Goal: Task Accomplishment & Management: Complete application form

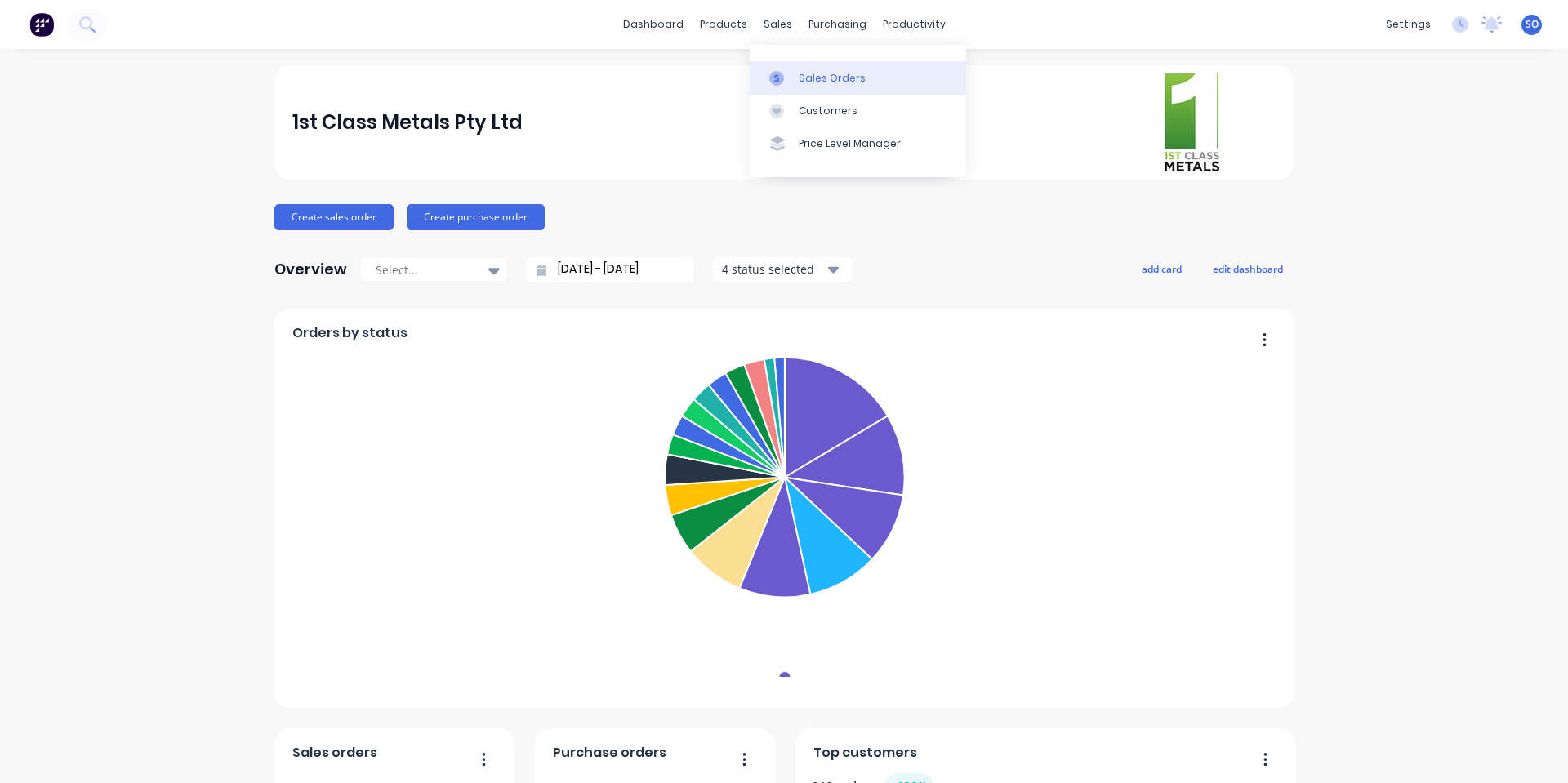
click at [789, 78] on div at bounding box center [781, 79] width 24 height 15
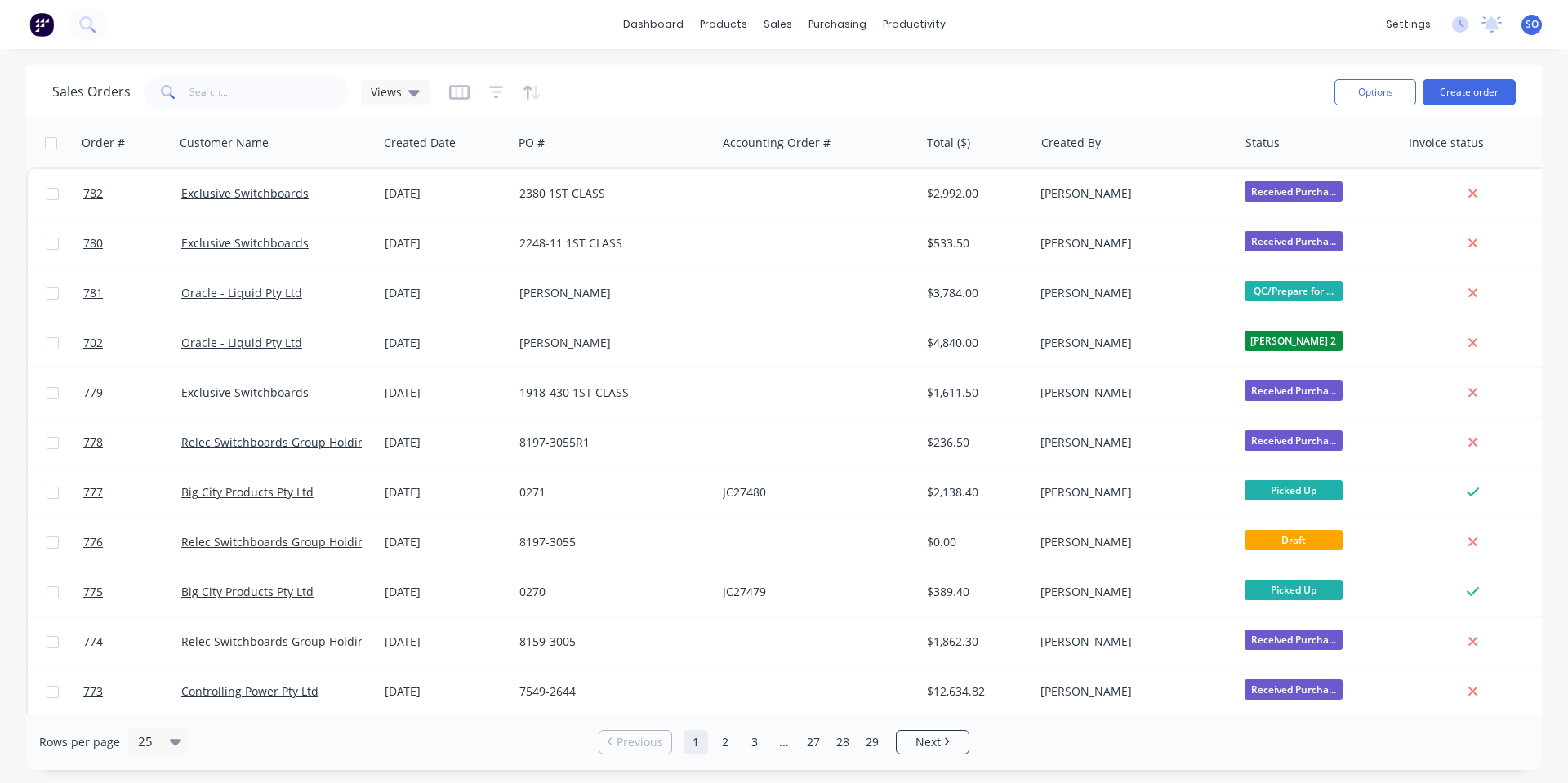
click at [790, 78] on div "Sales Orders Views" at bounding box center [687, 92] width 1269 height 40
click at [1471, 87] on button "Create order" at bounding box center [1469, 91] width 93 height 26
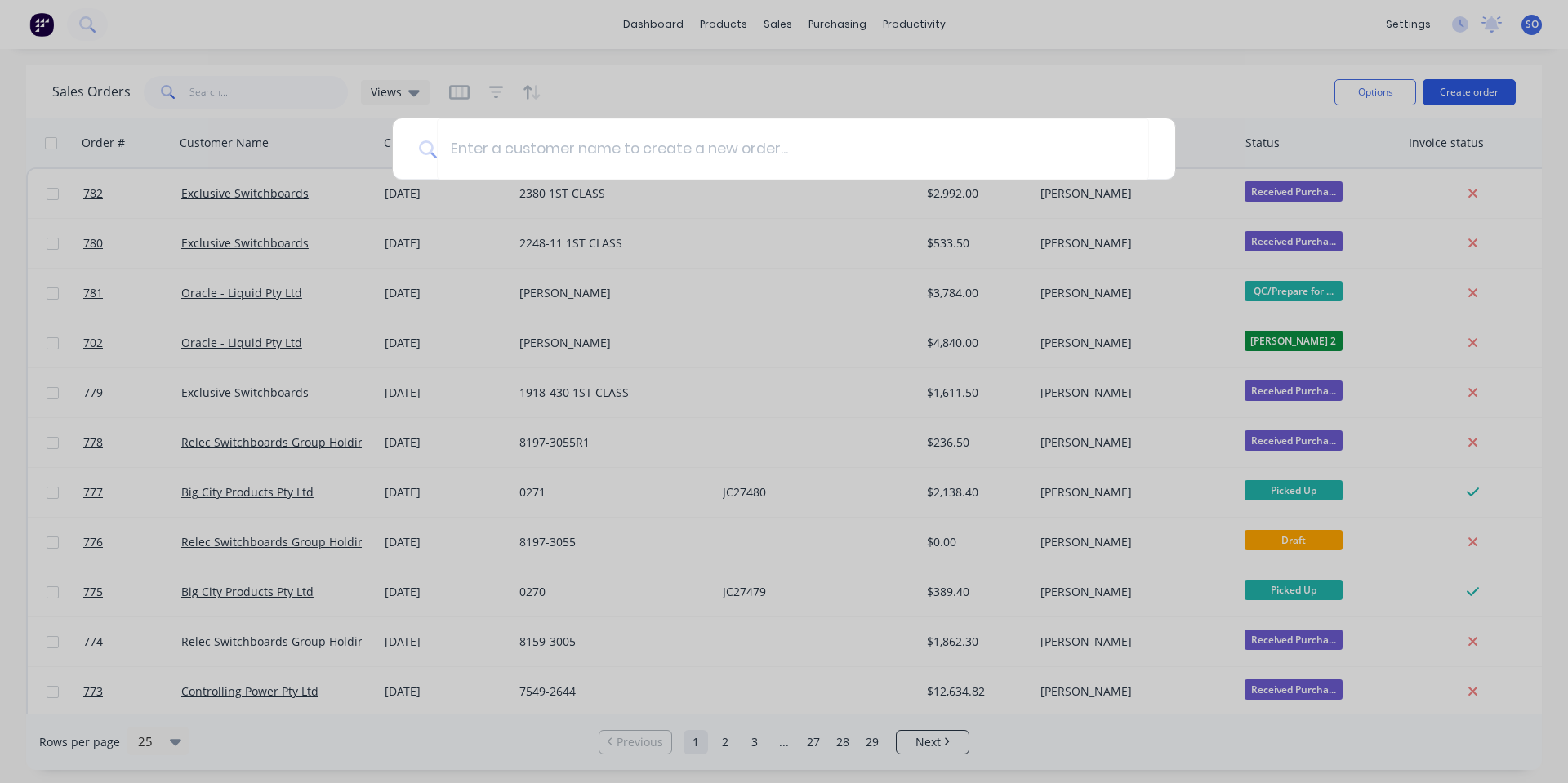
type input "x"
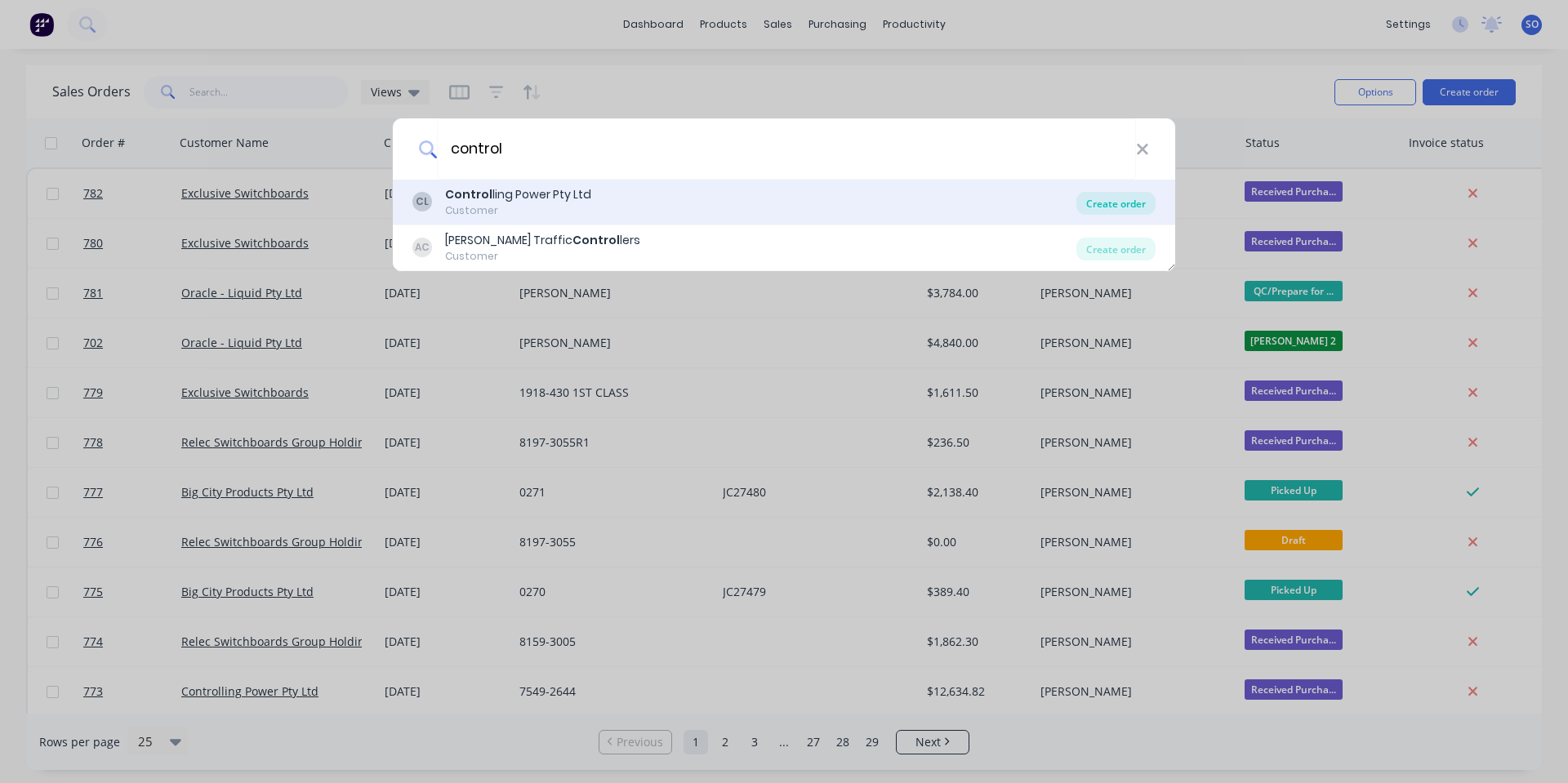
type input "control"
click at [1106, 199] on div "Create order" at bounding box center [1115, 203] width 79 height 23
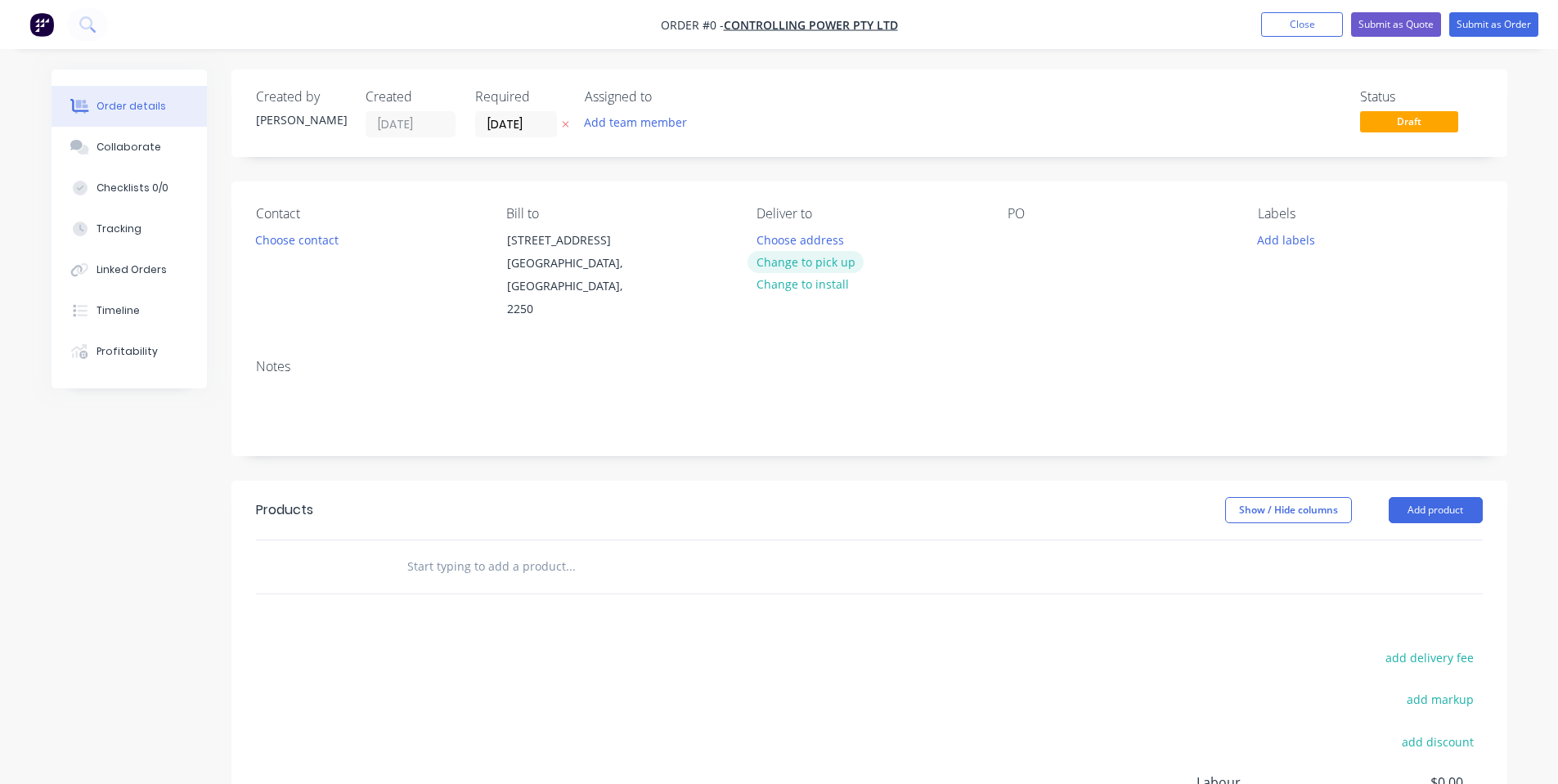
click at [789, 255] on button "Change to pick up" at bounding box center [806, 262] width 116 height 22
click at [325, 239] on button "Choose contact" at bounding box center [296, 239] width 101 height 22
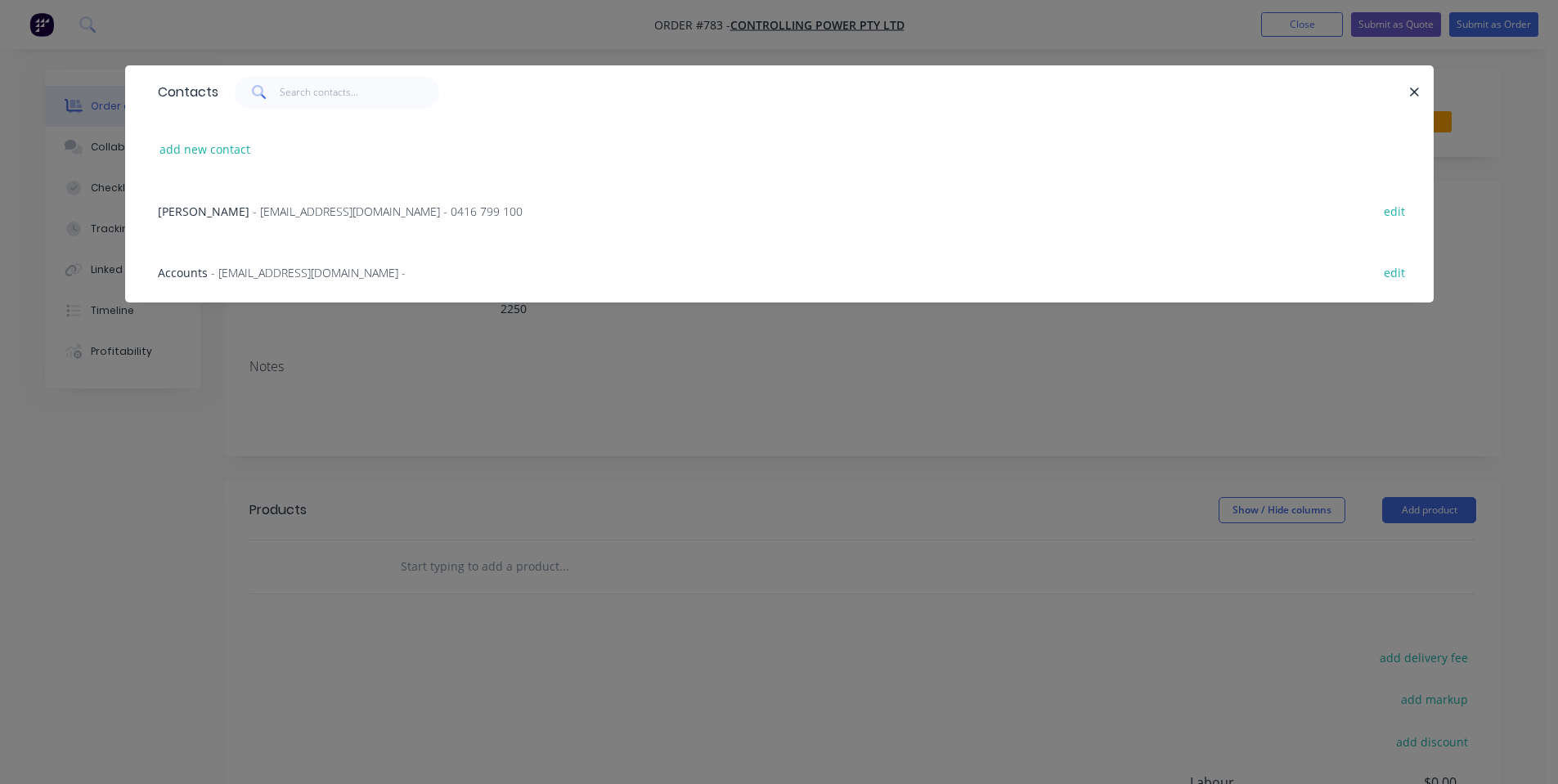
click at [321, 214] on span "- [EMAIL_ADDRESS][DOMAIN_NAME] - 0416 799 100" at bounding box center [388, 211] width 270 height 16
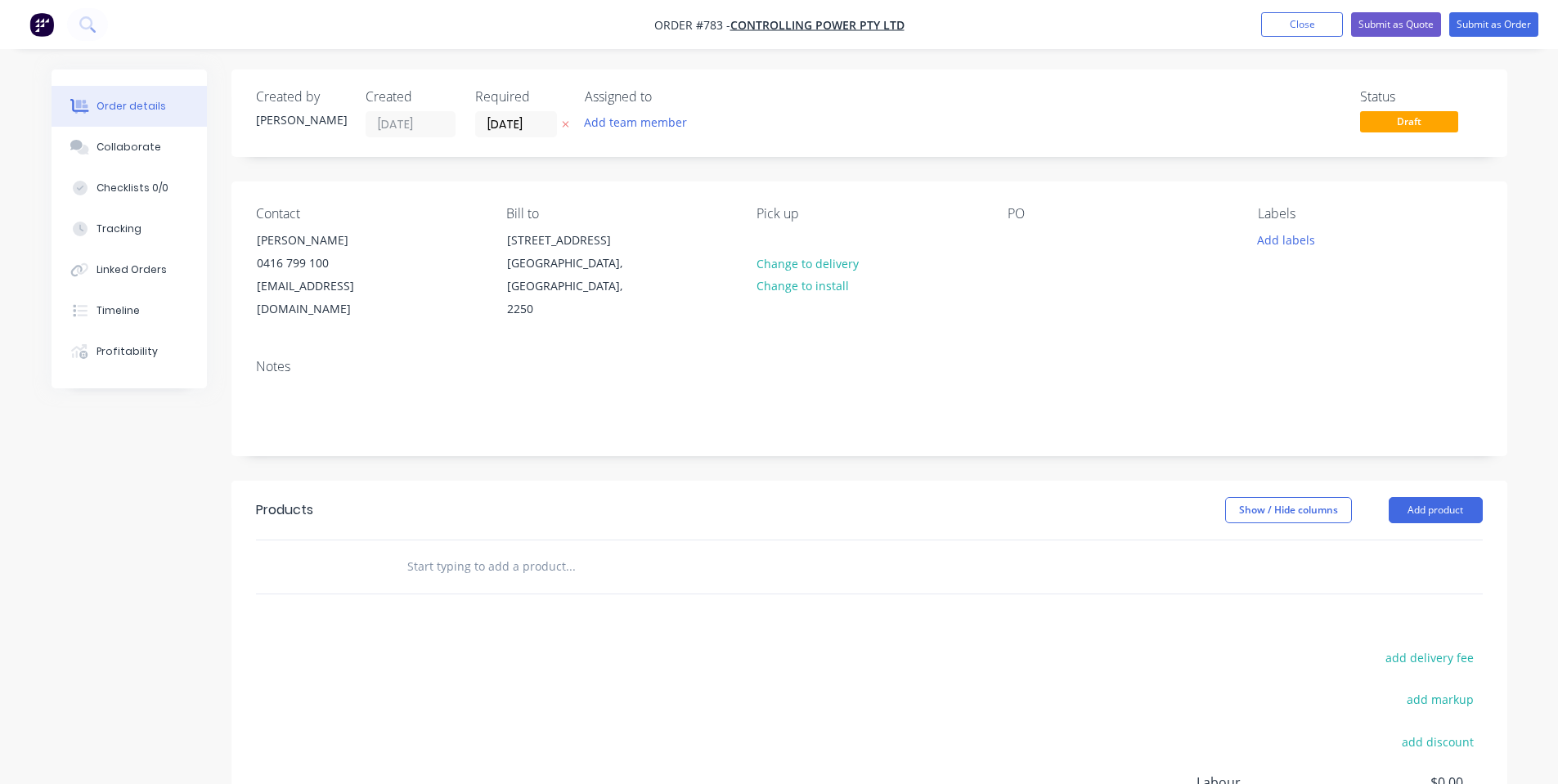
click at [464, 121] on div "Created by [PERSON_NAME] Created [DATE] Required [DATE] Assigned to Add team me…" at bounding box center [502, 113] width 492 height 48
click at [501, 115] on input "[DATE]" at bounding box center [516, 124] width 80 height 24
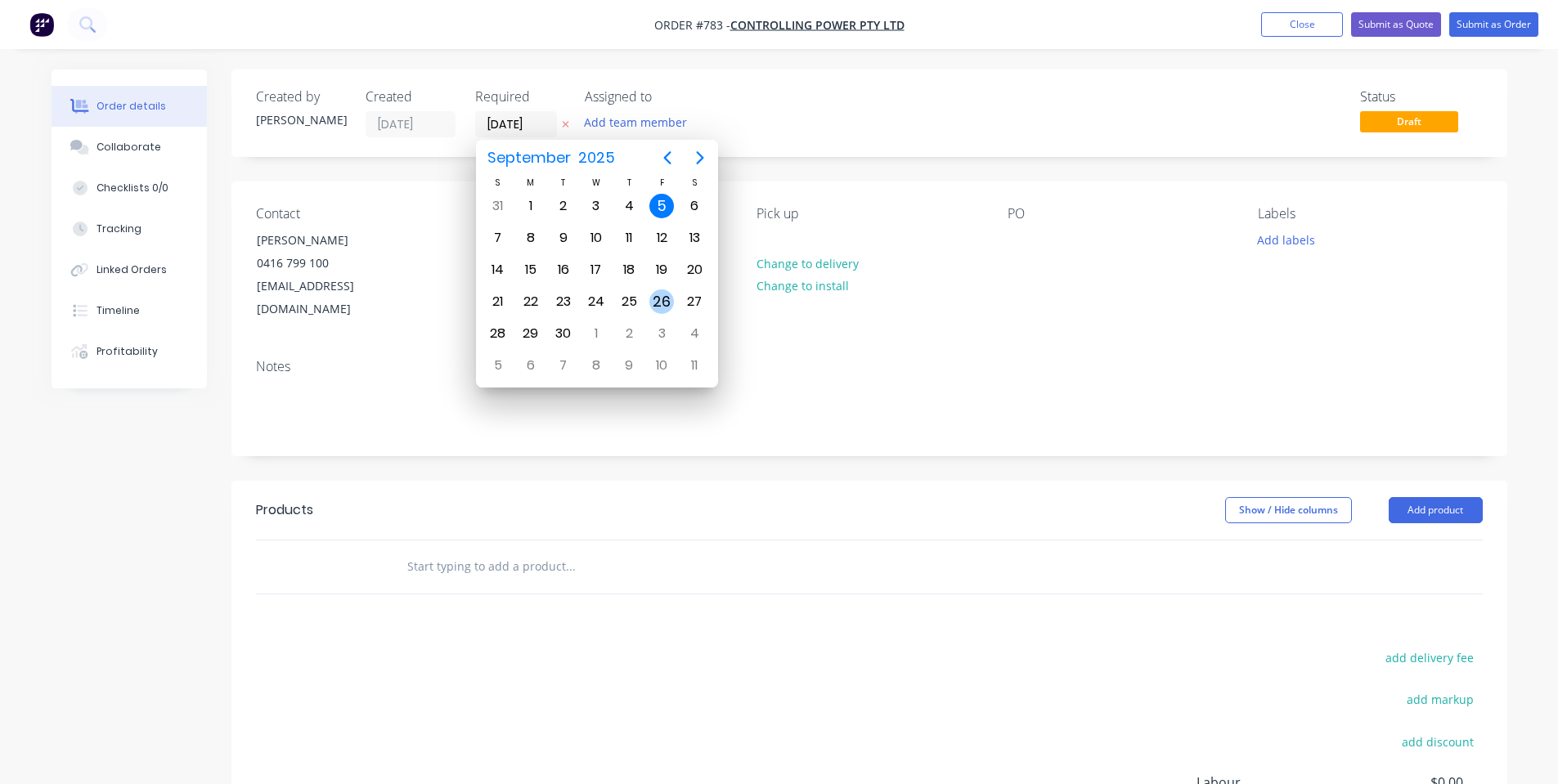
click at [667, 289] on div "26" at bounding box center [661, 301] width 32 height 31
type input "[DATE]"
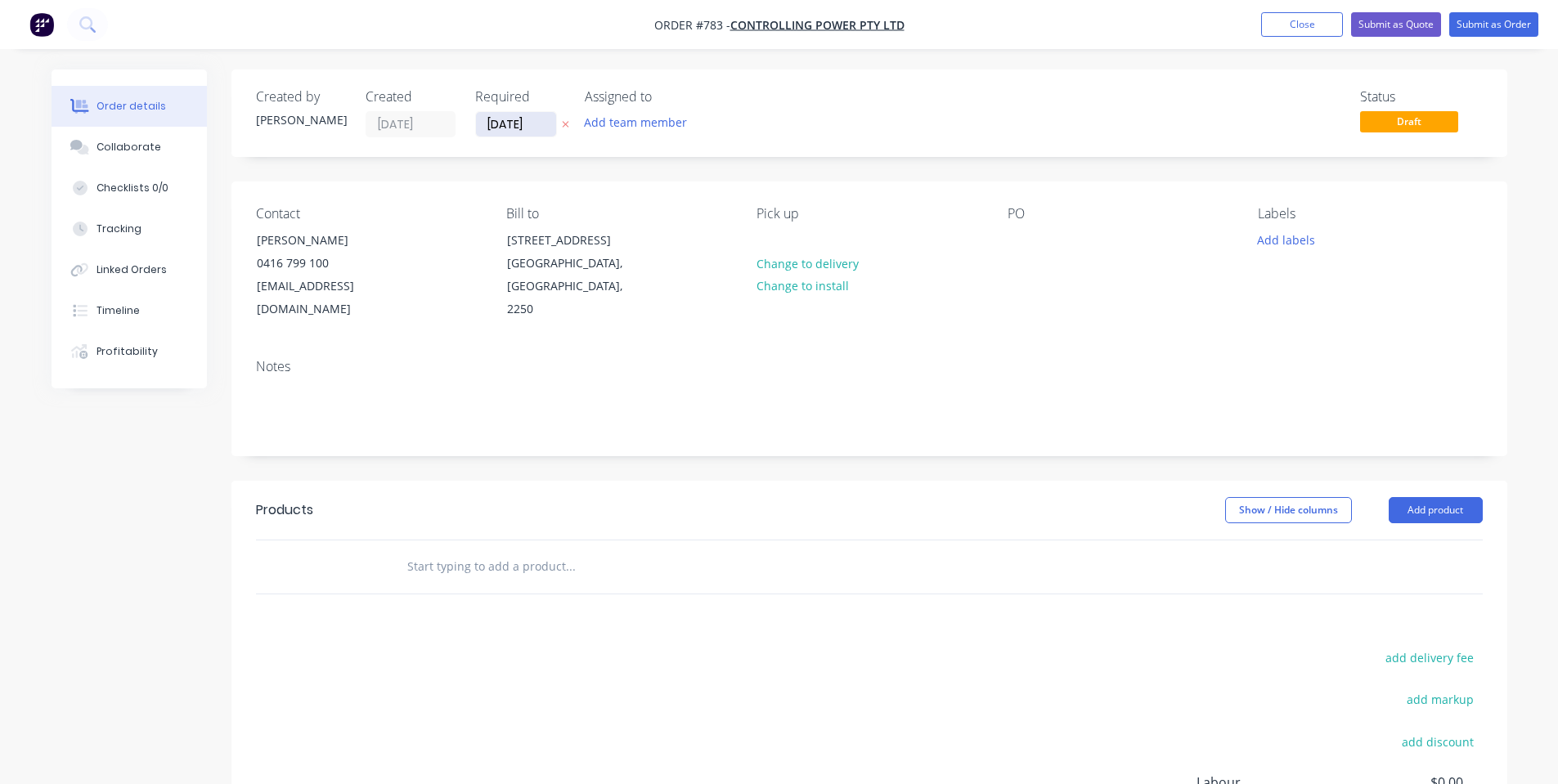
drag, startPoint x: 518, startPoint y: 139, endPoint x: 511, endPoint y: 133, distance: 9.2
click at [520, 139] on div "Created by [PERSON_NAME] Created [DATE] Required [DATE] Assigned to Add team me…" at bounding box center [869, 113] width 1276 height 87
click at [511, 133] on input "[DATE]" at bounding box center [516, 124] width 80 height 24
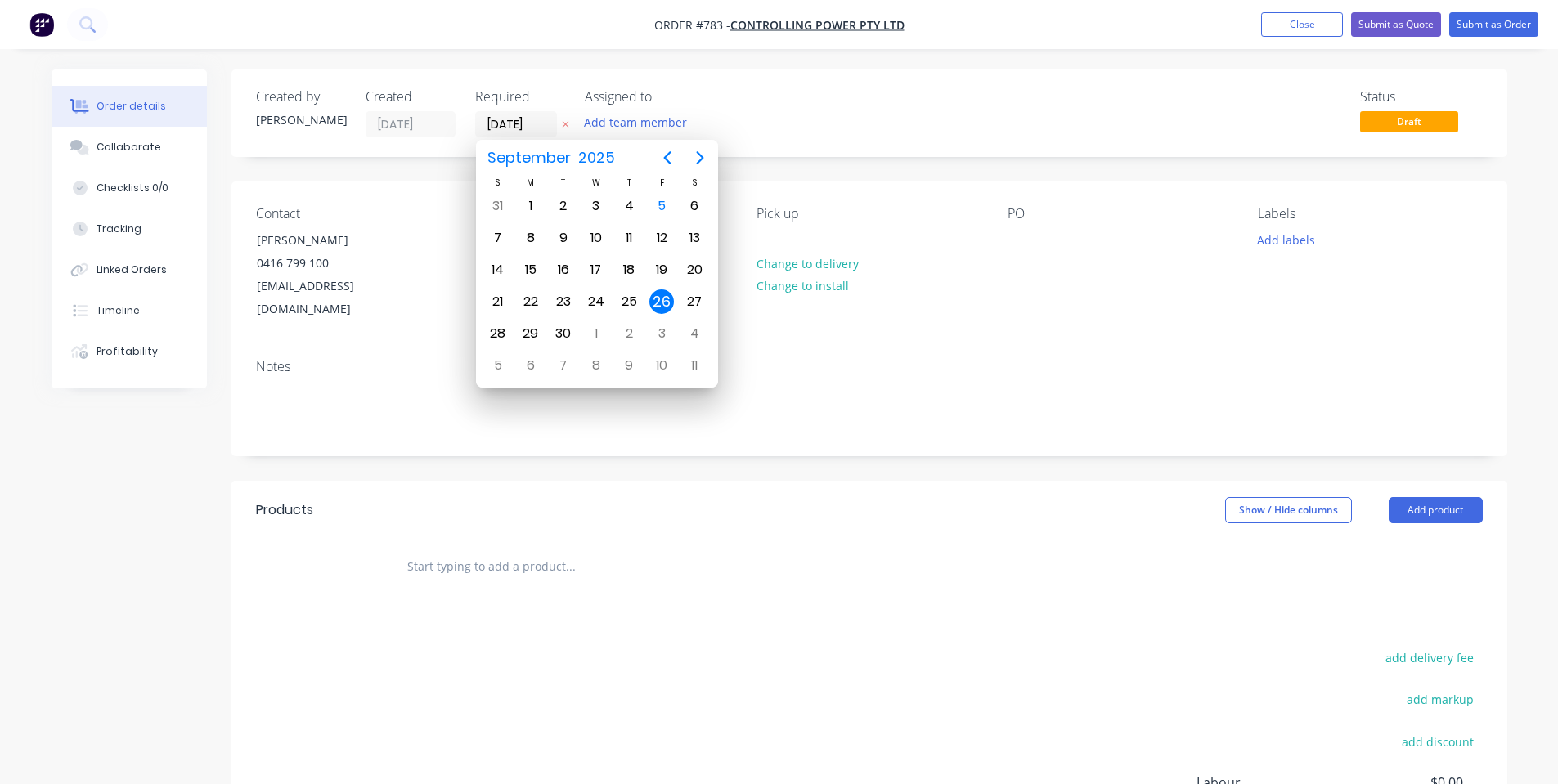
click at [665, 295] on div "26" at bounding box center [661, 301] width 24 height 24
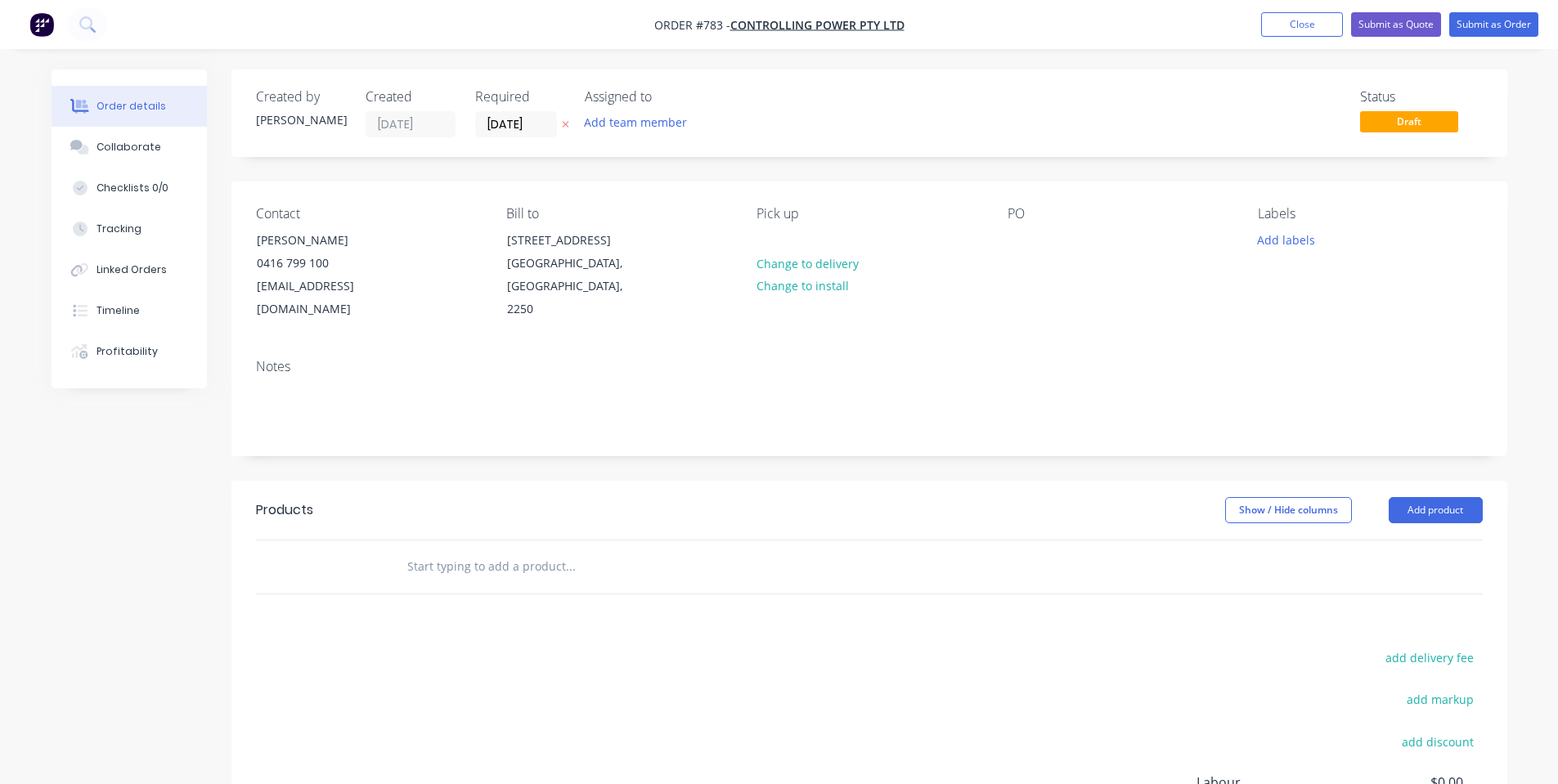
click at [754, 127] on div "Status Draft" at bounding box center [1115, 113] width 734 height 48
click at [77, 153] on icon at bounding box center [80, 147] width 19 height 15
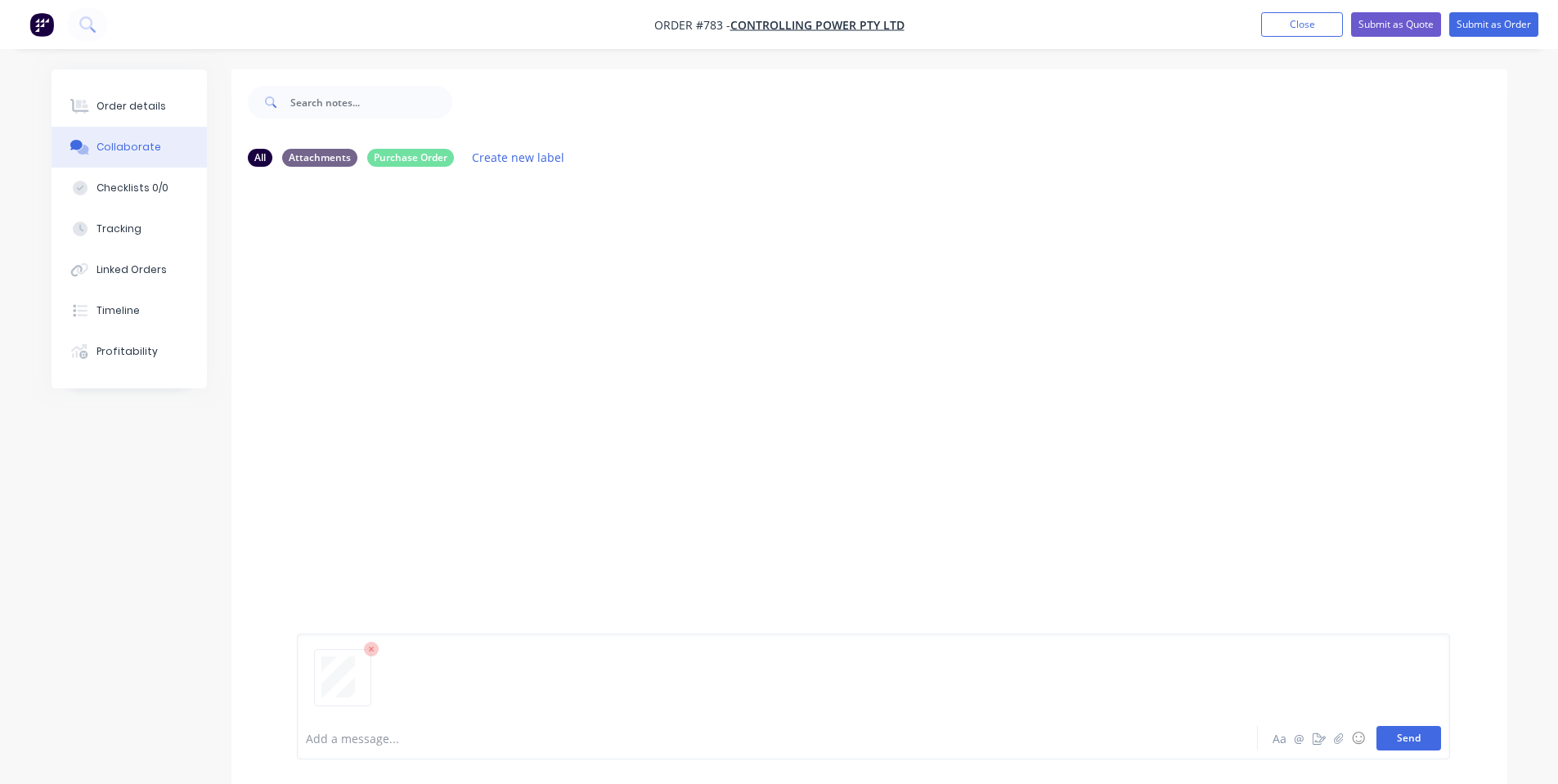
click at [1387, 739] on button "Send" at bounding box center [1409, 737] width 65 height 24
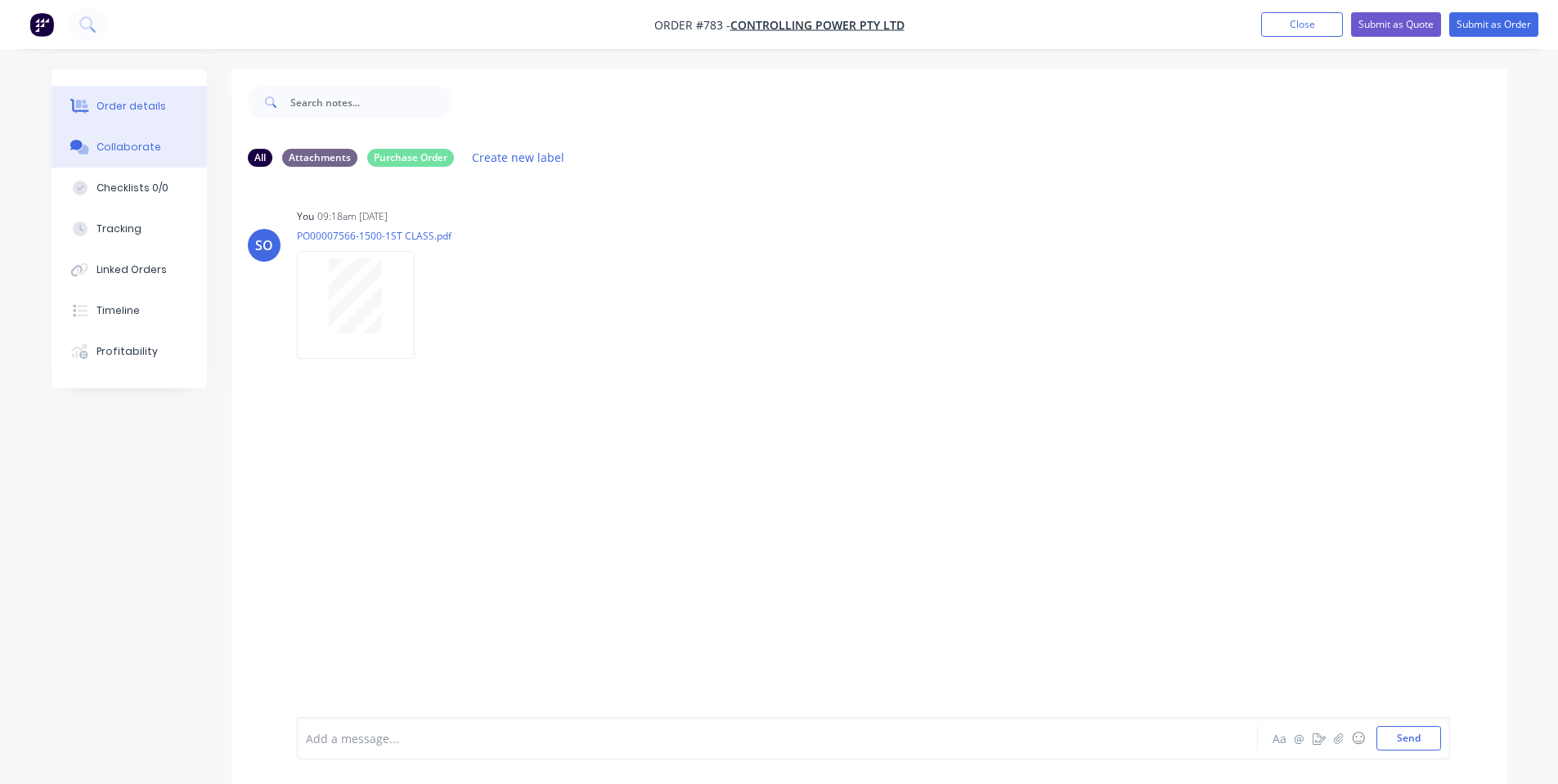
click at [178, 108] on button "Order details" at bounding box center [129, 106] width 156 height 41
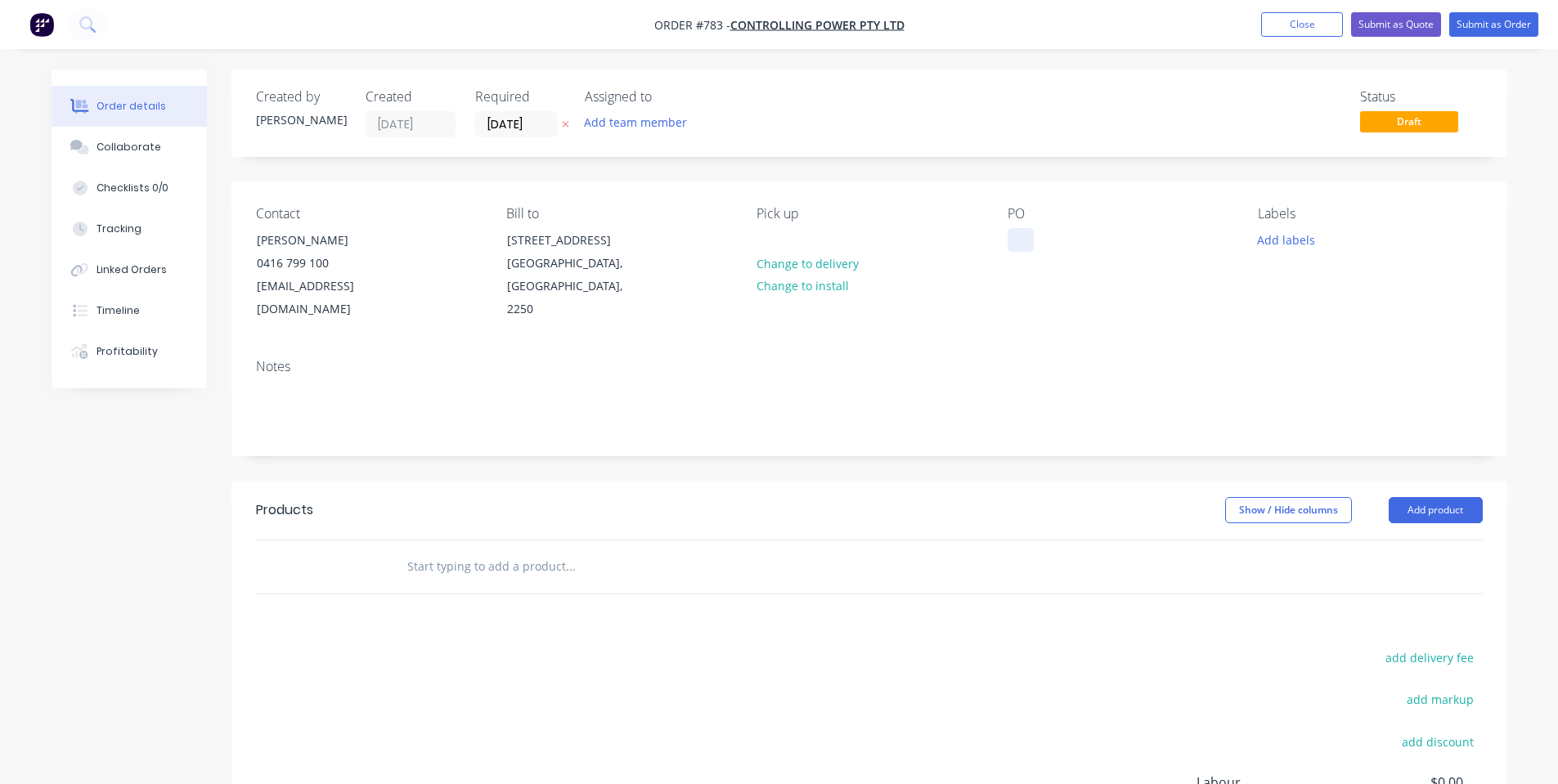
click at [1017, 245] on div at bounding box center [1020, 239] width 26 height 24
click at [1028, 256] on div "PO 7566-1500" at bounding box center [1119, 264] width 224 height 116
drag, startPoint x: 1249, startPoint y: 243, endPoint x: 1263, endPoint y: 255, distance: 18.4
click at [1263, 255] on div "Labels Add labels" at bounding box center [1369, 264] width 224 height 116
click at [1307, 229] on button "Add labels" at bounding box center [1286, 239] width 75 height 22
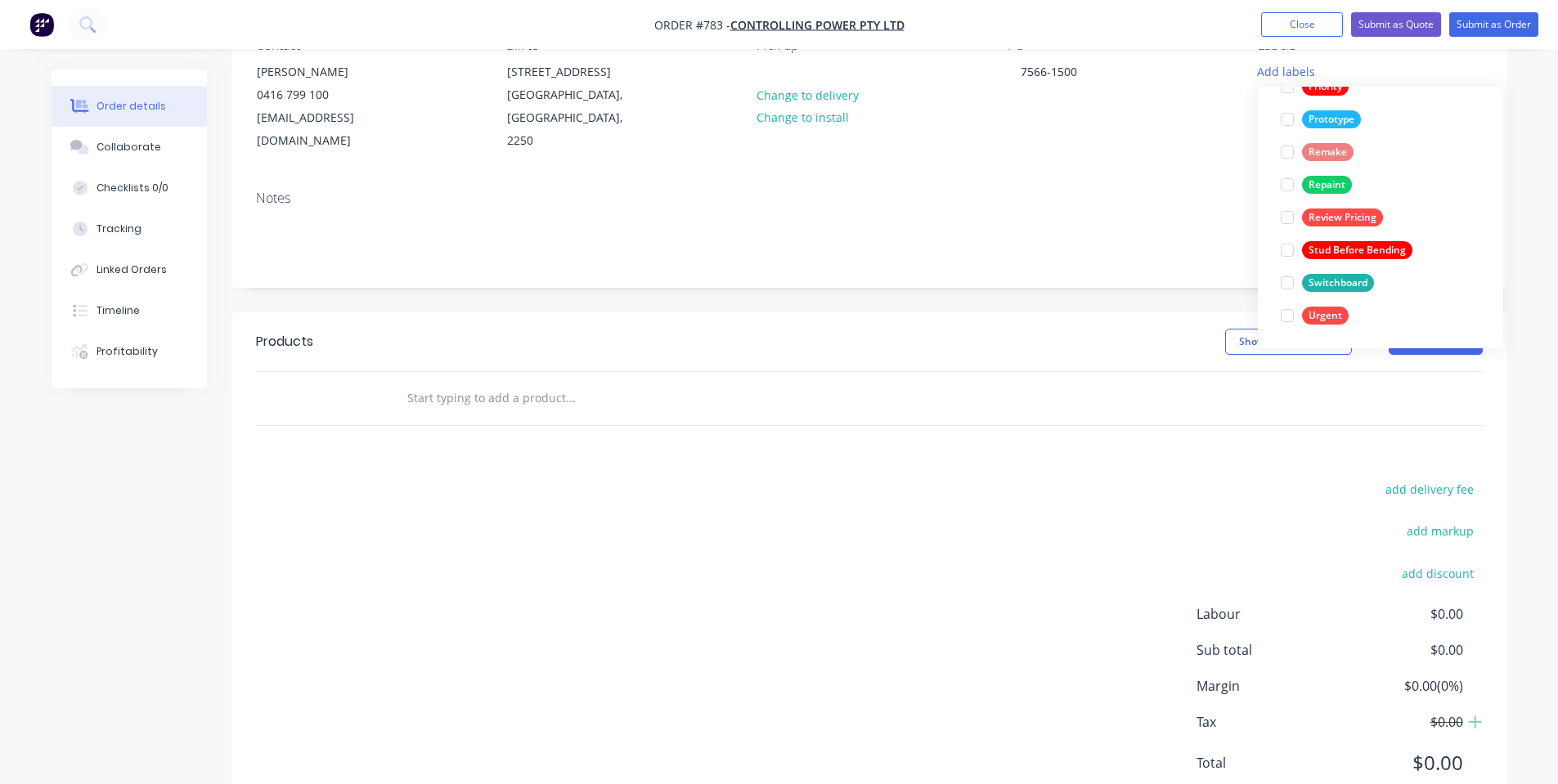
scroll to position [219, 0]
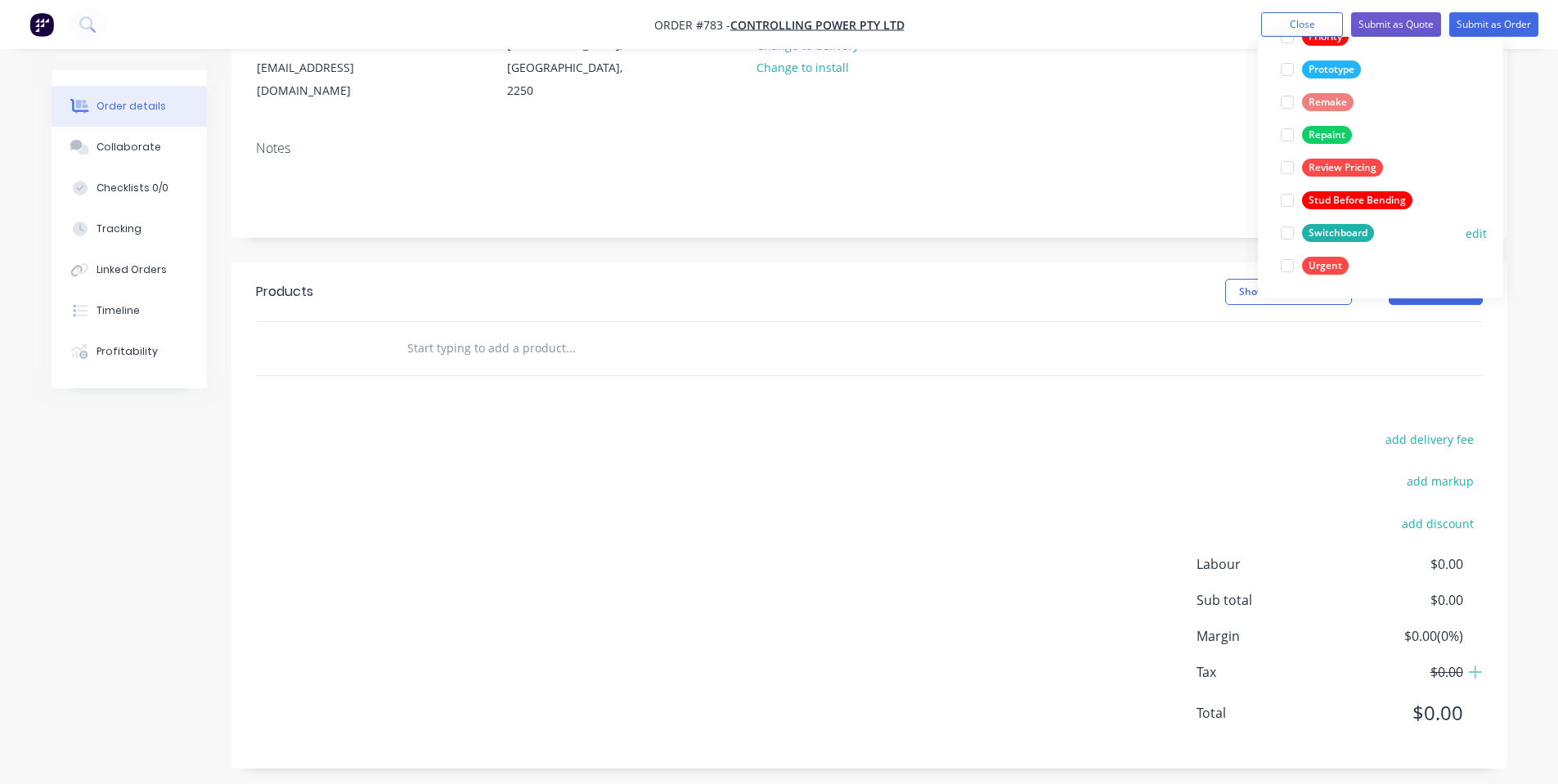
click at [1329, 233] on div "Switchboard" at bounding box center [1338, 233] width 72 height 18
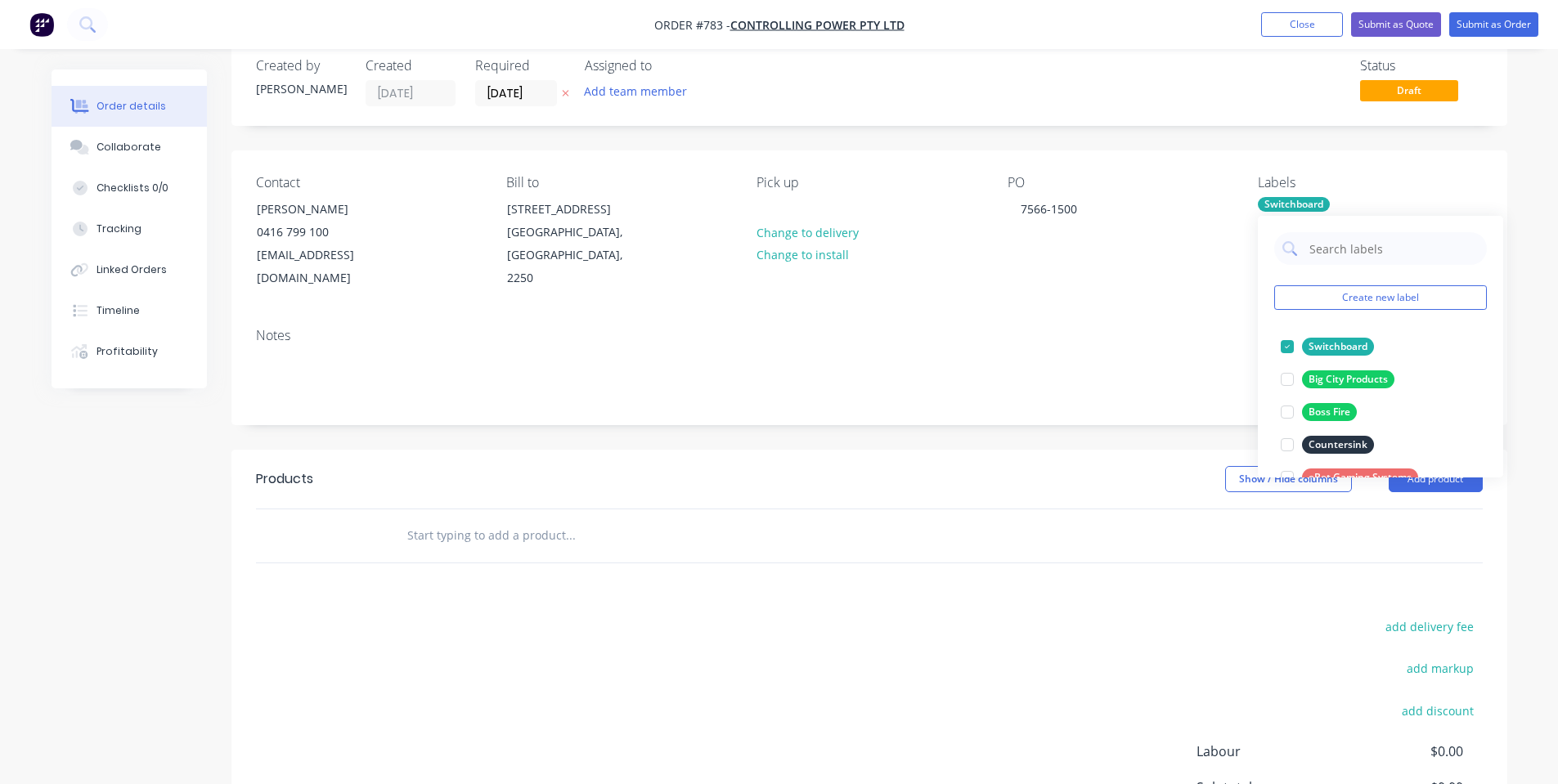
scroll to position [0, 0]
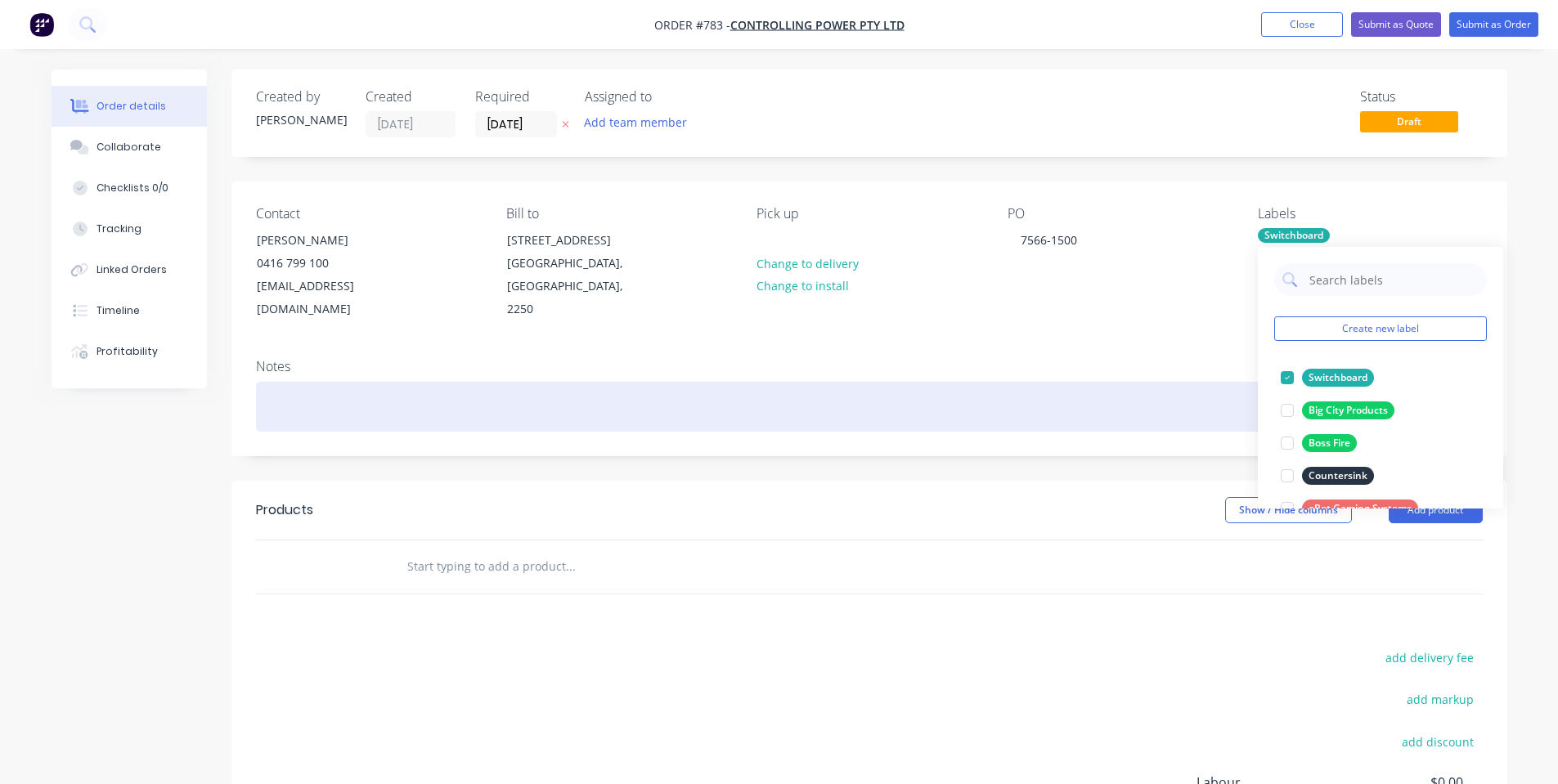
click at [1139, 382] on div at bounding box center [869, 407] width 1227 height 50
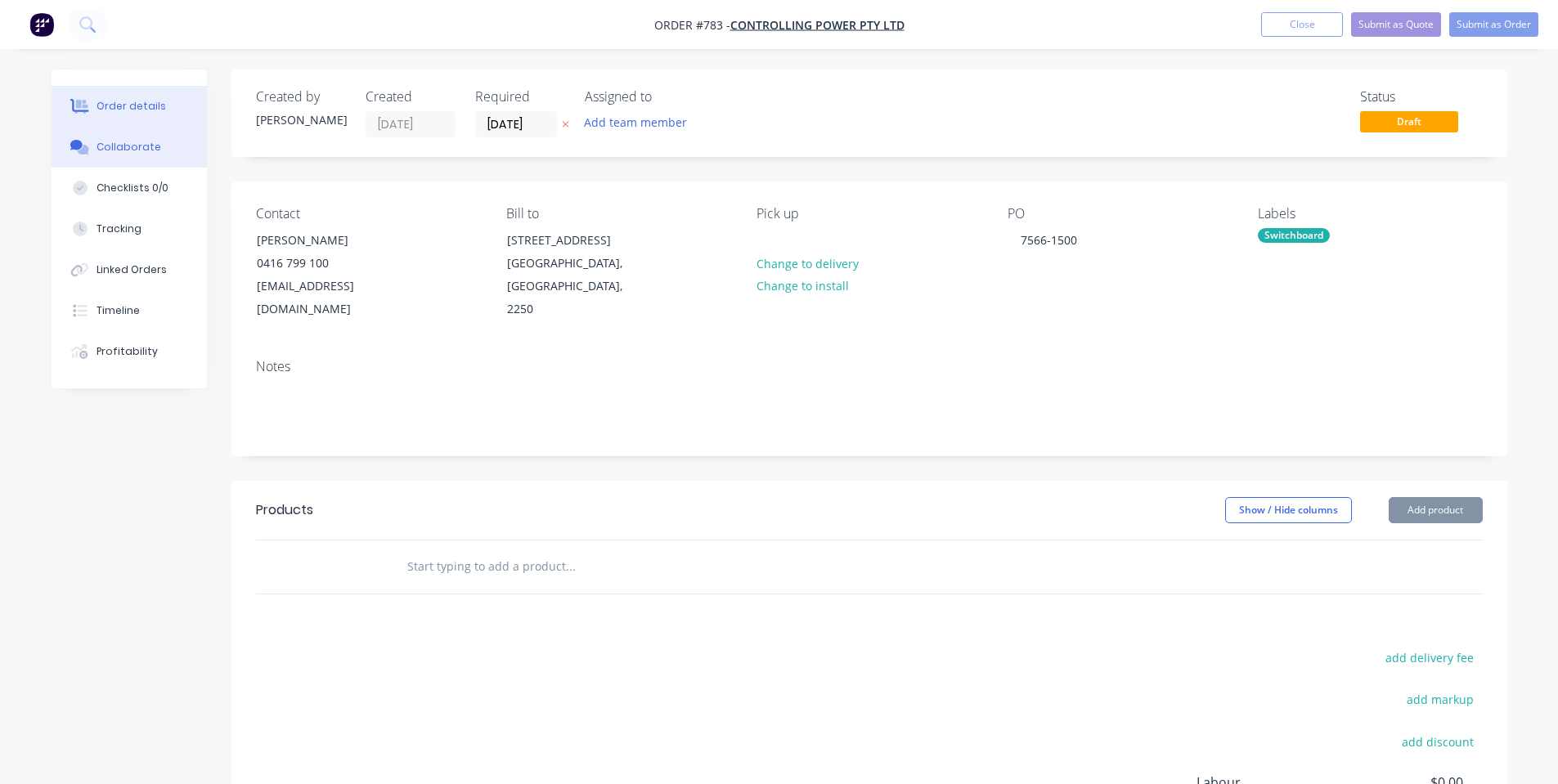
click at [136, 141] on div "Collaborate" at bounding box center [129, 147] width 65 height 15
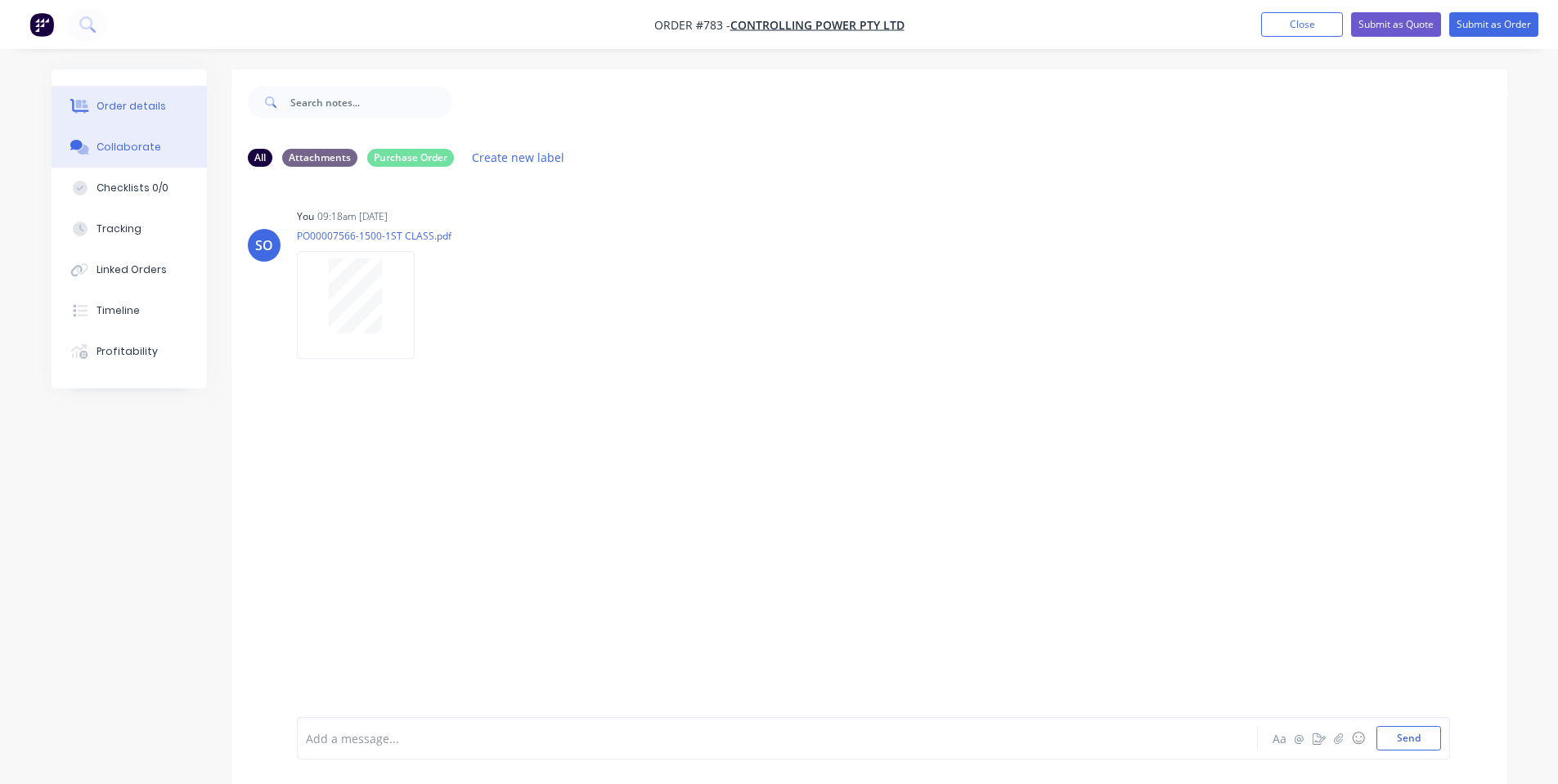
click at [146, 116] on button "Order details" at bounding box center [129, 106] width 156 height 41
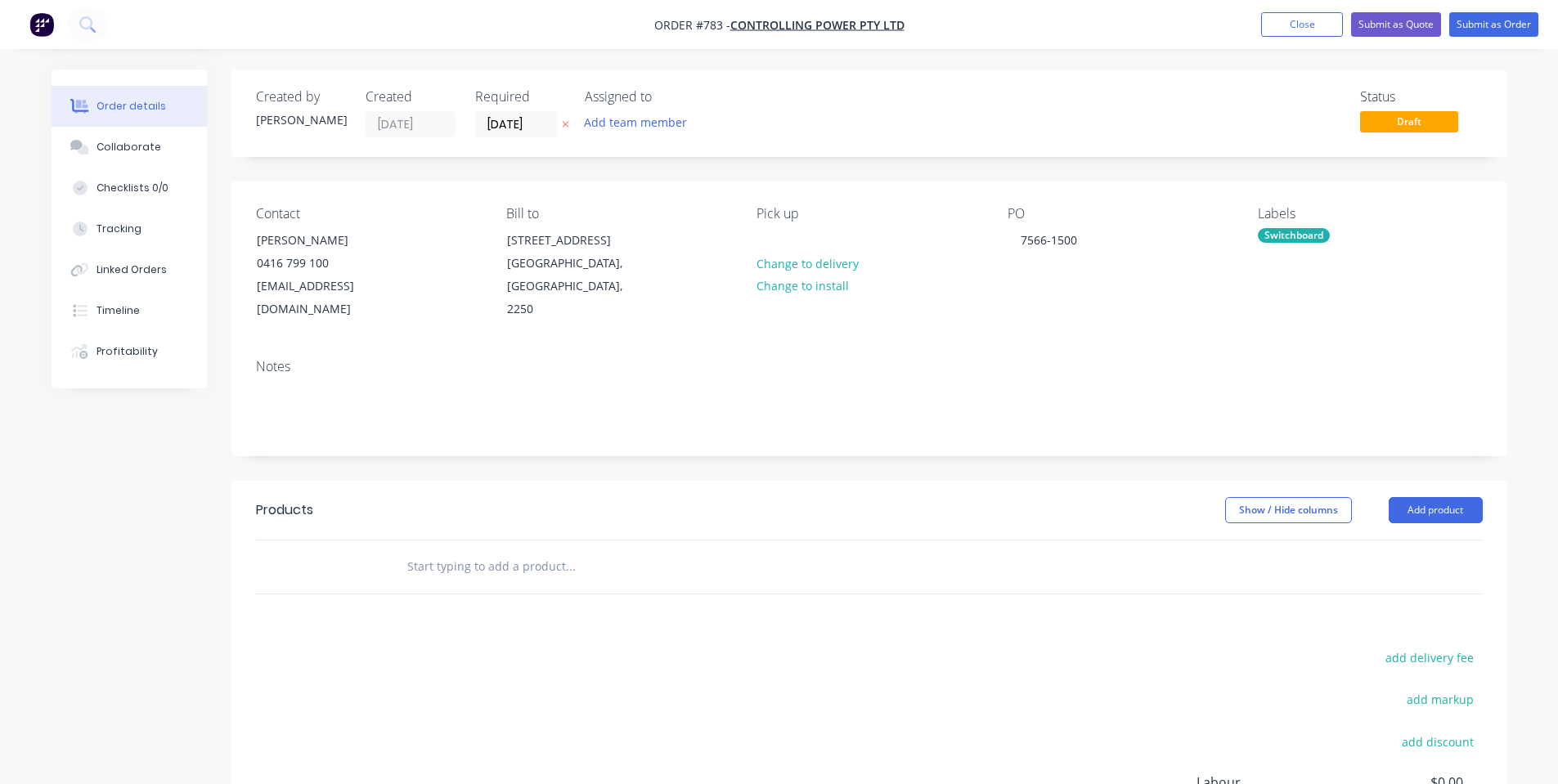
click at [876, 135] on div "Status Draft" at bounding box center [1115, 113] width 734 height 48
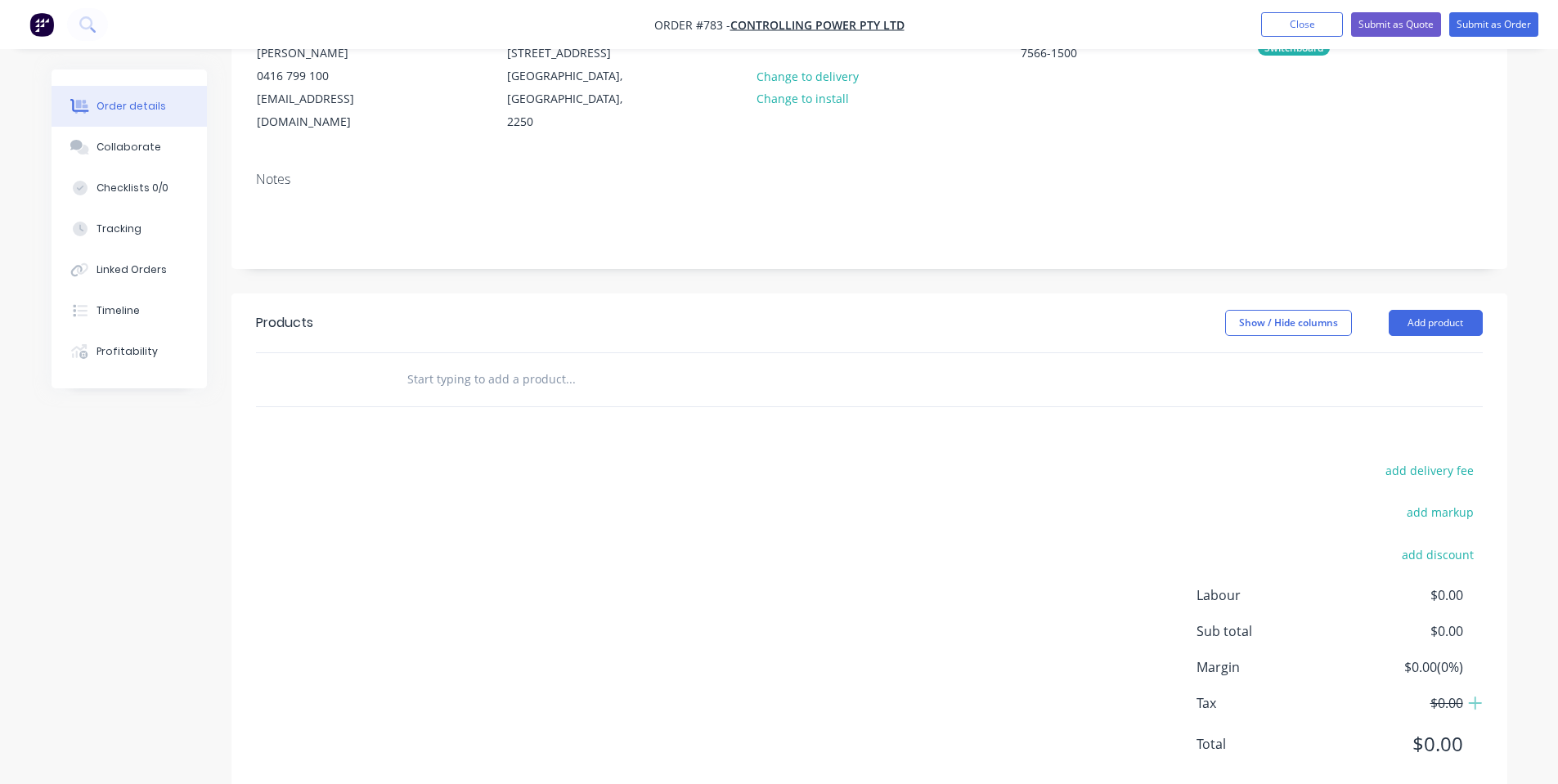
scroll to position [219, 0]
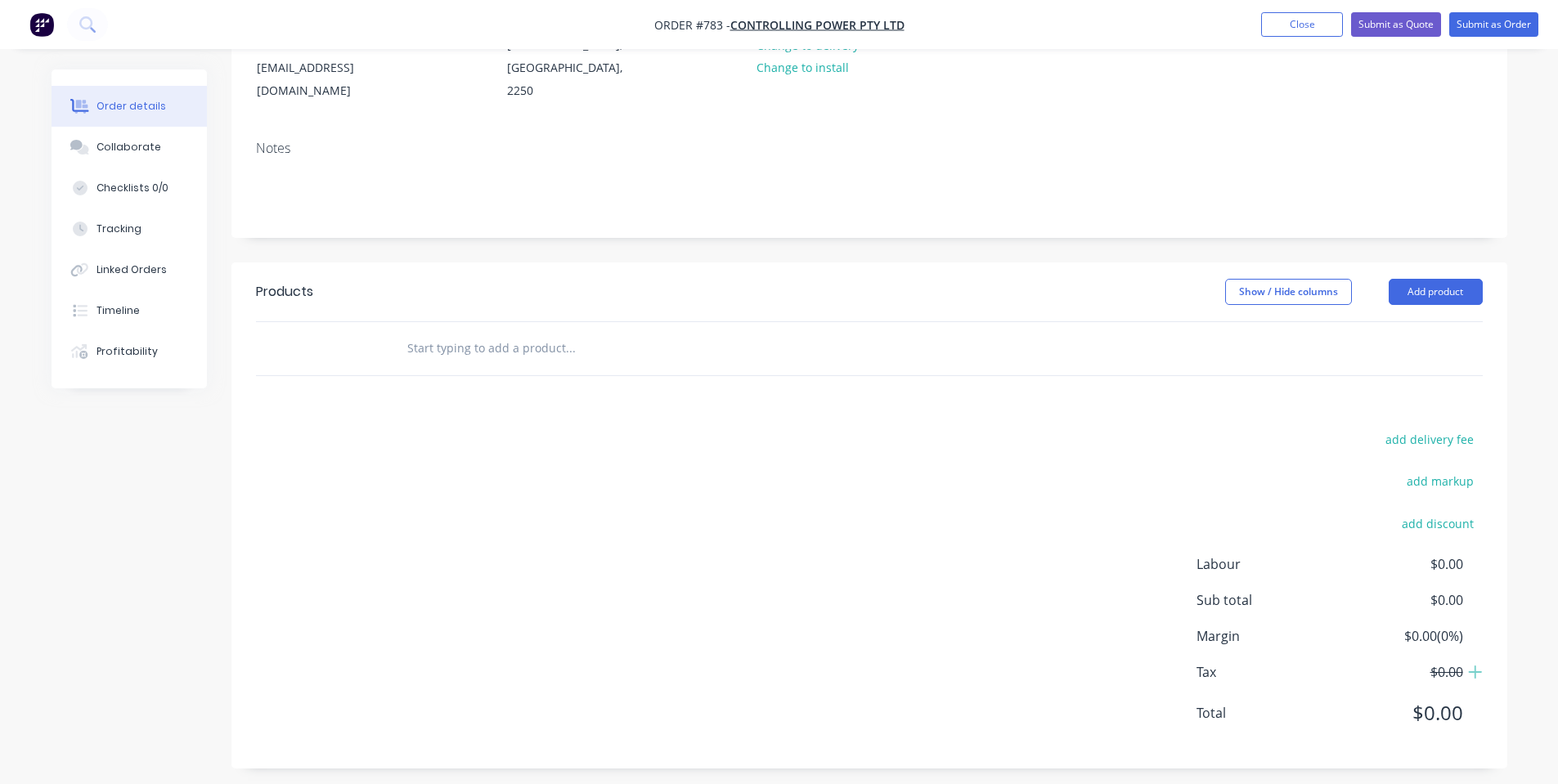
click at [528, 338] on input "text" at bounding box center [570, 348] width 327 height 32
paste input "1604_ACBCAR800_440"
type input "1604_ACBCAR800_440"
click at [532, 417] on button "Add 1604_ACBCAR800_440 to order" at bounding box center [659, 410] width 491 height 52
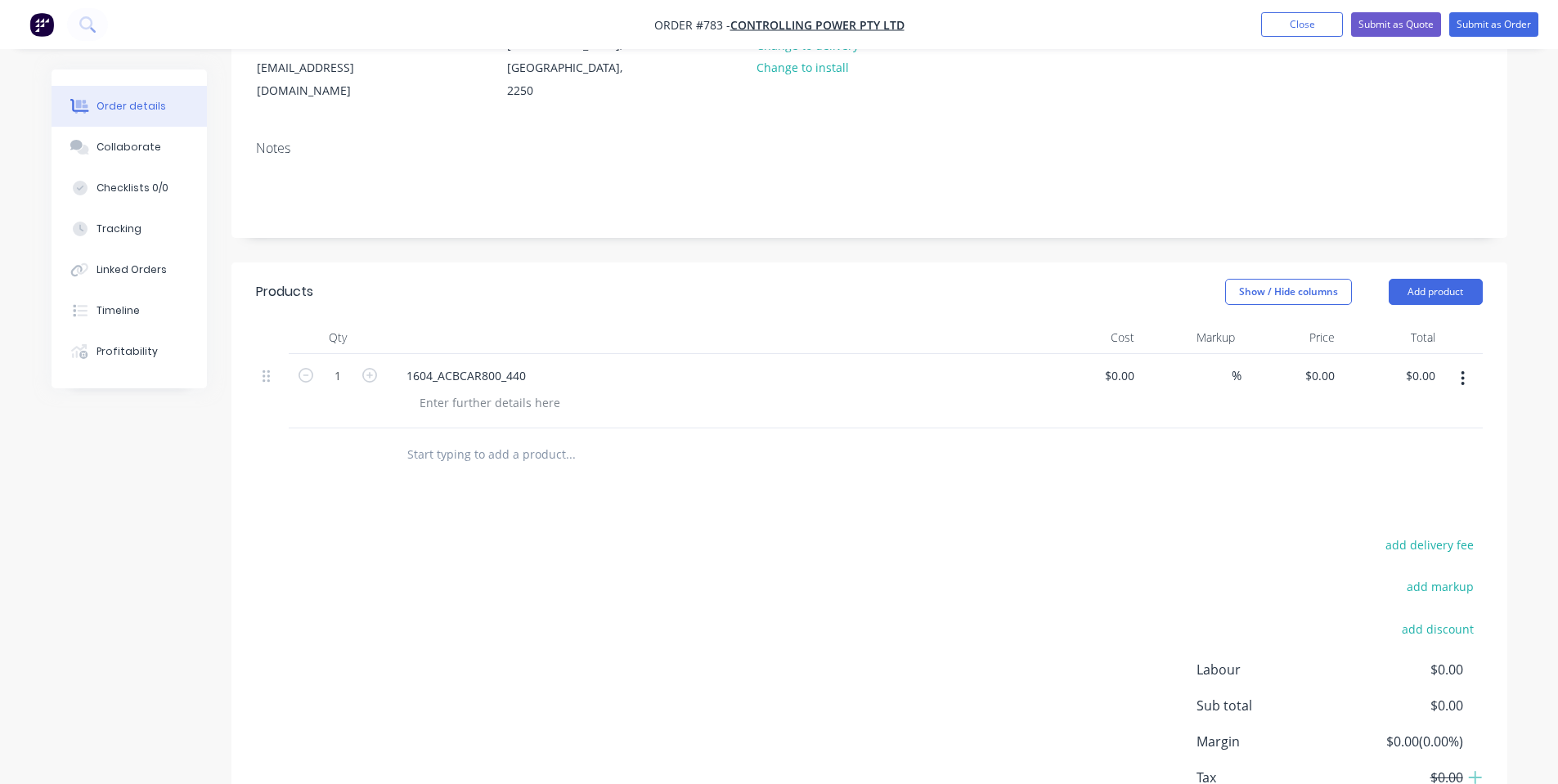
click at [555, 446] on input "text" at bounding box center [570, 454] width 327 height 32
paste input "1010_BASE400_440"
type input "1010_BASE400_440"
click at [531, 540] on button "Add 1010_BASE400_440 to order" at bounding box center [659, 516] width 491 height 52
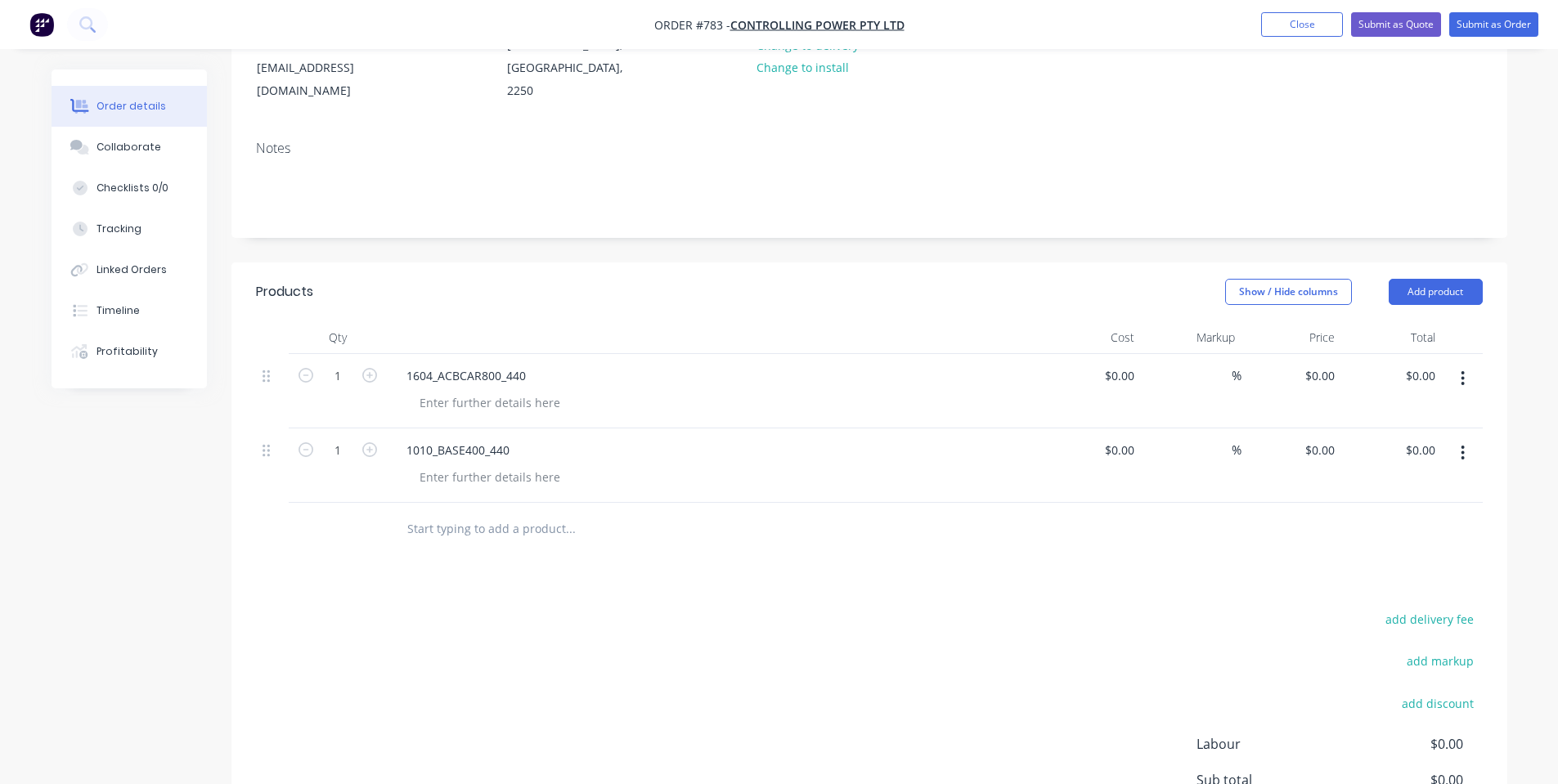
click at [448, 527] on input "text" at bounding box center [570, 528] width 327 height 32
paste input "1011_BASE600_440"
type input "1011_BASE600_440"
drag, startPoint x: 472, startPoint y: 574, endPoint x: 480, endPoint y: 587, distance: 15.3
click at [479, 589] on button "Add 1011_BASE600_440 to order" at bounding box center [659, 590] width 491 height 52
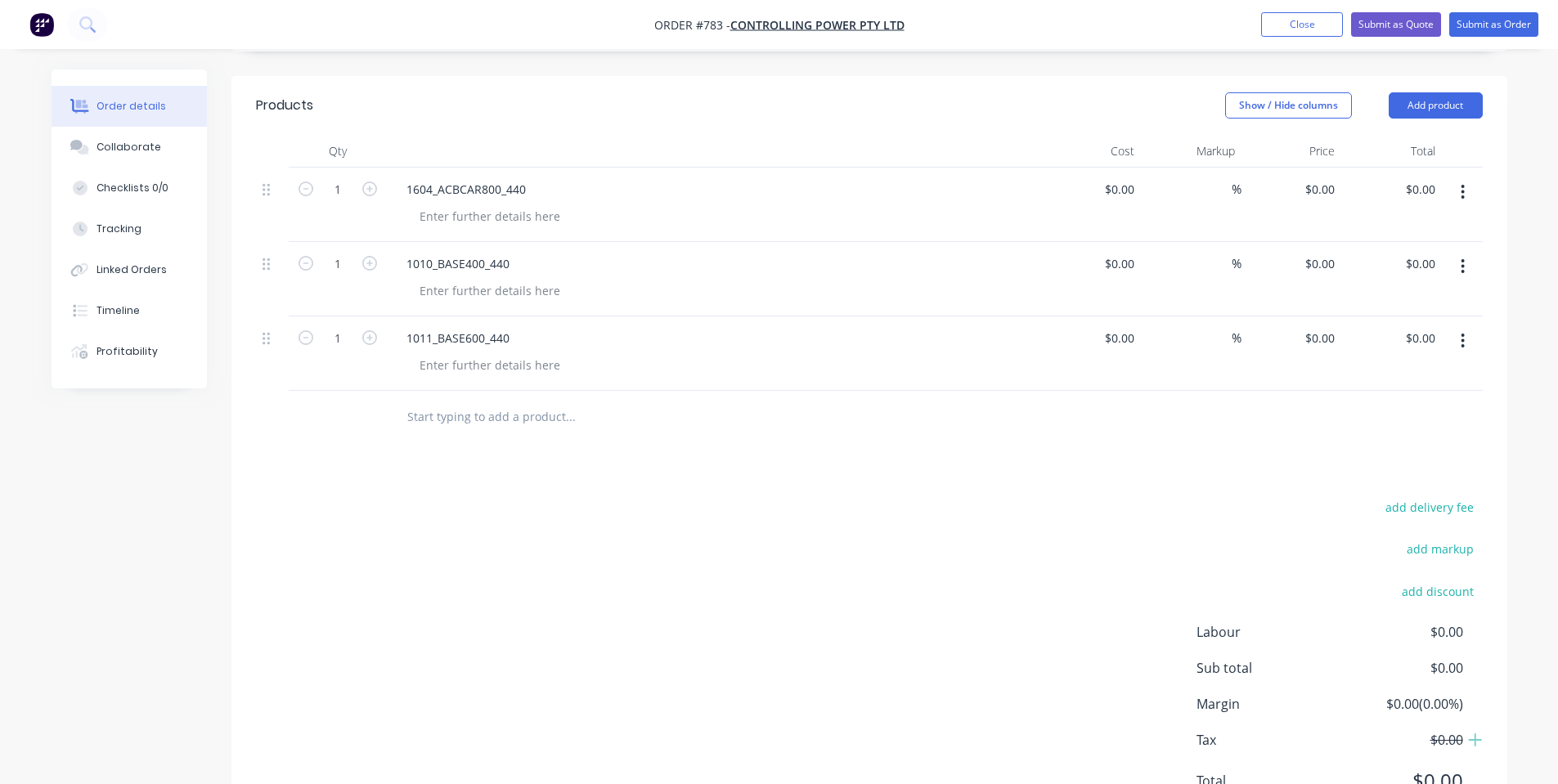
scroll to position [436, 0]
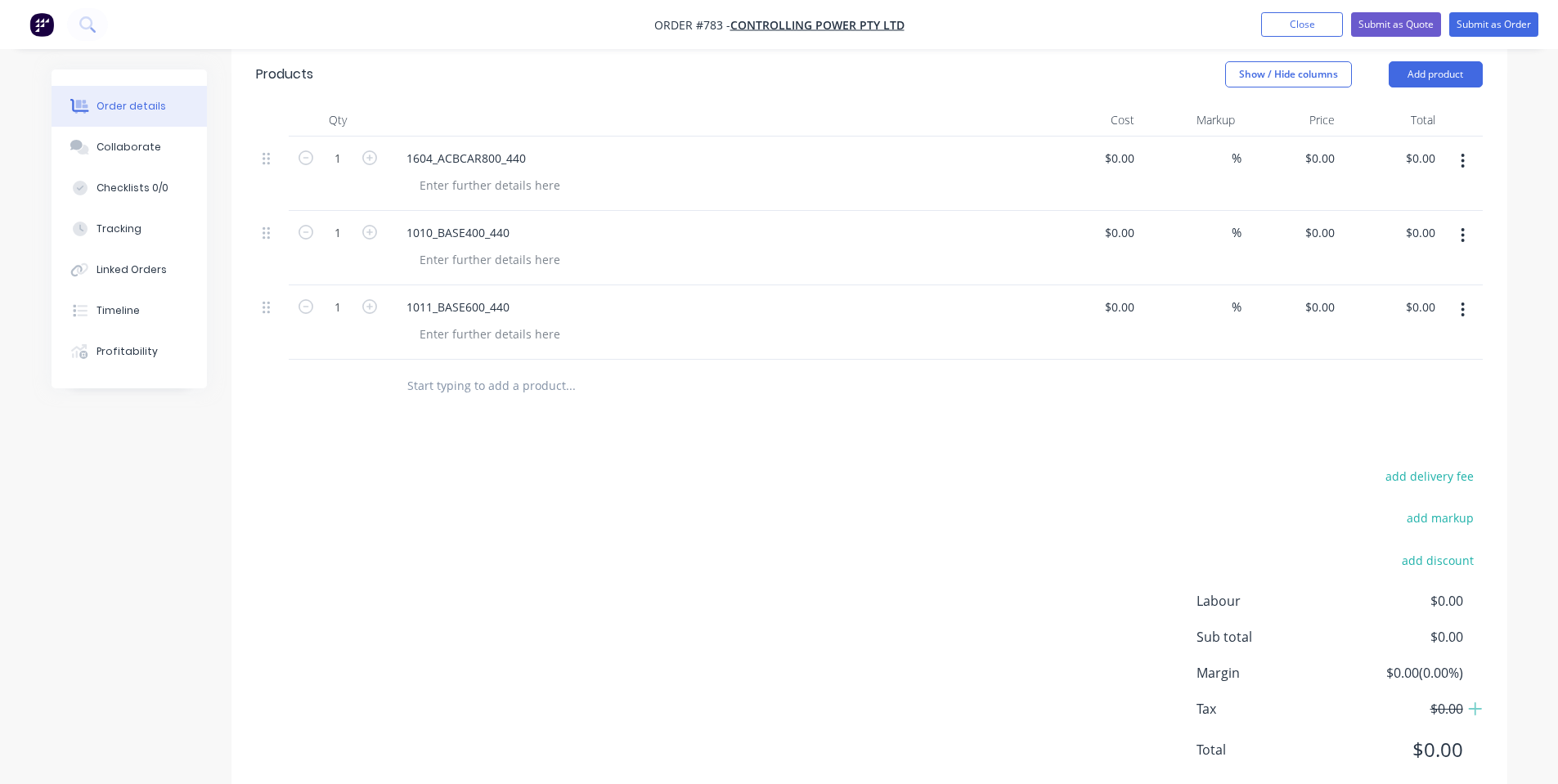
click at [596, 379] on input "text" at bounding box center [570, 385] width 327 height 32
paste input "1030_BASE400_880"
type input "1030_BASE400_880"
drag, startPoint x: 585, startPoint y: 415, endPoint x: 596, endPoint y: 462, distance: 48.3
click at [596, 462] on button "Add 1030_BASE400_880 to order" at bounding box center [659, 447] width 491 height 52
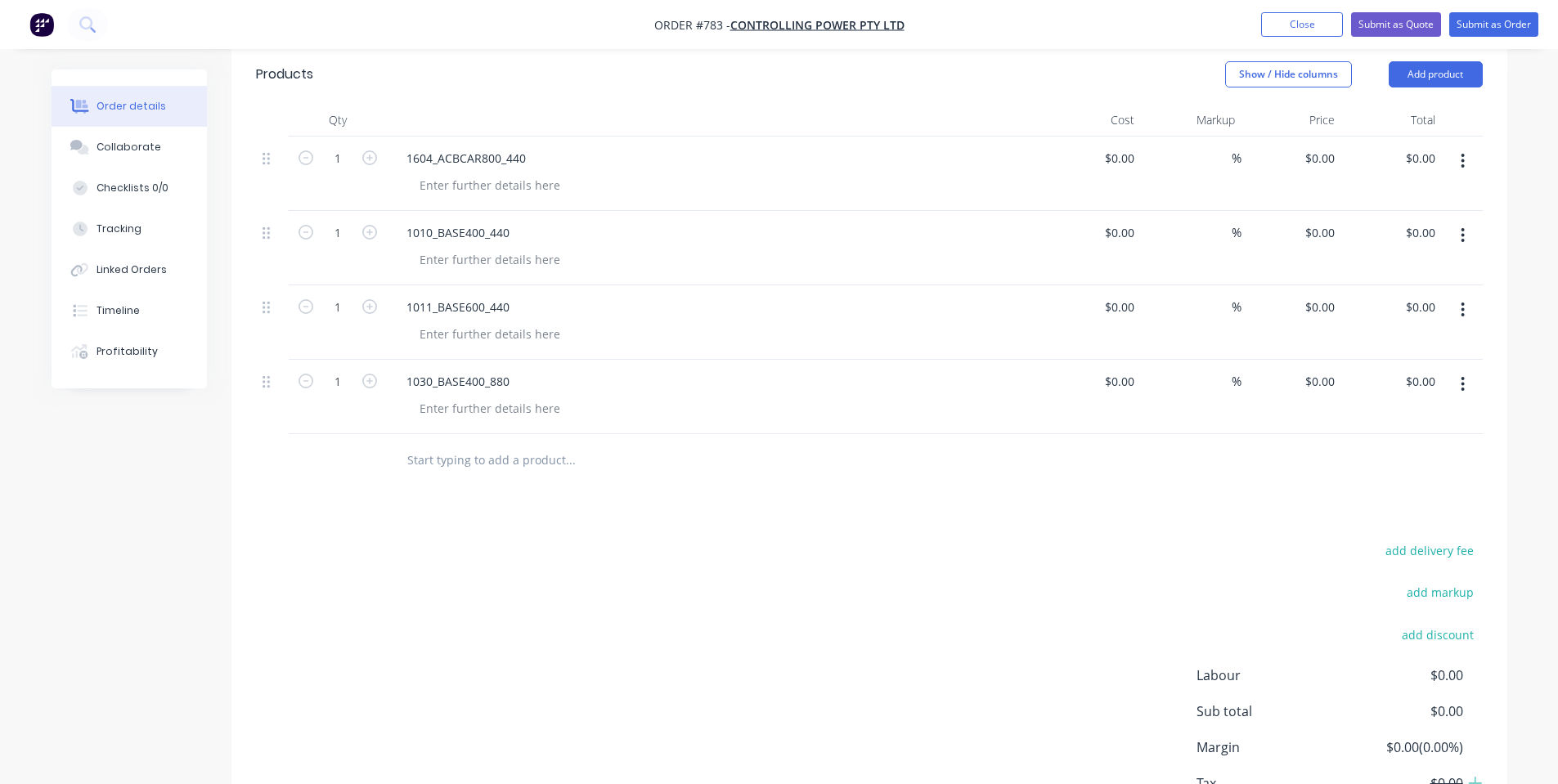
click at [429, 480] on div at bounding box center [681, 461] width 589 height 53
click at [448, 466] on input "text" at bounding box center [570, 460] width 327 height 32
paste input "1031_BASE600_880"
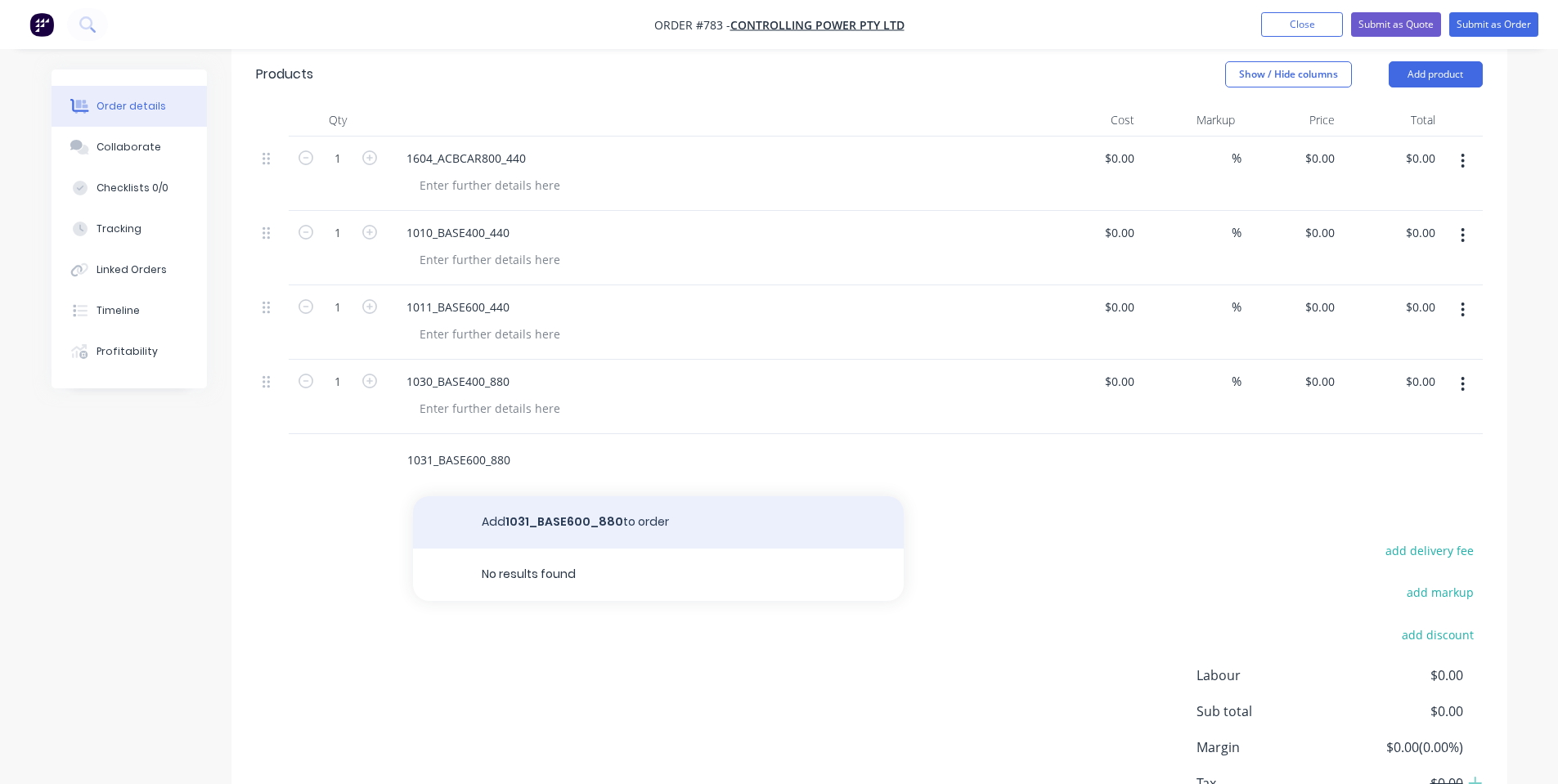
type input "1031_BASE600_880"
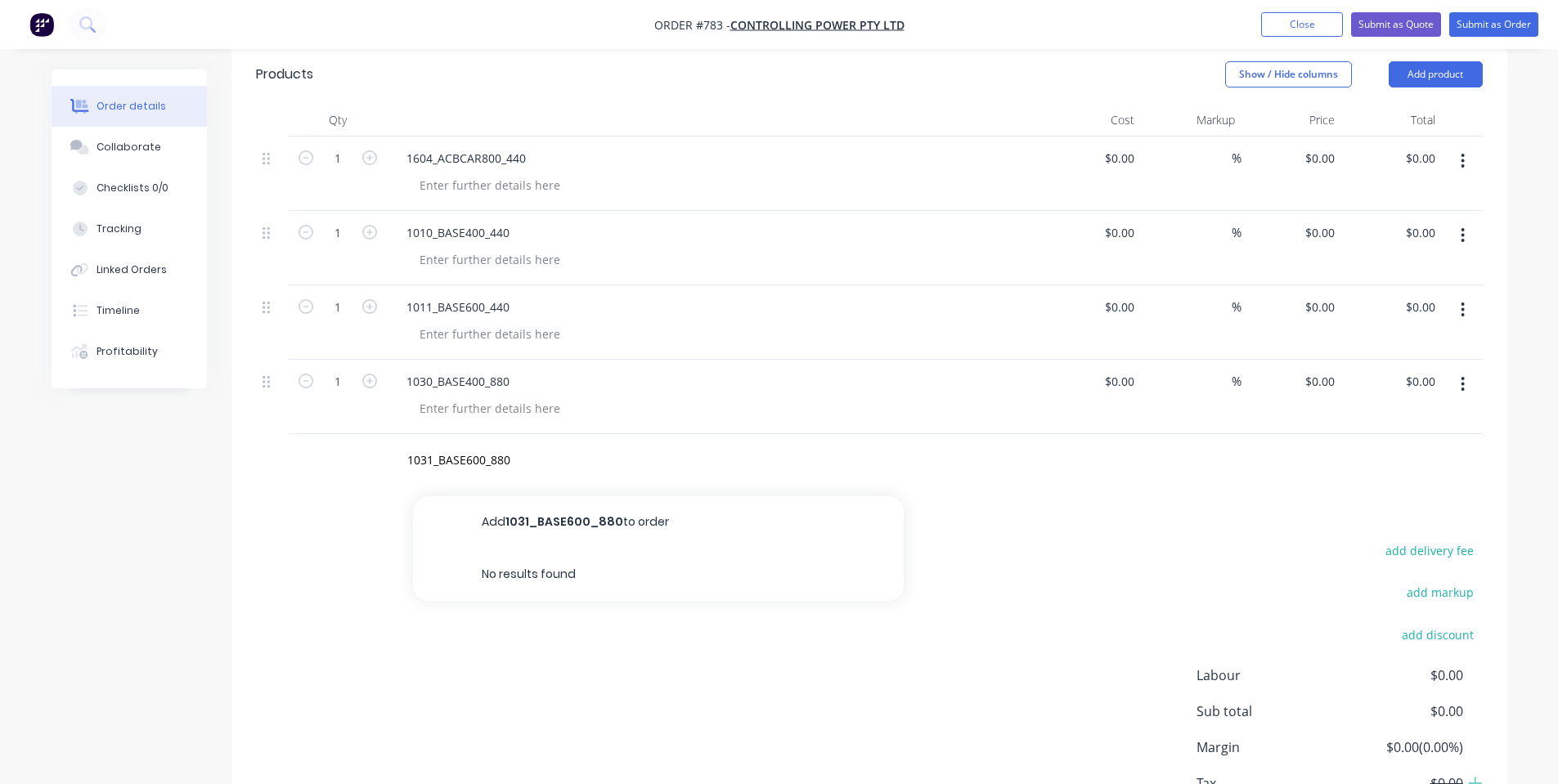
drag, startPoint x: 543, startPoint y: 521, endPoint x: 546, endPoint y: 509, distance: 12.4
click at [547, 521] on button "Add 1031_BASE600_880 to order" at bounding box center [659, 522] width 491 height 52
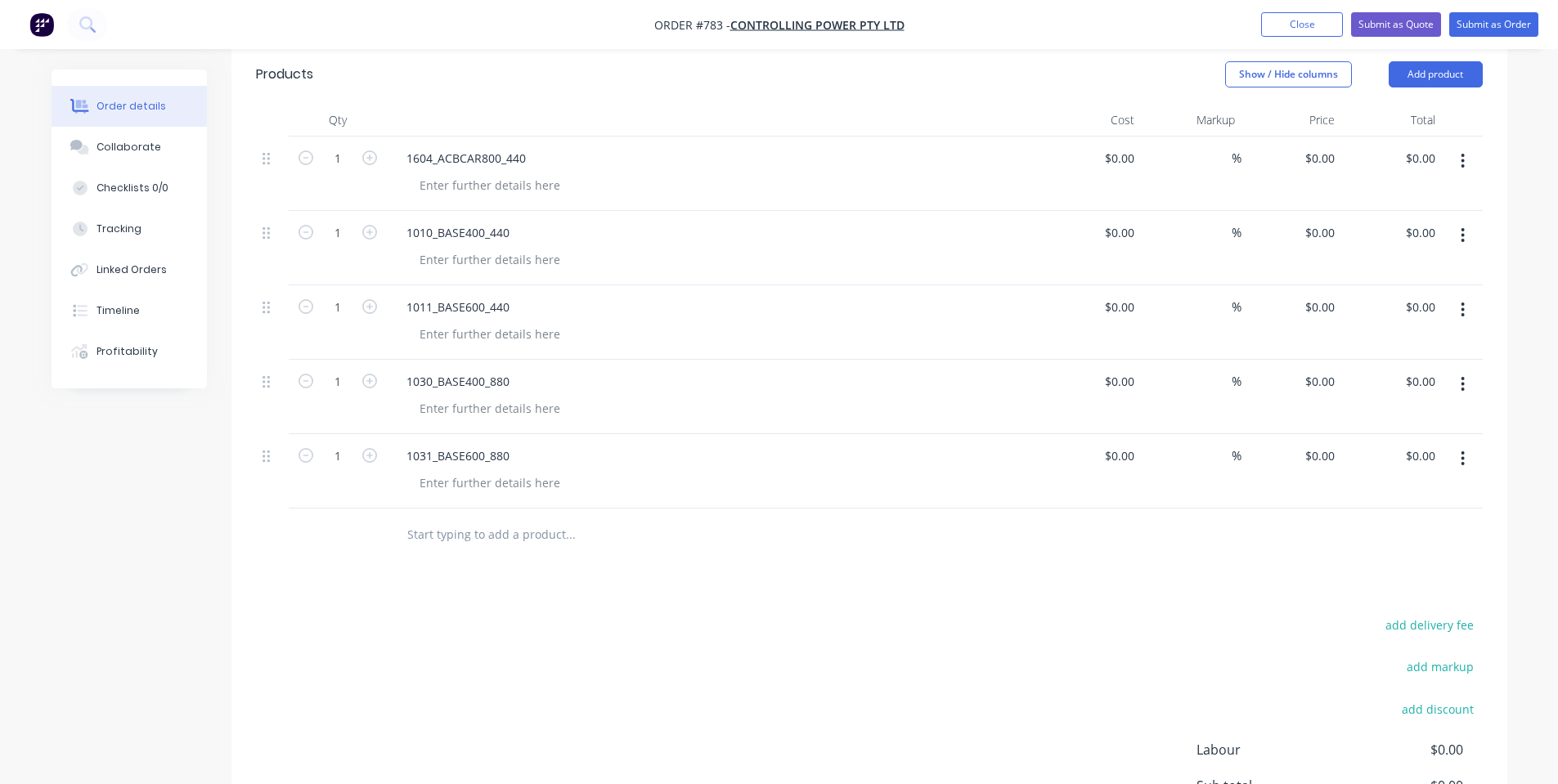
click at [462, 545] on input "text" at bounding box center [570, 534] width 327 height 32
paste input "1032_BASE800_880"
type input "1032_BASE800_880"
click at [559, 594] on div "Products Show / Hide columns Add product Qty Cost Markup Price Total 1 1604_ACB…" at bounding box center [869, 499] width 1276 height 909
click at [533, 548] on input "1032_BASE800_880" at bounding box center [570, 534] width 327 height 32
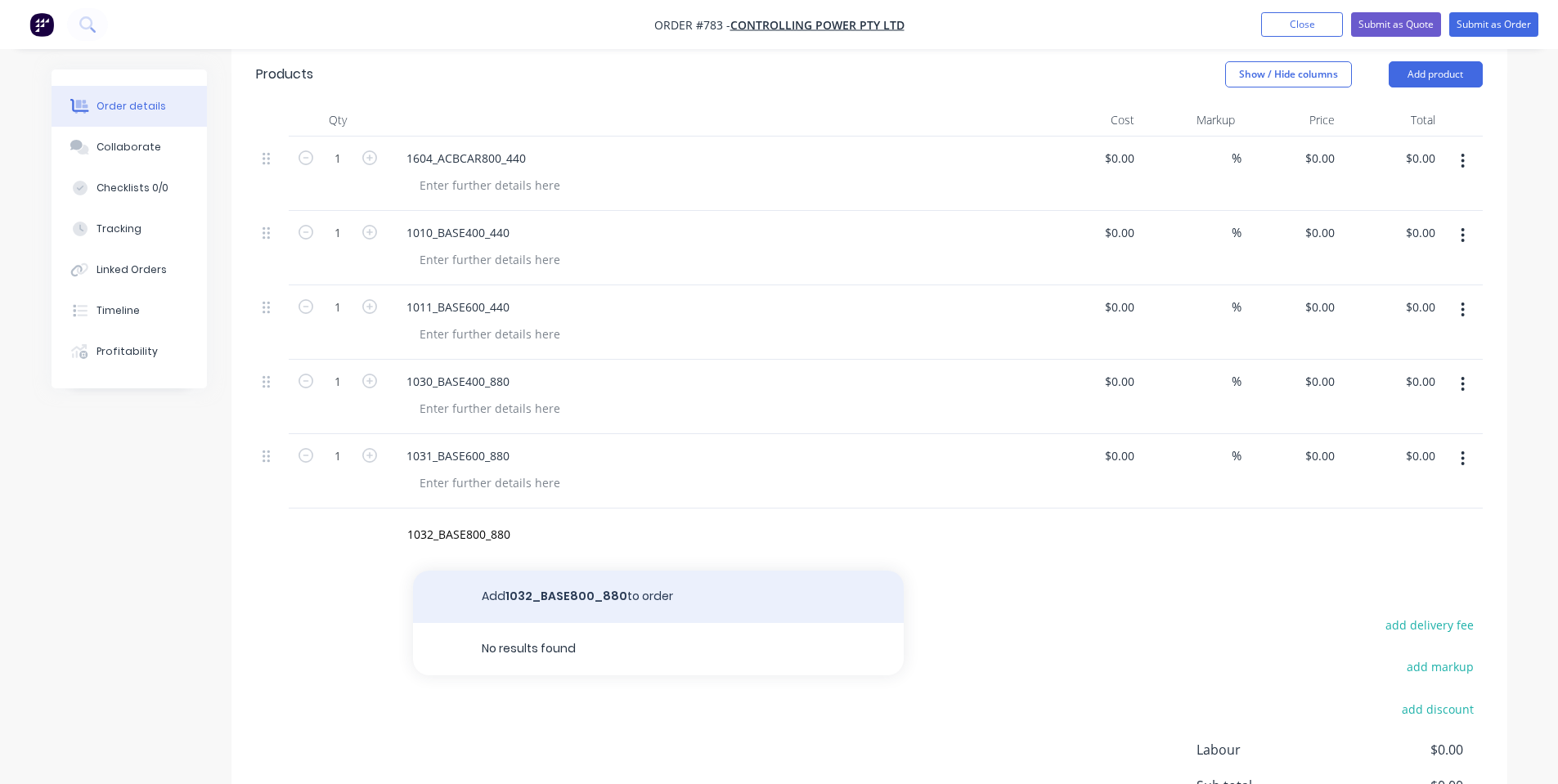
click at [556, 585] on button "Add 1032_BASE800_880 to order" at bounding box center [659, 596] width 491 height 52
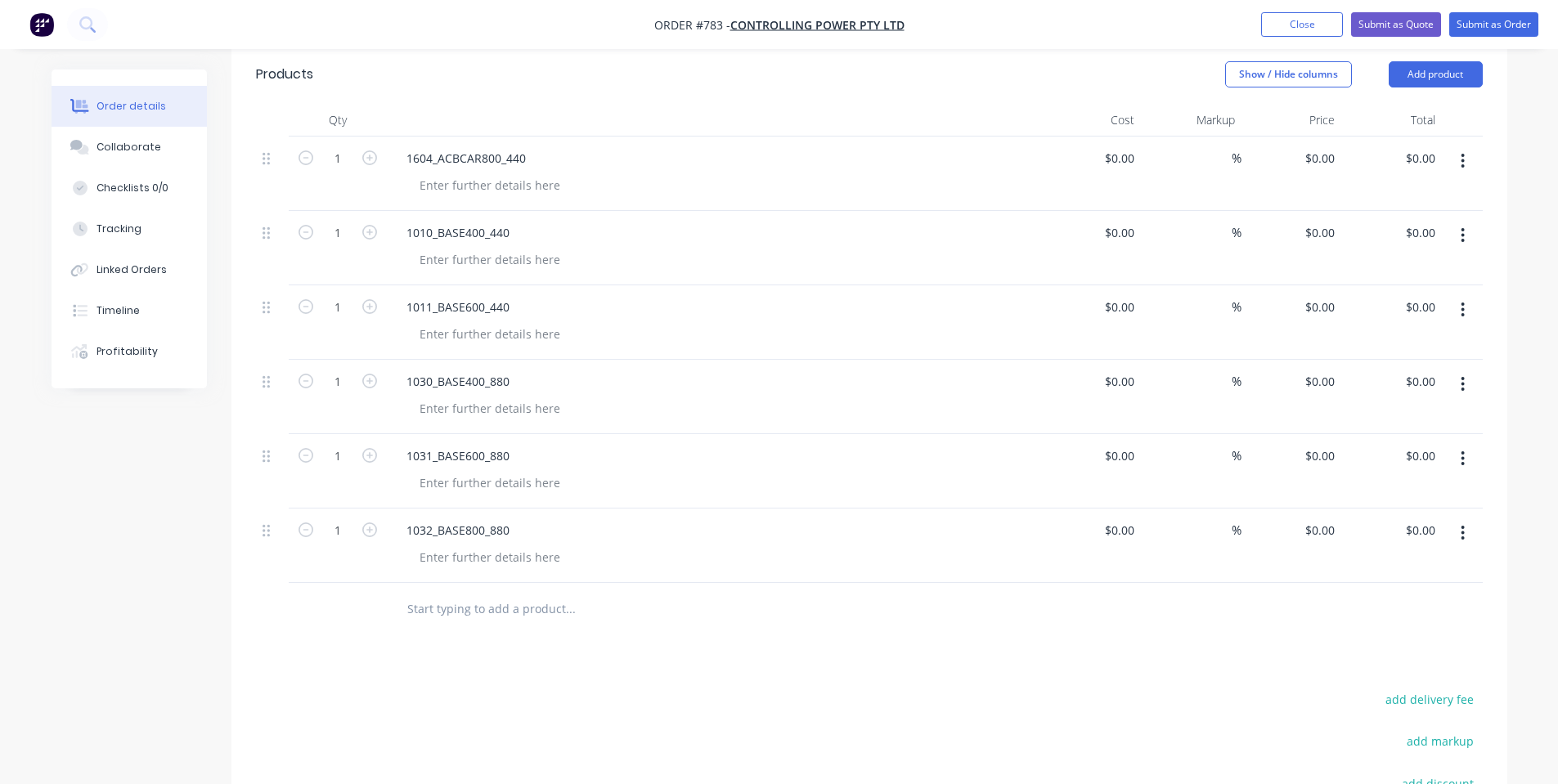
click at [424, 608] on input "text" at bounding box center [570, 609] width 327 height 32
paste input "1352_DOOR_600_180"
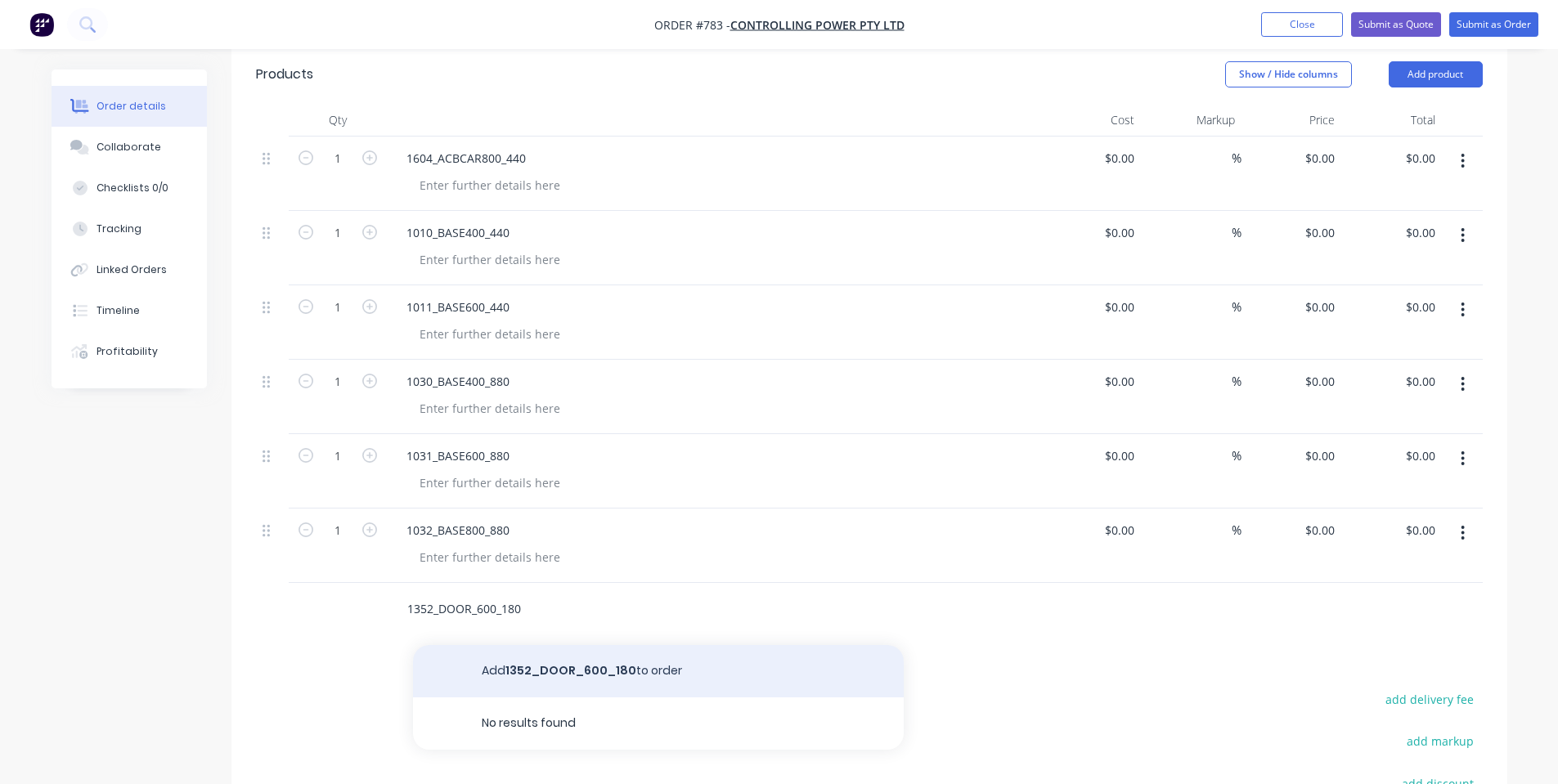
type input "1352_DOOR_600_180"
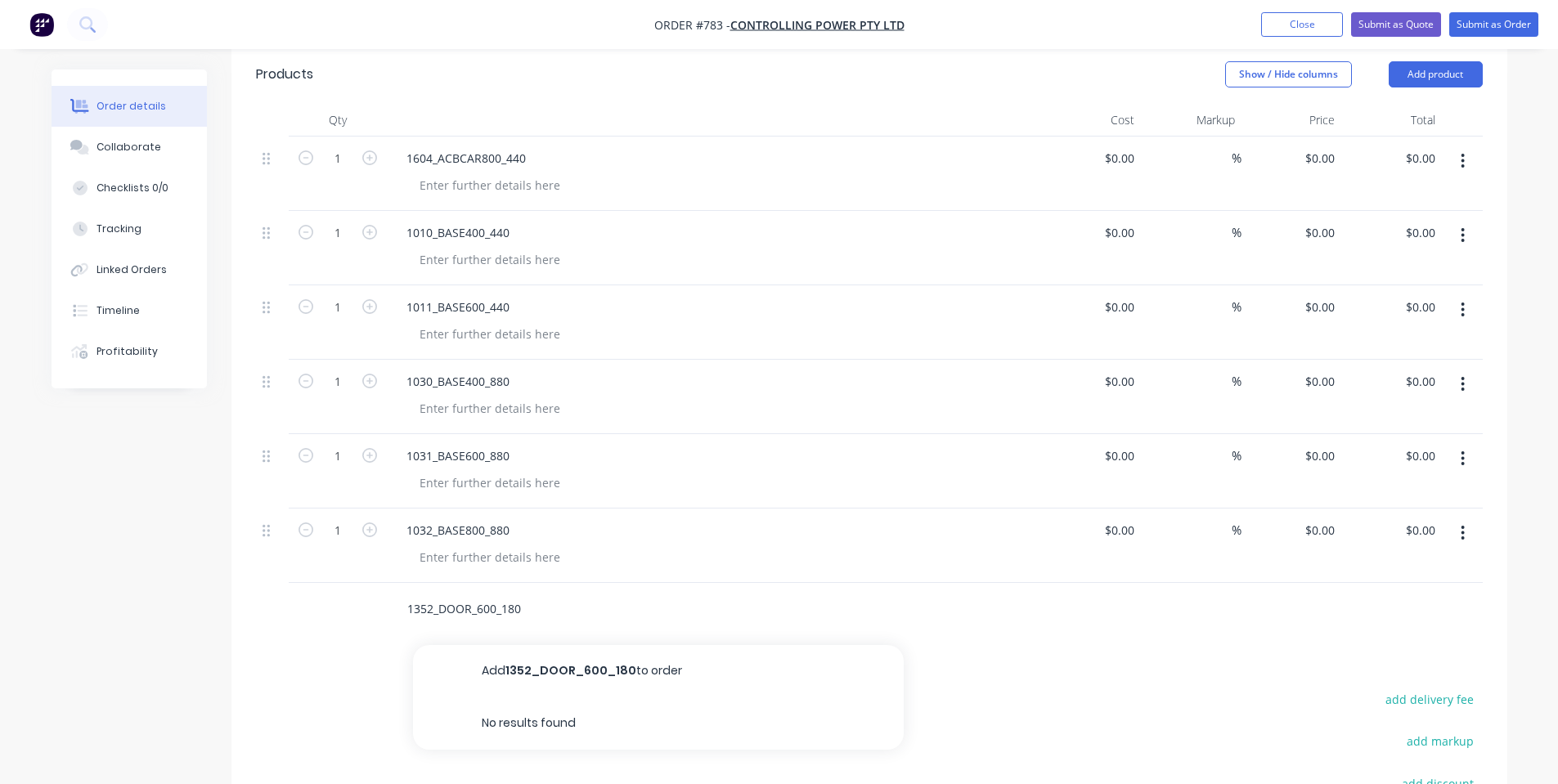
click at [509, 673] on button "Add 1352_DOOR_600_180 to order" at bounding box center [659, 671] width 491 height 52
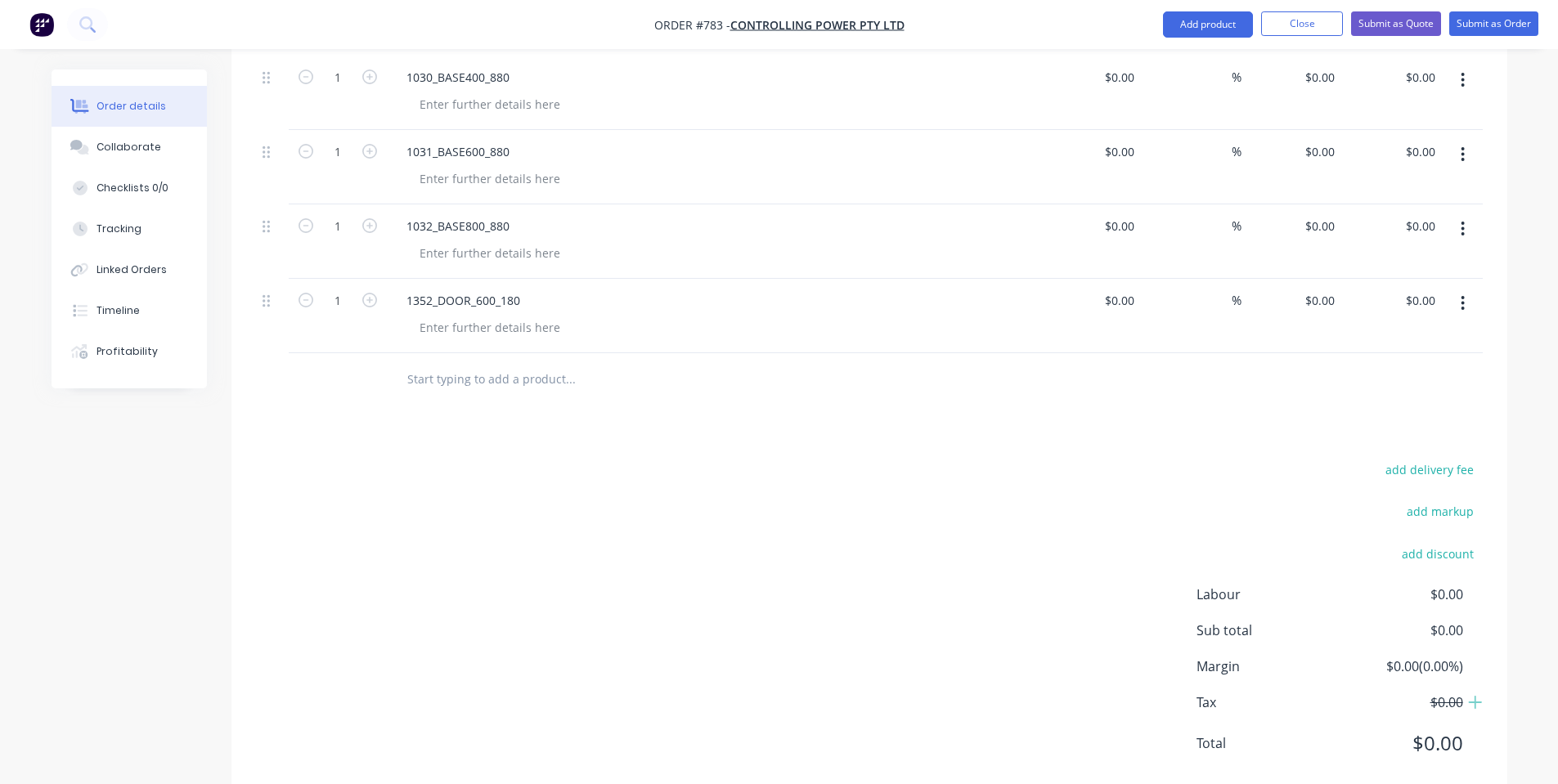
scroll to position [779, 0]
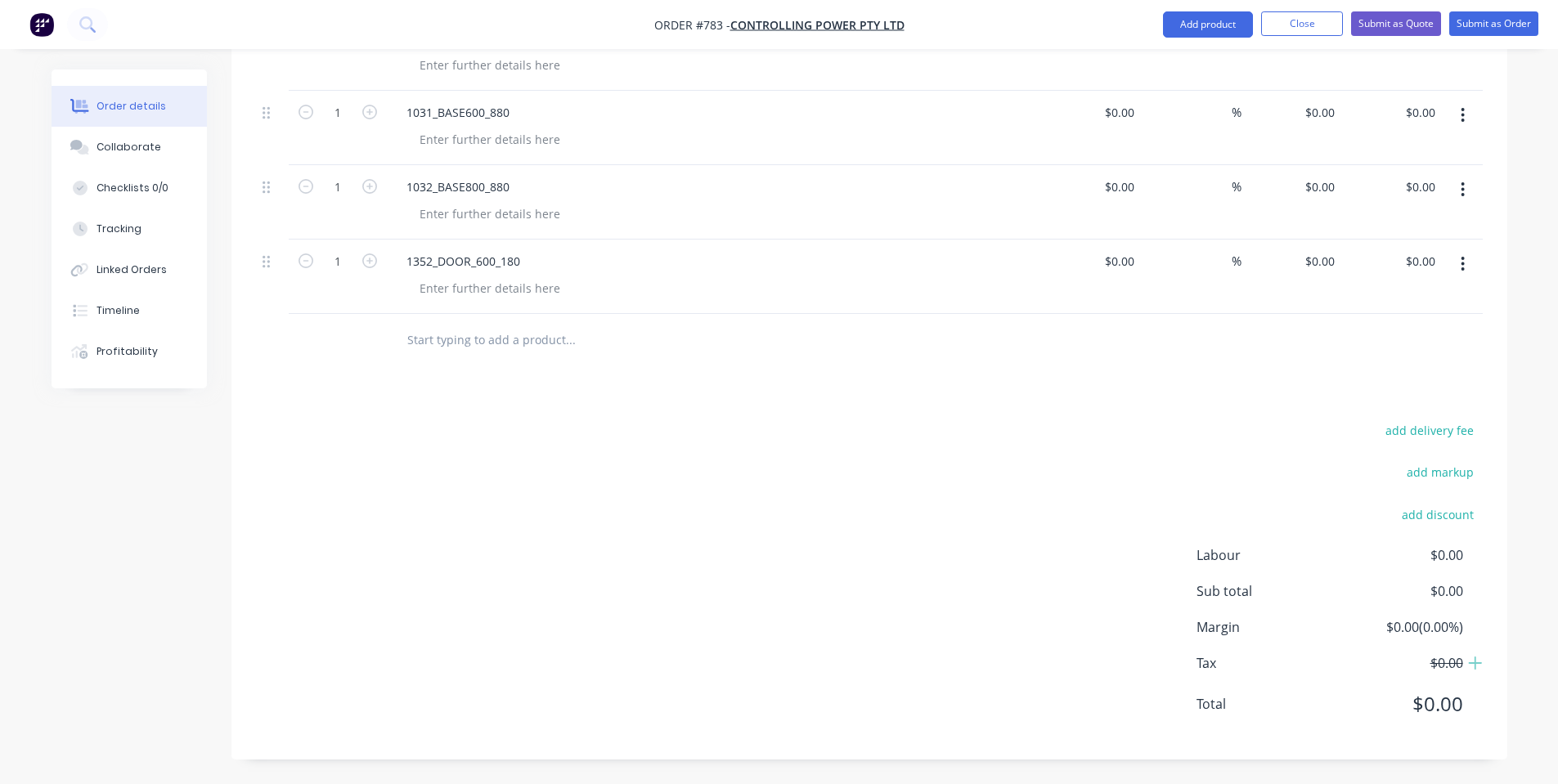
click at [434, 350] on input "text" at bounding box center [570, 339] width 327 height 32
paste input "1353_DOOR_600_240"
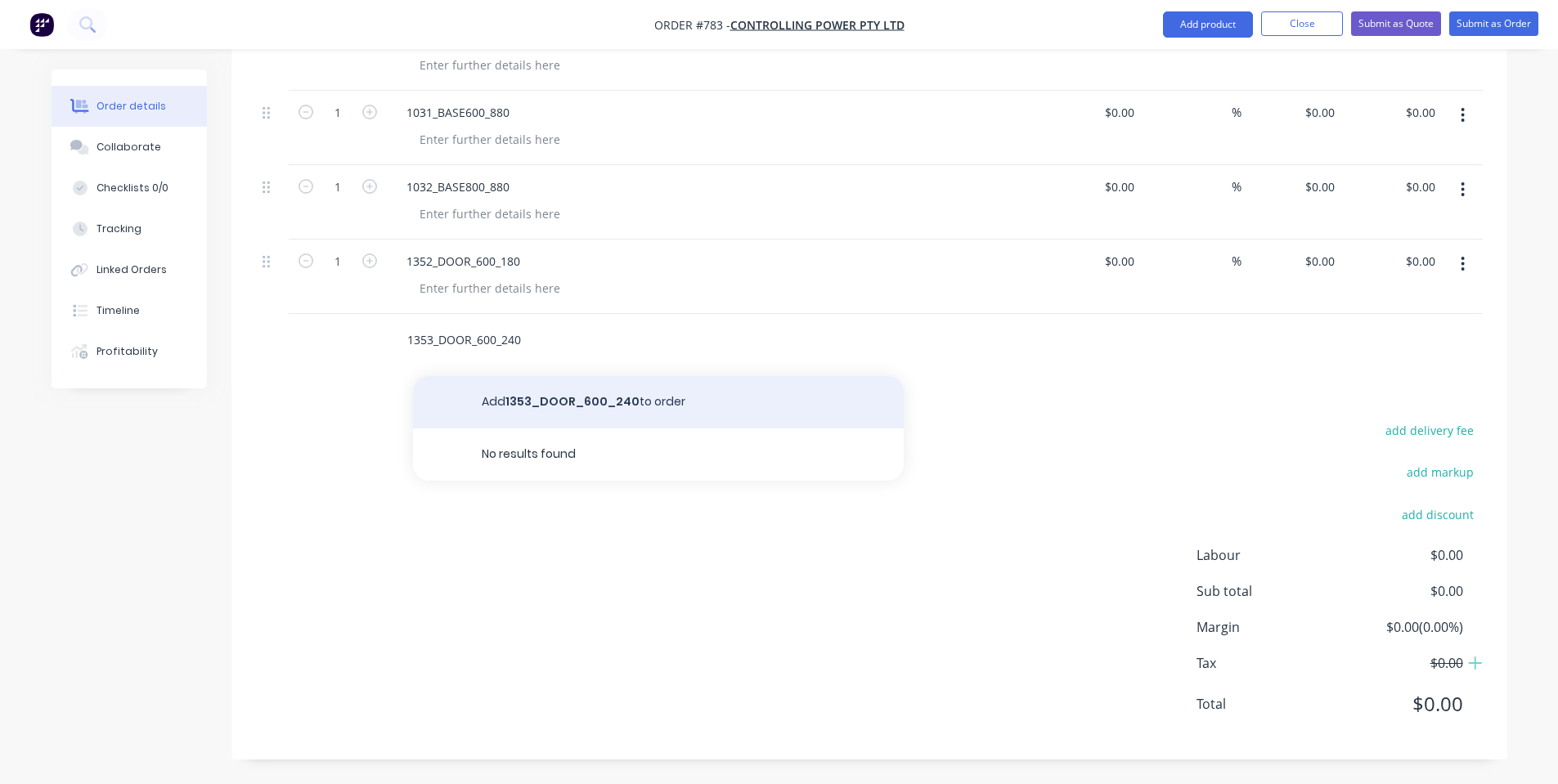
type input "1353_DOOR_600_240"
click at [512, 384] on button "Add 1353_DOOR_600_240 to order" at bounding box center [659, 402] width 491 height 52
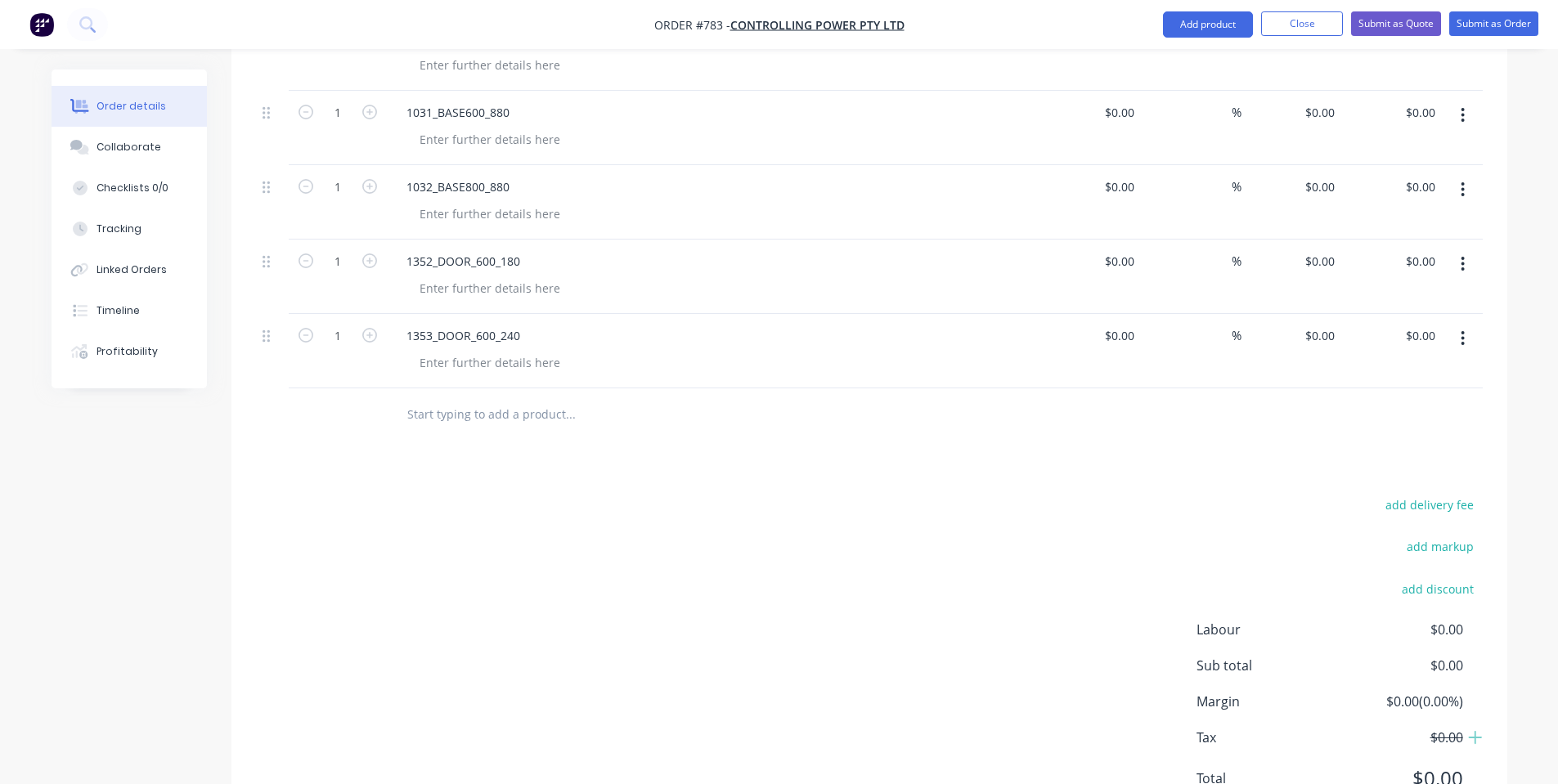
click at [497, 422] on input "text" at bounding box center [570, 414] width 327 height 32
paste input "1357_DOOR_600_480"
type input "1357_DOOR_600_480"
click at [550, 484] on button "Add 1357_DOOR_600_480 to order" at bounding box center [659, 476] width 491 height 52
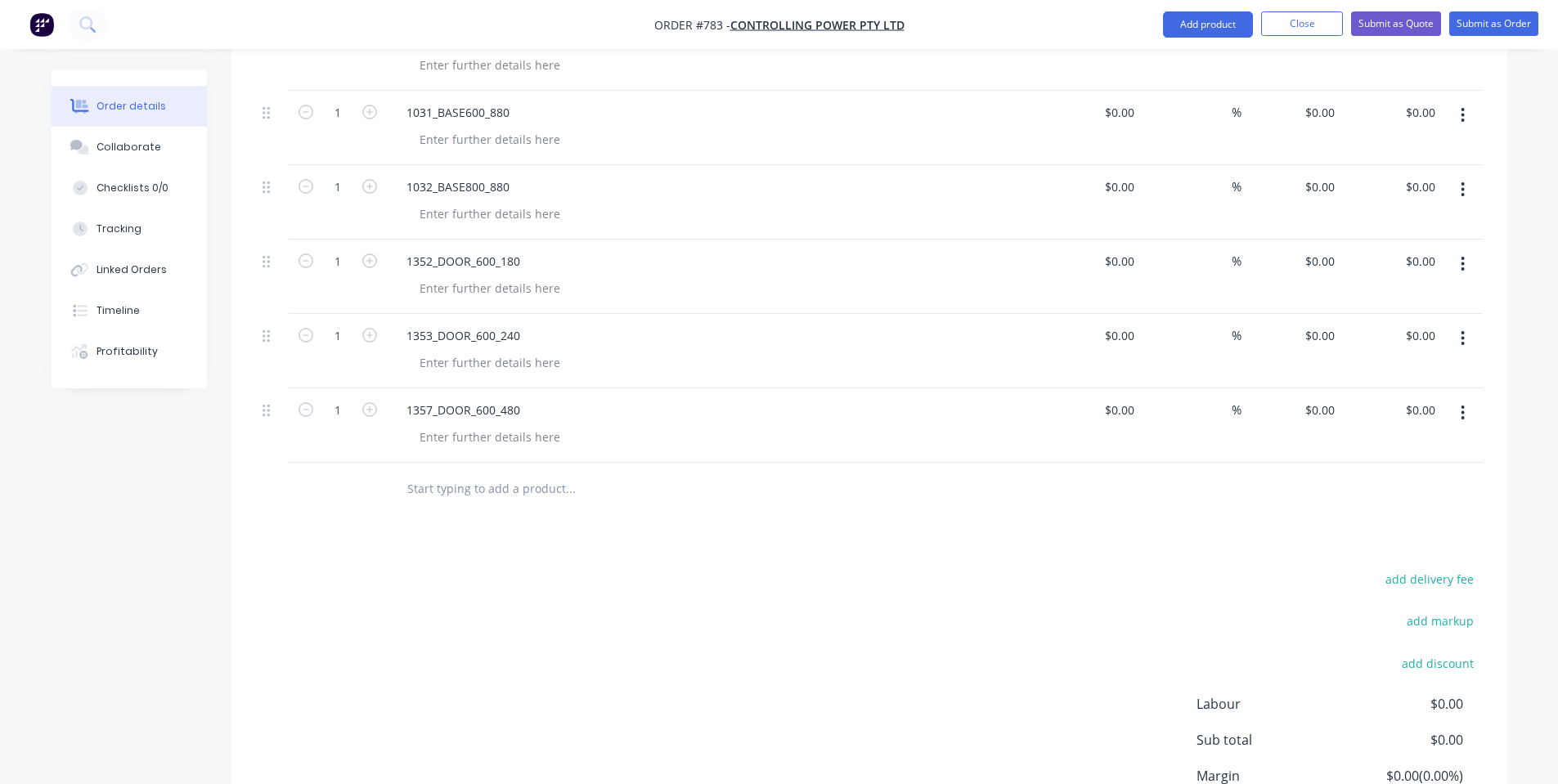
click at [472, 498] on input "text" at bounding box center [570, 488] width 327 height 32
paste input "1404_DOOR_800_300"
type input "1404_DOOR_800_300"
drag, startPoint x: 508, startPoint y: 526, endPoint x: 794, endPoint y: 541, distance: 286.4
click at [518, 540] on button "Add 1404_DOOR_800_300 to order" at bounding box center [659, 550] width 491 height 52
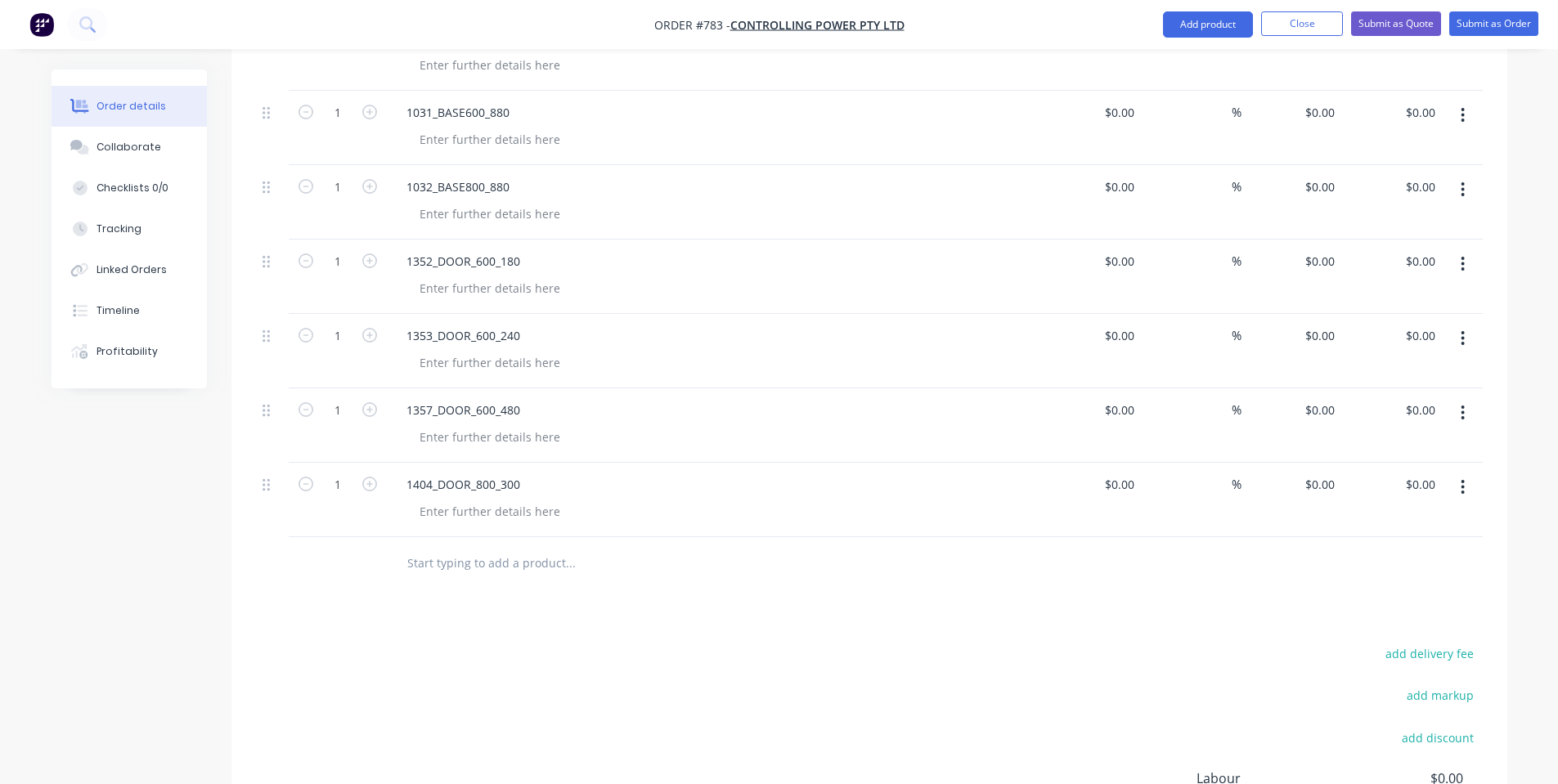
drag, startPoint x: 561, startPoint y: 561, endPoint x: 539, endPoint y: 584, distance: 31.8
click at [561, 565] on input "text" at bounding box center [570, 563] width 327 height 32
paste input "1407_DOOR_800_480"
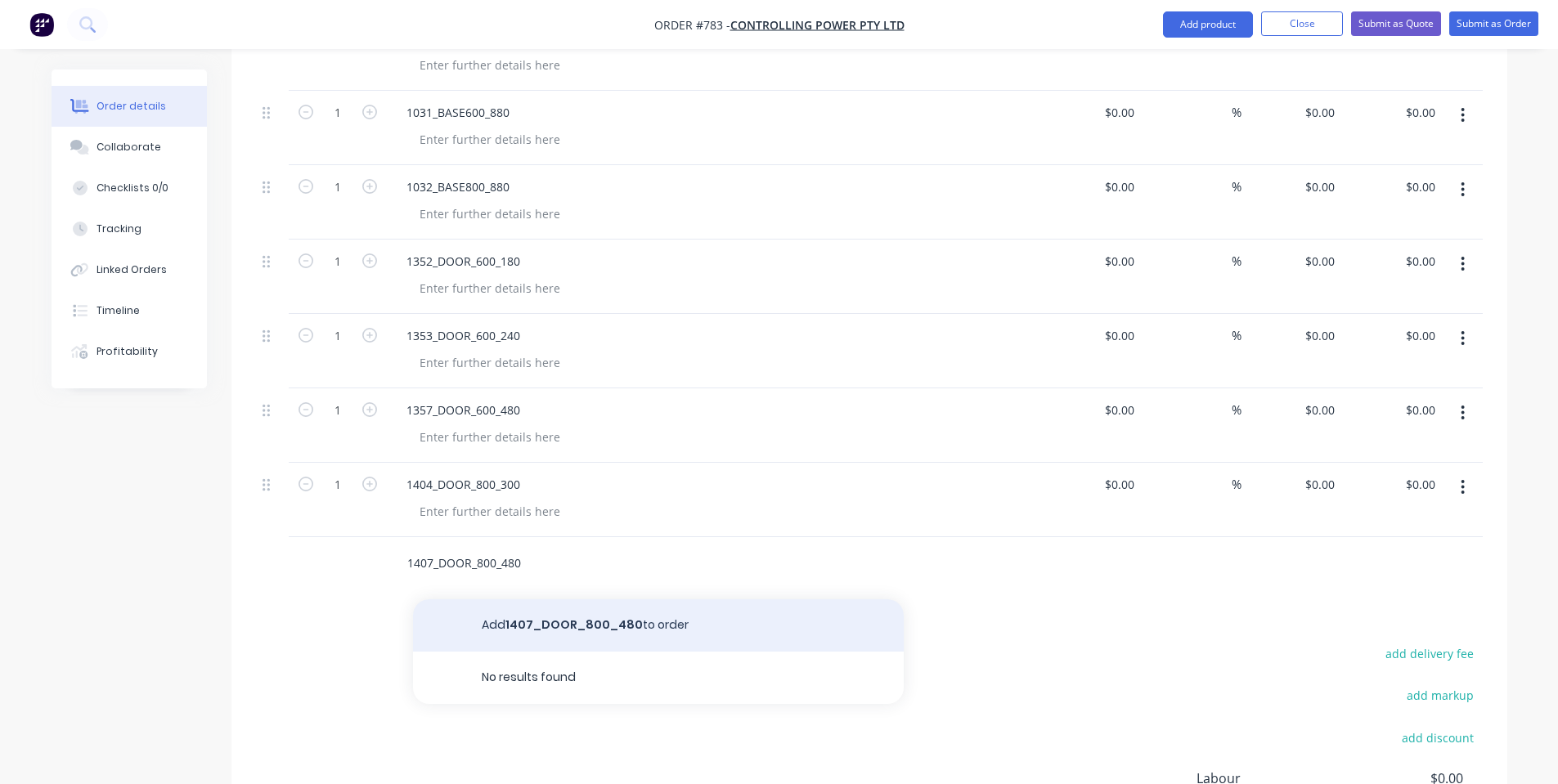
type input "1407_DOOR_800_480"
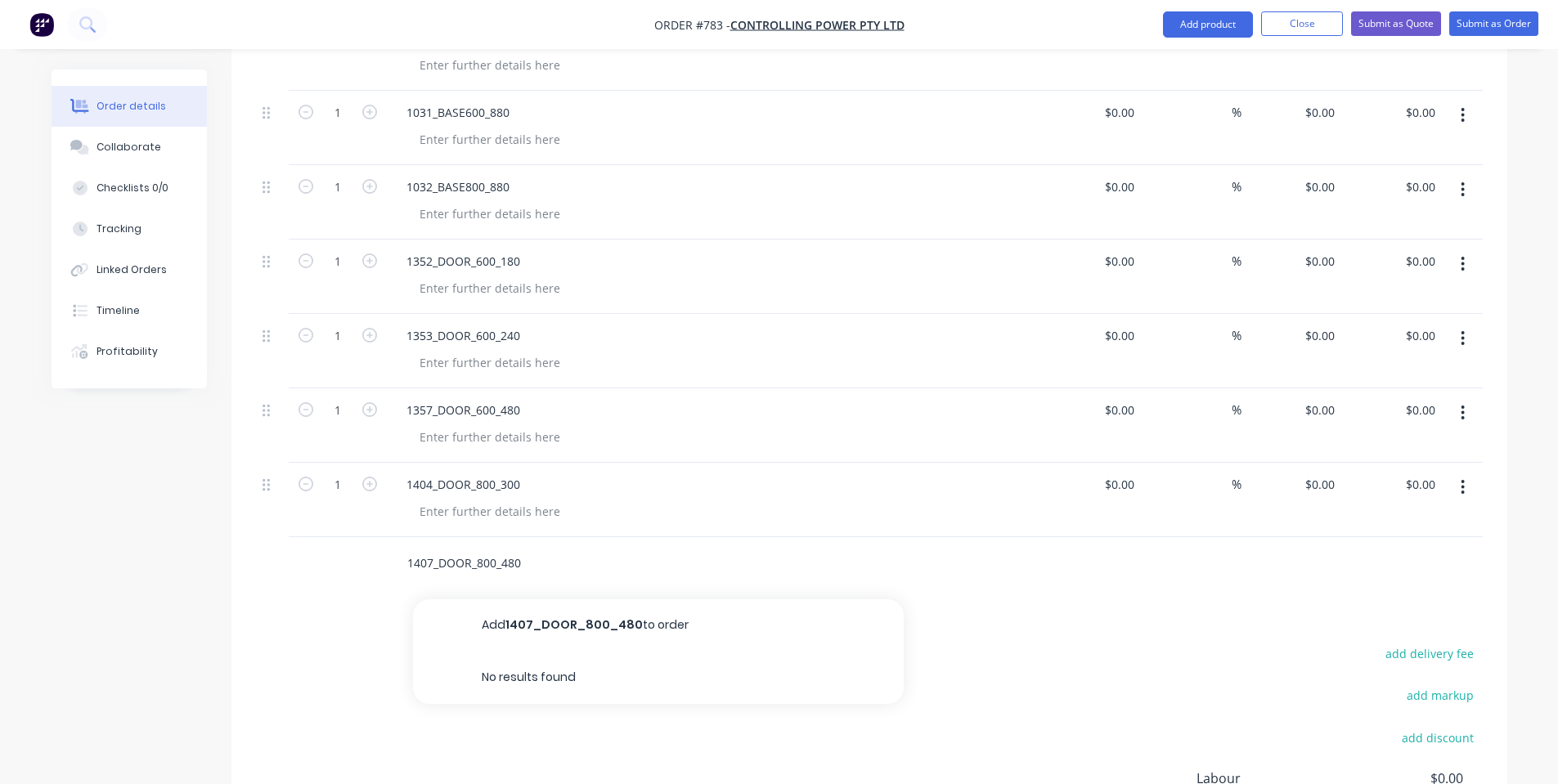
click at [597, 626] on button "Add 1407_DOOR_800_480 to order" at bounding box center [659, 625] width 491 height 52
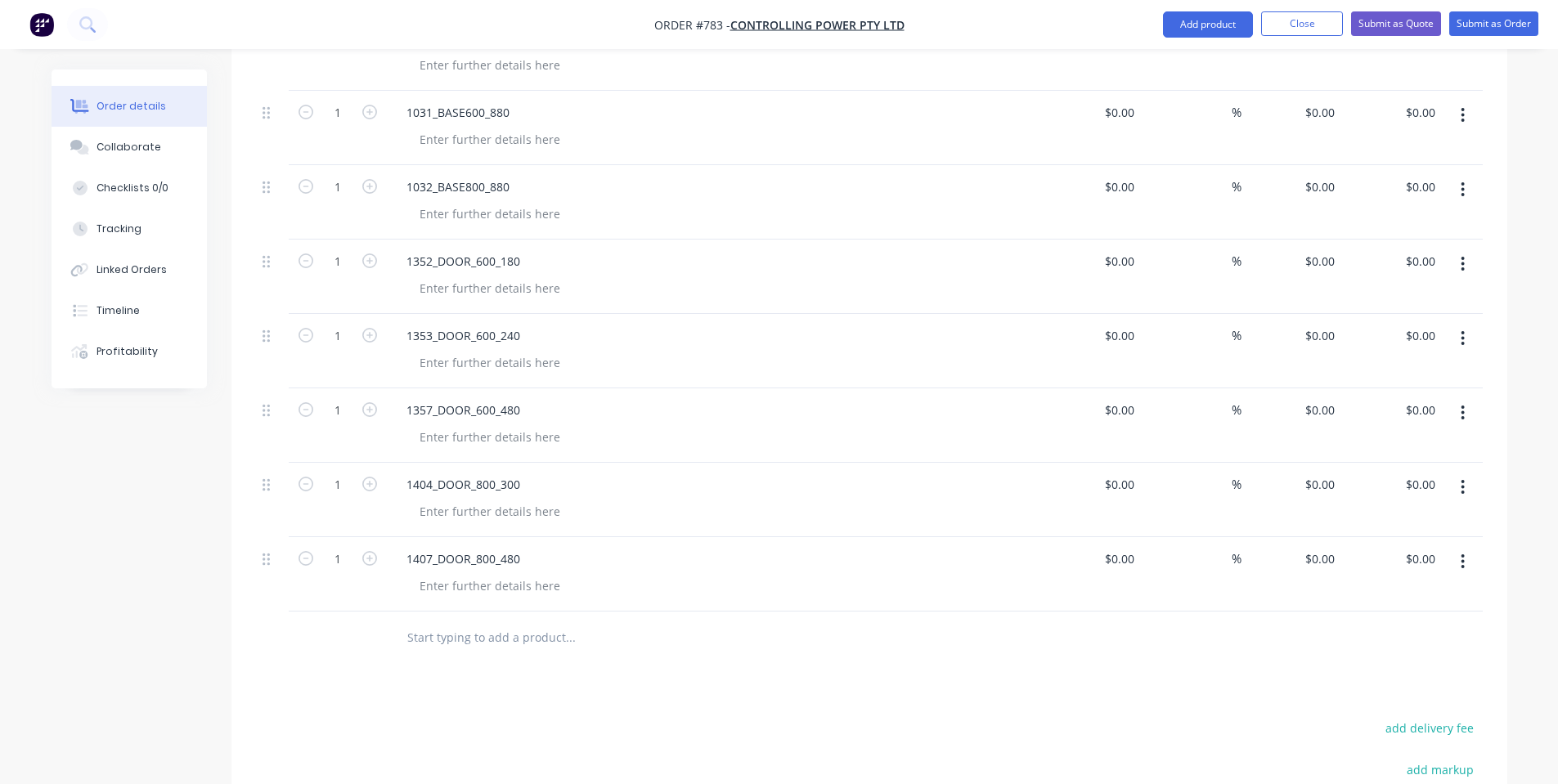
click at [482, 643] on input "text" at bounding box center [570, 637] width 327 height 32
paste input "1412_DOOR_800_840"
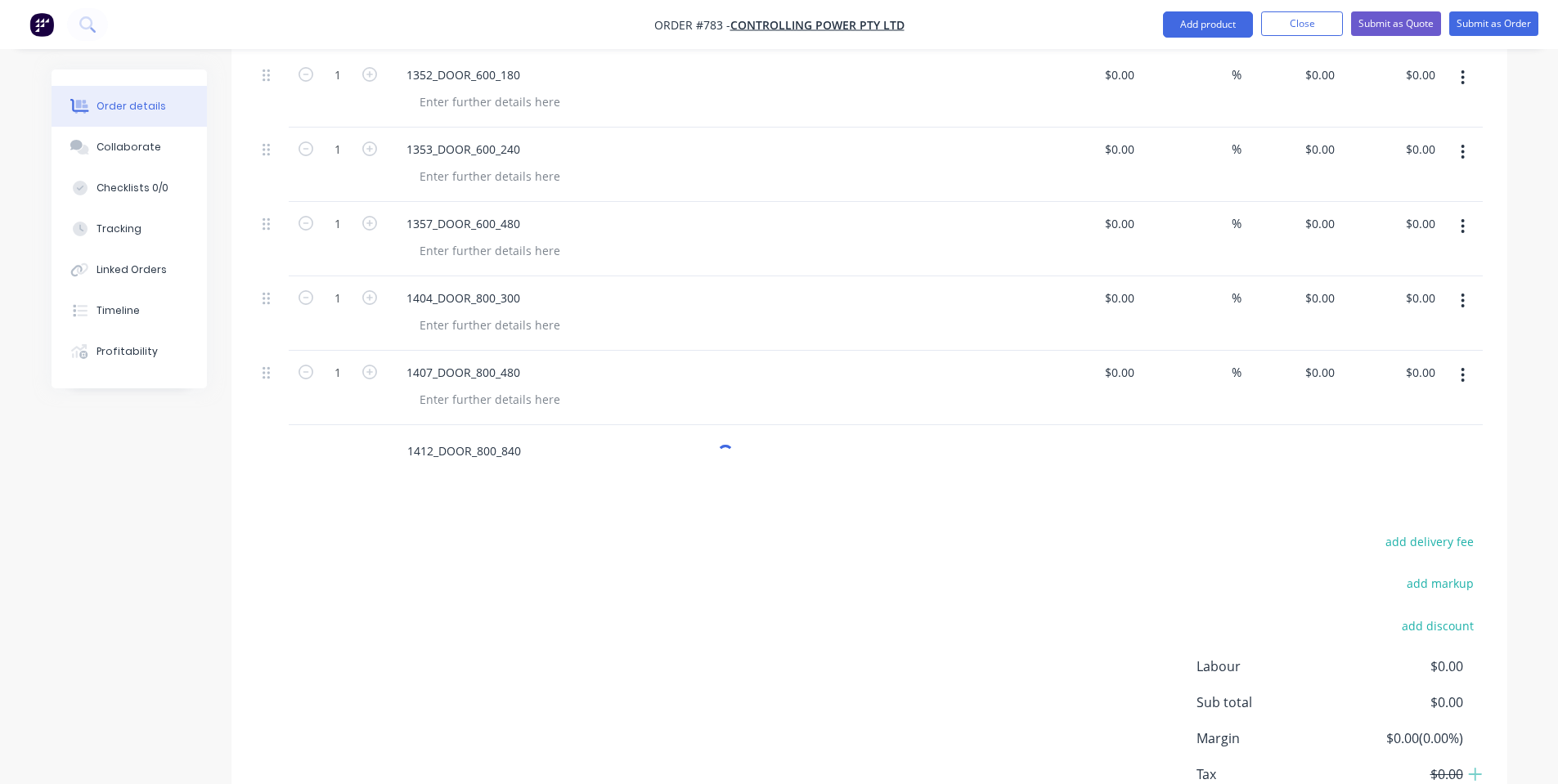
scroll to position [998, 0]
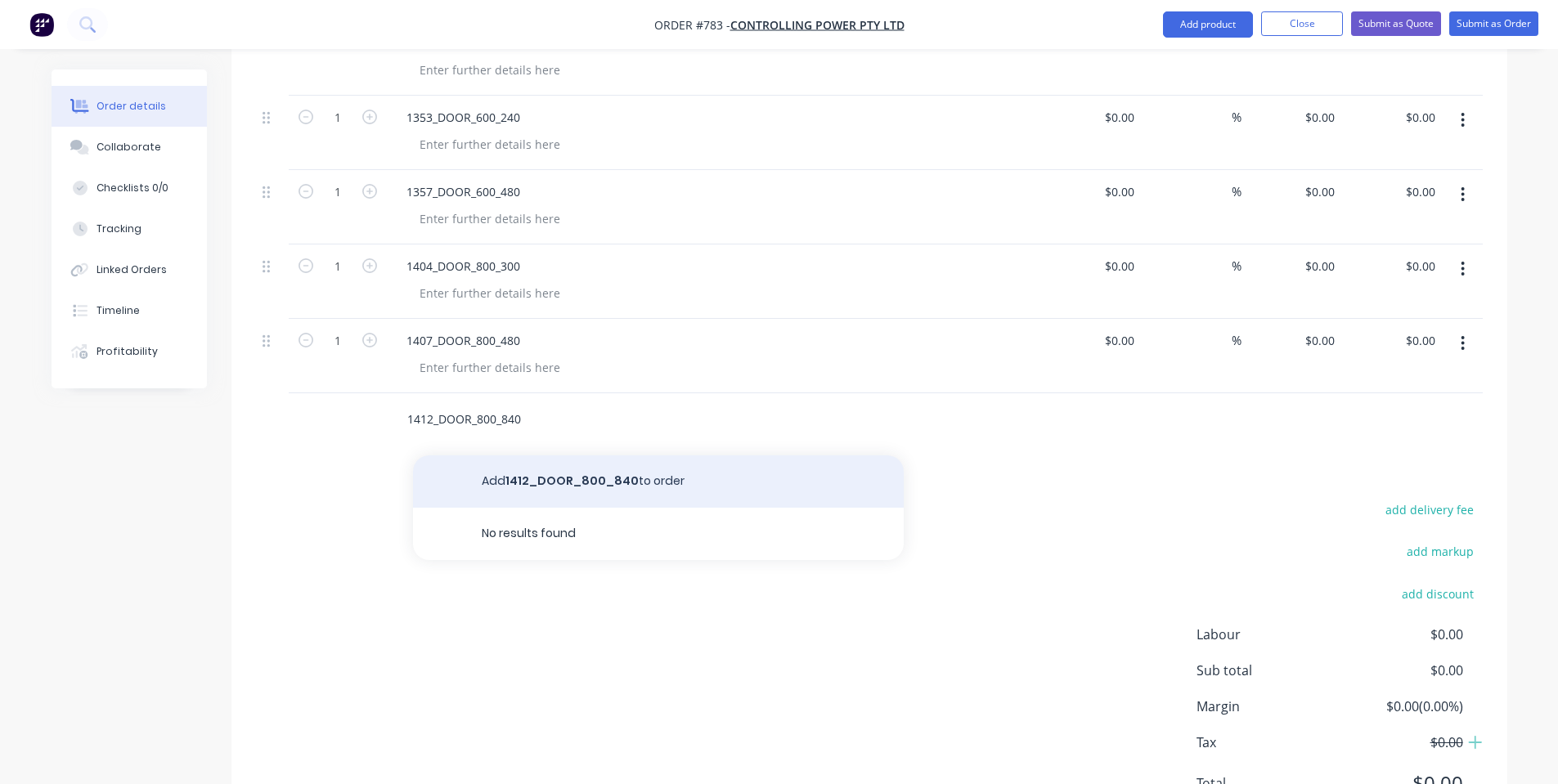
type input "1412_DOOR_800_840"
click at [519, 488] on button "Add 1412_DOOR_800_840 to order" at bounding box center [659, 481] width 491 height 52
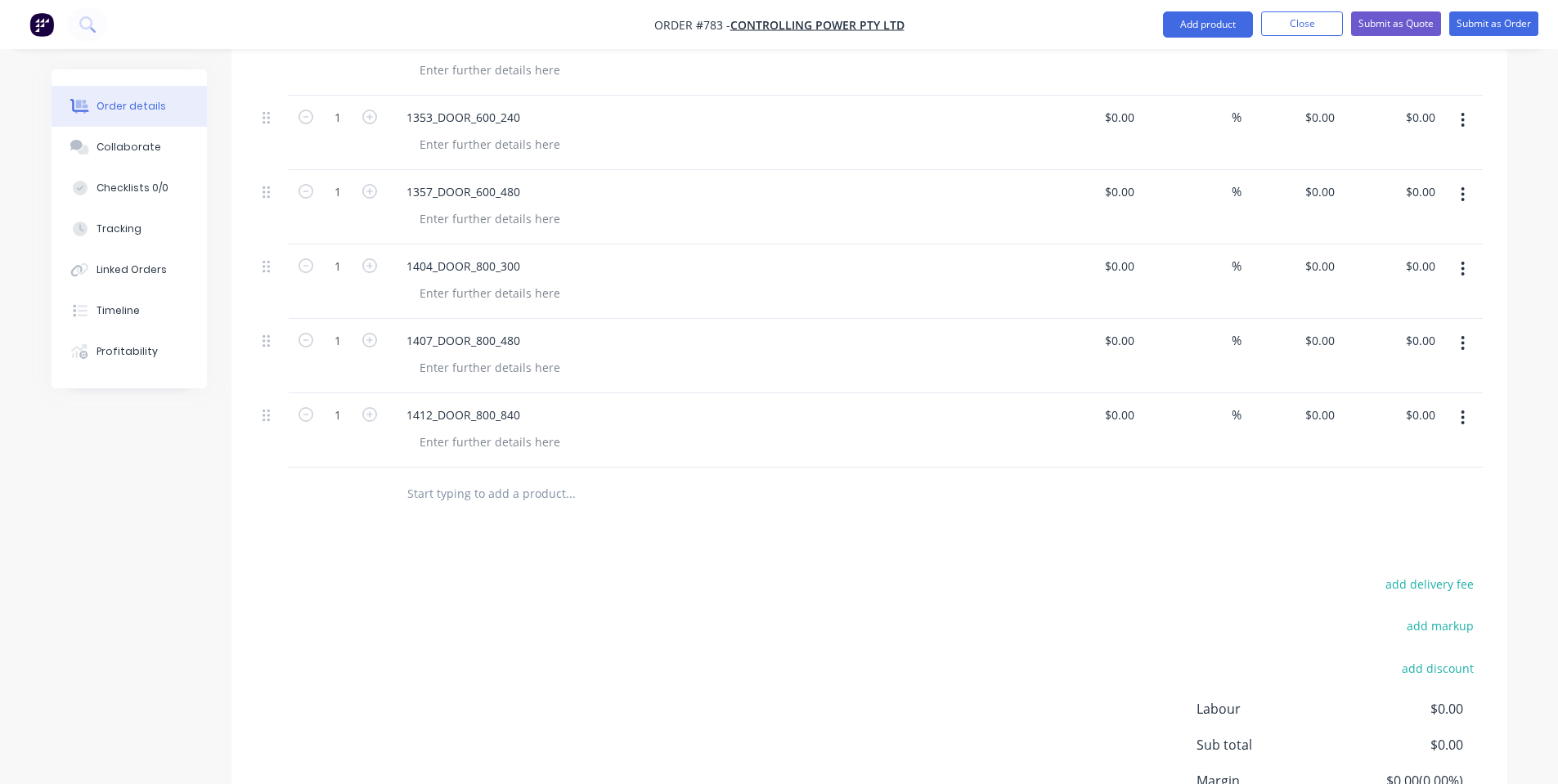
click at [549, 513] on div at bounding box center [681, 494] width 589 height 53
click at [551, 498] on input "text" at bounding box center [570, 493] width 327 height 32
paste input "1501_CAR600_260"
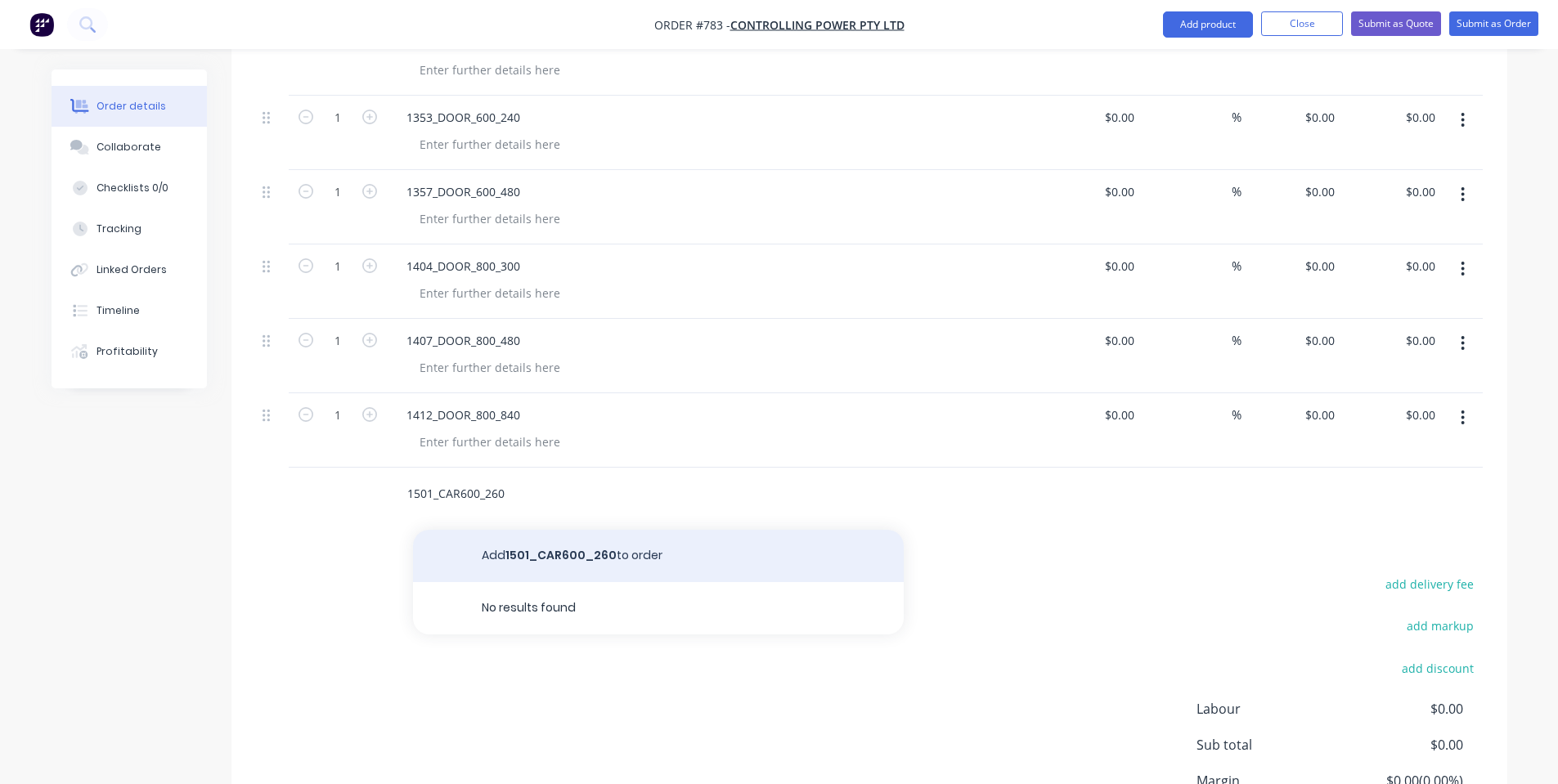
type input "1501_CAR600_260"
click at [573, 544] on button "Add 1501_CAR600_260 to order" at bounding box center [659, 555] width 491 height 52
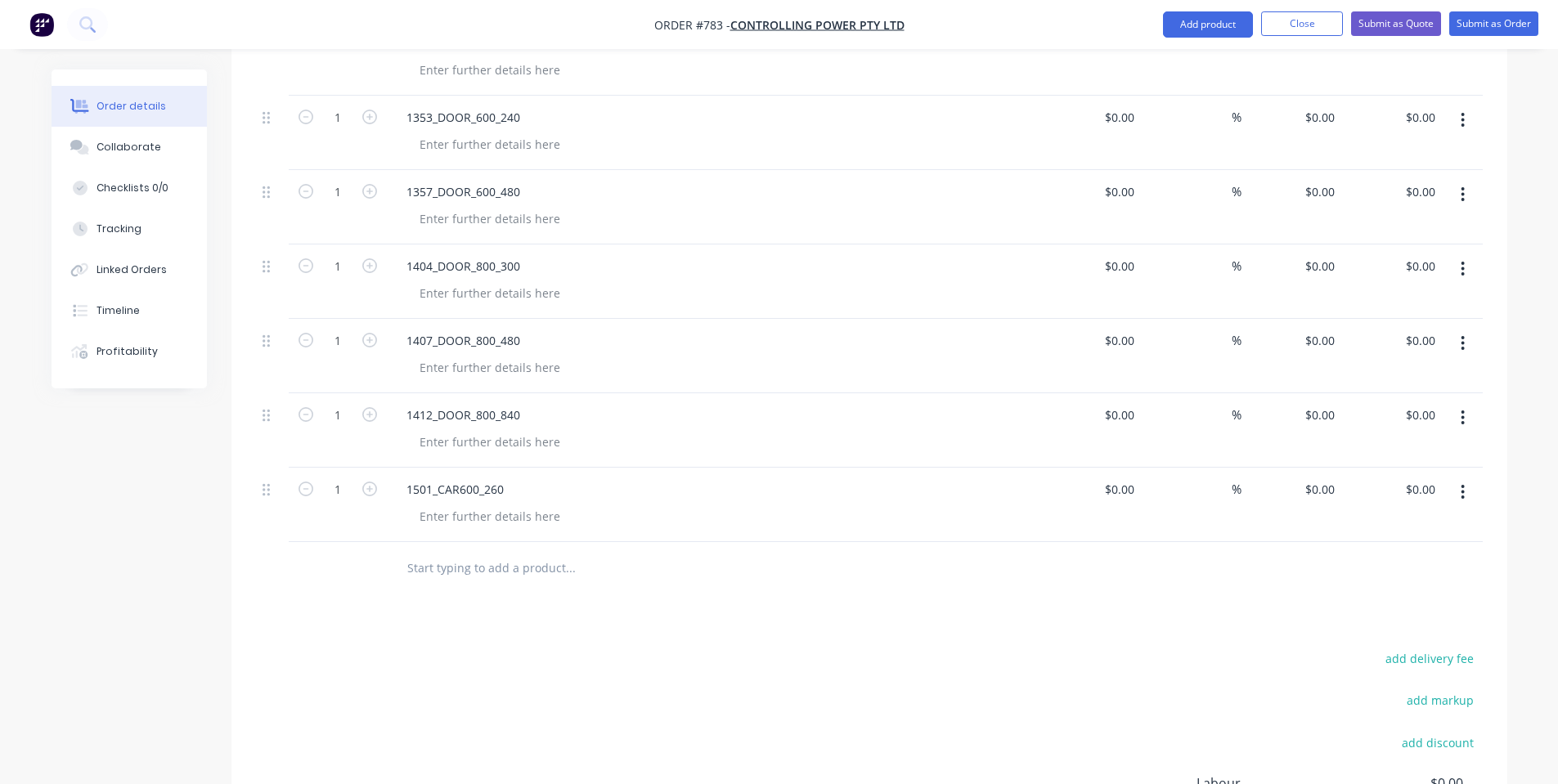
click at [511, 559] on input "text" at bounding box center [570, 568] width 327 height 32
paste input "6131_DOOR_600_150_C_SE_REV_A"
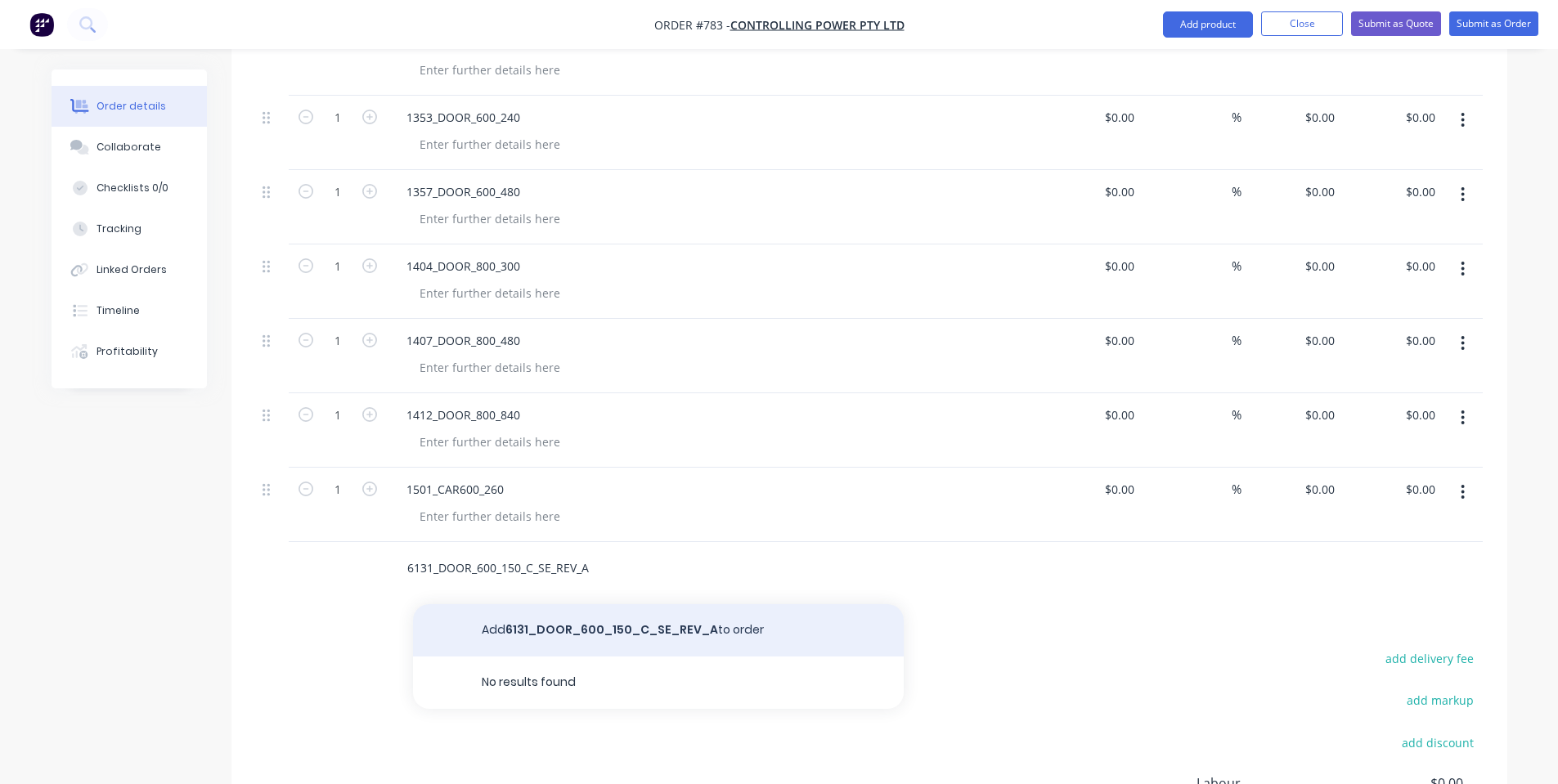
type input "6131_DOOR_600_150_C_SE_REV_A"
click at [552, 614] on button "Add 6131_DOOR_600_150_C_SE_REV_A to order" at bounding box center [659, 630] width 491 height 52
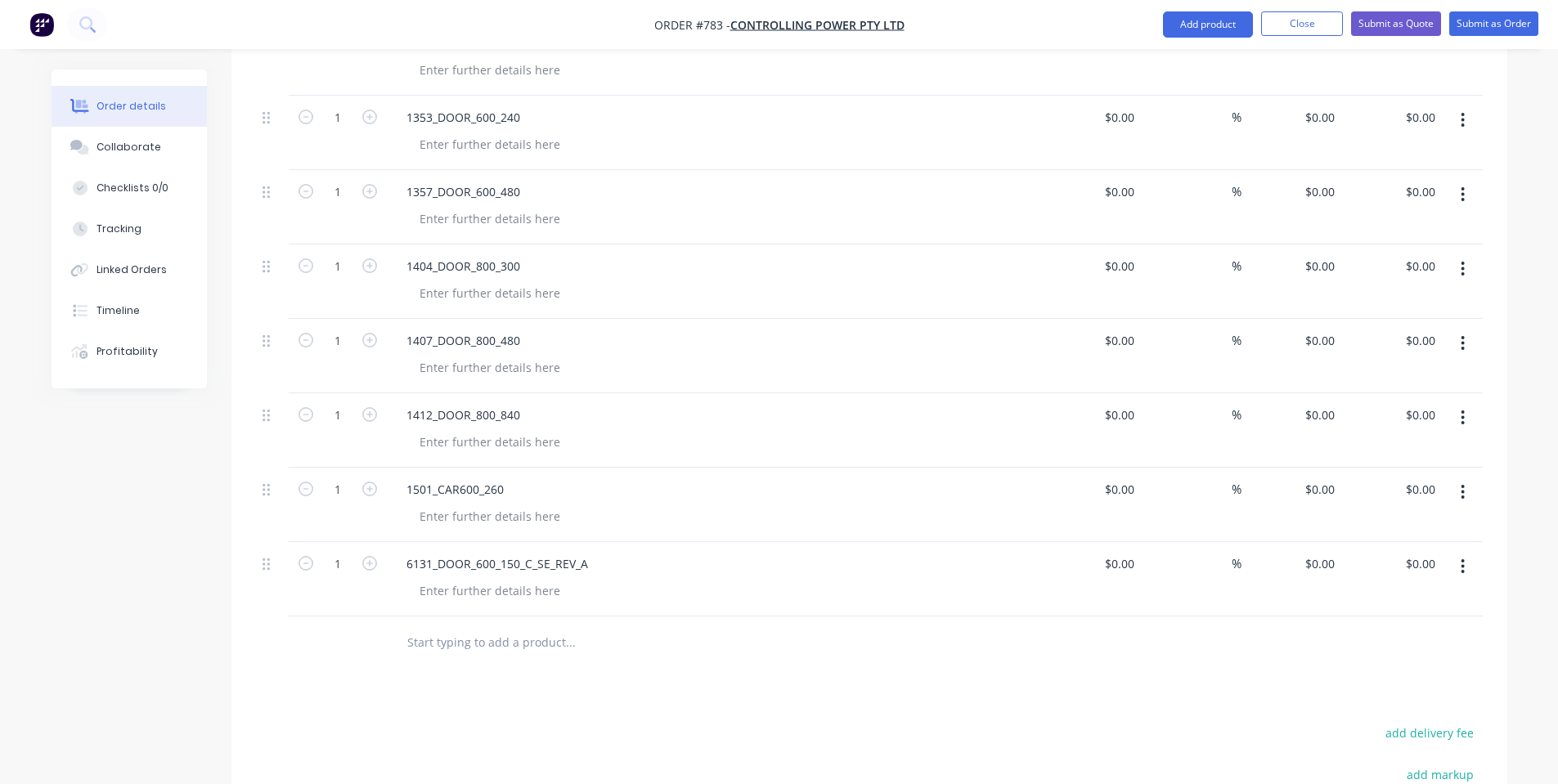
click at [482, 607] on div "6131_DOOR_600_150_C_SE_REV_A" at bounding box center [714, 579] width 655 height 74
click at [482, 601] on div at bounding box center [490, 590] width 167 height 24
click at [504, 517] on div at bounding box center [490, 516] width 167 height 24
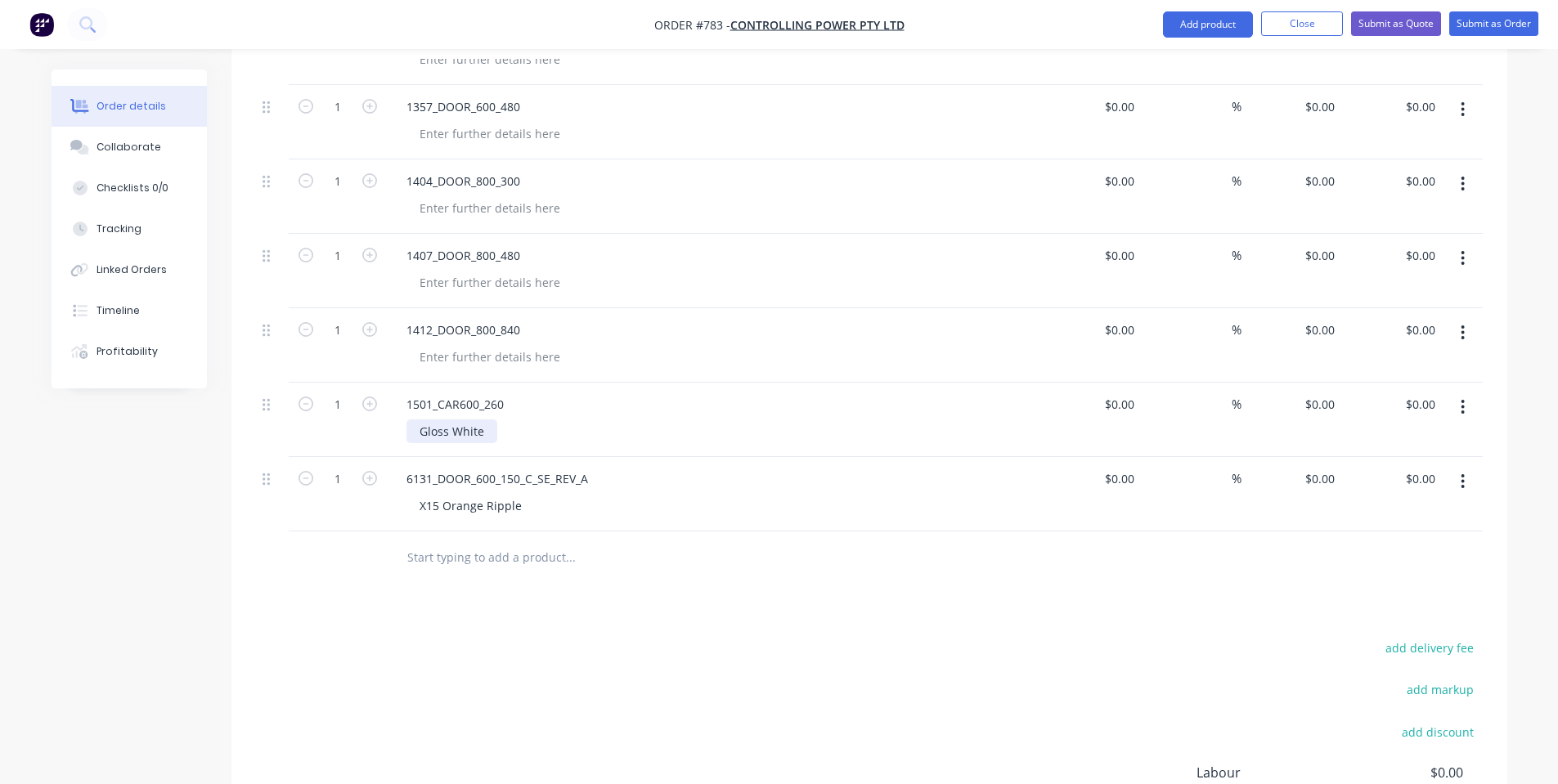
scroll to position [1215, 0]
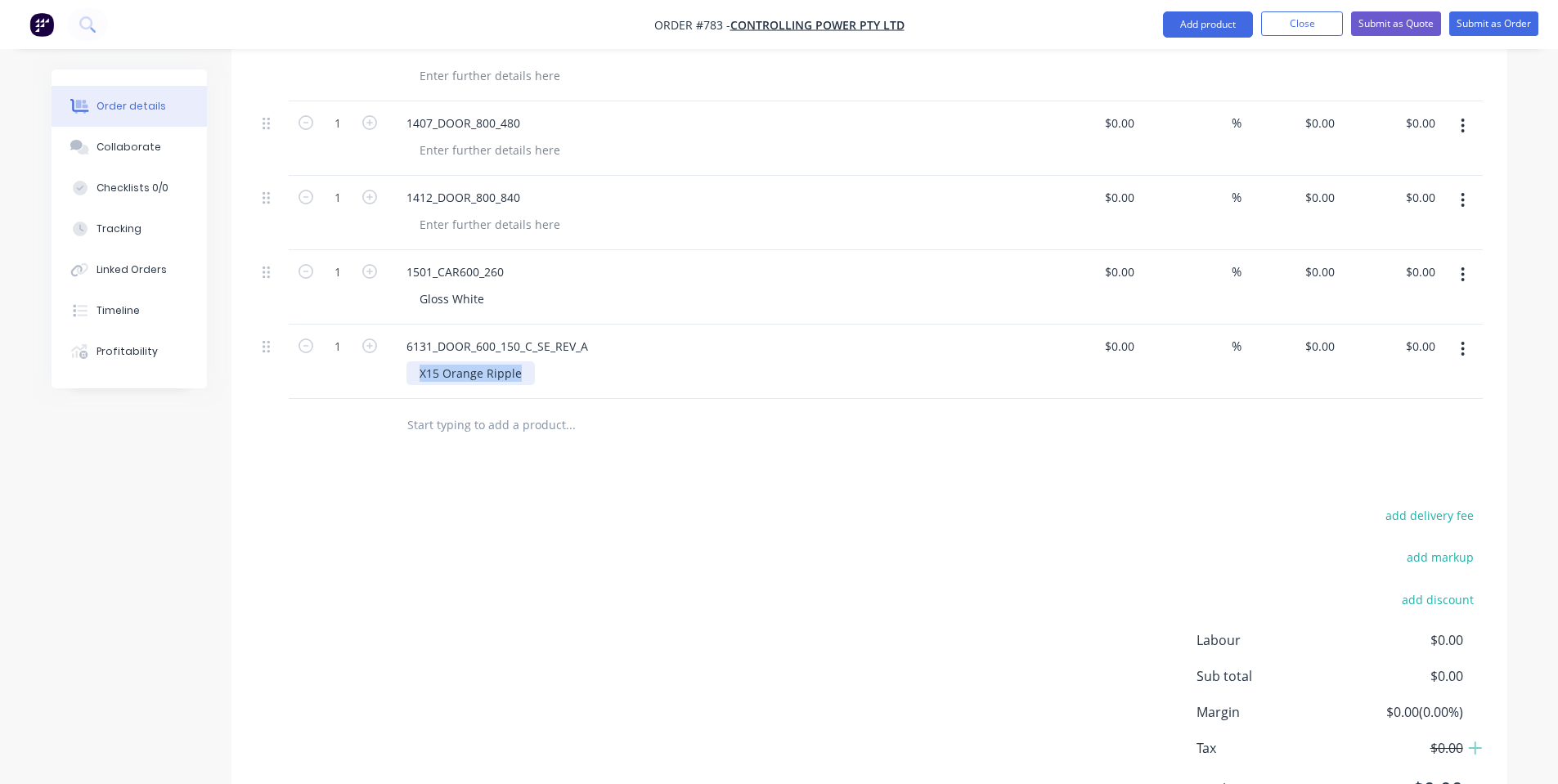
drag, startPoint x: 520, startPoint y: 372, endPoint x: 274, endPoint y: 373, distance: 246.0
click at [274, 373] on div "1 6131_DOOR_600_150_C_SE_REV_A X15 Orange Ripple $0.00 $0.00 % $0.00 $0.00 $0.0…" at bounding box center [869, 361] width 1227 height 74
copy div "X15 Orange Ripple"
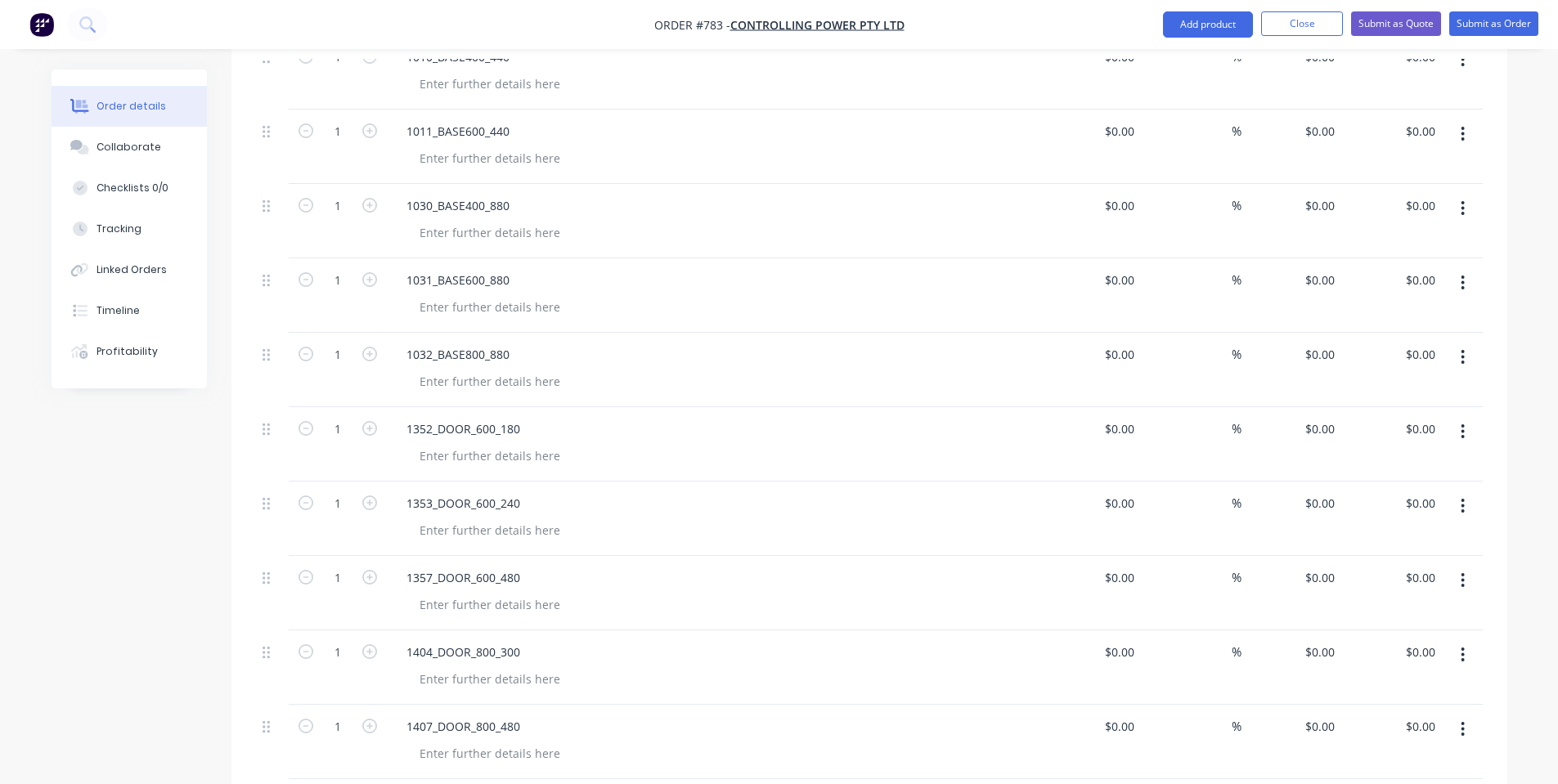
scroll to position [561, 0]
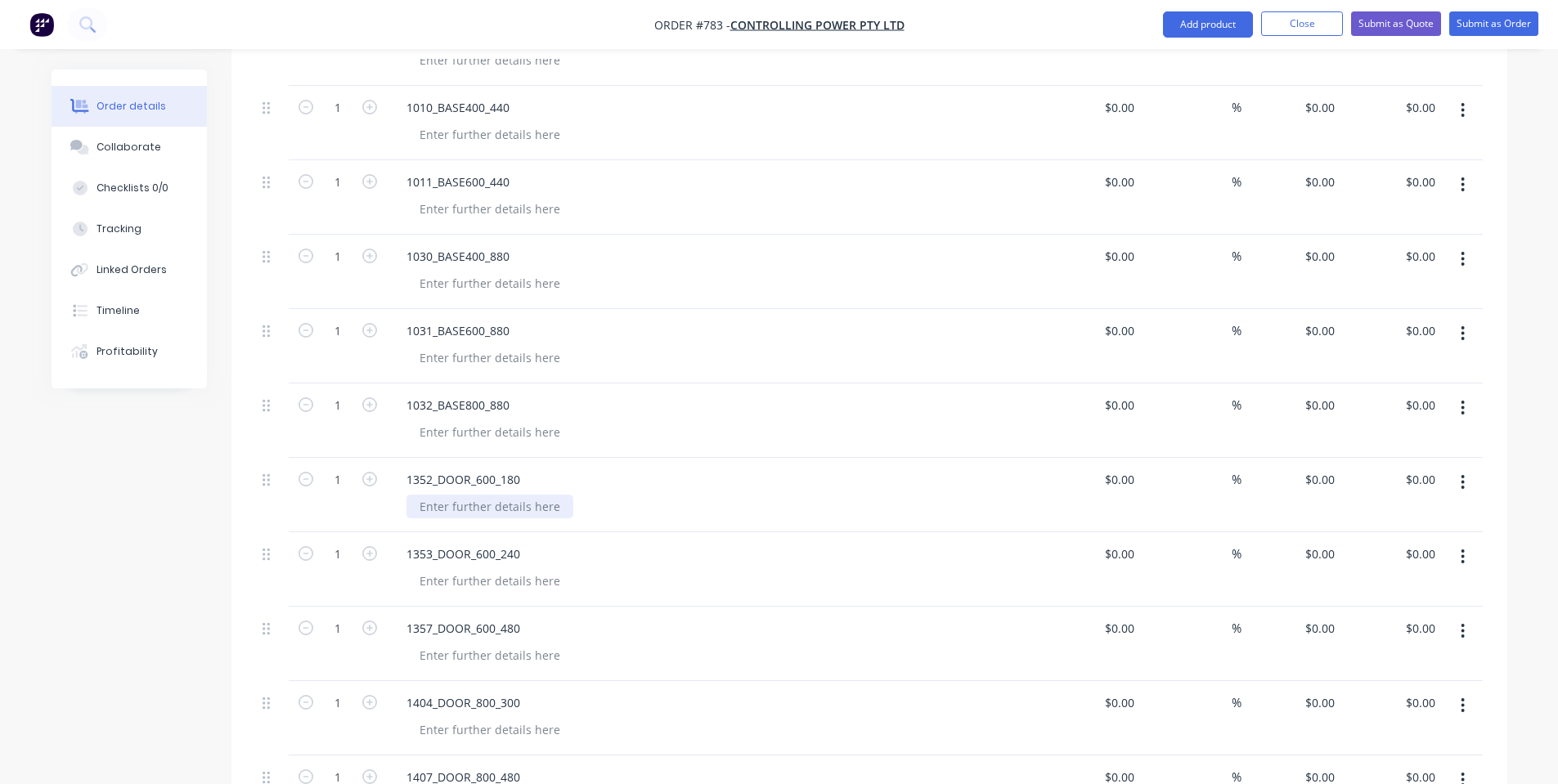
click at [497, 505] on div at bounding box center [490, 506] width 167 height 24
paste div
click at [492, 597] on div "1353_DOOR_600_240" at bounding box center [714, 569] width 655 height 74
drag, startPoint x: 492, startPoint y: 582, endPoint x: 492, endPoint y: 608, distance: 26.0
click at [492, 582] on div at bounding box center [490, 580] width 167 height 24
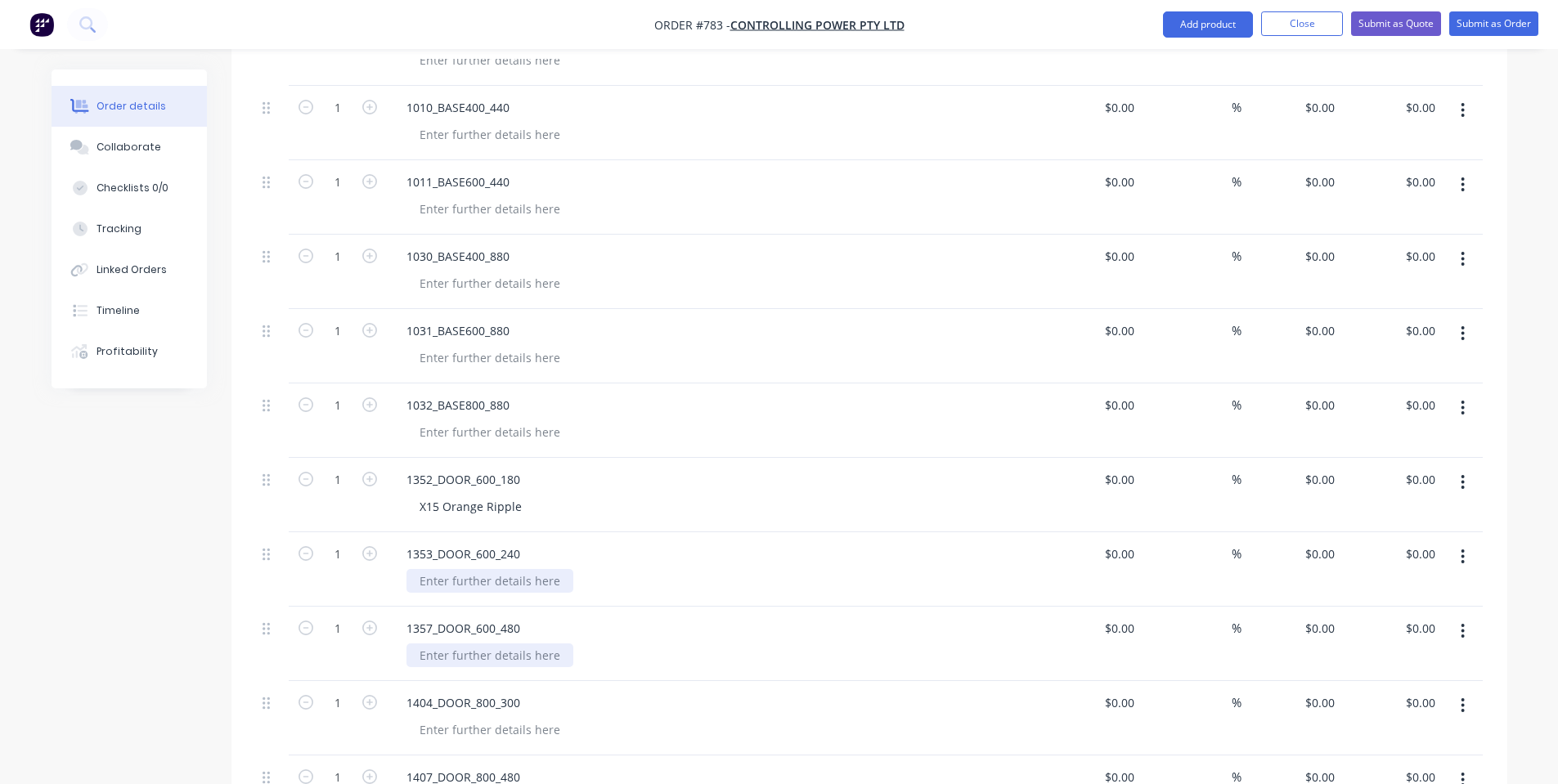
paste div
click at [498, 660] on div at bounding box center [490, 655] width 167 height 24
paste div
click at [512, 735] on div at bounding box center [490, 729] width 167 height 24
paste div
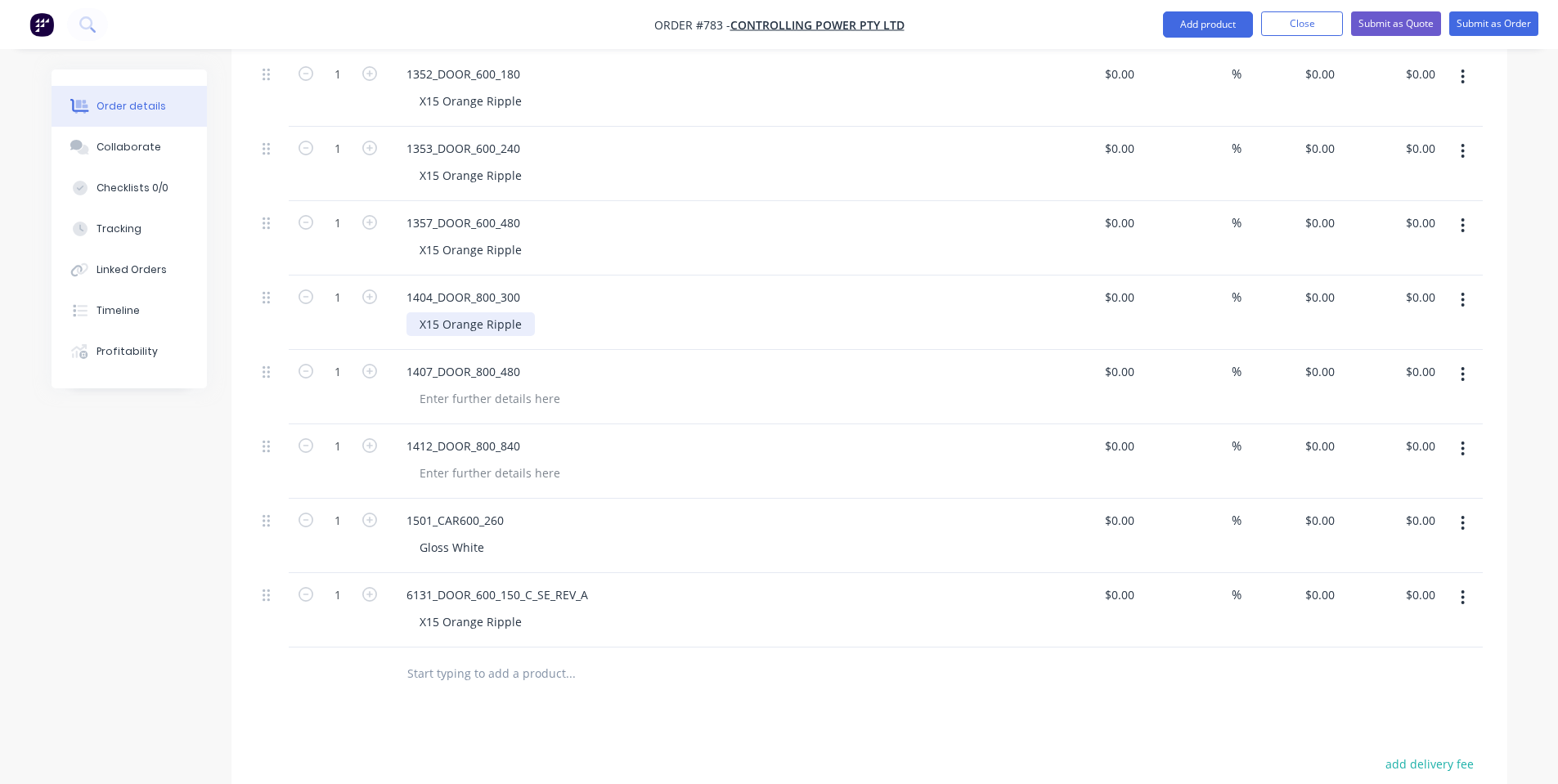
scroll to position [998, 0]
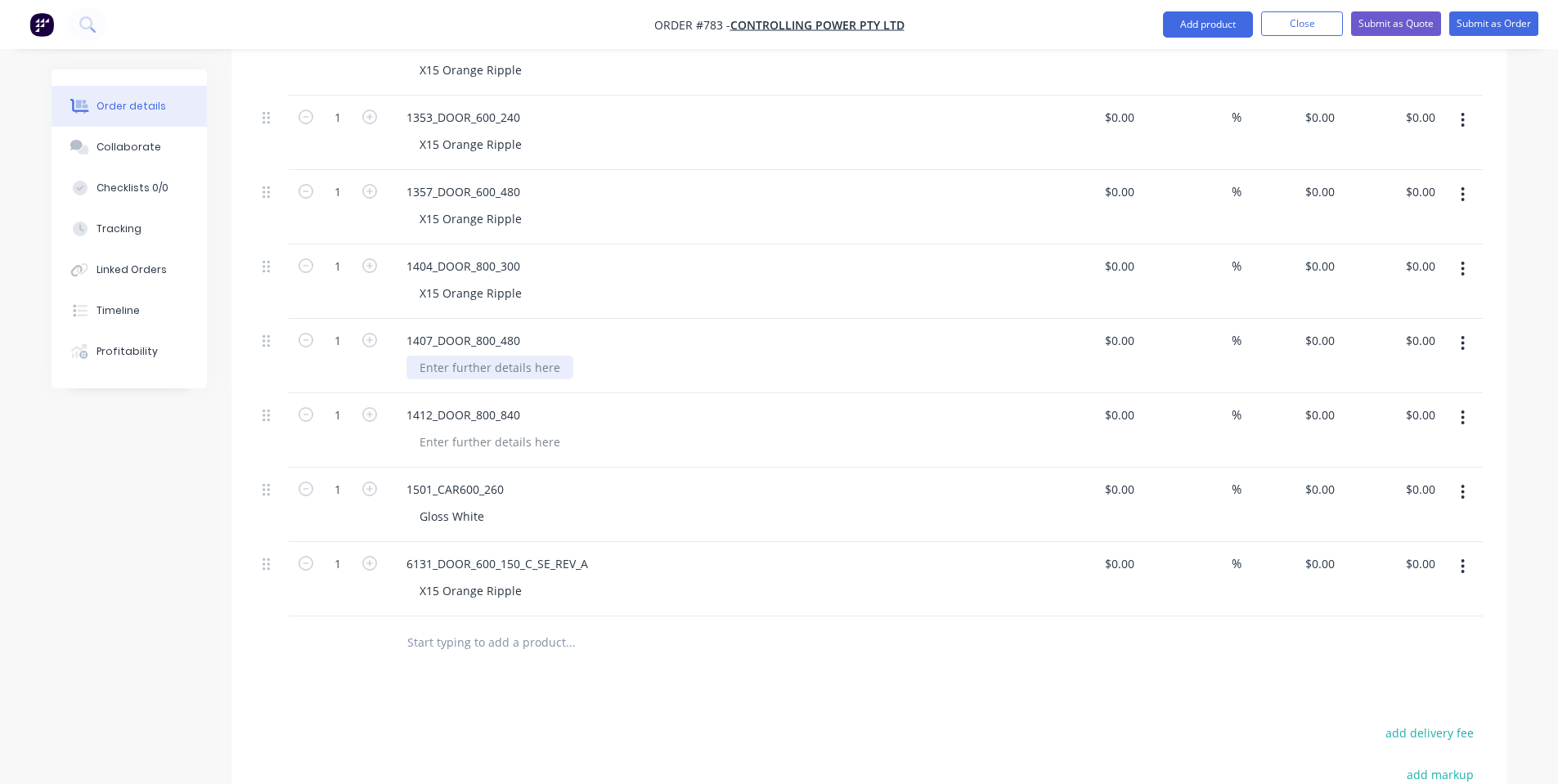
click at [521, 365] on div at bounding box center [490, 367] width 167 height 24
paste div
click at [500, 445] on div at bounding box center [490, 441] width 167 height 24
paste div
click at [649, 460] on div "1412_DOOR_800_840 X15 Orange Ripple" at bounding box center [714, 430] width 655 height 74
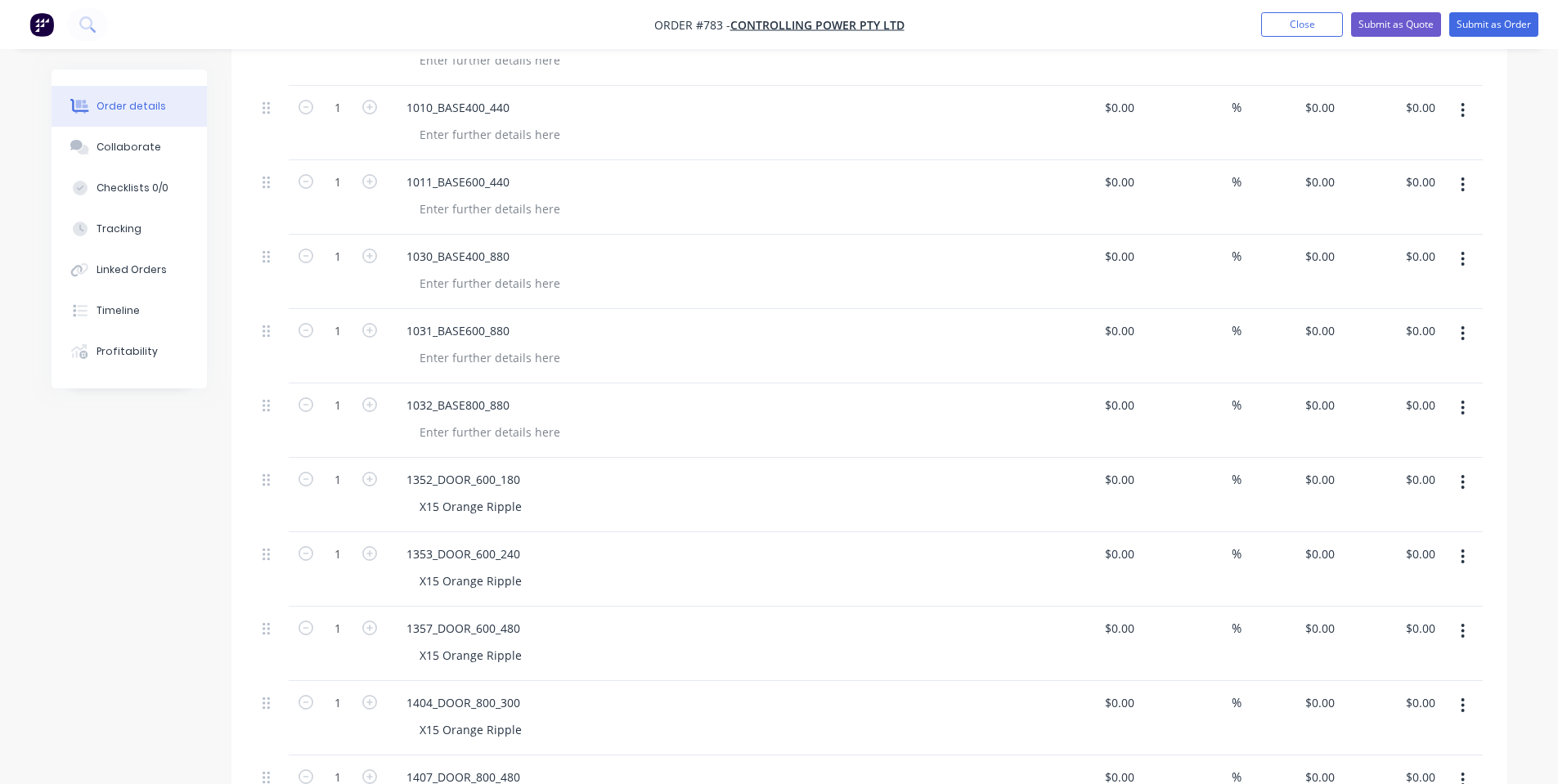
scroll to position [343, 0]
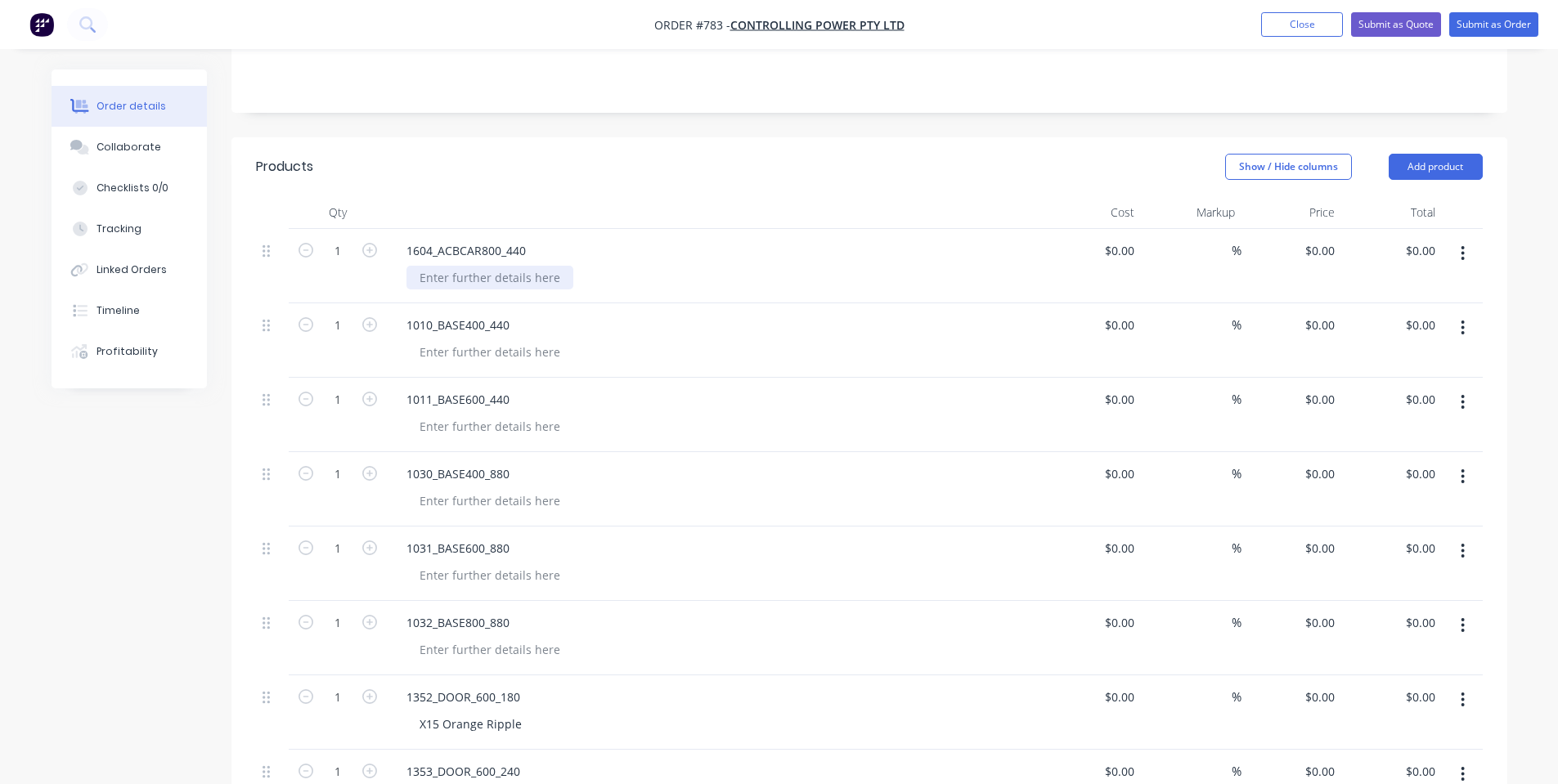
click at [489, 286] on div at bounding box center [490, 278] width 167 height 24
click at [533, 348] on div at bounding box center [490, 352] width 167 height 24
copy div "Monument Textura"
click at [470, 417] on div at bounding box center [490, 427] width 167 height 24
paste div
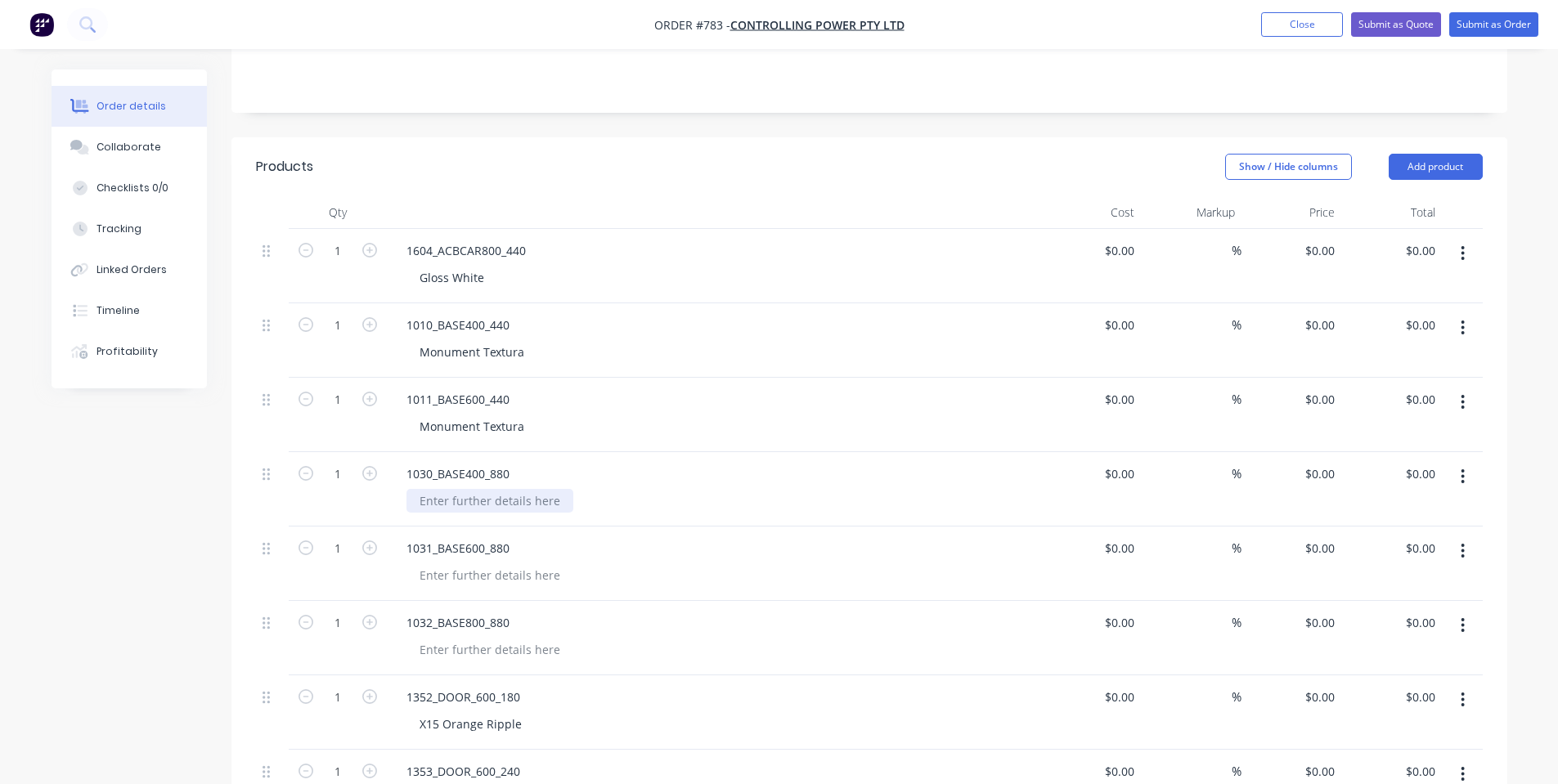
click at [472, 498] on div at bounding box center [490, 500] width 167 height 24
paste div
click at [466, 588] on div "1031_BASE600_880" at bounding box center [714, 563] width 655 height 74
click at [470, 584] on div at bounding box center [490, 574] width 167 height 24
paste div
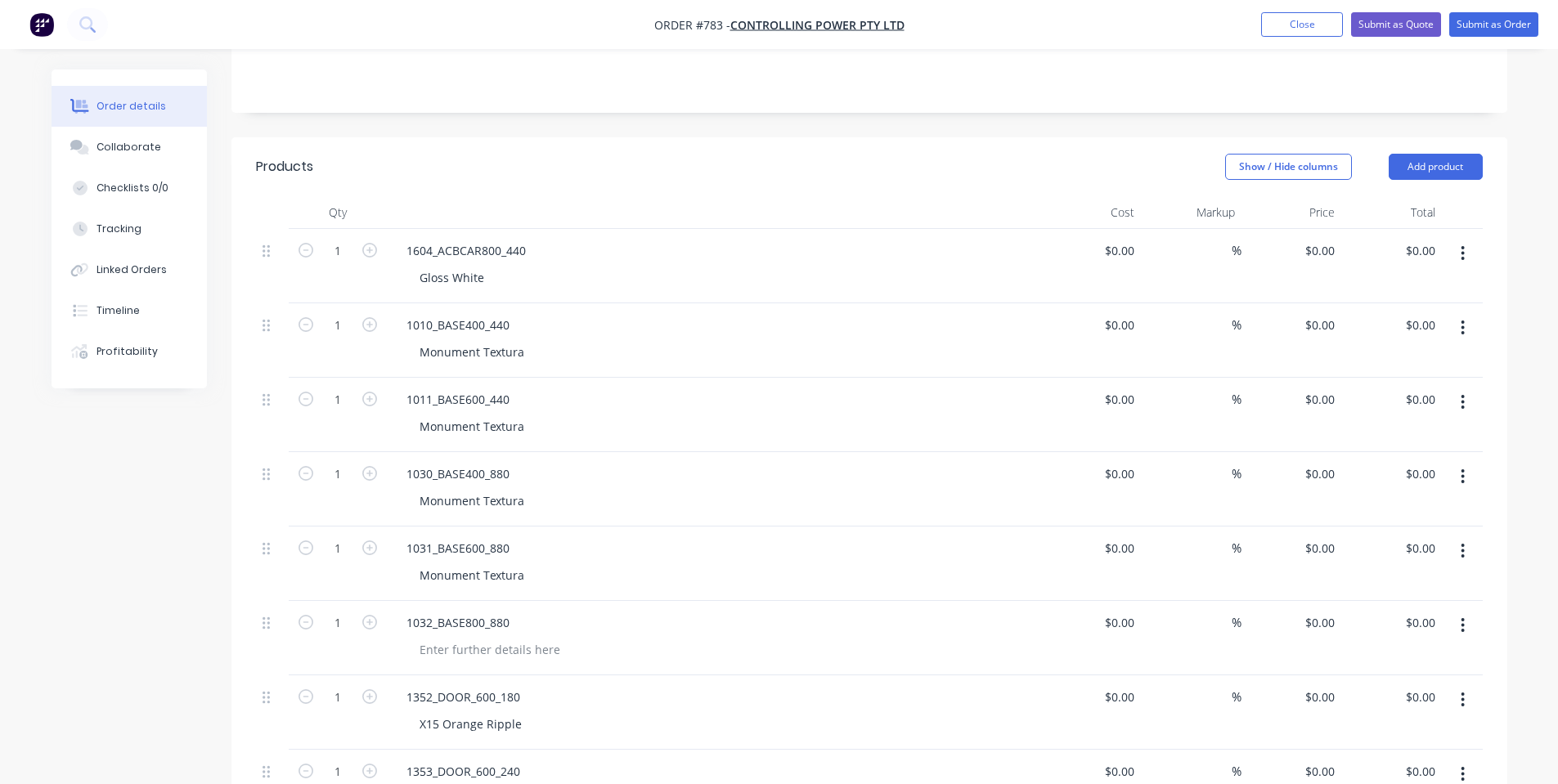
click at [935, 518] on div "1030_BASE400_880 Monument Textura" at bounding box center [714, 489] width 655 height 74
click at [521, 639] on div at bounding box center [490, 649] width 167 height 24
paste div
click at [877, 518] on div "1030_BASE400_880 Monument Textura" at bounding box center [714, 489] width 655 height 74
click at [1328, 249] on input "0" at bounding box center [1322, 250] width 37 height 24
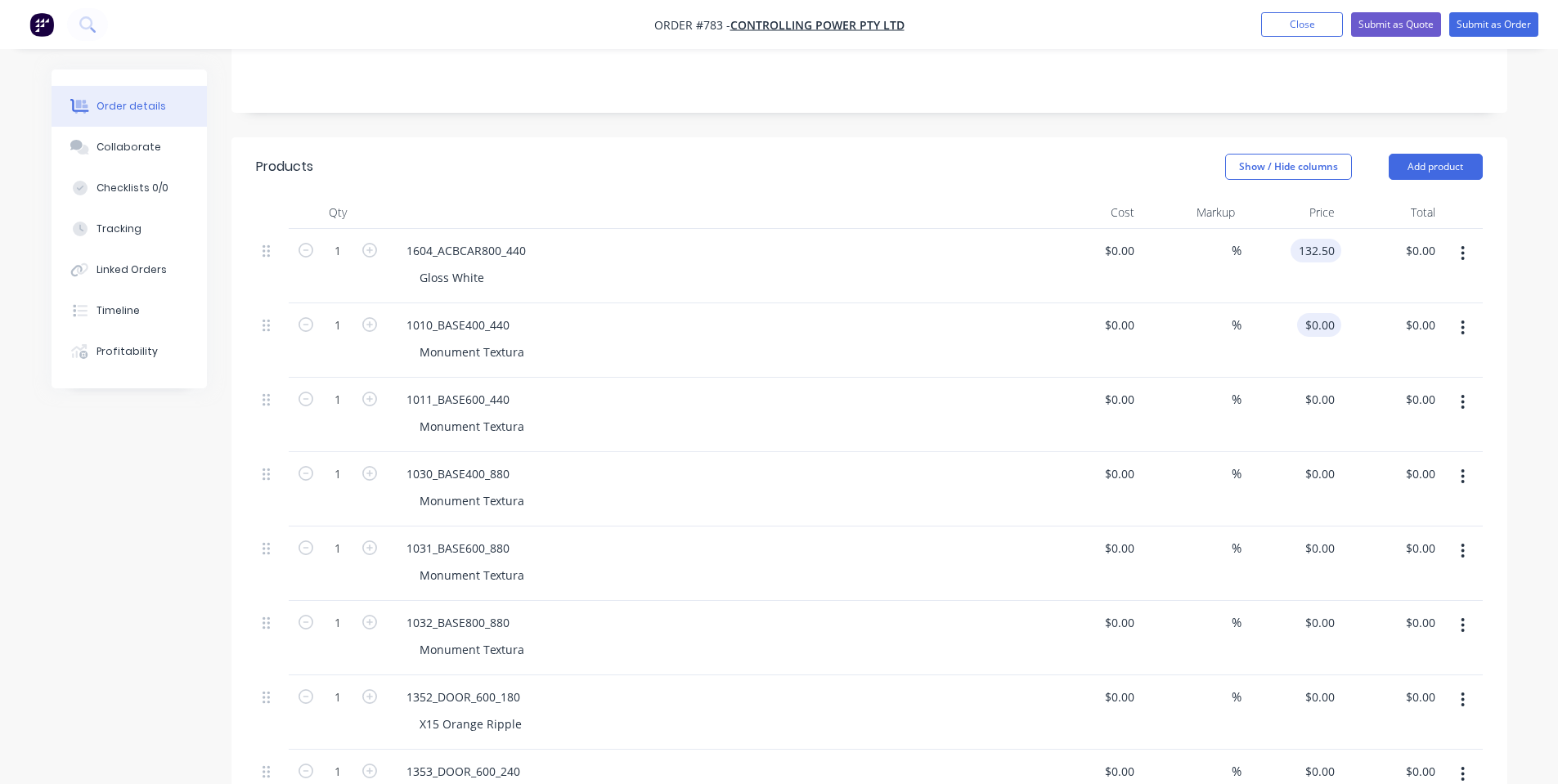
click at [1313, 313] on div "$0.00 $0.00" at bounding box center [1292, 340] width 101 height 74
type input "$132.50"
type input "$210.00"
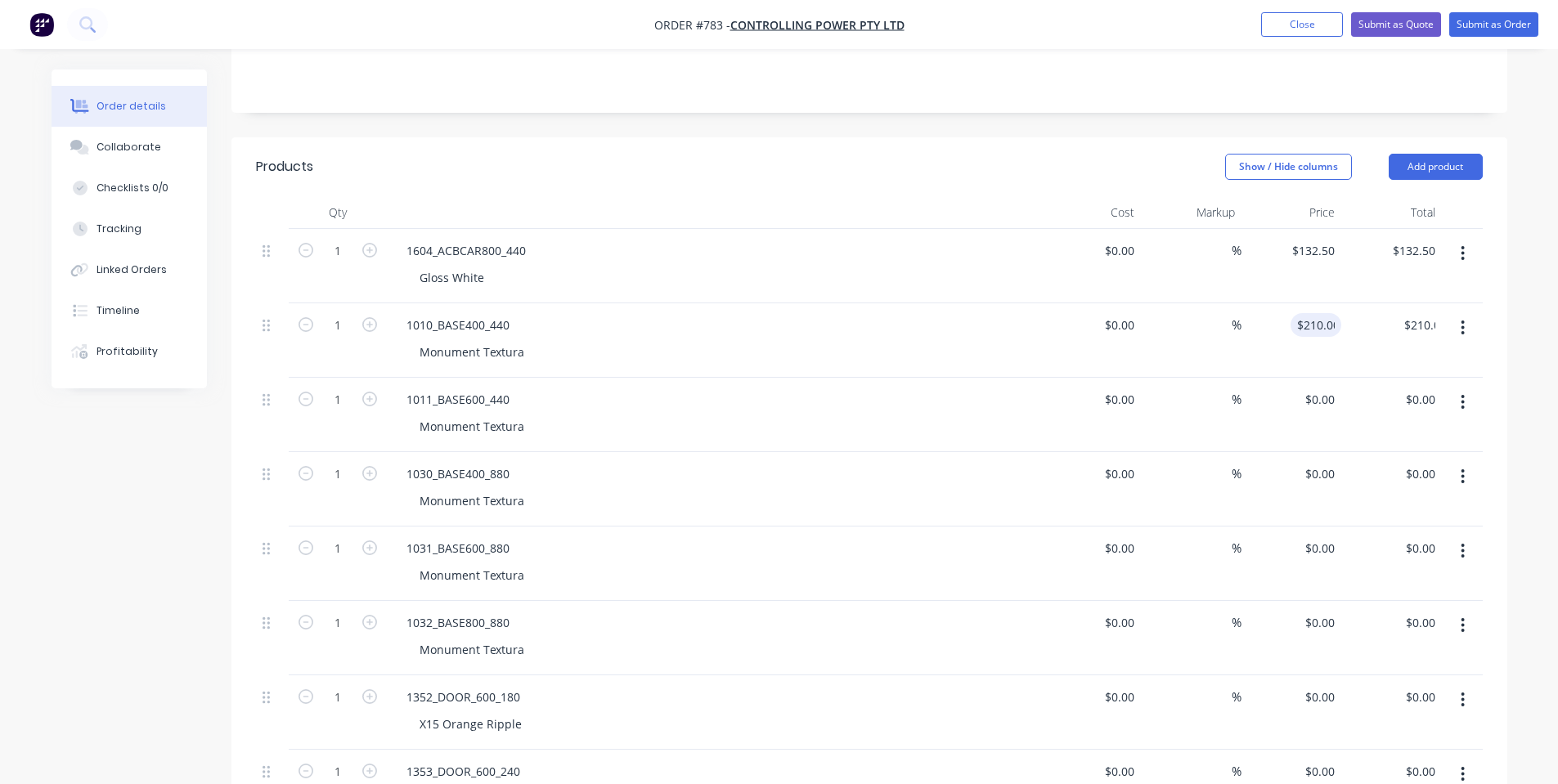
click at [1252, 394] on div "$0.00 $0.00" at bounding box center [1292, 414] width 101 height 74
click at [1303, 398] on div "0 $0.00" at bounding box center [1292, 414] width 101 height 74
type input "$245.00"
click at [1200, 426] on div "%" at bounding box center [1191, 414] width 101 height 74
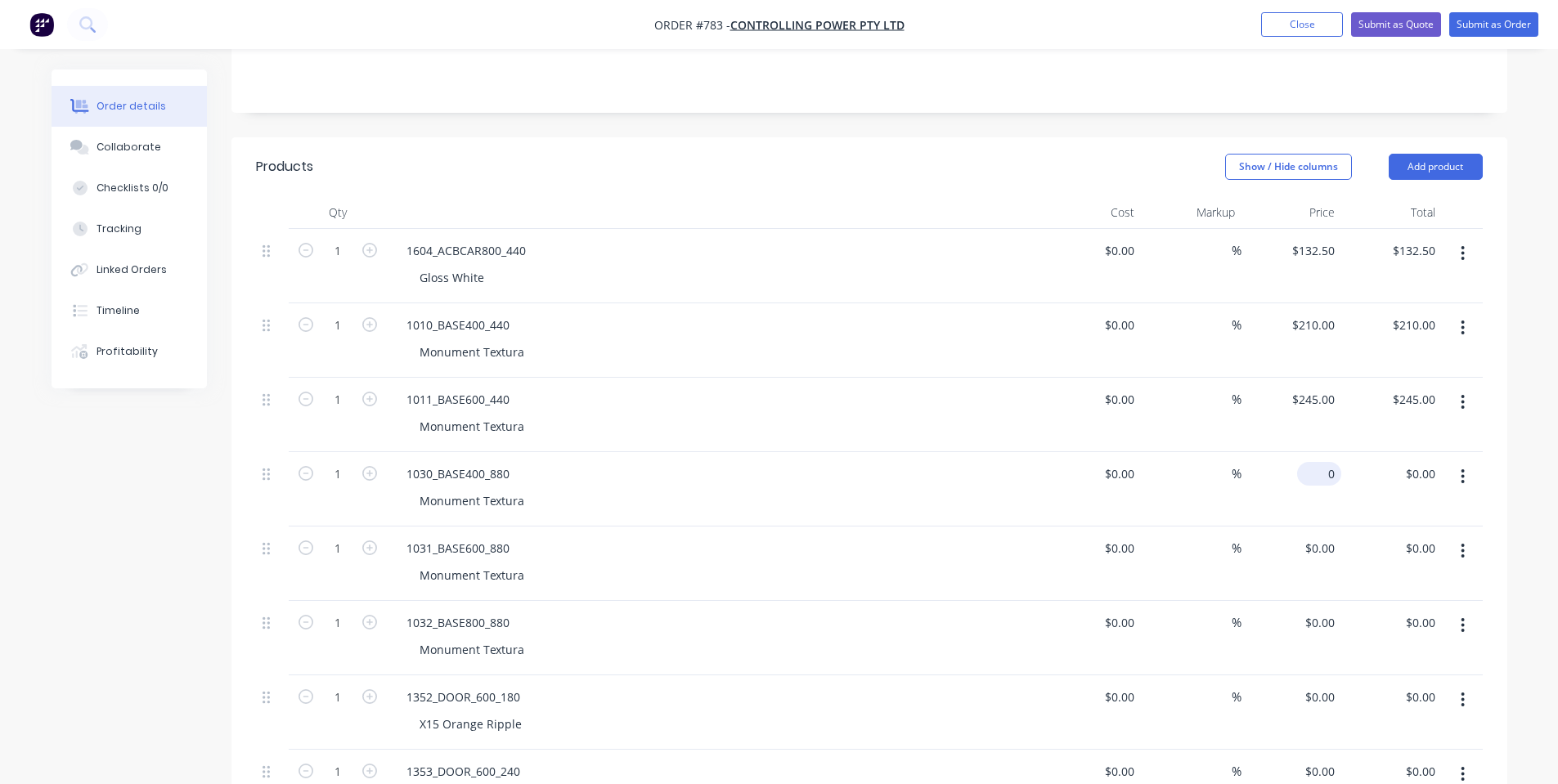
click at [1318, 470] on div "0 $0.00" at bounding box center [1318, 474] width 44 height 24
type input "$310.00"
click at [1259, 478] on div "$310.00 310" at bounding box center [1292, 489] width 101 height 74
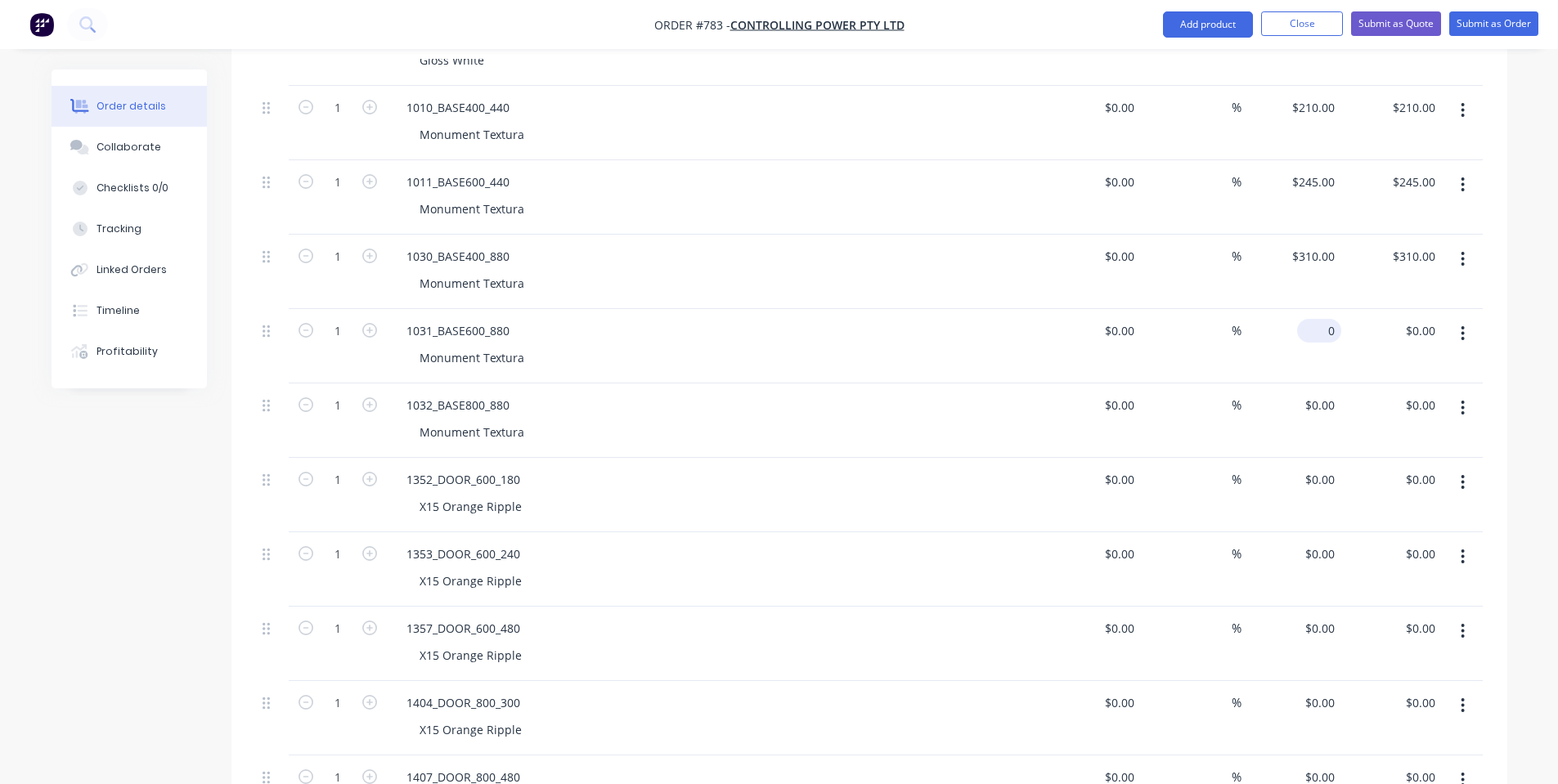
click at [1330, 328] on input "0" at bounding box center [1322, 330] width 37 height 24
type input "$290.00"
click at [1318, 407] on div "0 $0.00" at bounding box center [1318, 405] width 44 height 24
type input "$300.00"
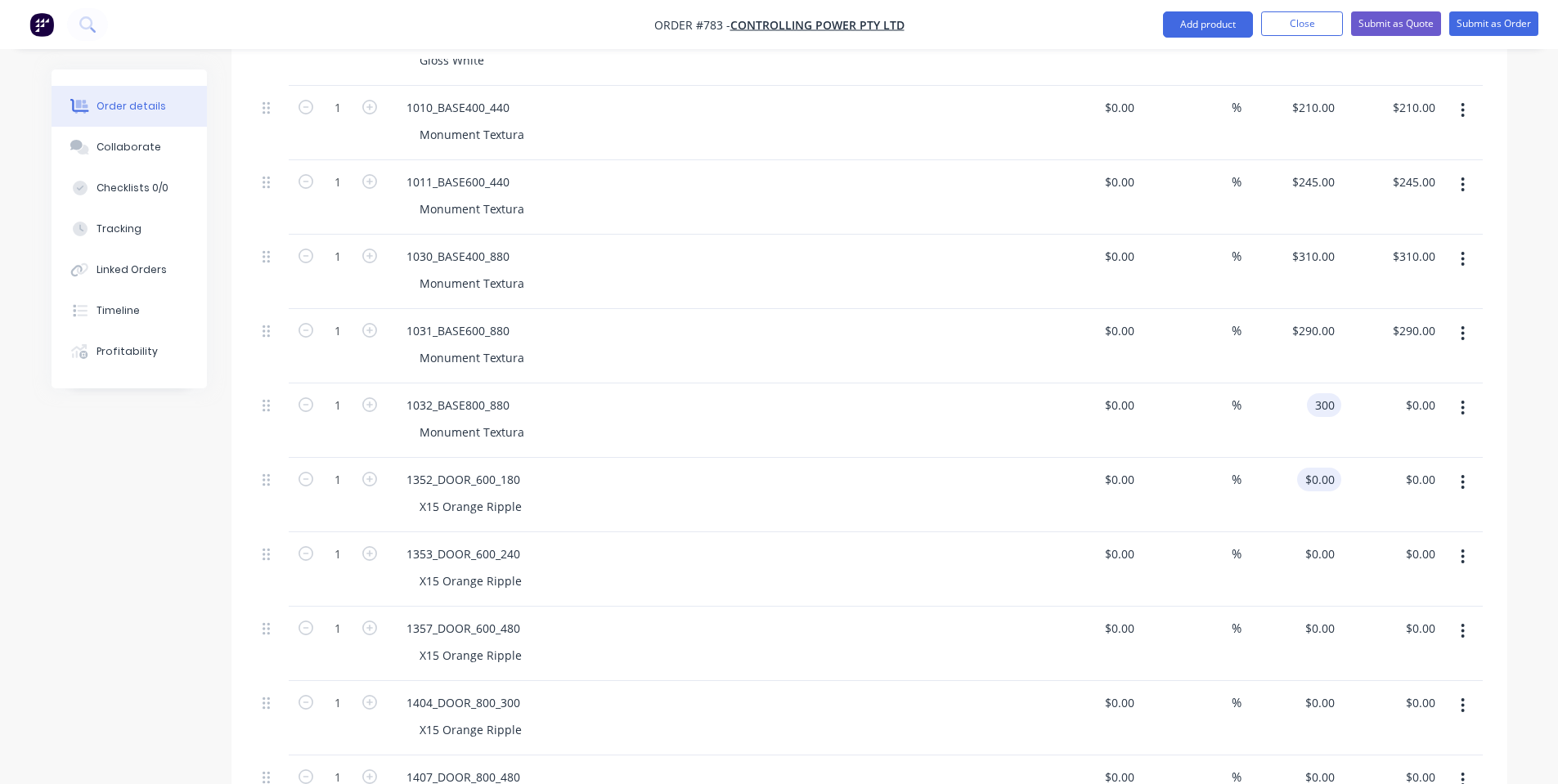
type input "$300.00"
click at [1305, 473] on div "0 0" at bounding box center [1292, 495] width 101 height 74
click at [1322, 558] on div "$0.00 $0.00" at bounding box center [1318, 554] width 44 height 24
type input "$75.00"
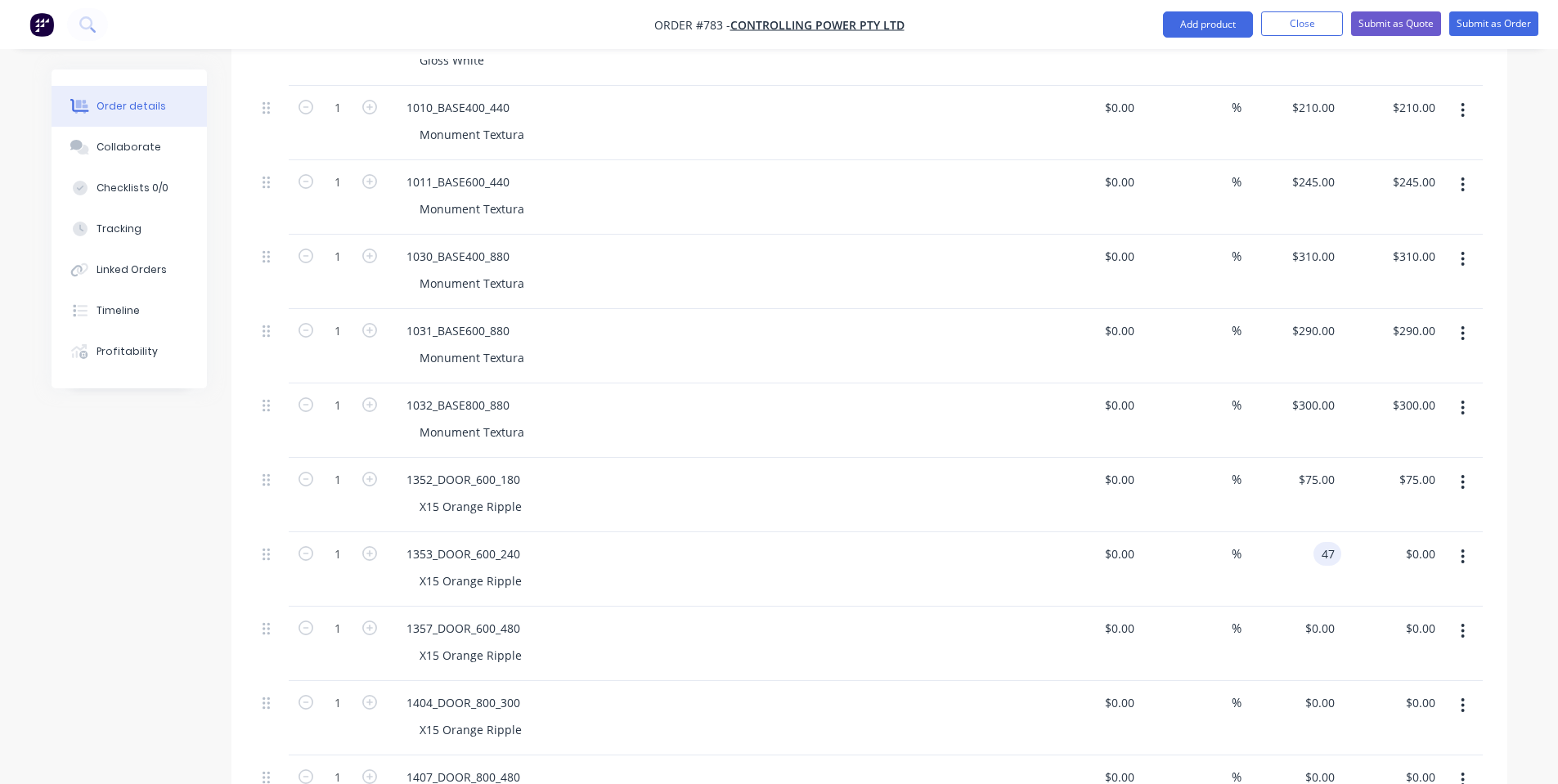
type input "4"
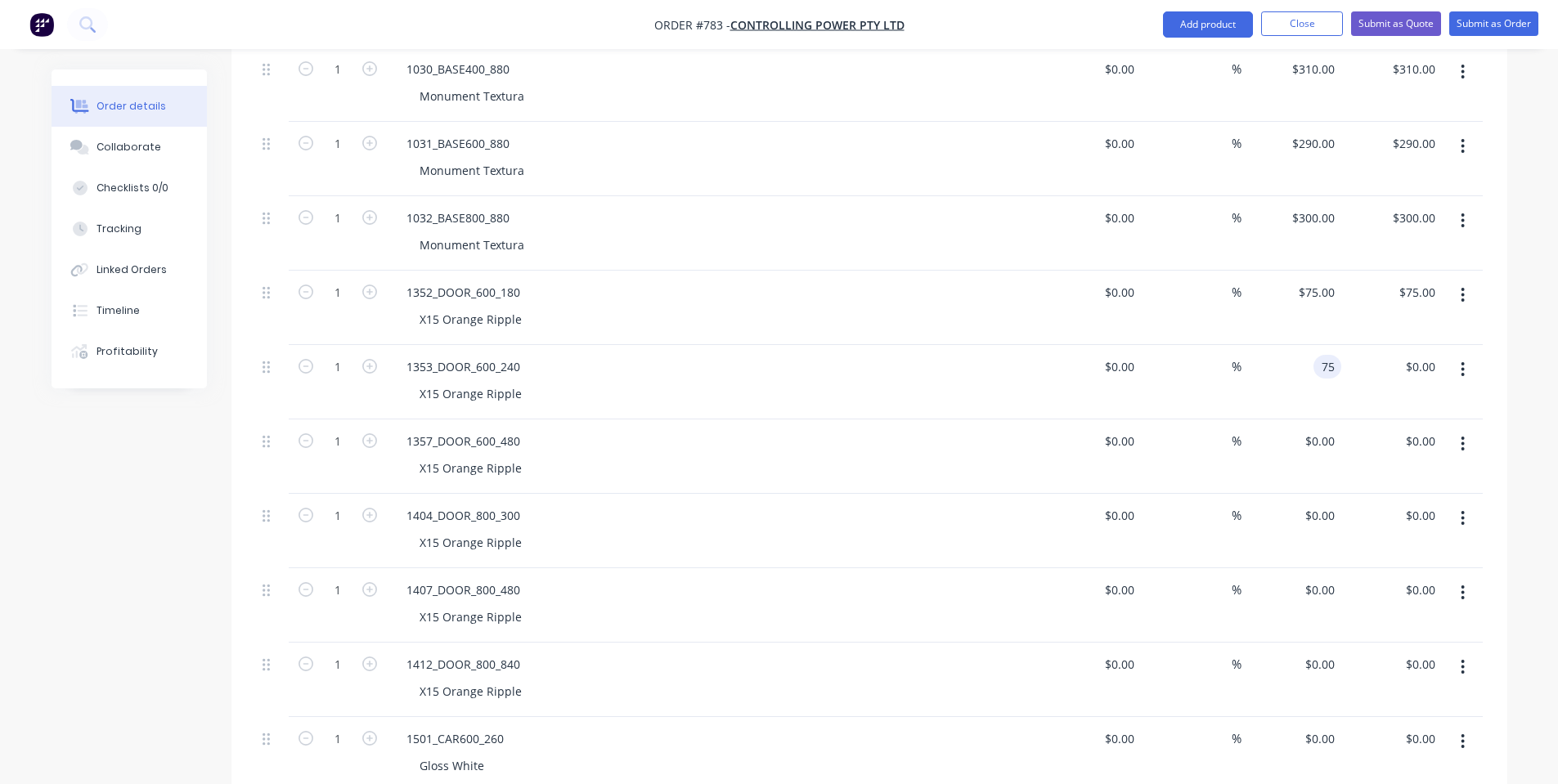
scroll to position [779, 0]
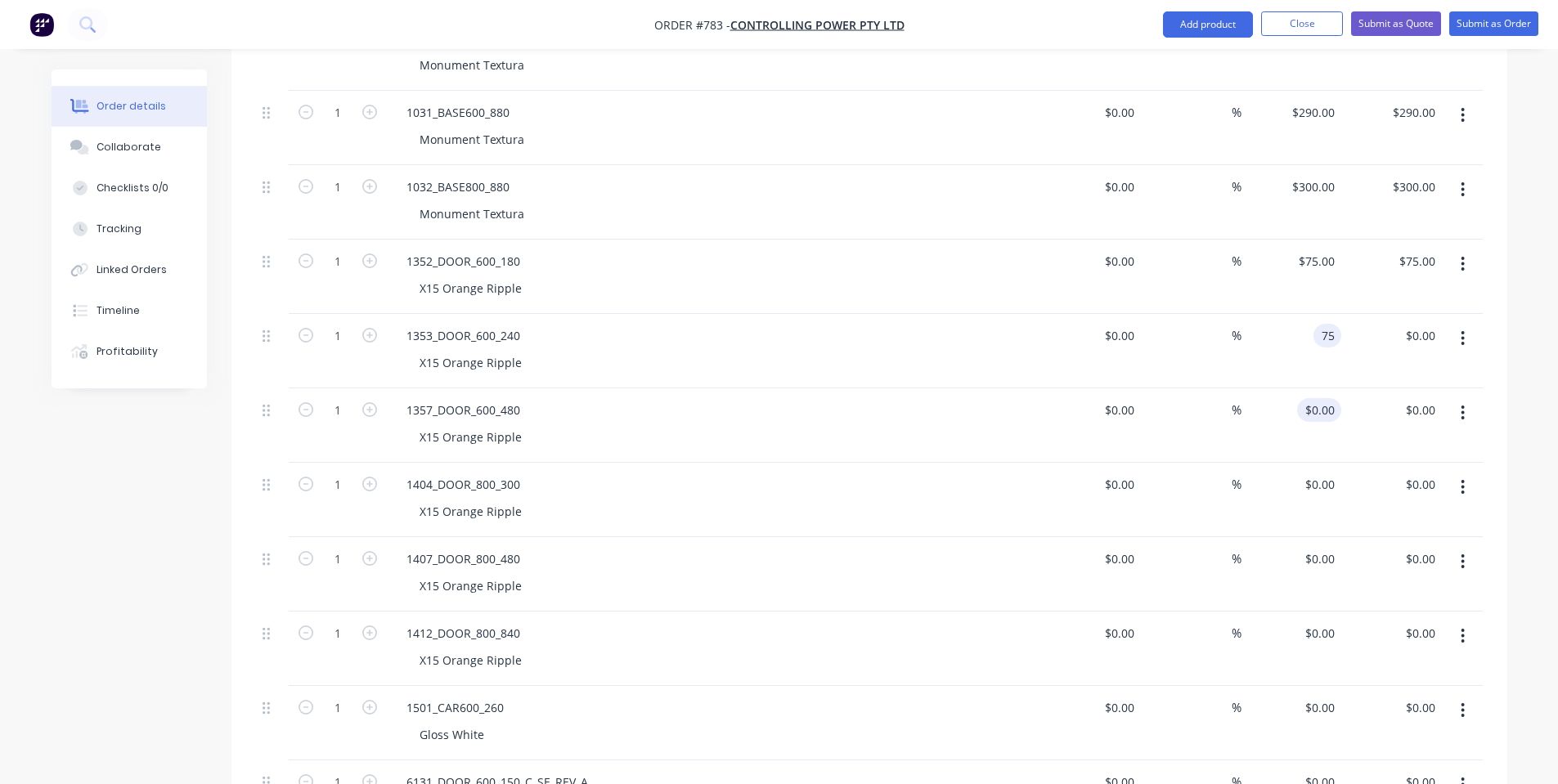
click at [1332, 407] on input "$0.00" at bounding box center [1322, 410] width 37 height 24
type input "$75.00"
type input "$90.00"
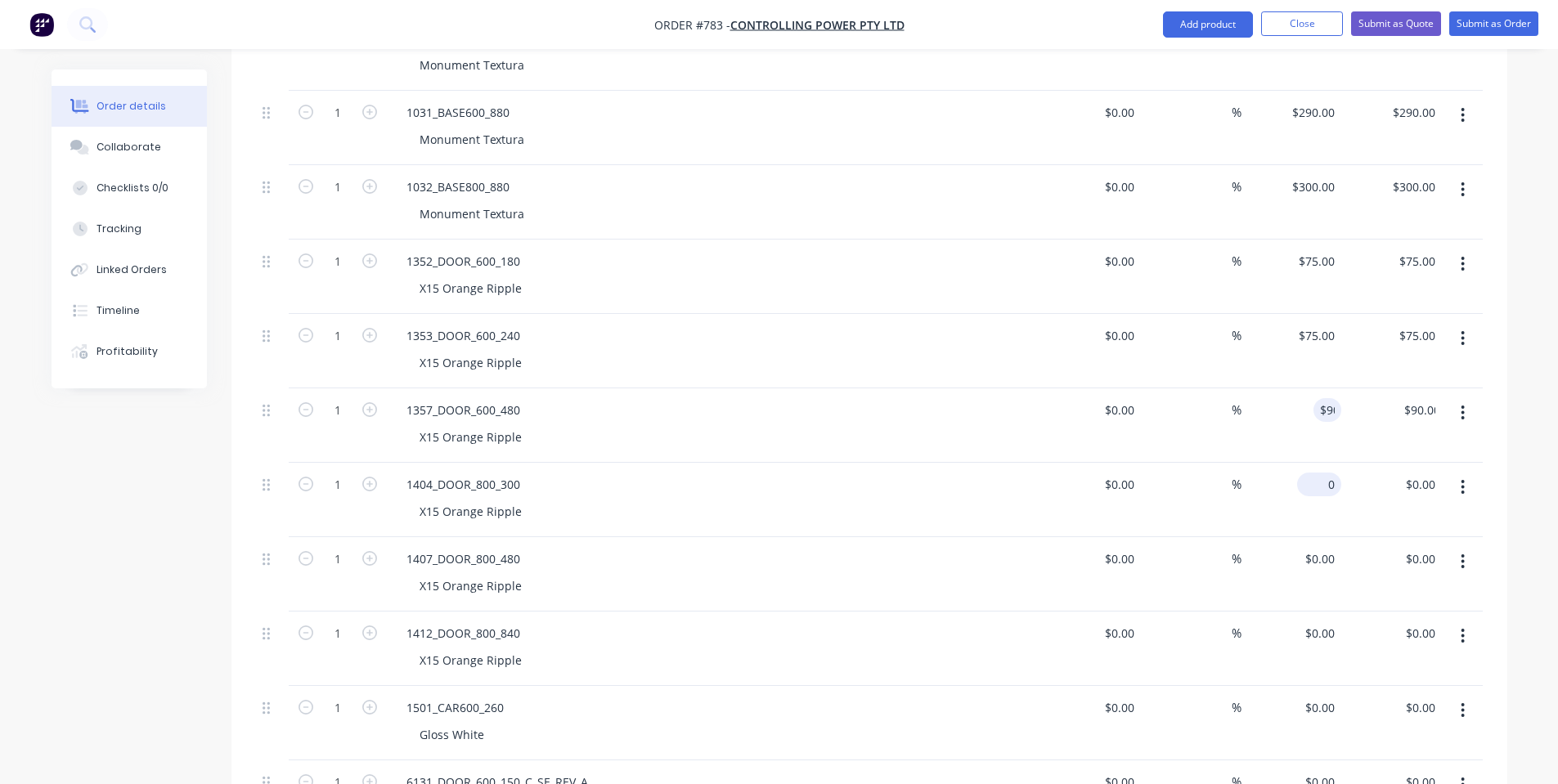
click at [1319, 476] on div "0 $0.00" at bounding box center [1318, 484] width 44 height 24
click at [1254, 464] on div "85 85" at bounding box center [1292, 500] width 101 height 74
type input "$85.00"
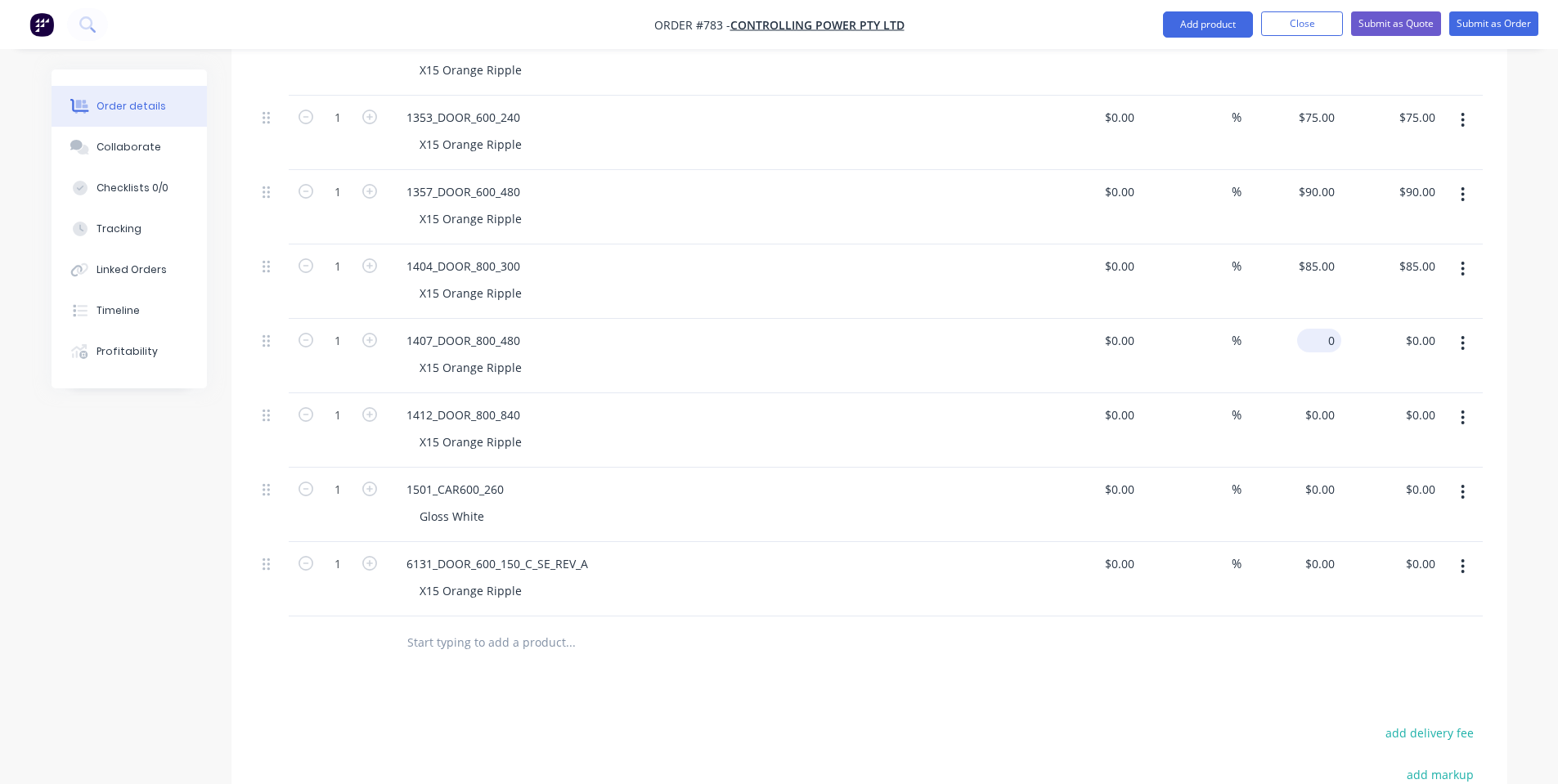
click at [1324, 343] on input "0" at bounding box center [1322, 340] width 37 height 24
type input "$100.00"
click at [1328, 424] on input "0" at bounding box center [1322, 415] width 37 height 24
type input "$115.00"
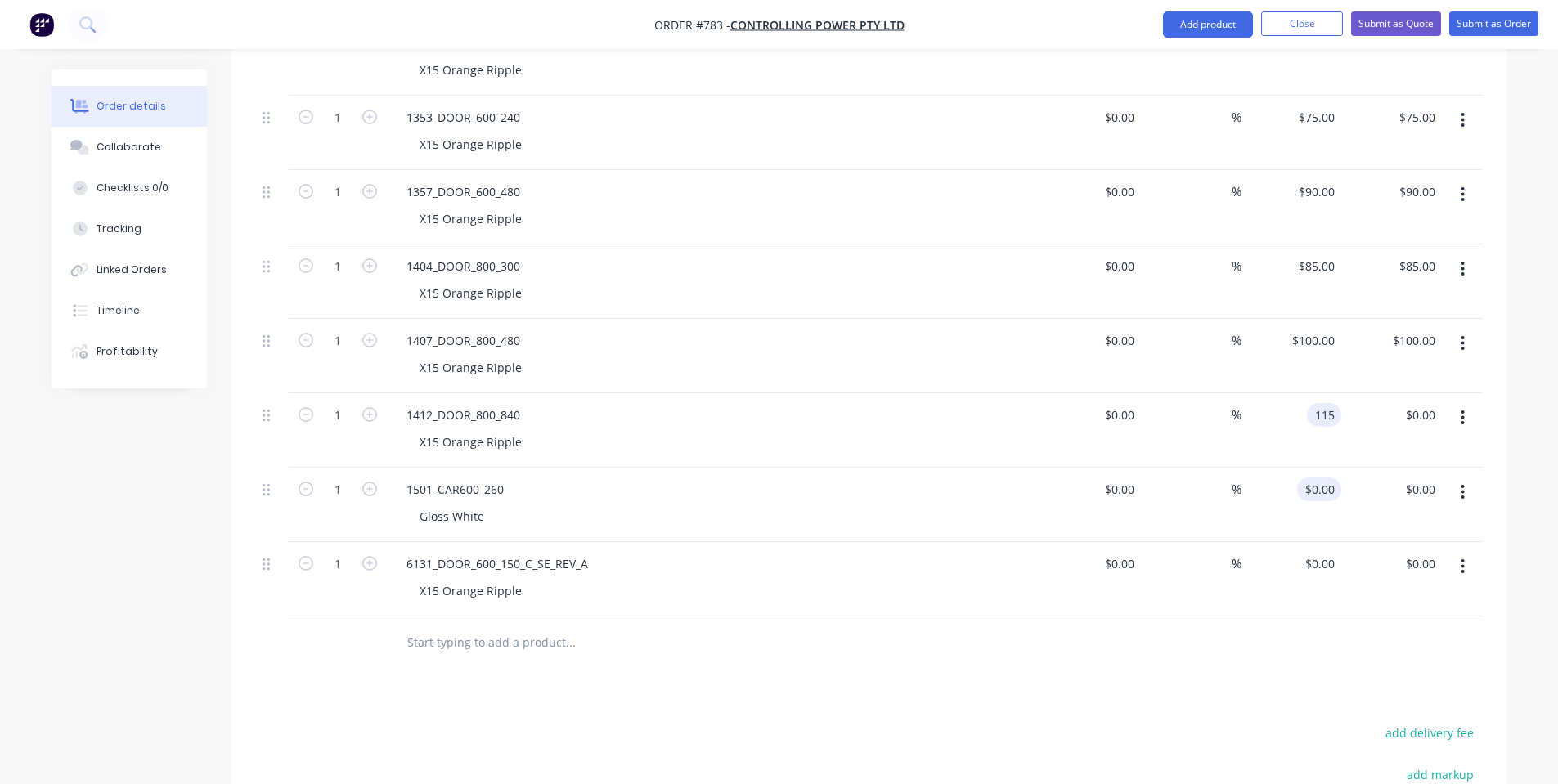
type input "$115.00"
click at [1323, 497] on div "0 $0.00" at bounding box center [1322, 489] width 37 height 24
type input "$70.00"
click at [1320, 505] on div "$70.00 70" at bounding box center [1292, 504] width 101 height 74
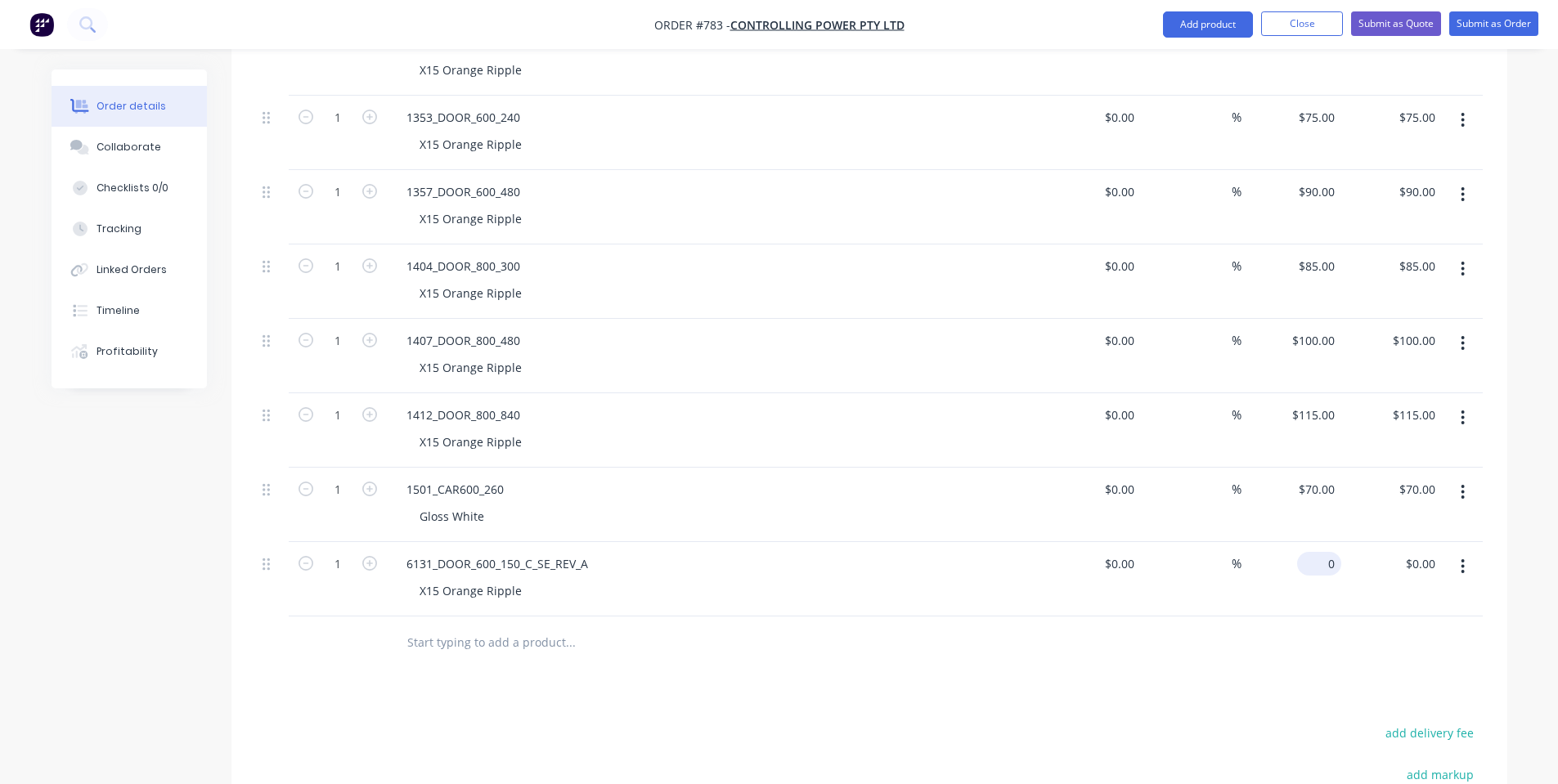
click at [1322, 564] on div "0 $0.00" at bounding box center [1318, 564] width 44 height 24
click at [1123, 609] on div "$0.00 $0.00" at bounding box center [1091, 579] width 101 height 74
type input "$75.00"
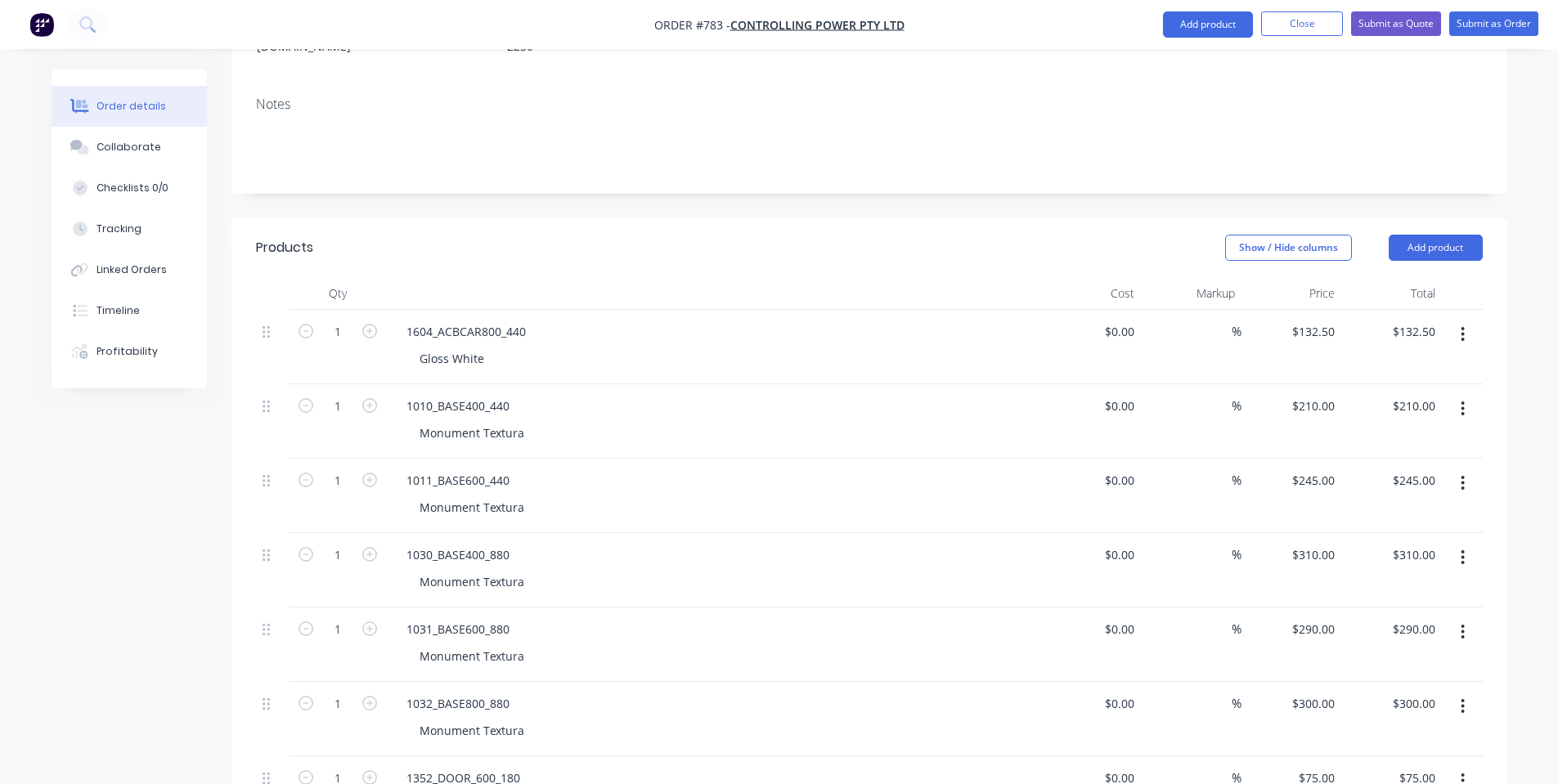
scroll to position [0, 0]
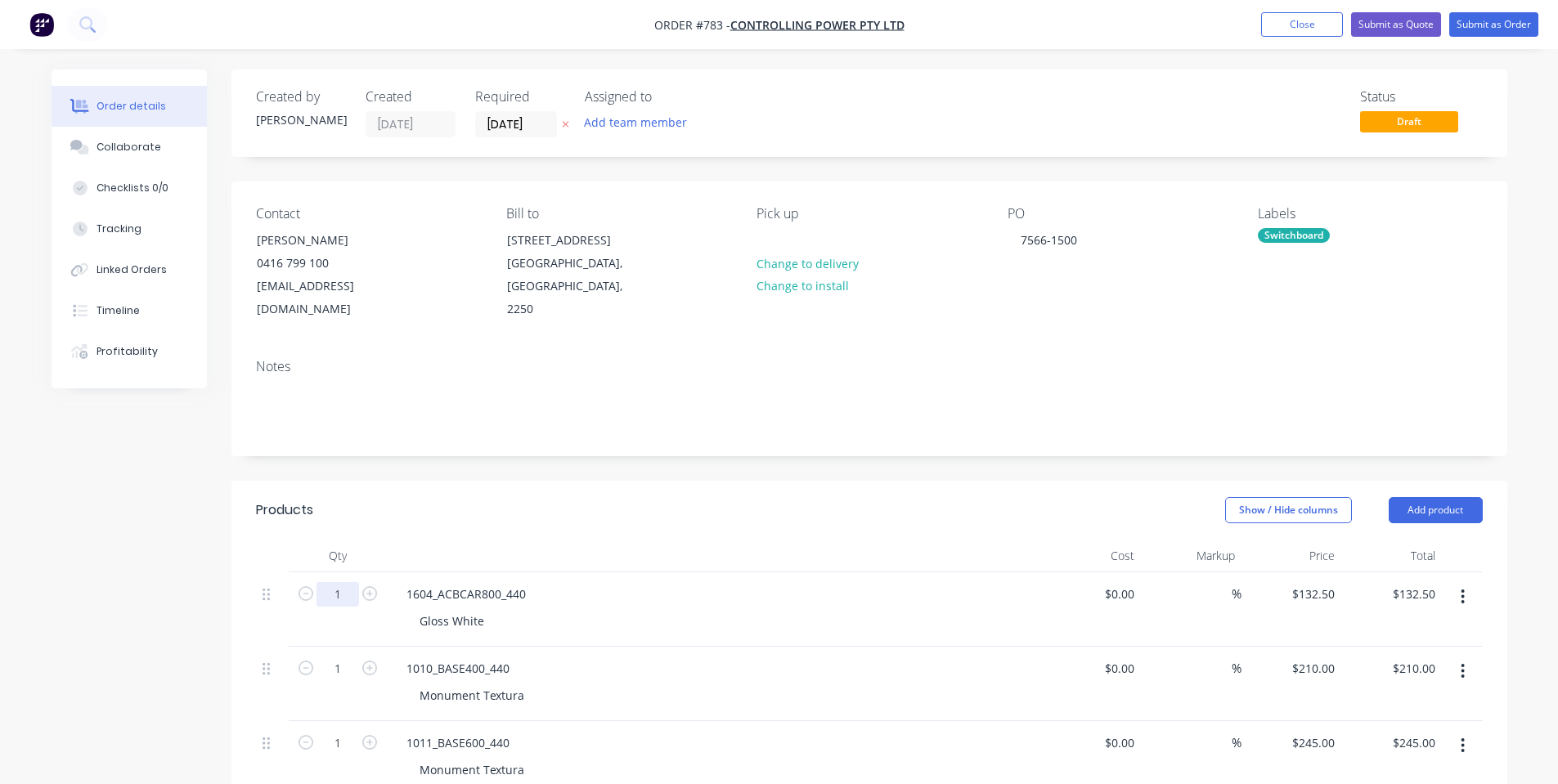
click at [336, 595] on input "1" at bounding box center [338, 594] width 42 height 24
type input "15"
type input "$1,987.50"
click at [336, 669] on input "1" at bounding box center [338, 668] width 42 height 24
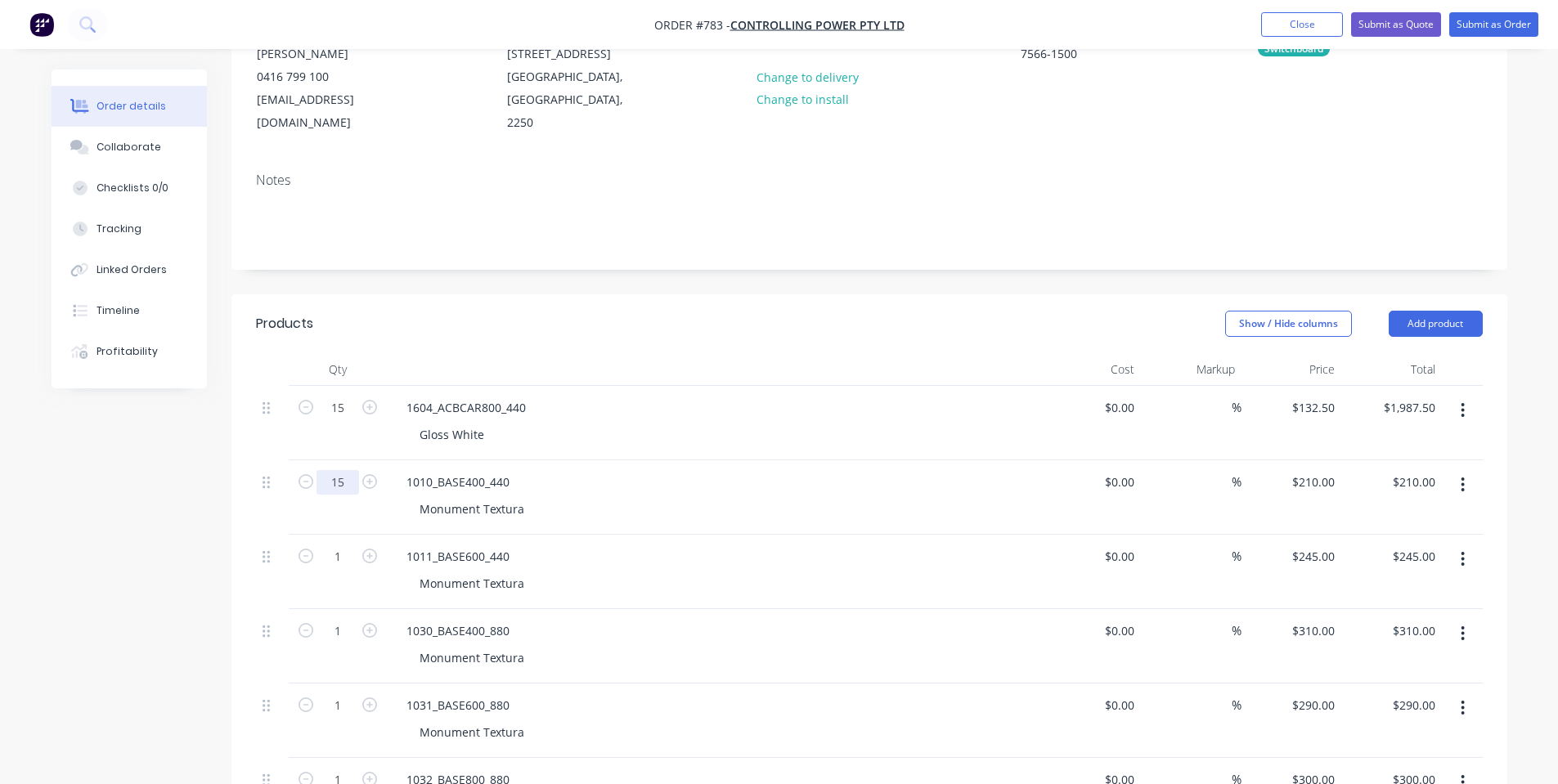
scroll to position [219, 0]
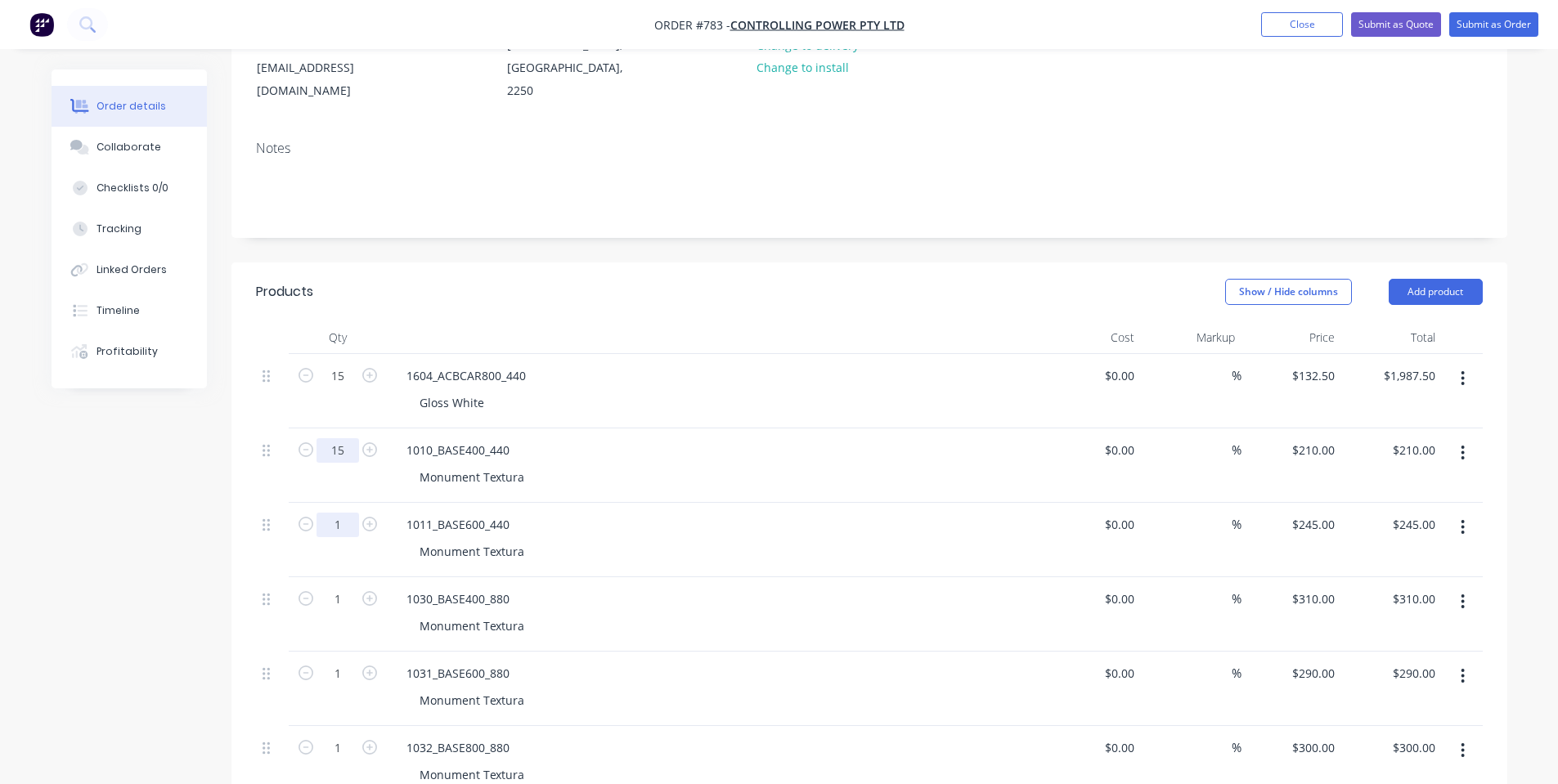
type input "15"
type input "$3,150.00"
click at [349, 530] on input "1" at bounding box center [338, 524] width 42 height 24
type input "30"
type input "$7,350.00"
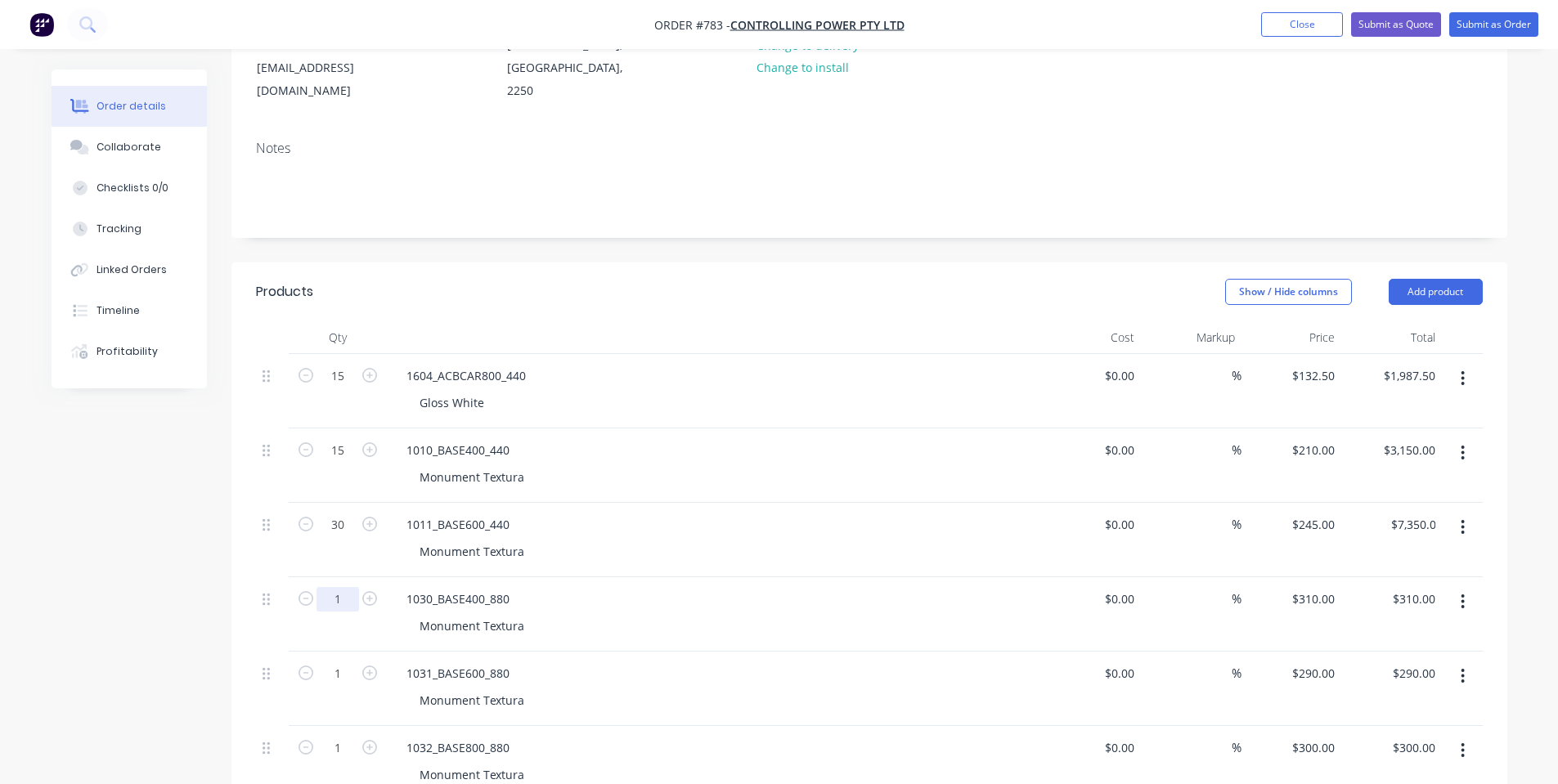
click at [344, 597] on input "1" at bounding box center [338, 599] width 42 height 24
type input "5"
type input "$1,550.00"
click at [346, 665] on input "1" at bounding box center [338, 673] width 42 height 24
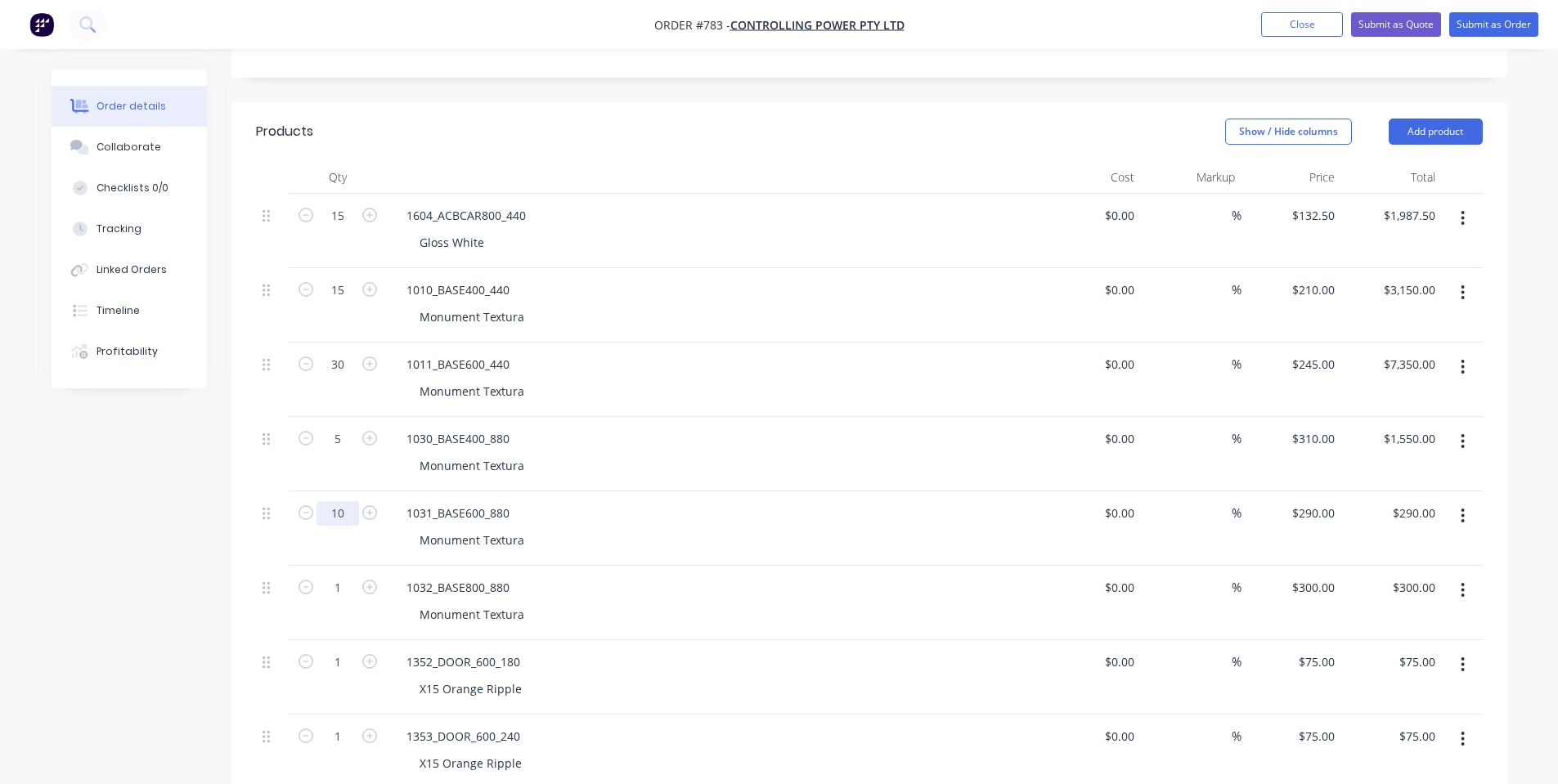
scroll to position [436, 0]
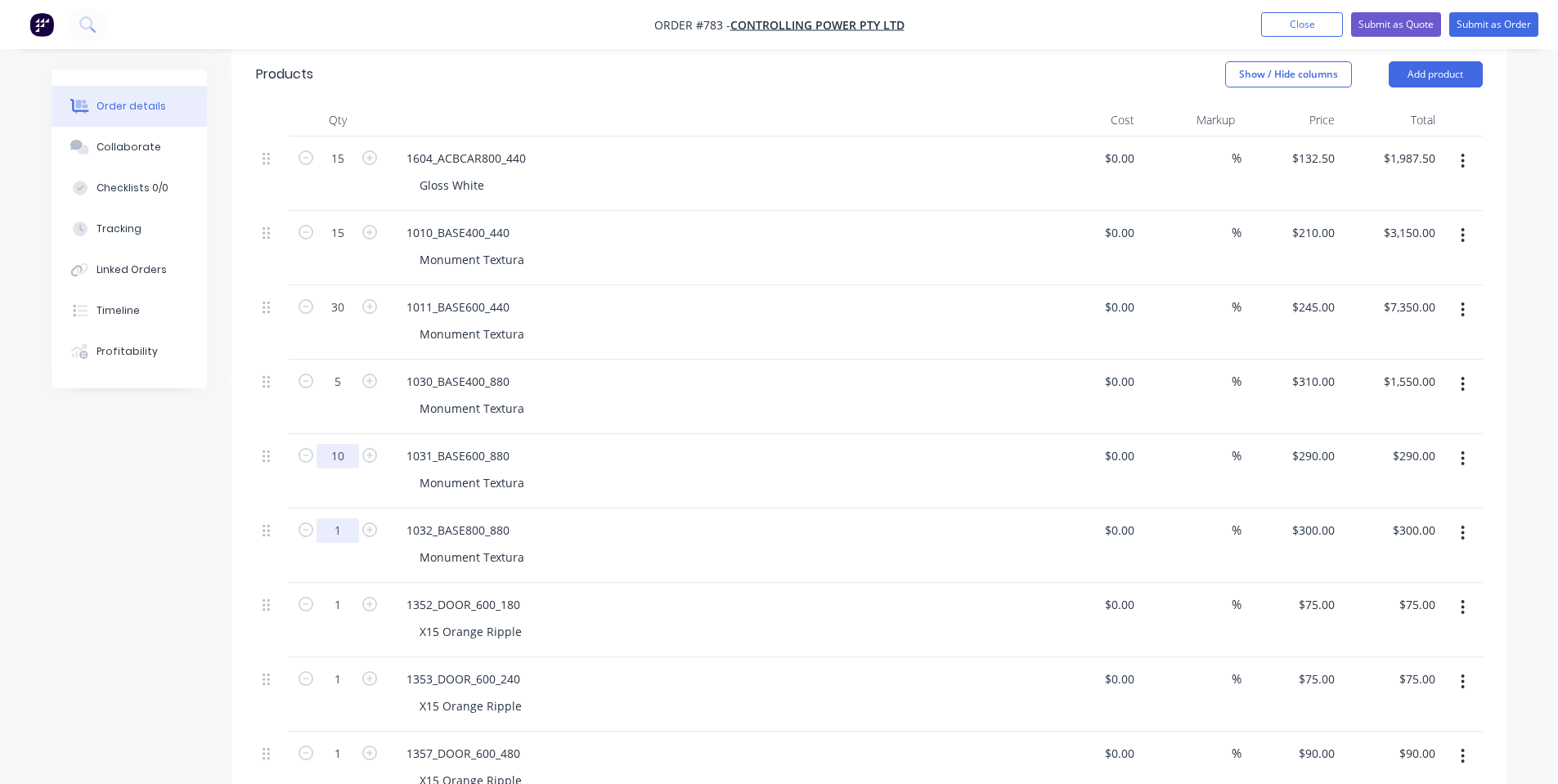
type input "10"
type input "$2,900.00"
click at [339, 526] on input "1" at bounding box center [338, 530] width 42 height 24
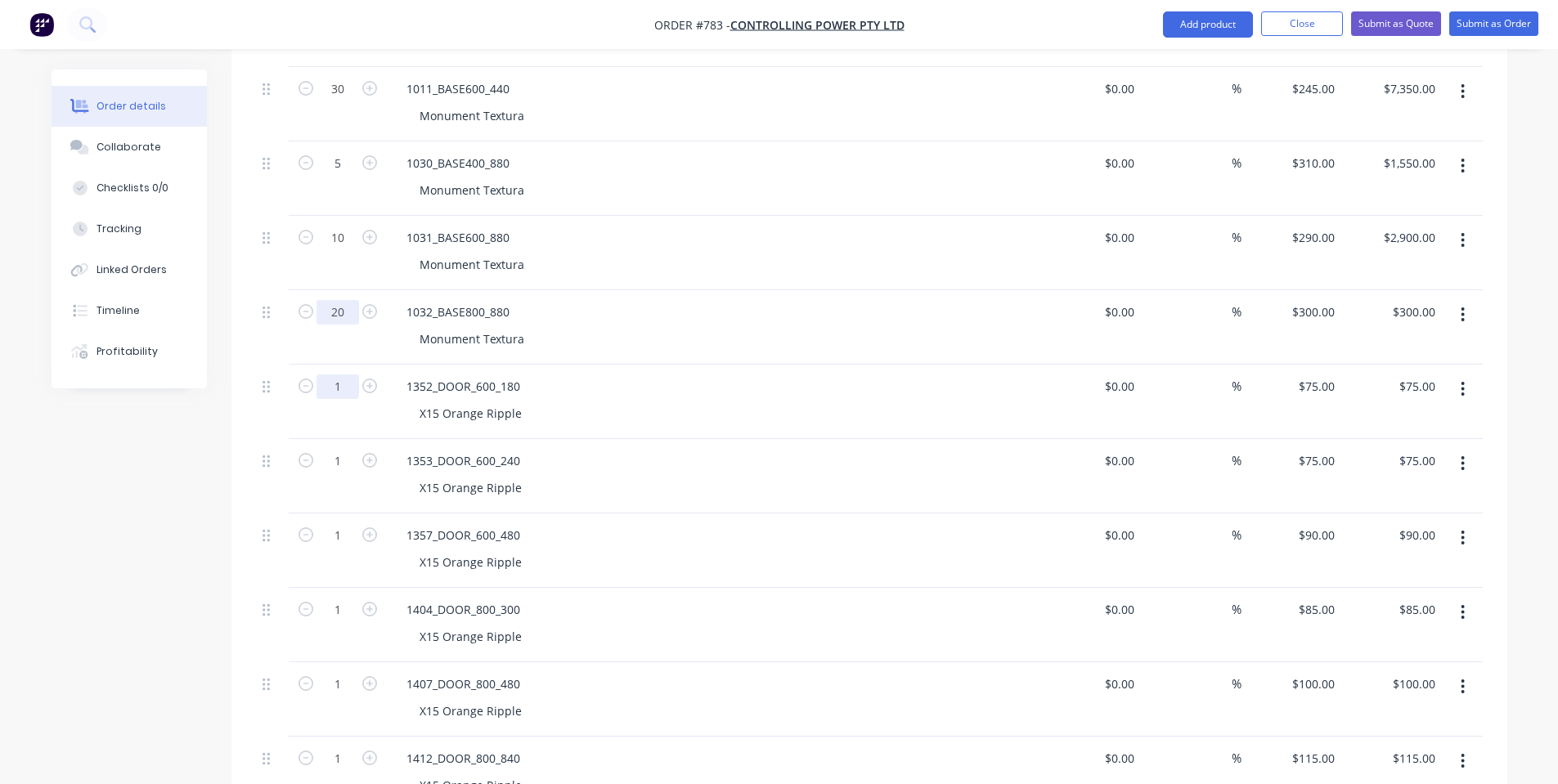
type input "20"
type input "$6,000.00"
click at [340, 388] on input "1" at bounding box center [338, 386] width 42 height 24
type input "30"
type input "$2,250.00"
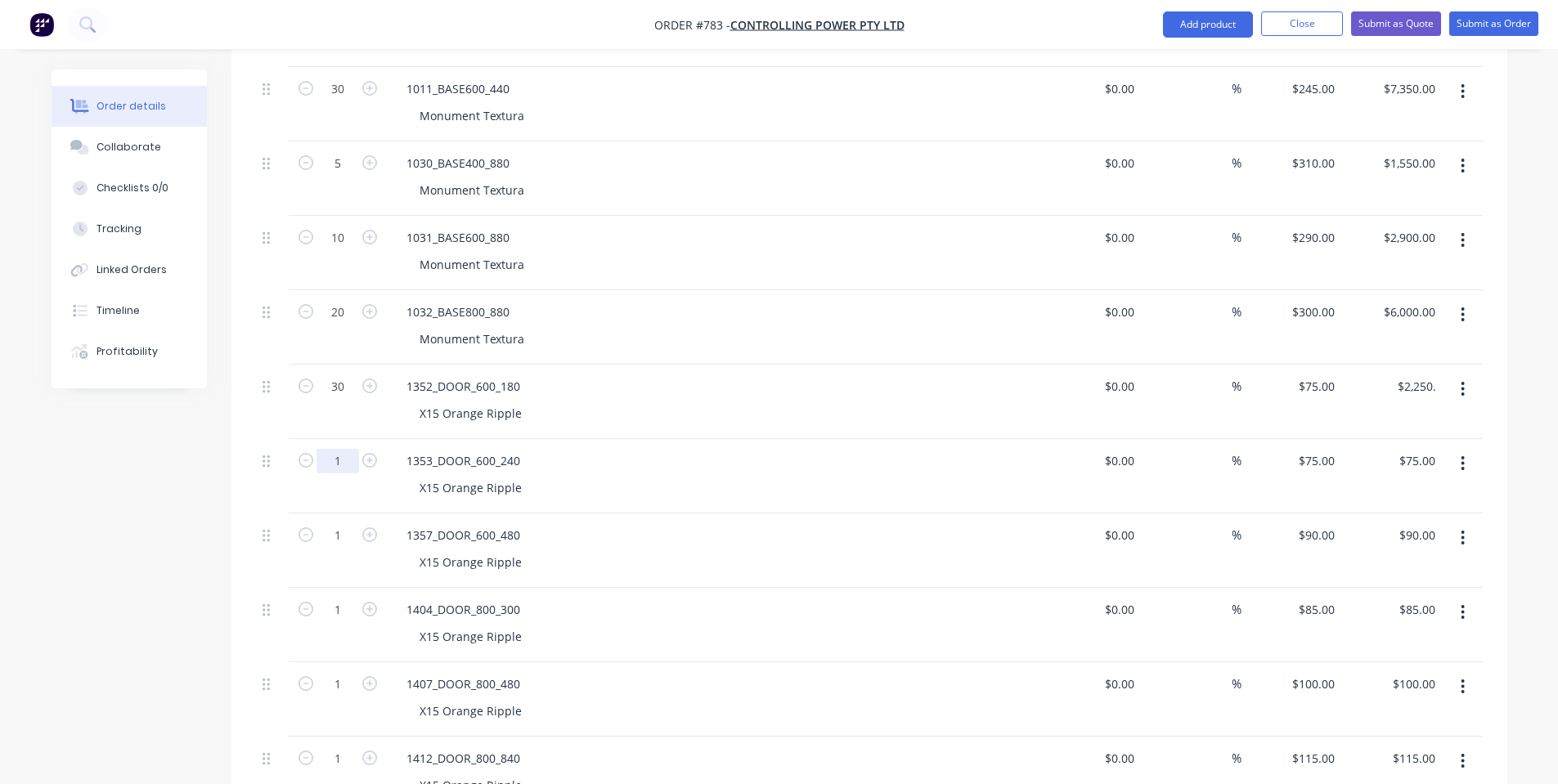
click at [345, 452] on input "1" at bounding box center [338, 461] width 42 height 24
type input "30"
type input "$2,250.00"
click at [359, 545] on input "1" at bounding box center [338, 535] width 42 height 24
type input "10"
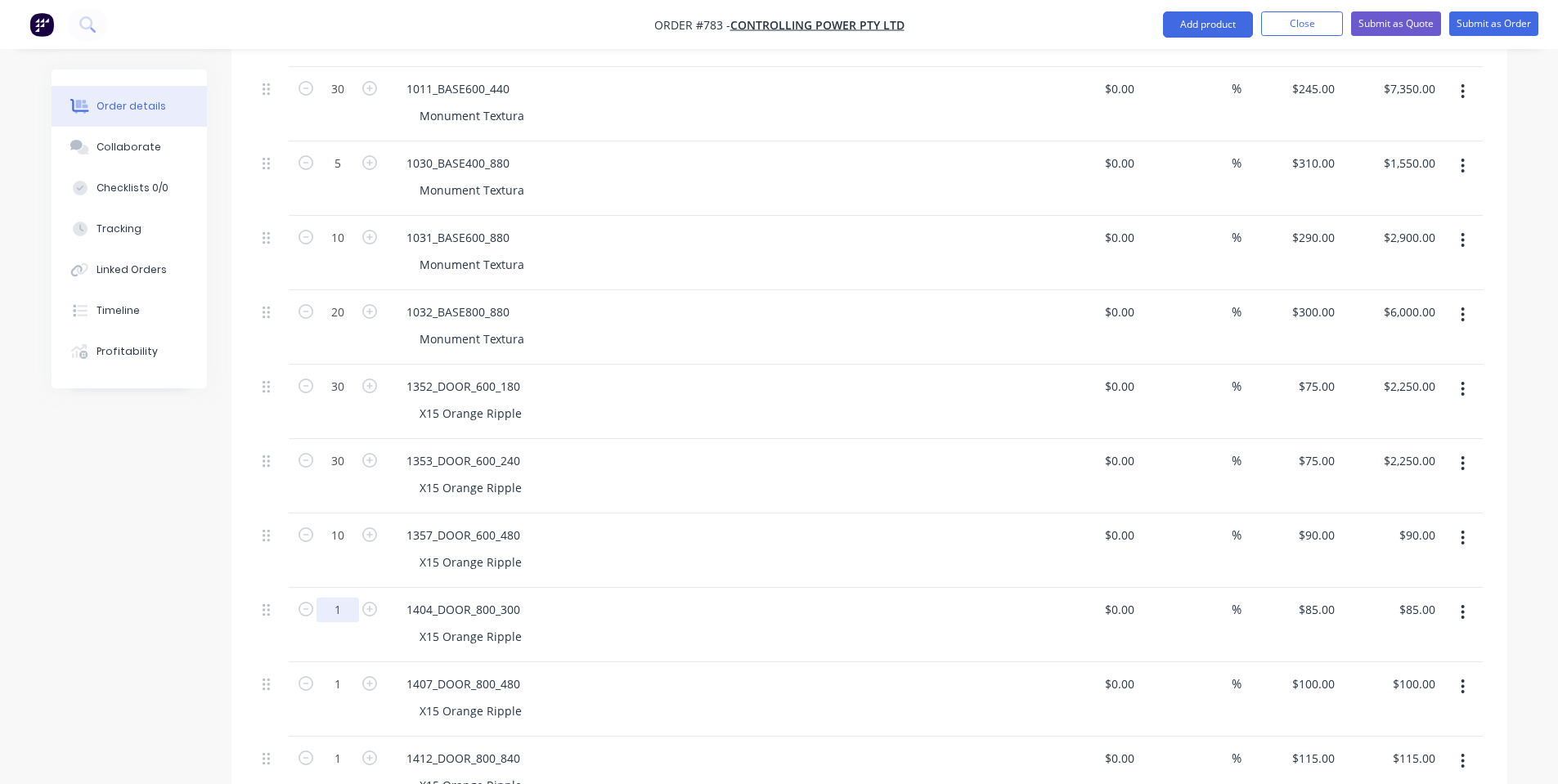
type input "$900.00"
click at [349, 608] on input "1" at bounding box center [338, 609] width 42 height 24
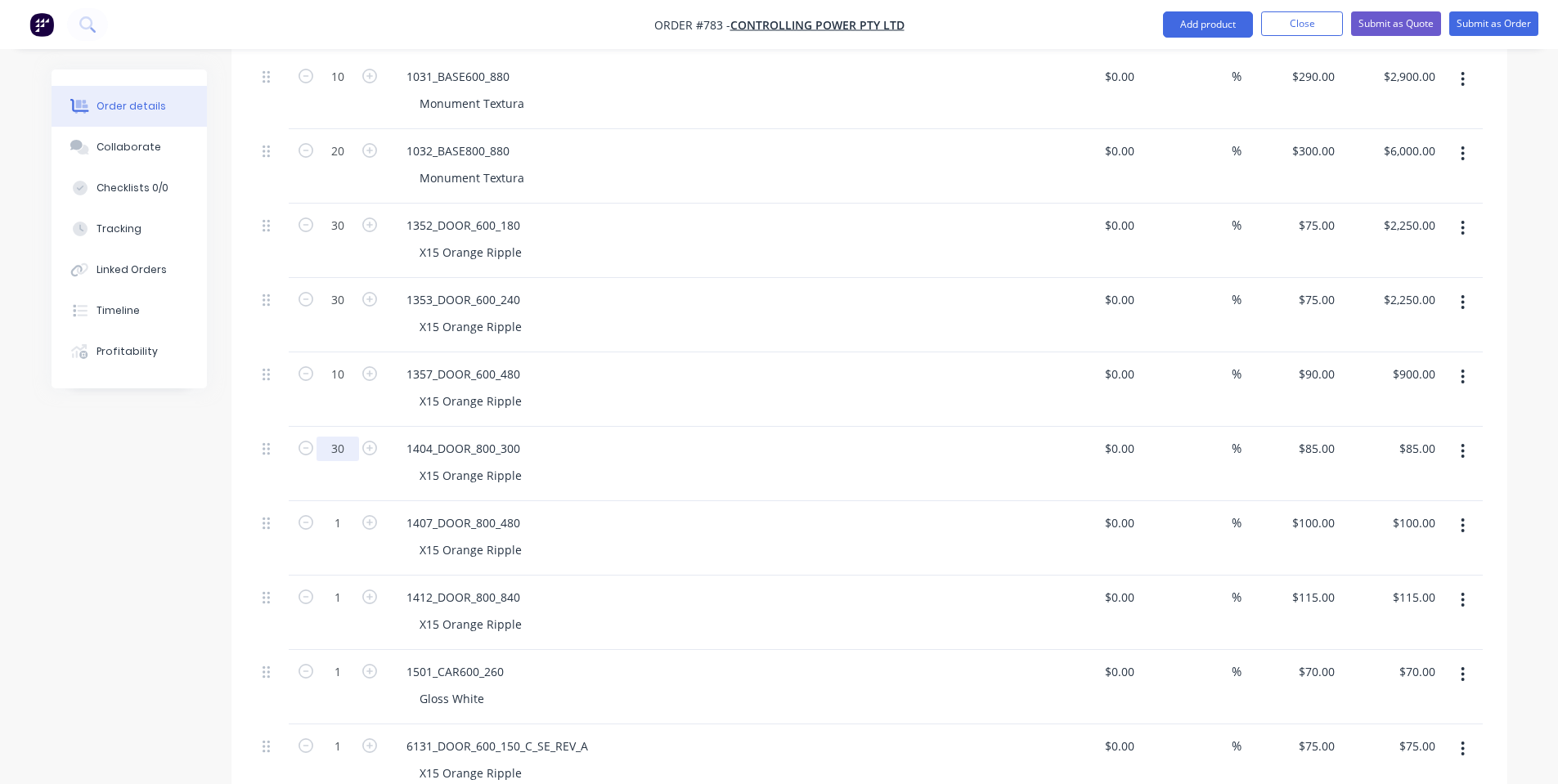
scroll to position [872, 0]
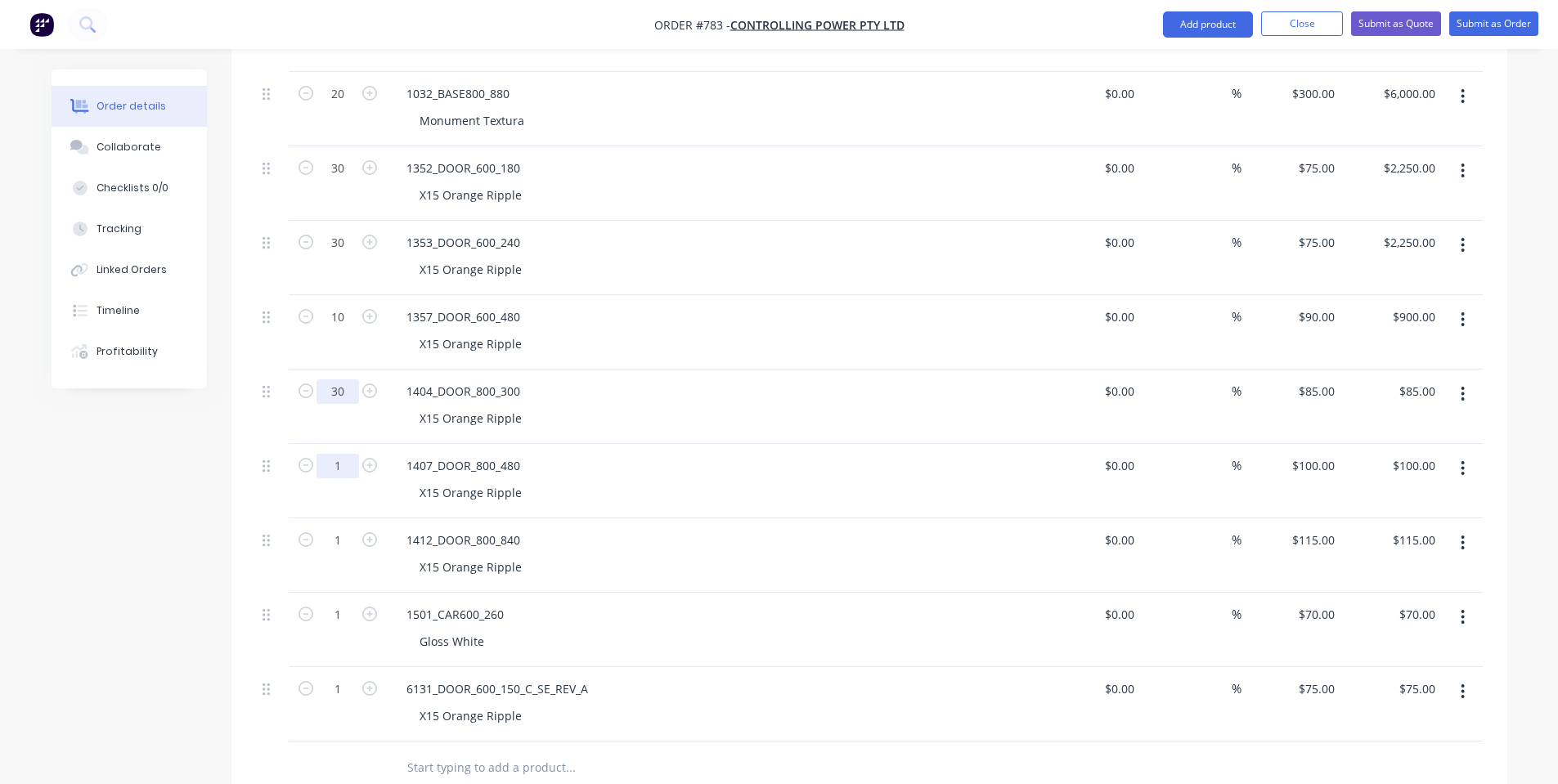
type input "30"
type input "$2,550.00"
click at [339, 471] on input "1" at bounding box center [338, 466] width 42 height 24
type input "15"
type input "$1,500.00"
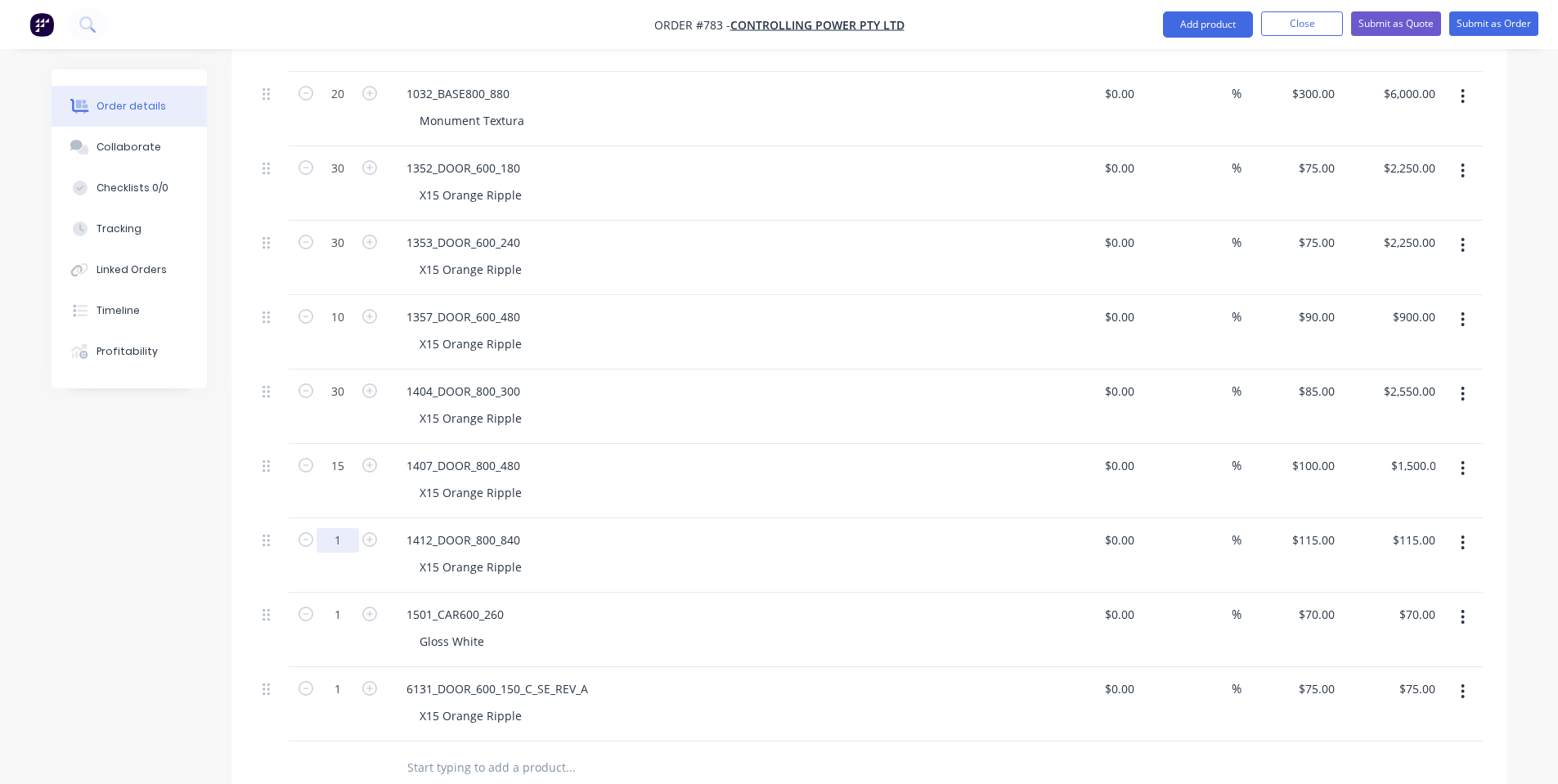
click at [339, 545] on input "1" at bounding box center [338, 540] width 42 height 24
click at [334, 605] on input "1" at bounding box center [338, 614] width 42 height 24
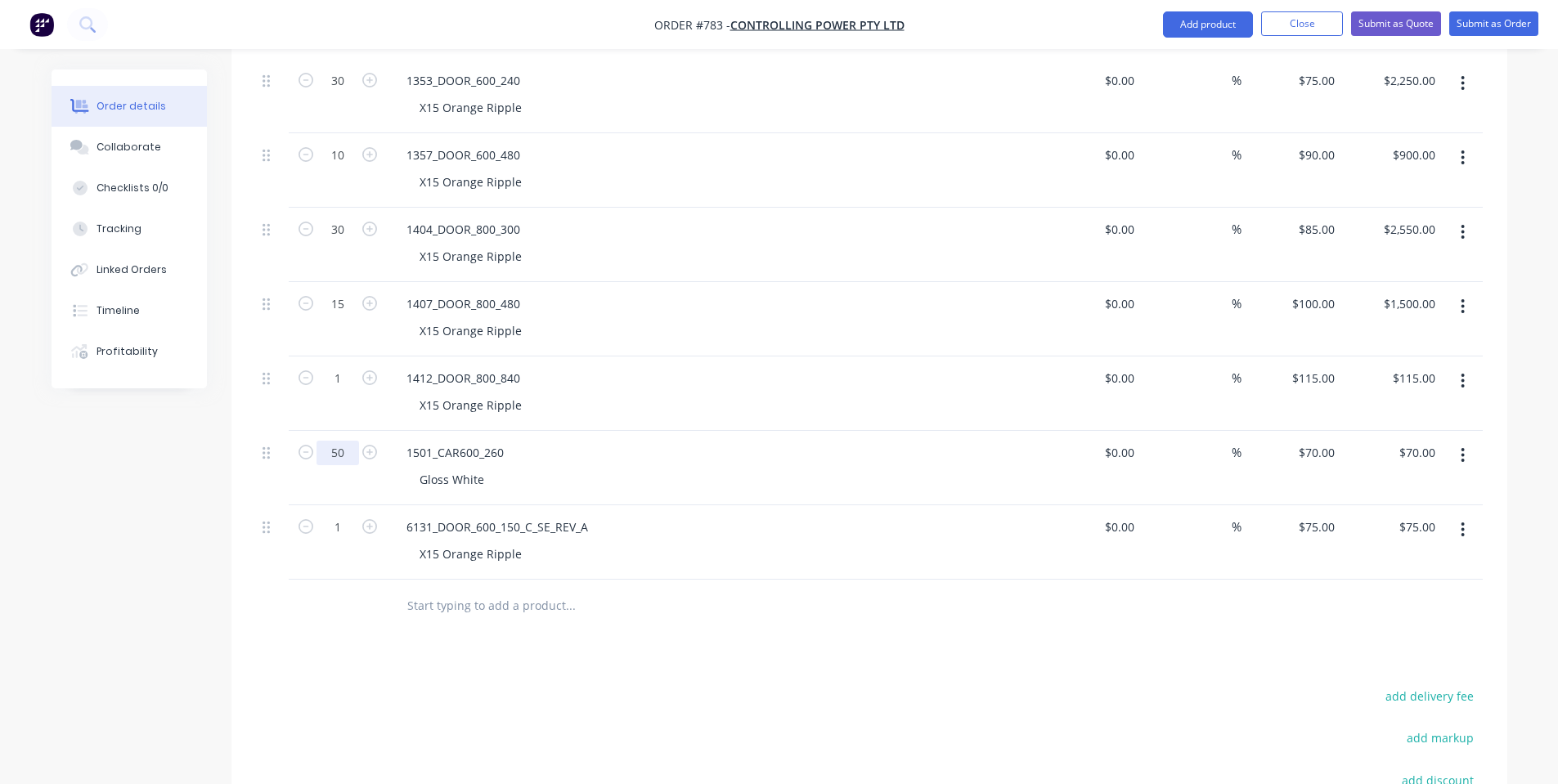
scroll to position [1090, 0]
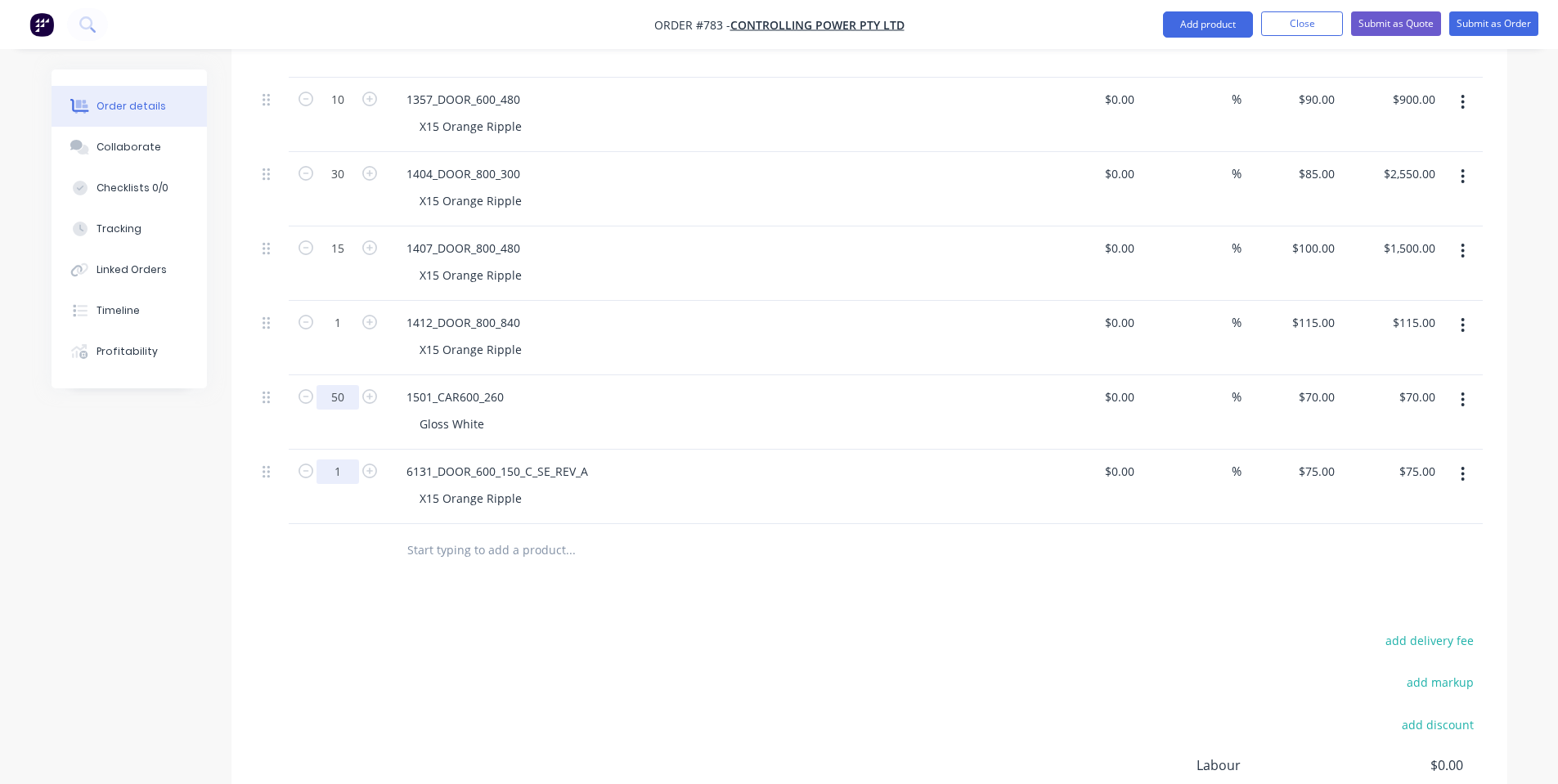
type input "50"
type input "$3,500.00"
click at [335, 474] on input "1" at bounding box center [338, 471] width 42 height 24
type input "50"
type input "$3,750.00"
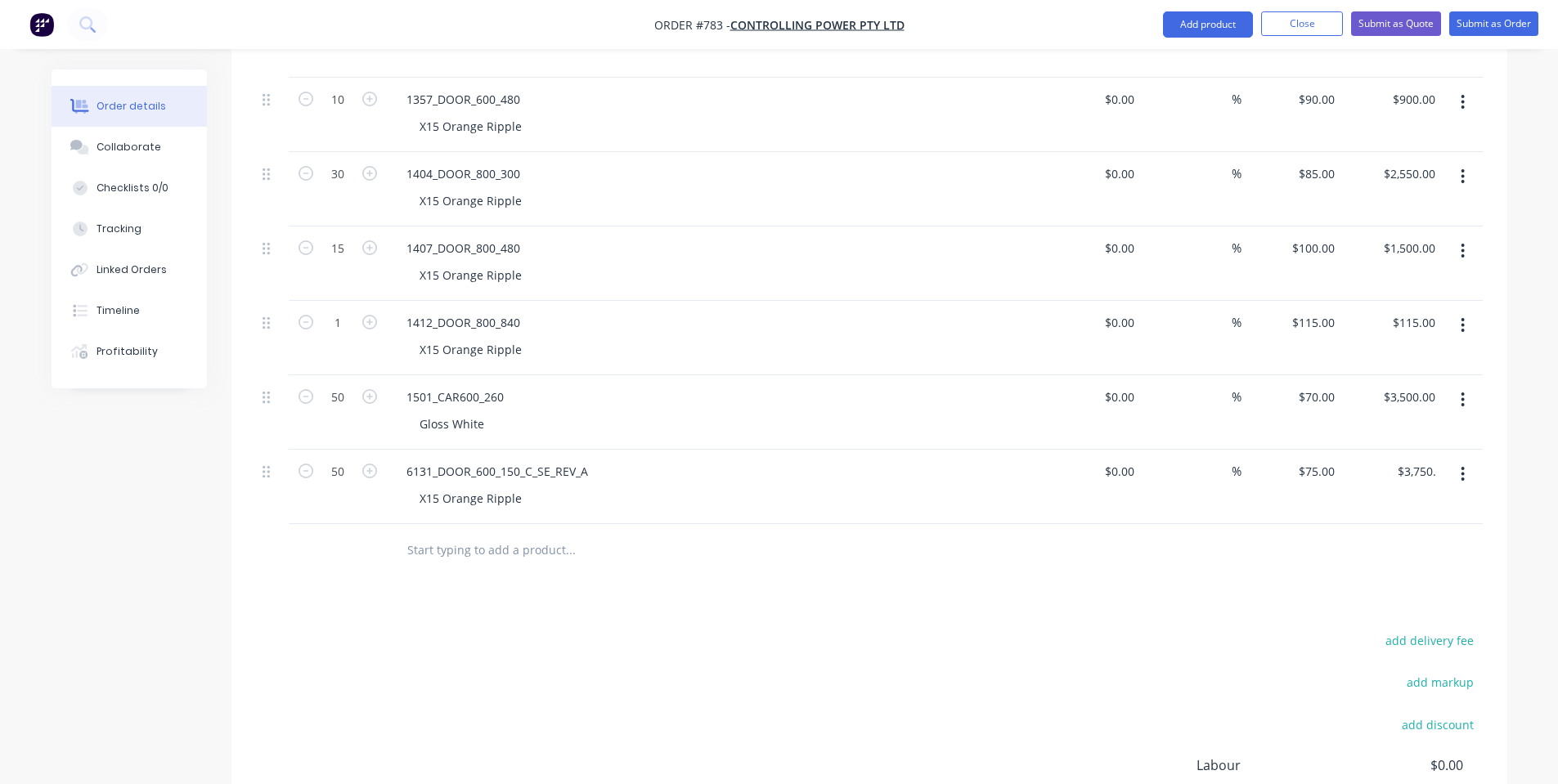
click at [546, 389] on div "1501_CAR600_260" at bounding box center [714, 397] width 641 height 24
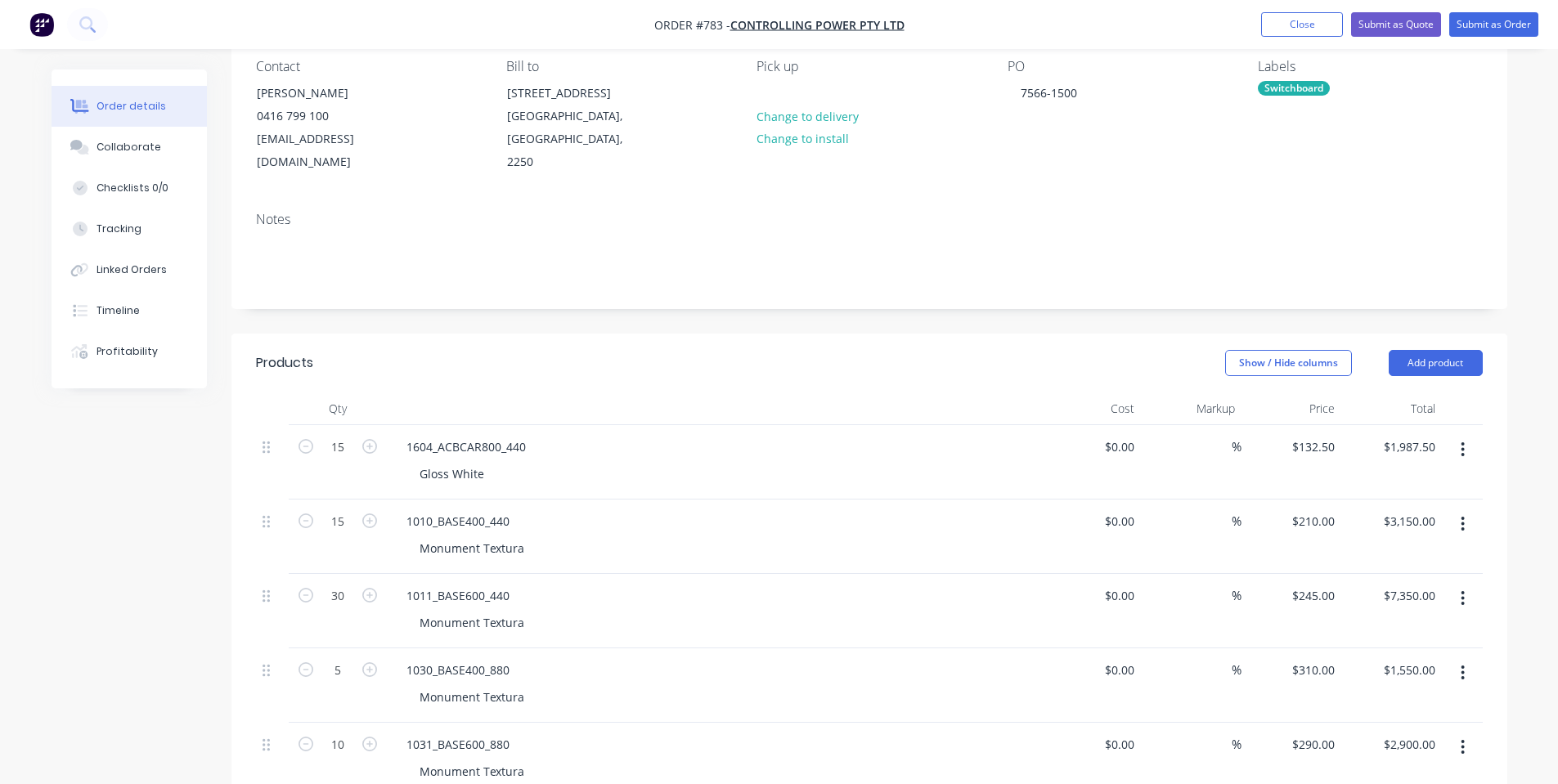
scroll to position [0, 0]
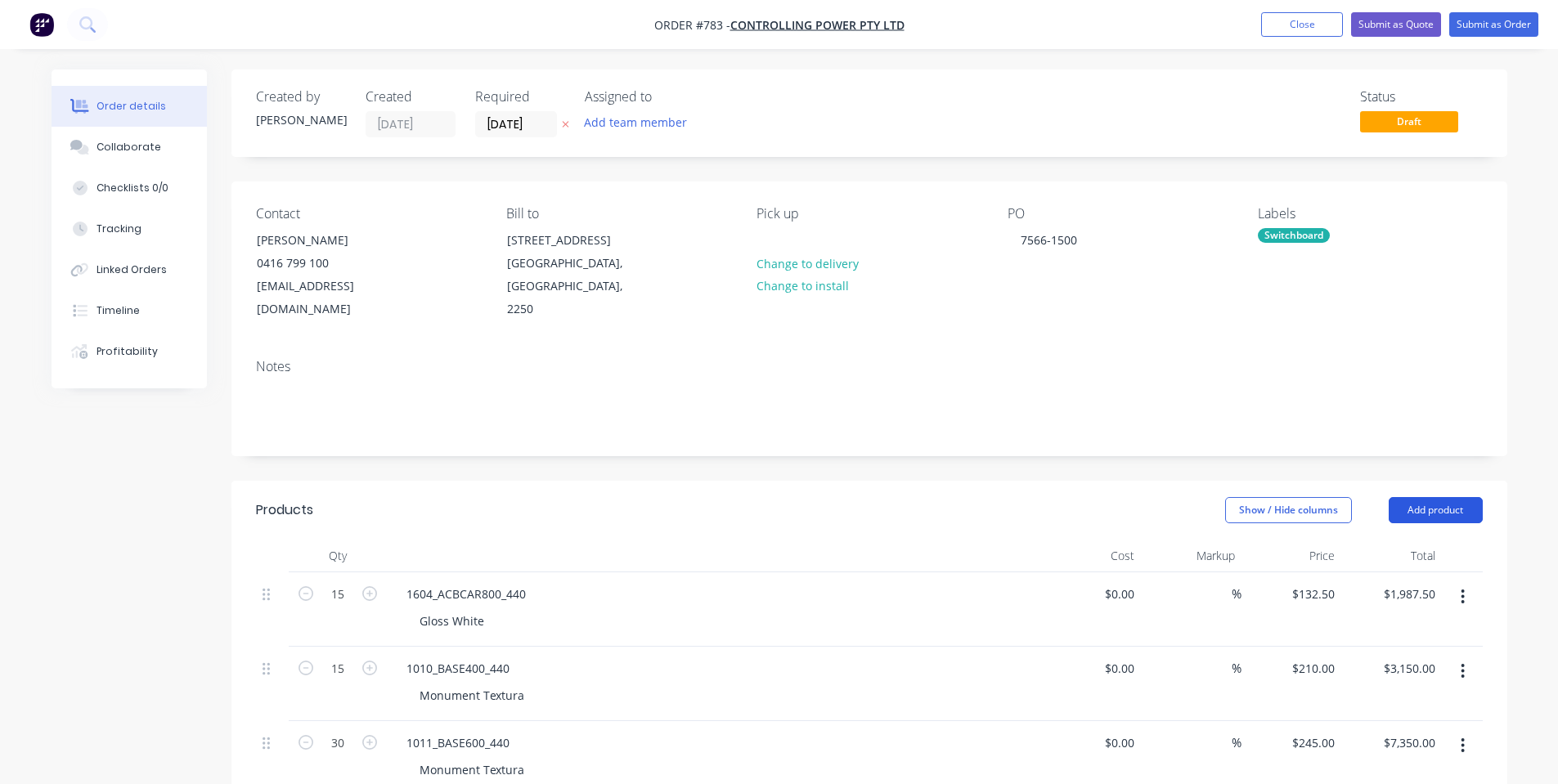
click at [1402, 516] on button "Add product" at bounding box center [1436, 510] width 94 height 26
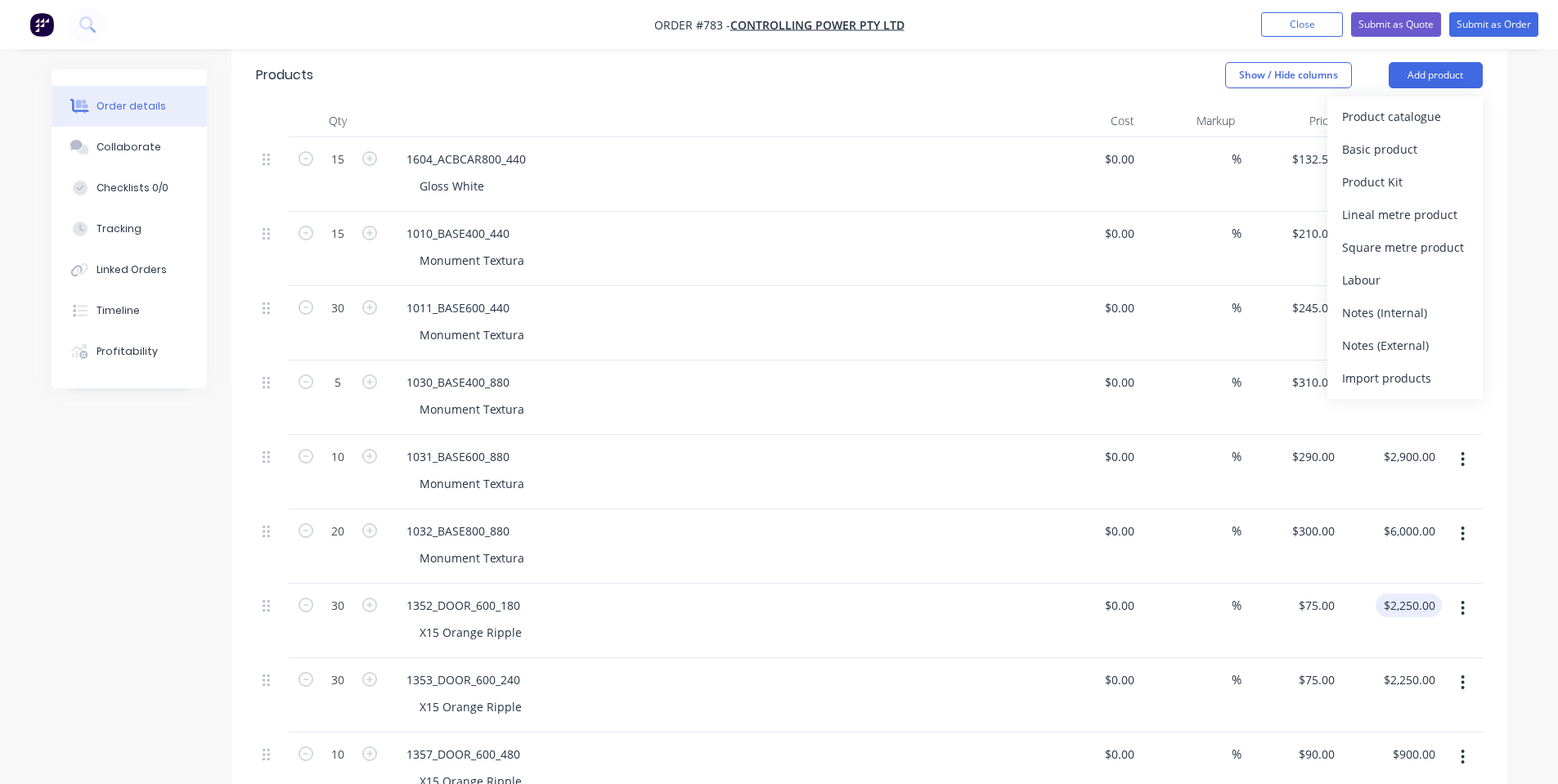
scroll to position [436, 0]
click at [1409, 318] on div "Notes (Internal)" at bounding box center [1405, 312] width 126 height 24
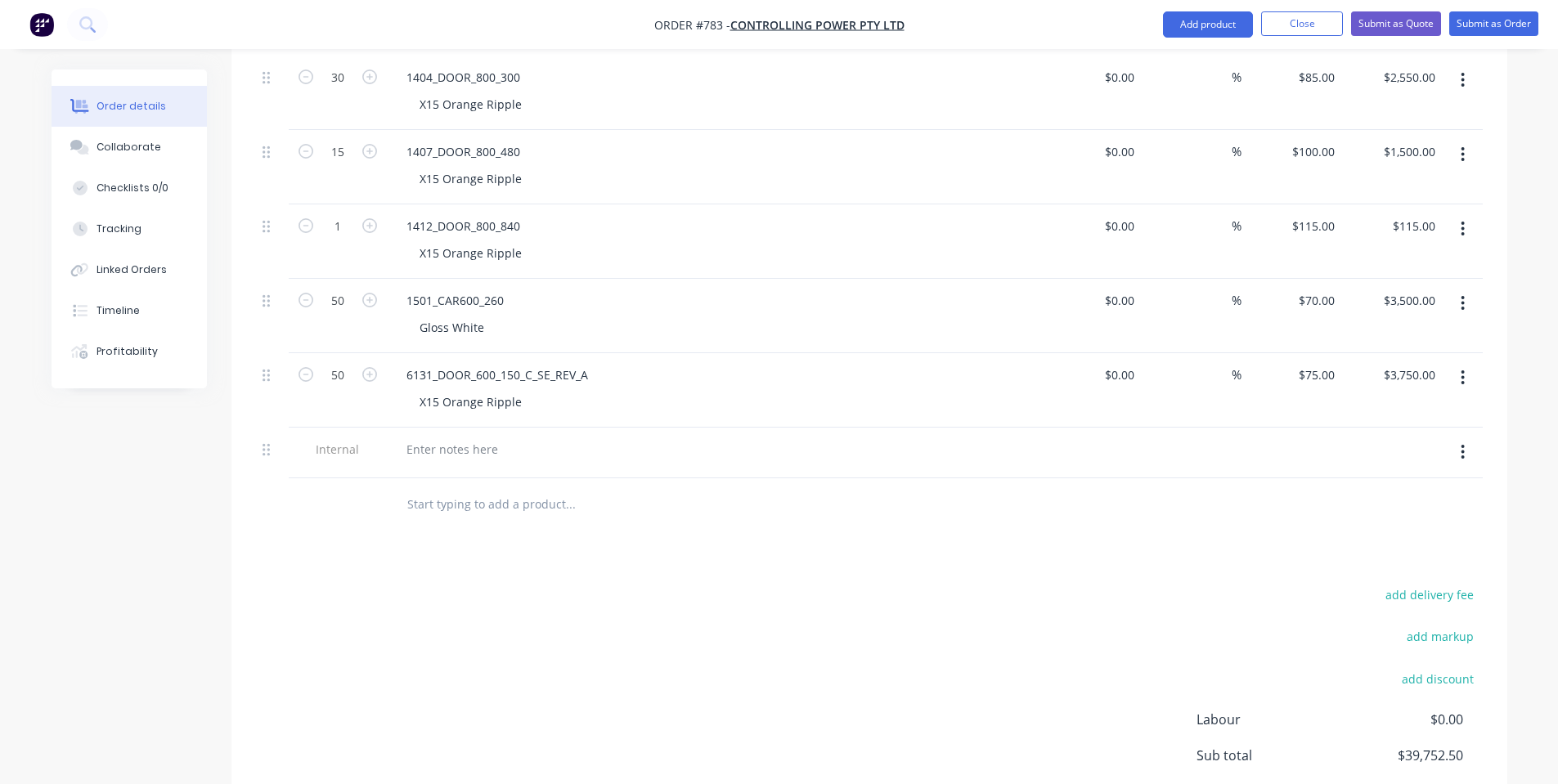
scroll to position [1132, 0]
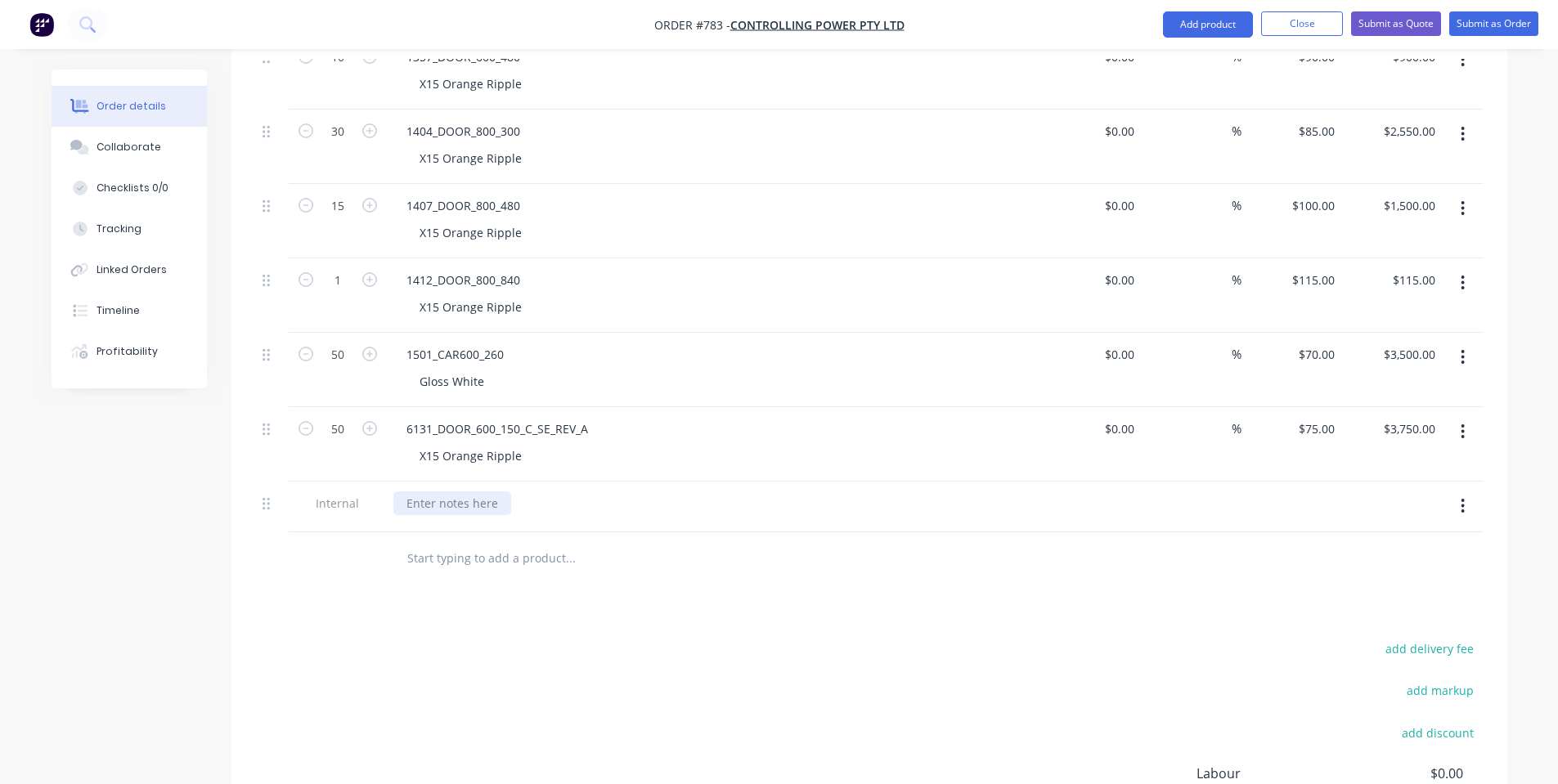
click at [459, 503] on div at bounding box center [453, 503] width 118 height 24
click at [533, 634] on div "Products Show / Hide columns Add product Qty Cost Markup Price Total 15 1604_AC…" at bounding box center [869, 163] width 1276 height 1630
click at [1488, 27] on button "Submit as Order" at bounding box center [1493, 23] width 89 height 24
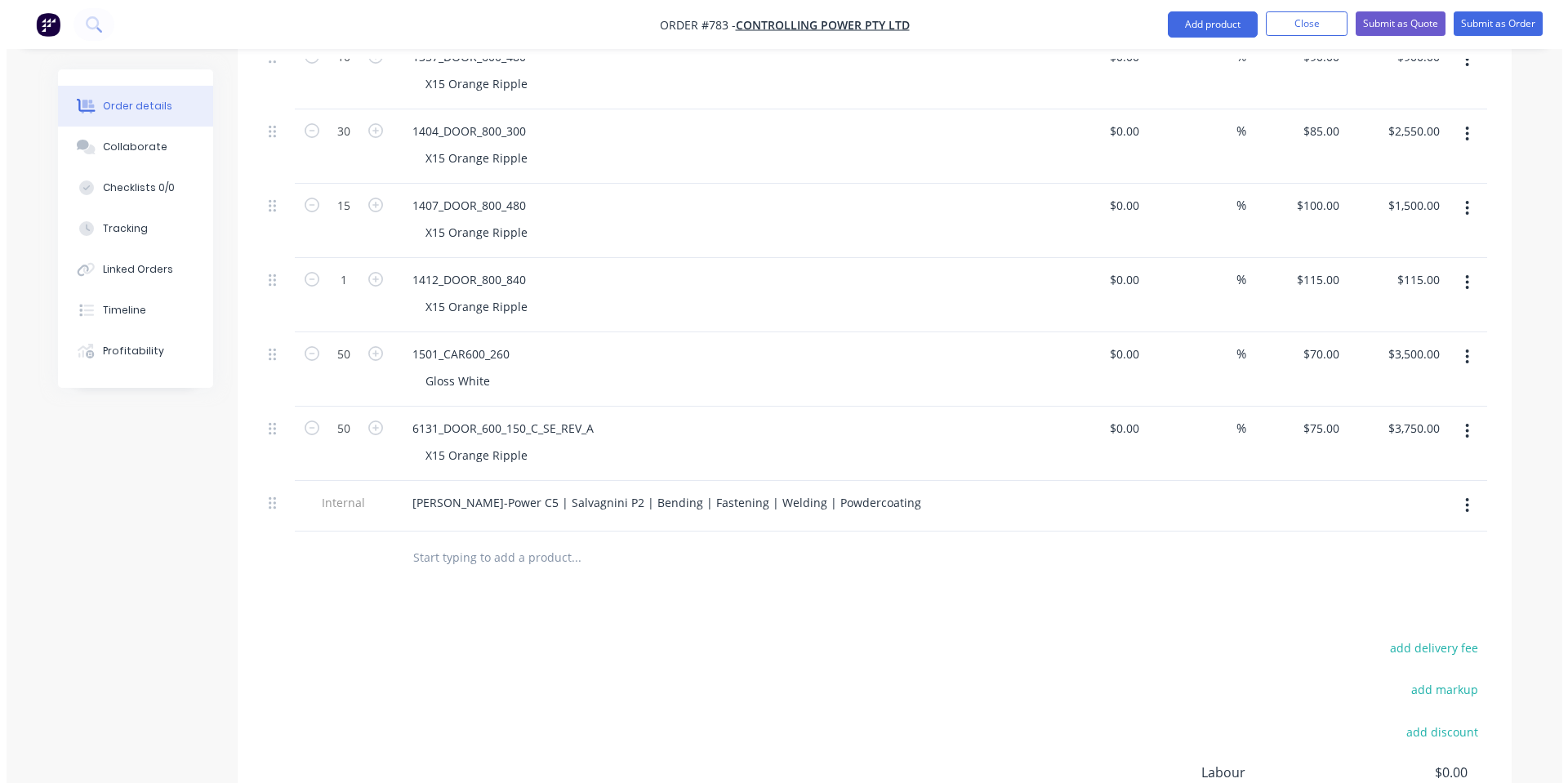
scroll to position [0, 0]
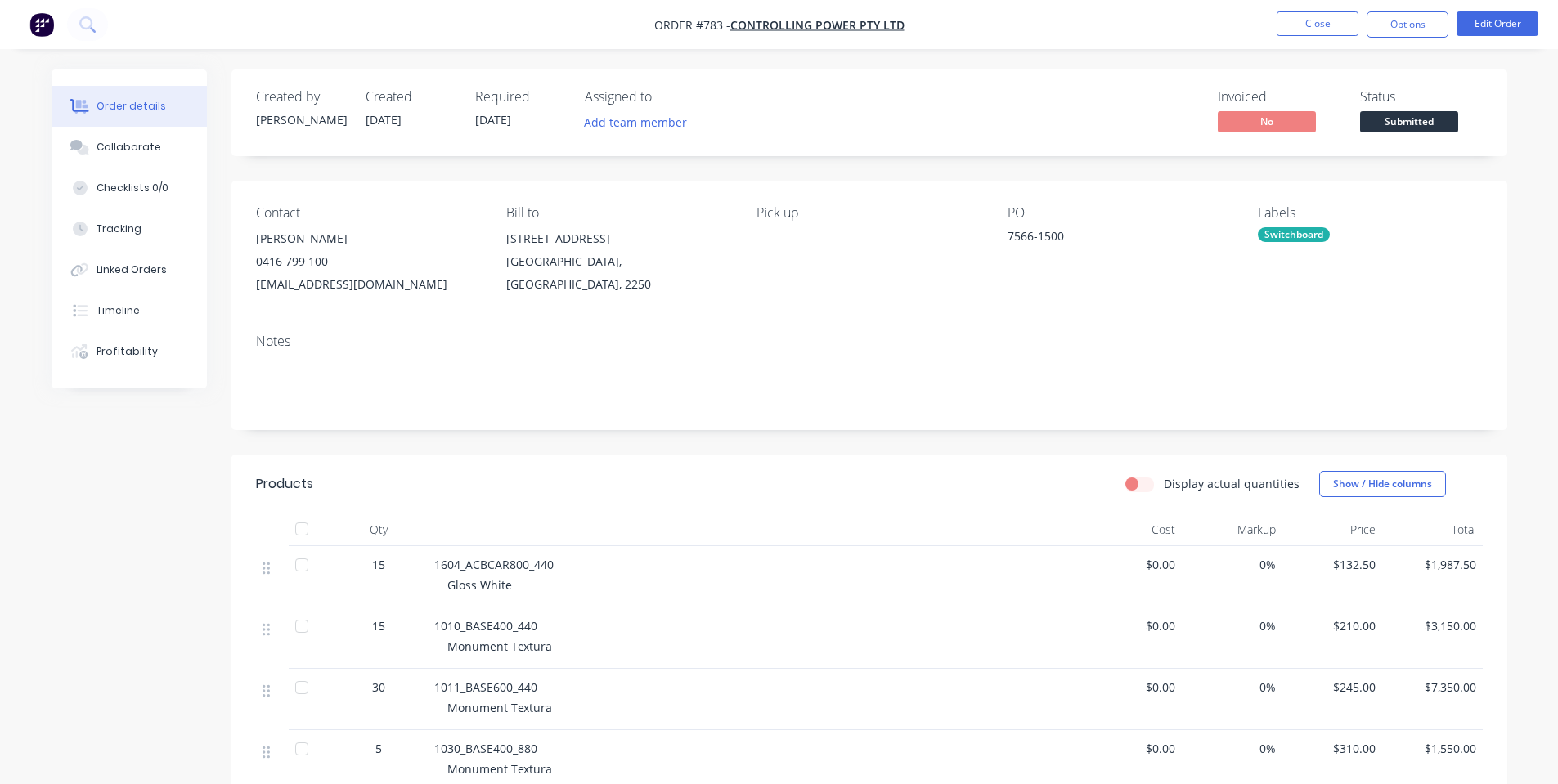
click at [1415, 120] on span "Submitted" at bounding box center [1409, 121] width 98 height 21
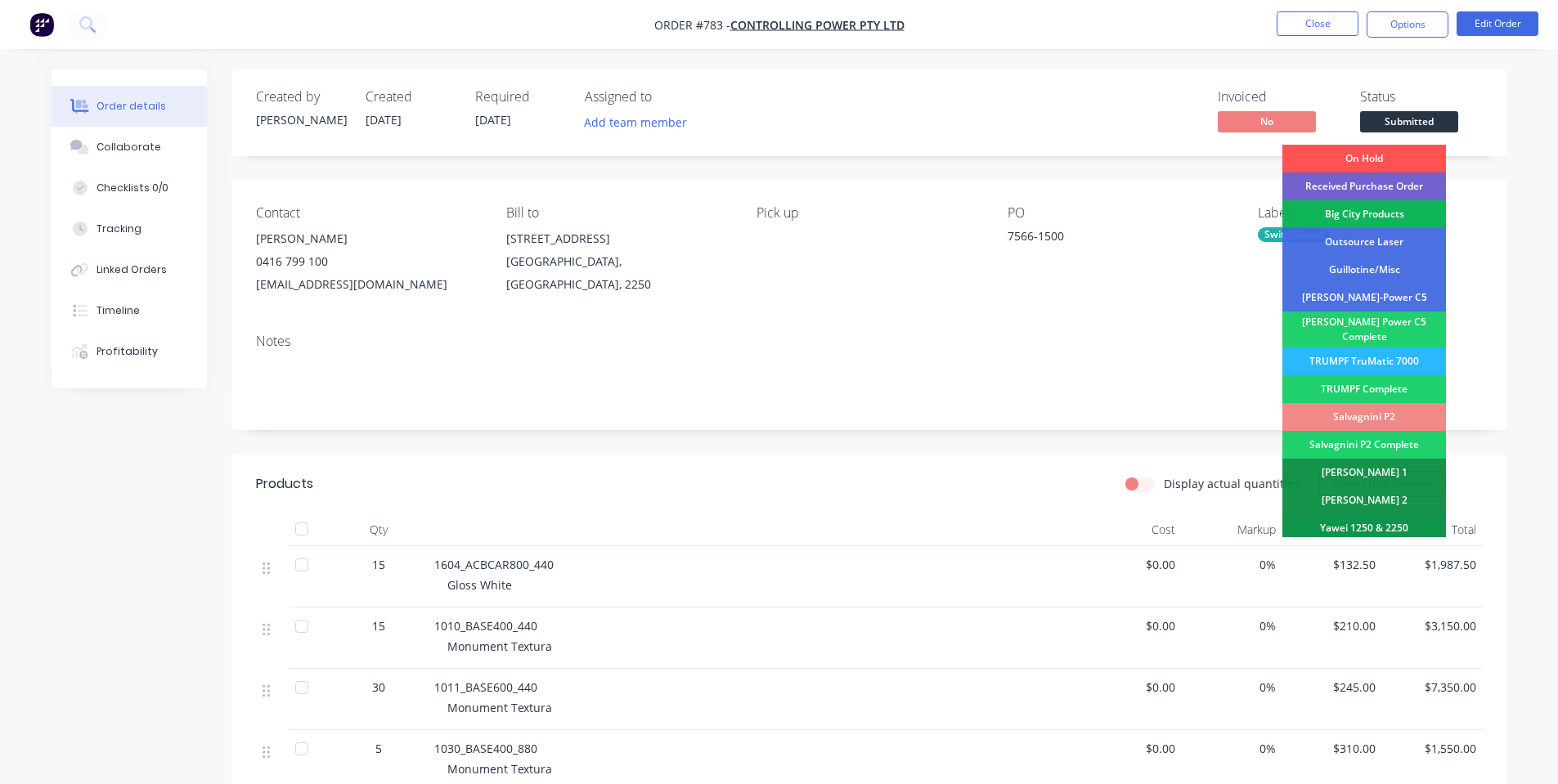
click at [1419, 182] on div "Received Purchase Order" at bounding box center [1364, 185] width 164 height 27
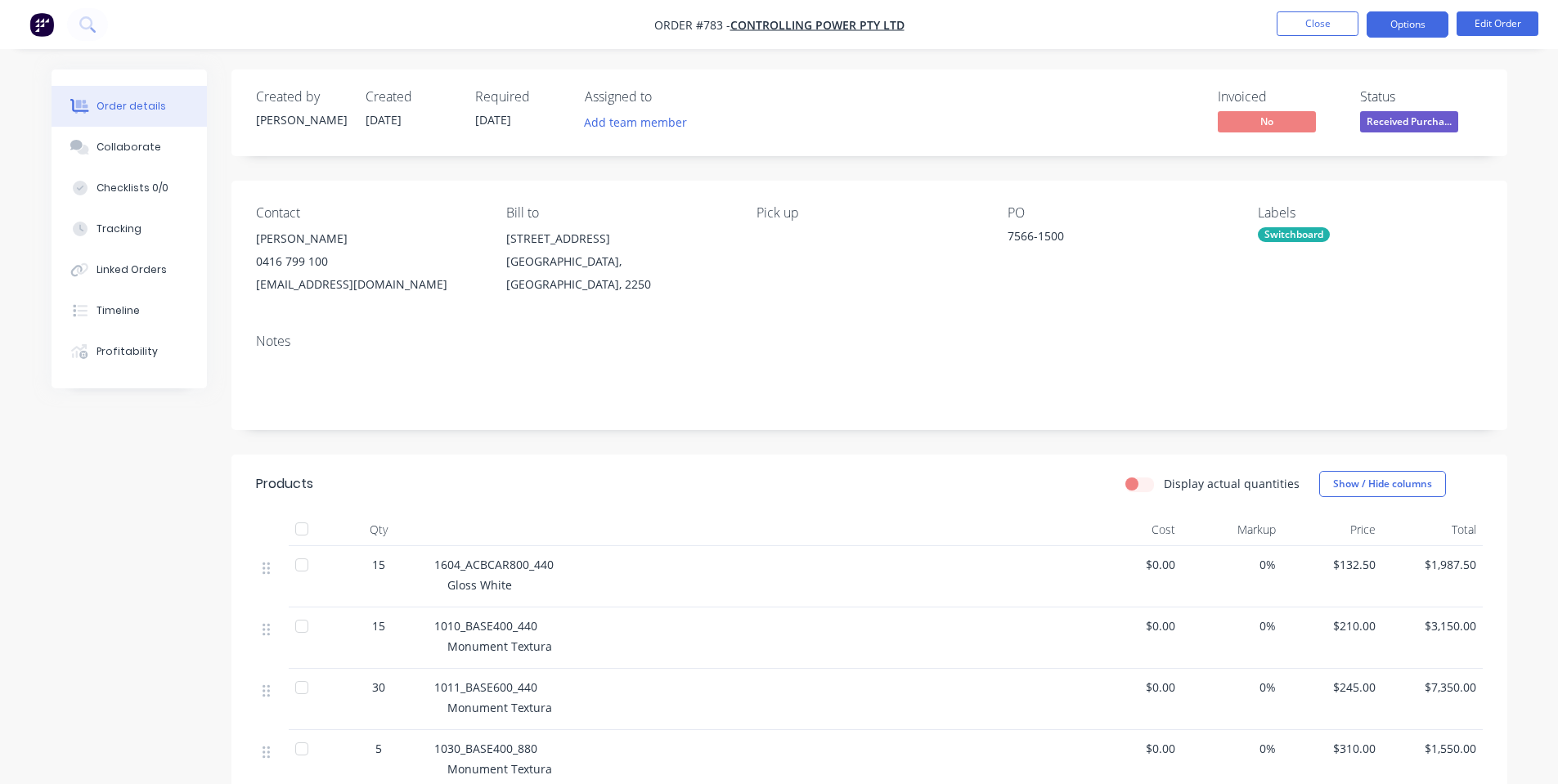
click at [1425, 20] on button "Options" at bounding box center [1407, 24] width 82 height 26
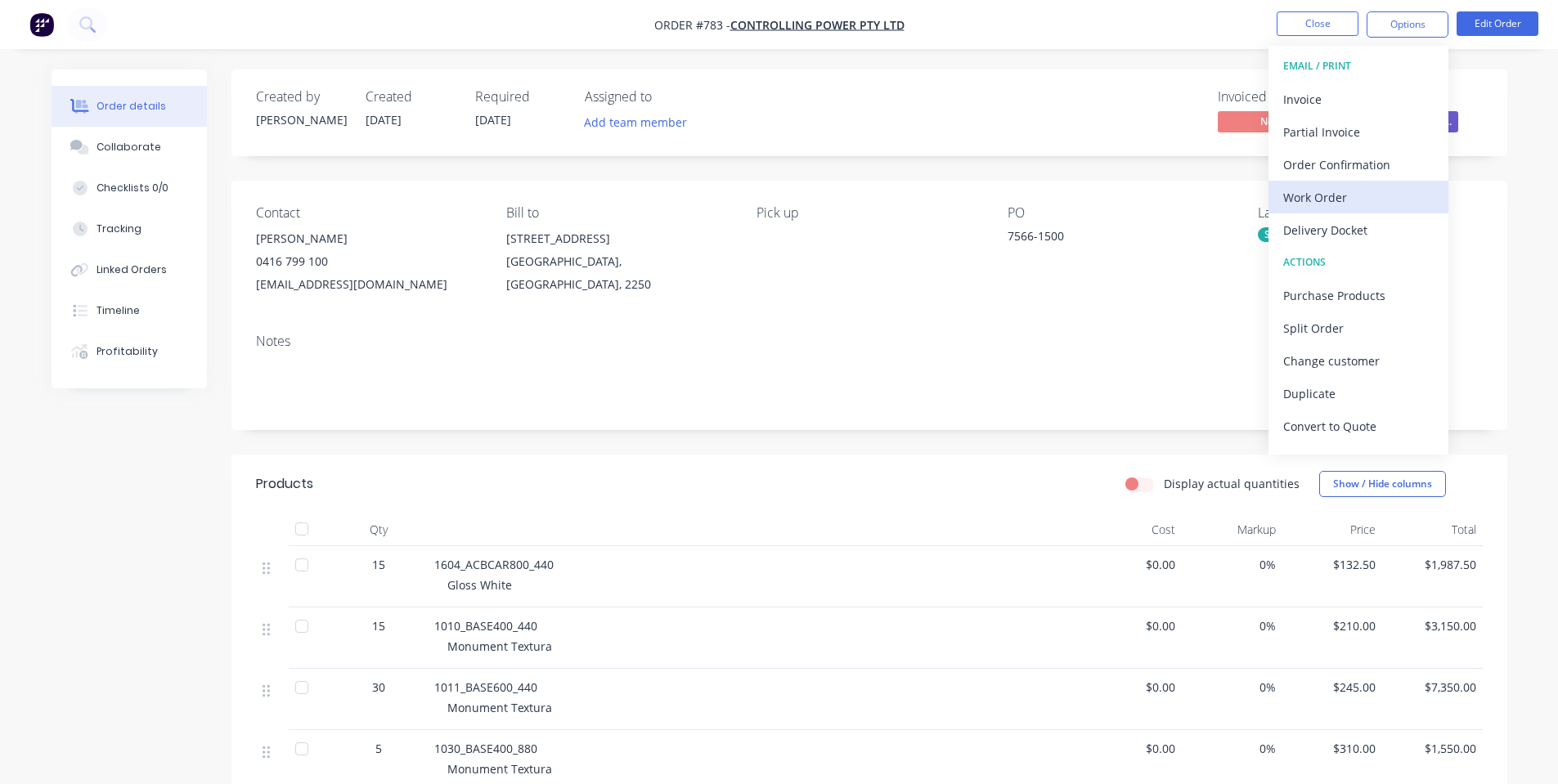
click at [1370, 200] on div "Work Order" at bounding box center [1358, 197] width 151 height 24
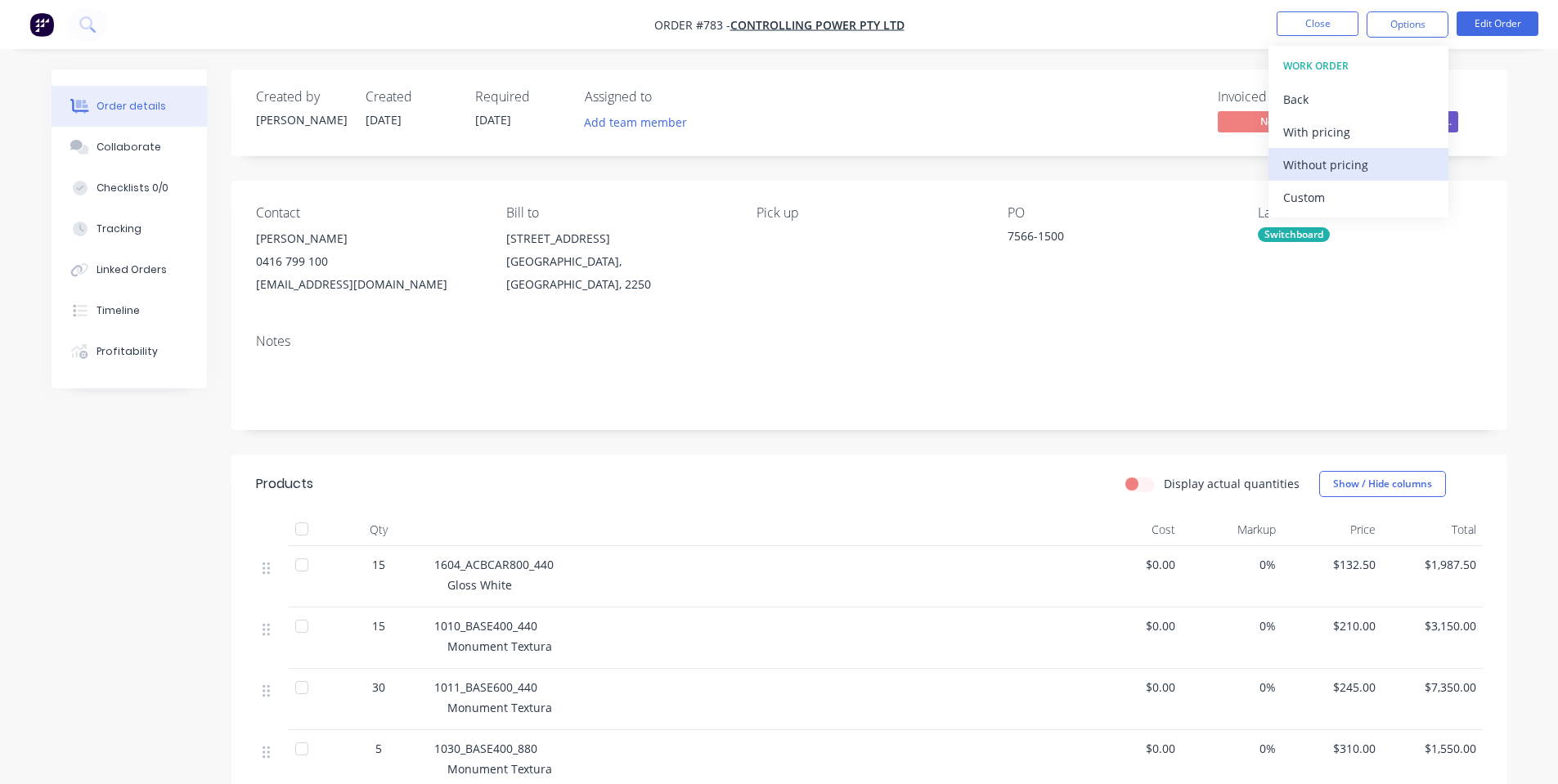
drag, startPoint x: 1363, startPoint y: 166, endPoint x: 1351, endPoint y: 170, distance: 12.6
click at [1366, 166] on div "Without pricing" at bounding box center [1358, 165] width 151 height 24
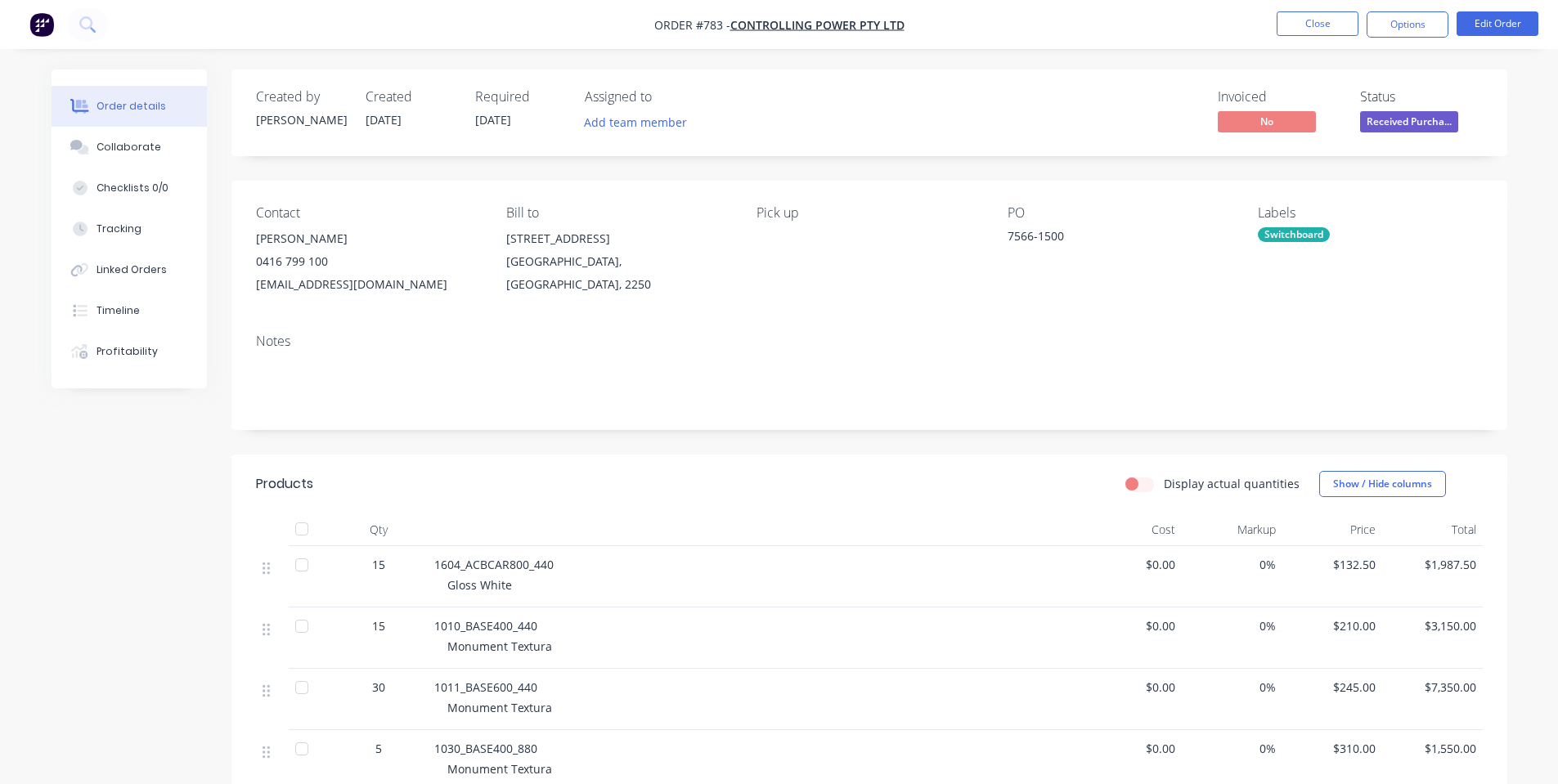
drag, startPoint x: 873, startPoint y: 109, endPoint x: 1230, endPoint y: 41, distance: 363.4
click at [876, 109] on div "Invoiced No Status Received Purcha..." at bounding box center [1115, 112] width 734 height 47
click at [1347, 26] on button "Close" at bounding box center [1318, 23] width 82 height 24
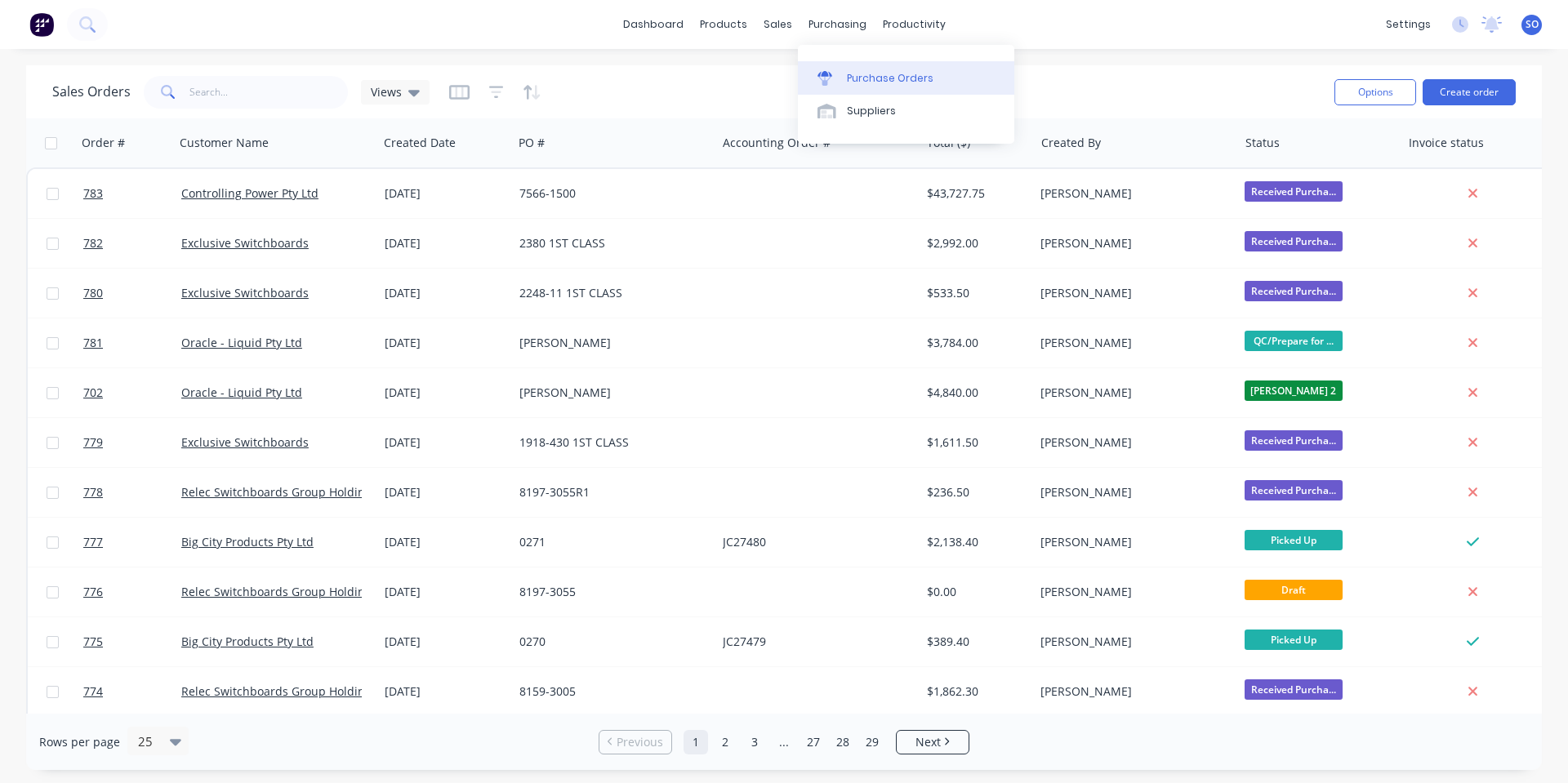
click at [855, 71] on div "Purchase Orders" at bounding box center [890, 79] width 86 height 15
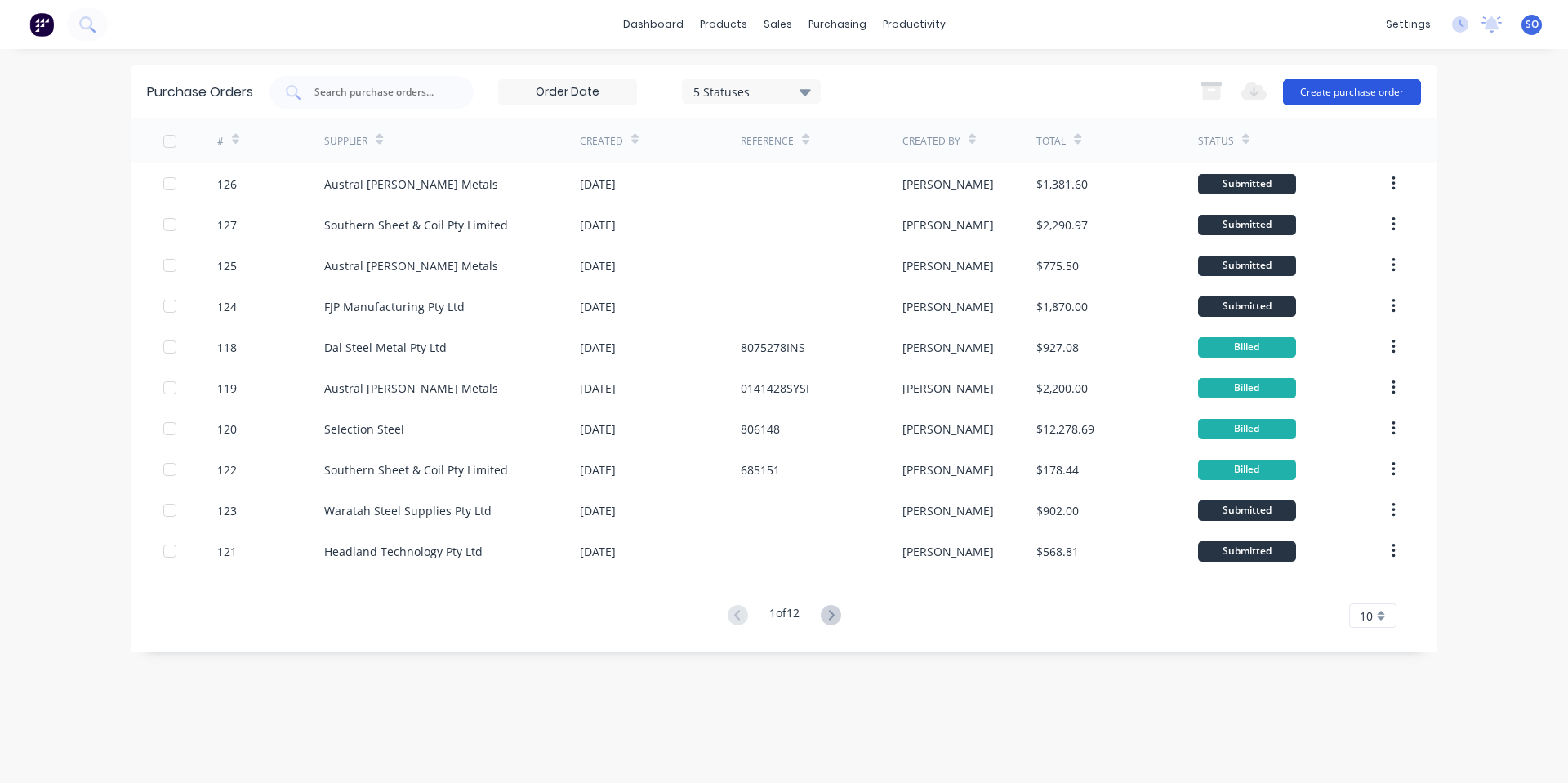
click at [1387, 88] on button "Create purchase order" at bounding box center [1352, 91] width 138 height 26
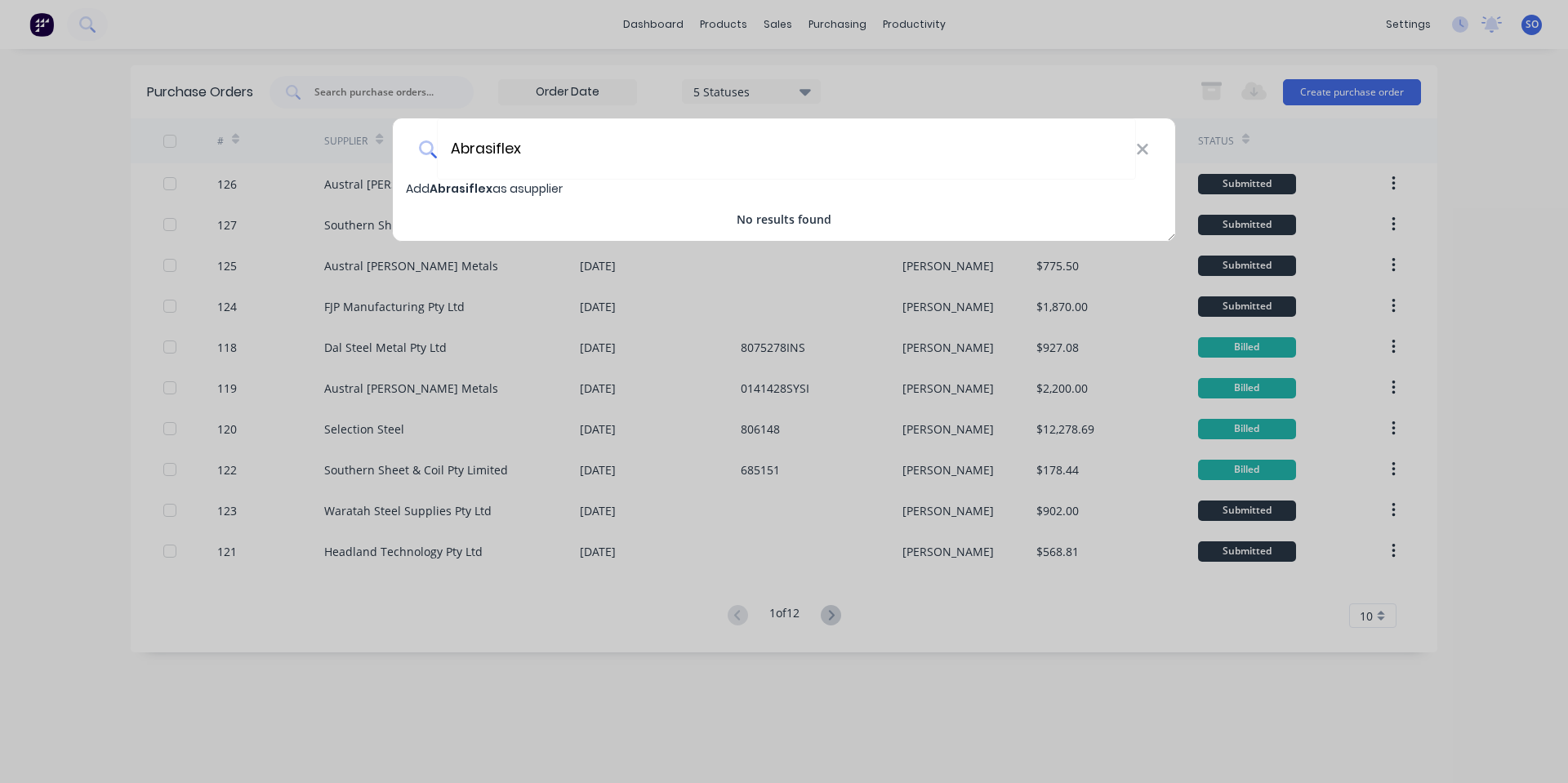
type input "Abrasiflex"
click at [532, 188] on span "Add Abrasiflex as a supplier" at bounding box center [484, 188] width 157 height 17
select select "AU"
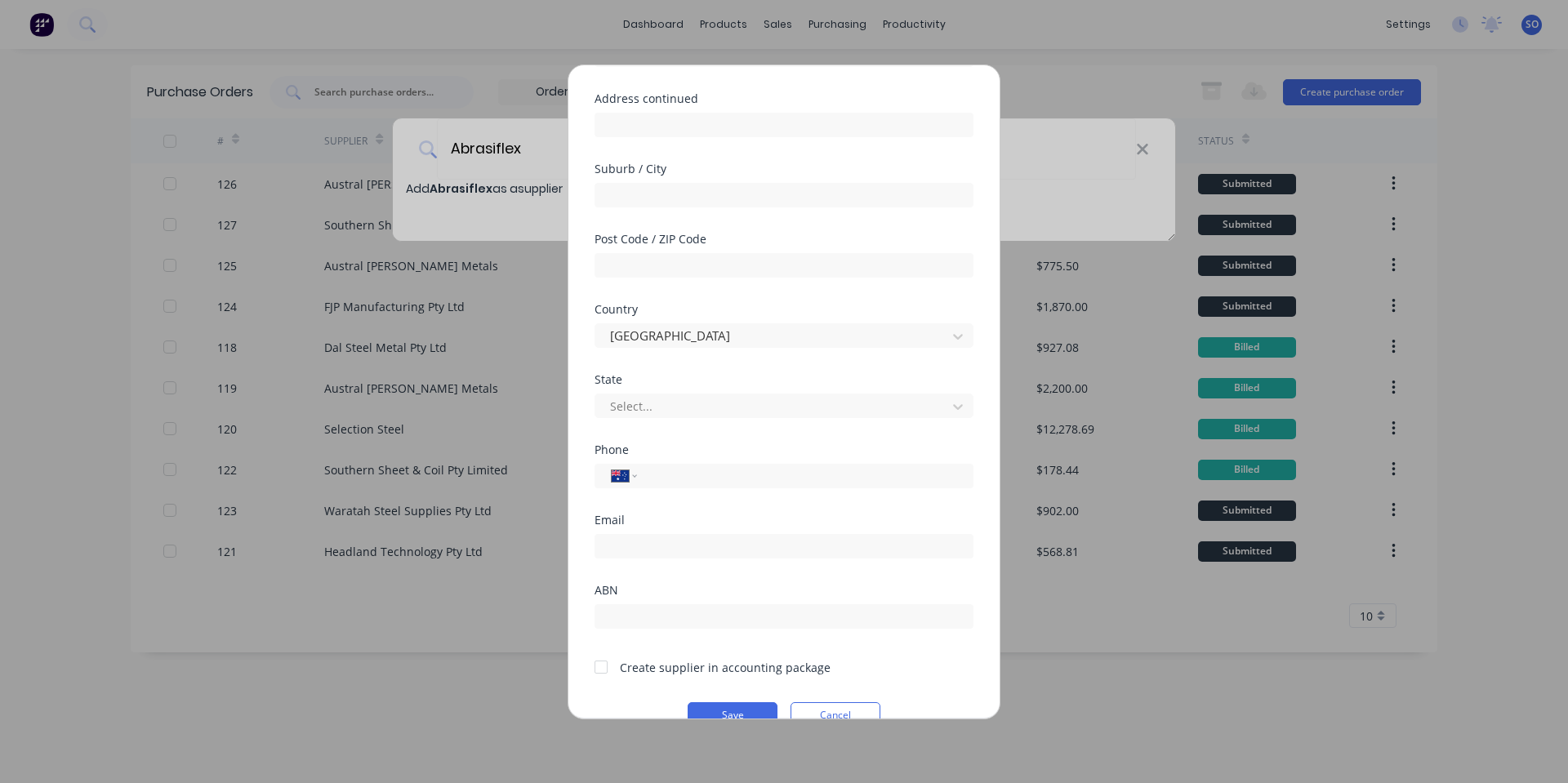
scroll to position [214, 0]
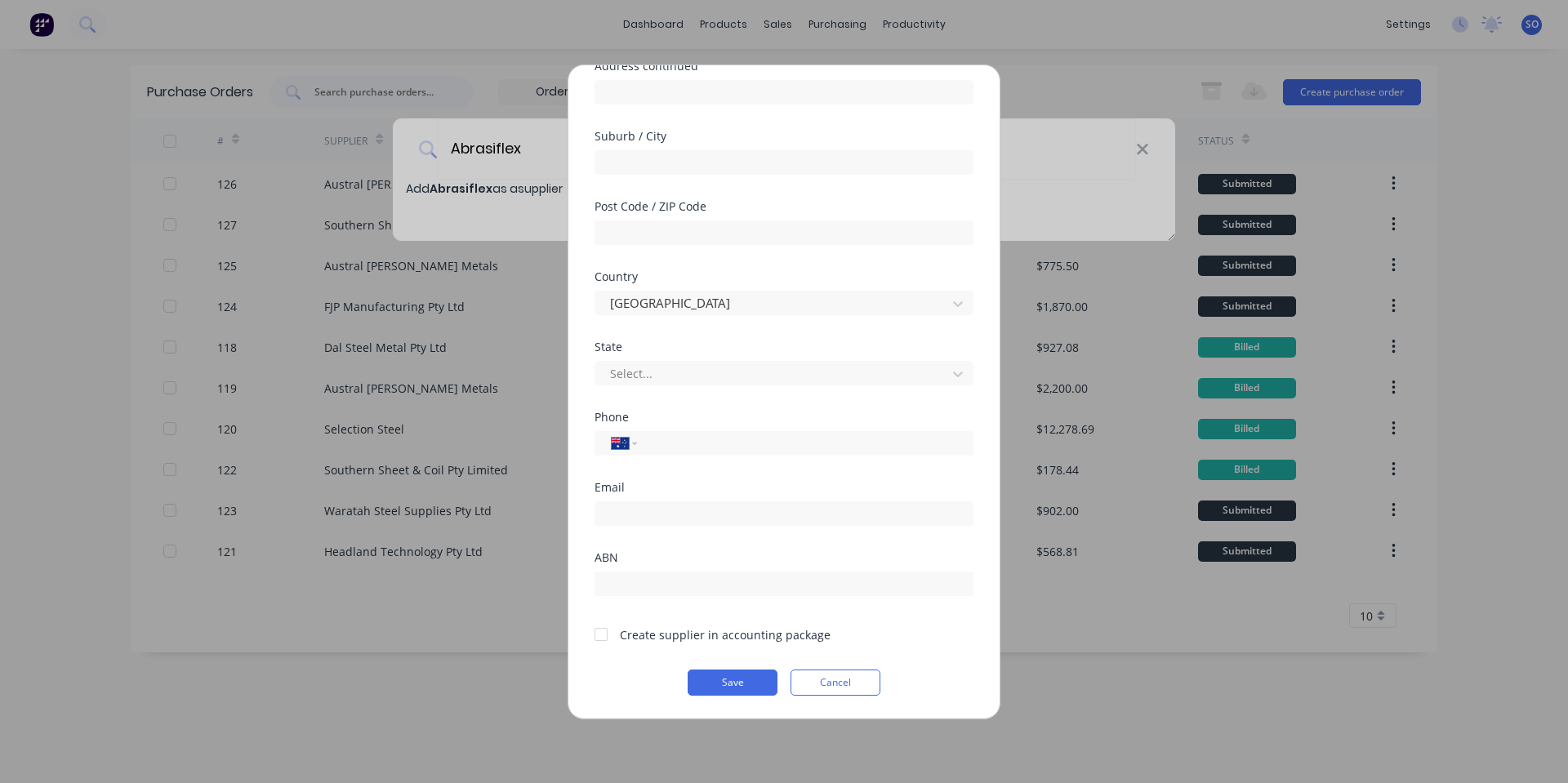
click at [675, 629] on div "Create supplier in accounting package" at bounding box center [725, 634] width 211 height 17
click at [600, 629] on div at bounding box center [600, 634] width 32 height 32
click at [844, 706] on div "Add new supplier Supplier name Abrasiflex Address Address continued Suburb / Ci…" at bounding box center [783, 392] width 431 height 653
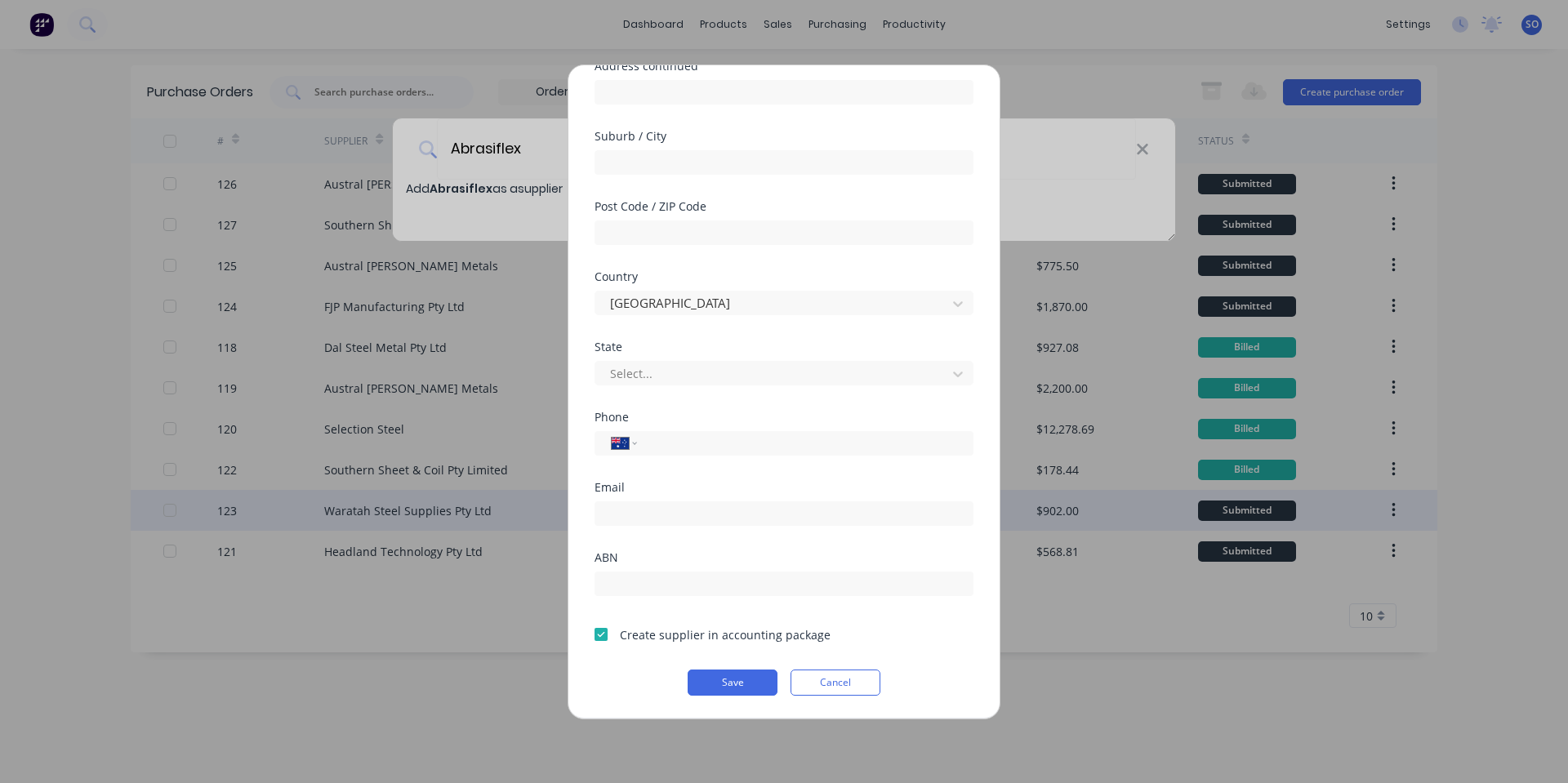
drag, startPoint x: 848, startPoint y: 686, endPoint x: 985, endPoint y: 495, distance: 235.1
click at [850, 686] on button "Cancel" at bounding box center [835, 682] width 90 height 26
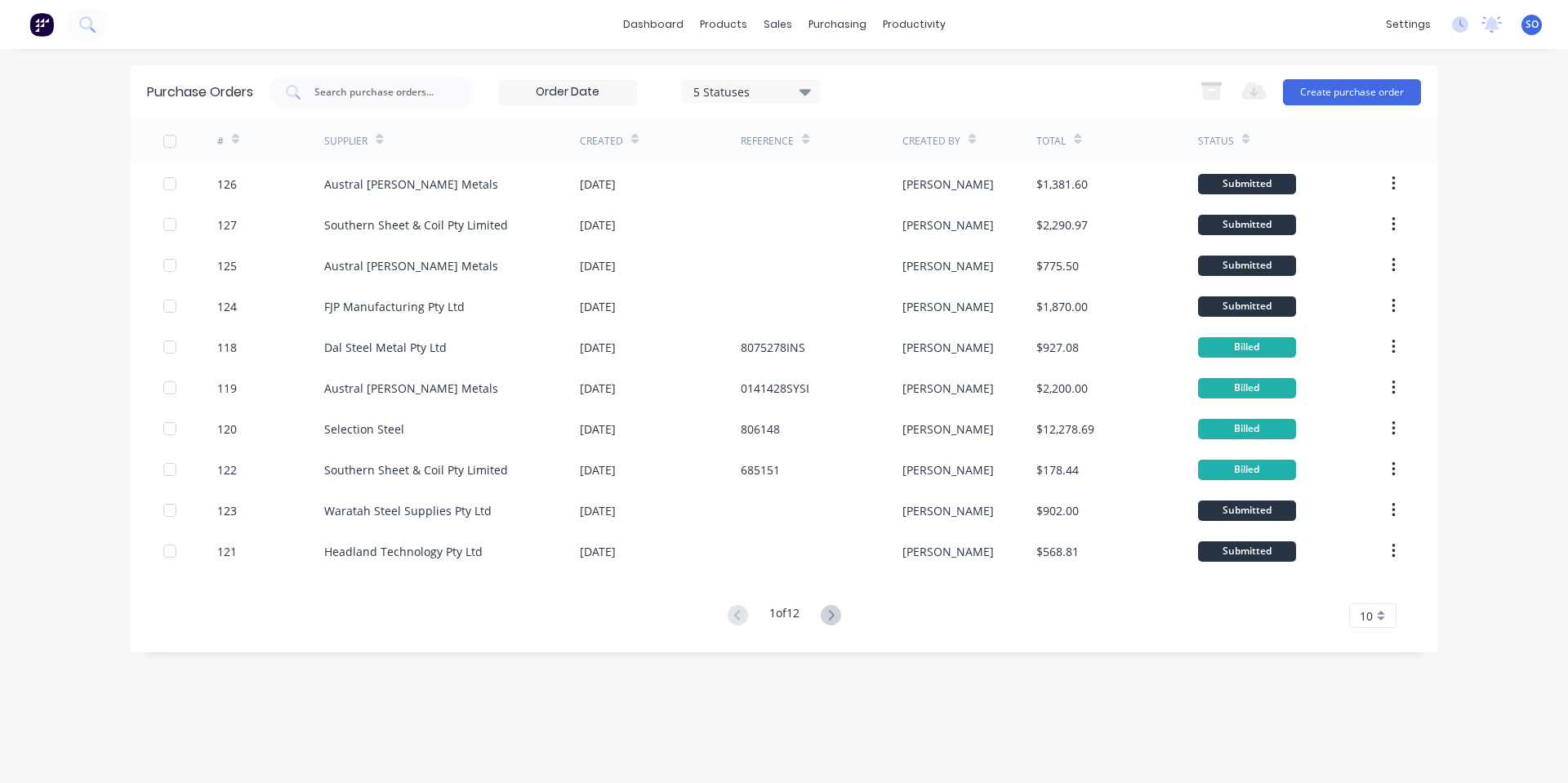
click at [0, 260] on div "dashboard products sales purchasing productivity dashboard products Product Cat…" at bounding box center [784, 391] width 1568 height 783
click at [1041, 91] on div "5 Statuses 5 Statuses Export to Excel (XLSX) Create purchase order" at bounding box center [845, 91] width 1151 height 32
drag, startPoint x: 1055, startPoint y: 83, endPoint x: 1095, endPoint y: 89, distance: 40.4
click at [1066, 87] on div "5 Statuses 5 Statuses Export to Excel (XLSX) Create purchase order" at bounding box center [845, 91] width 1151 height 32
click at [1298, 81] on button "Create purchase order" at bounding box center [1352, 91] width 138 height 26
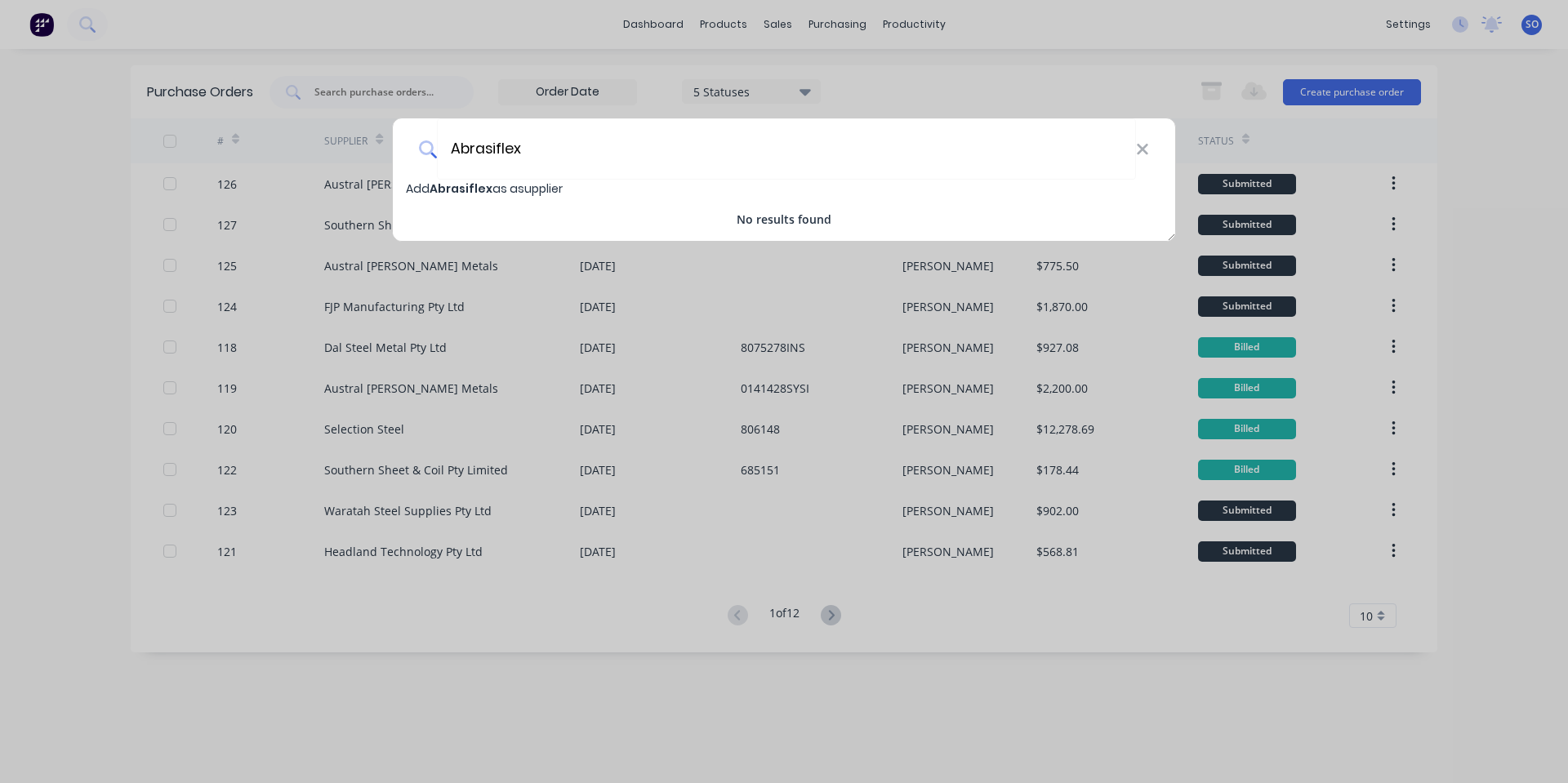
type input "Abrasiflex"
click at [654, 190] on div "Add Abrasiflex as a supplier" at bounding box center [784, 188] width 782 height 18
select select "AU"
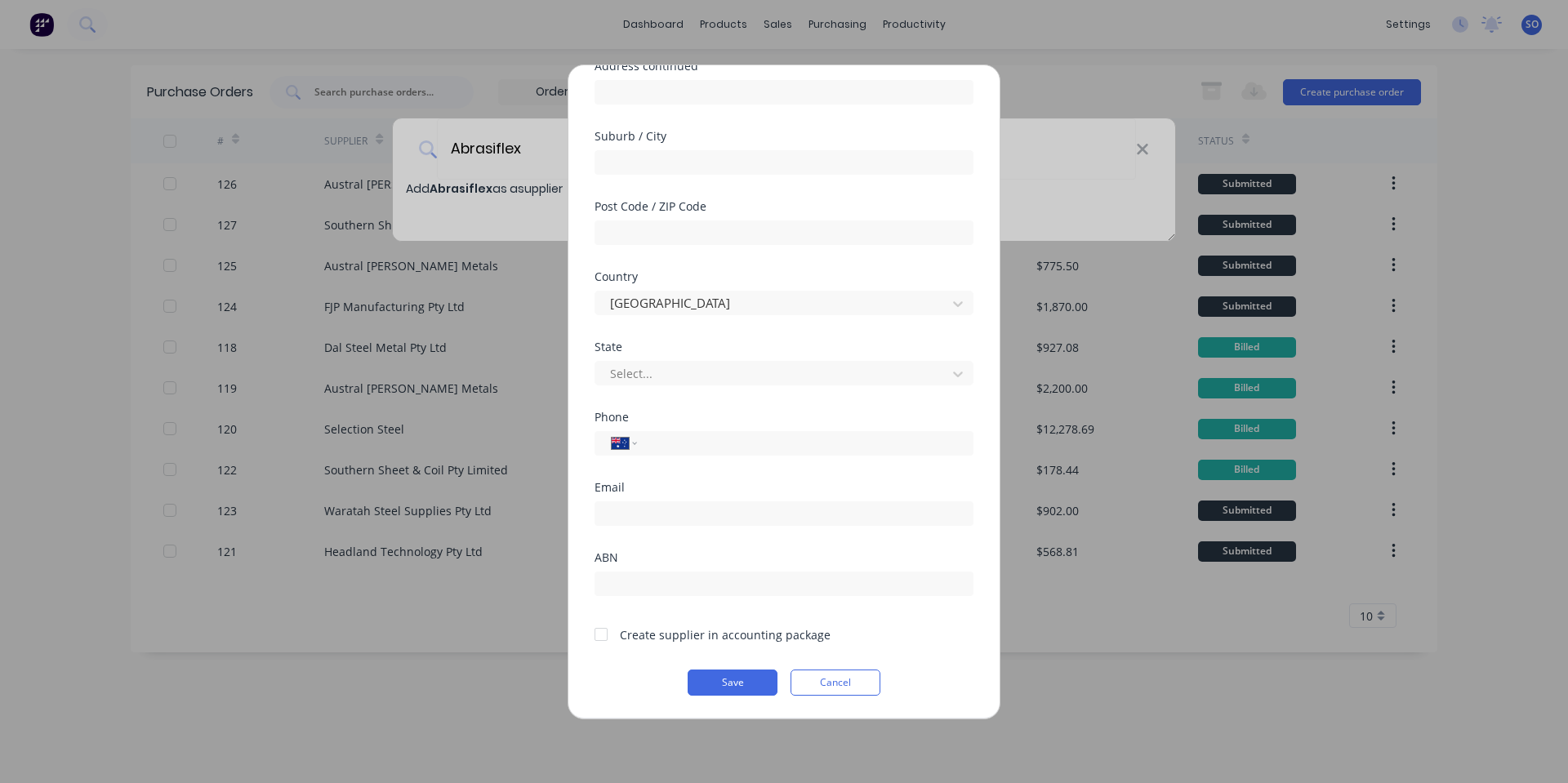
click at [736, 636] on div "Create supplier in accounting package" at bounding box center [725, 634] width 211 height 17
click at [717, 585] on input "text" at bounding box center [784, 583] width 379 height 24
click at [613, 628] on div at bounding box center [600, 634] width 32 height 32
click at [631, 581] on input "text" at bounding box center [784, 583] width 379 height 24
paste input "42 065 145 888"
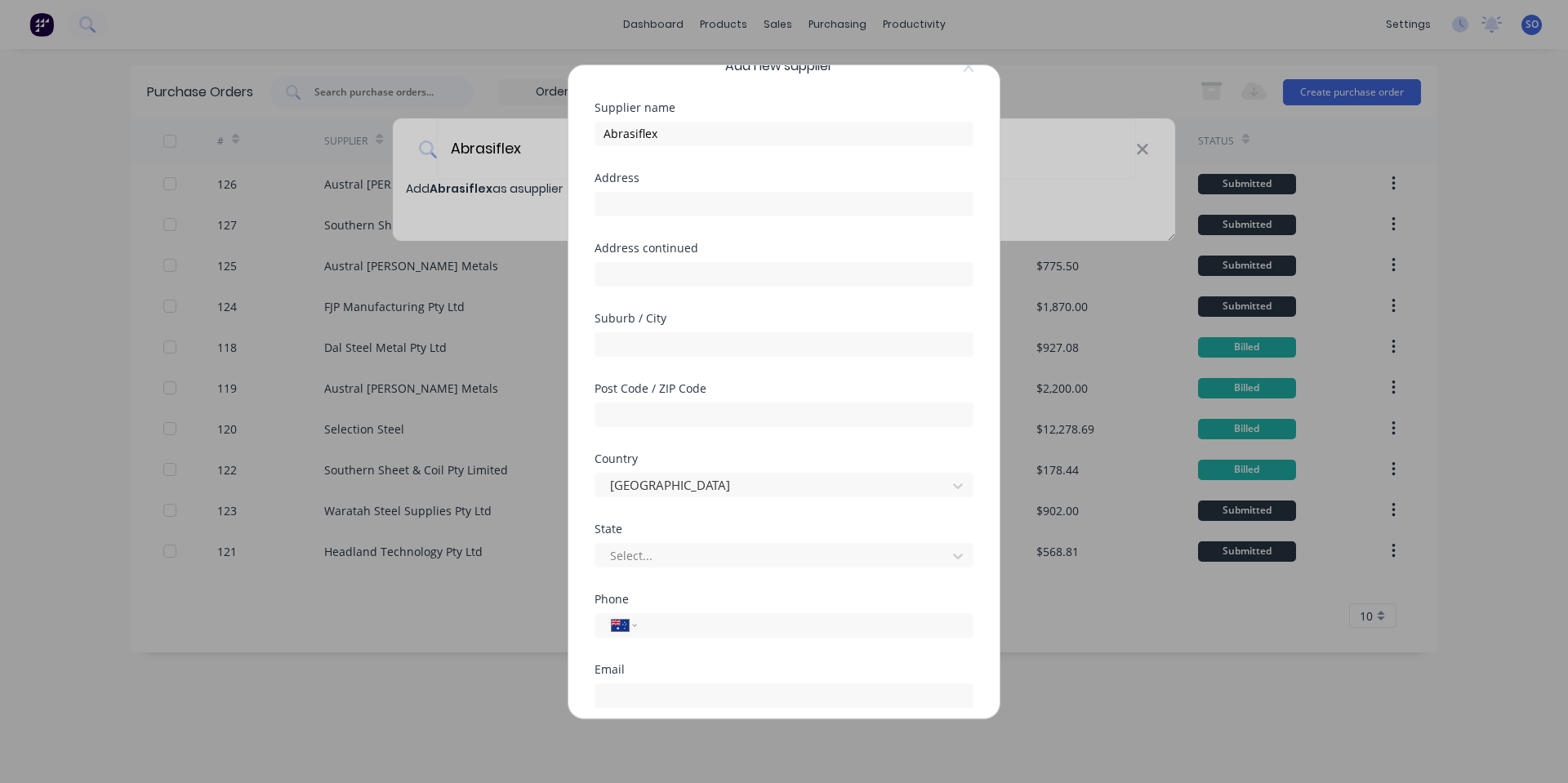
scroll to position [0, 0]
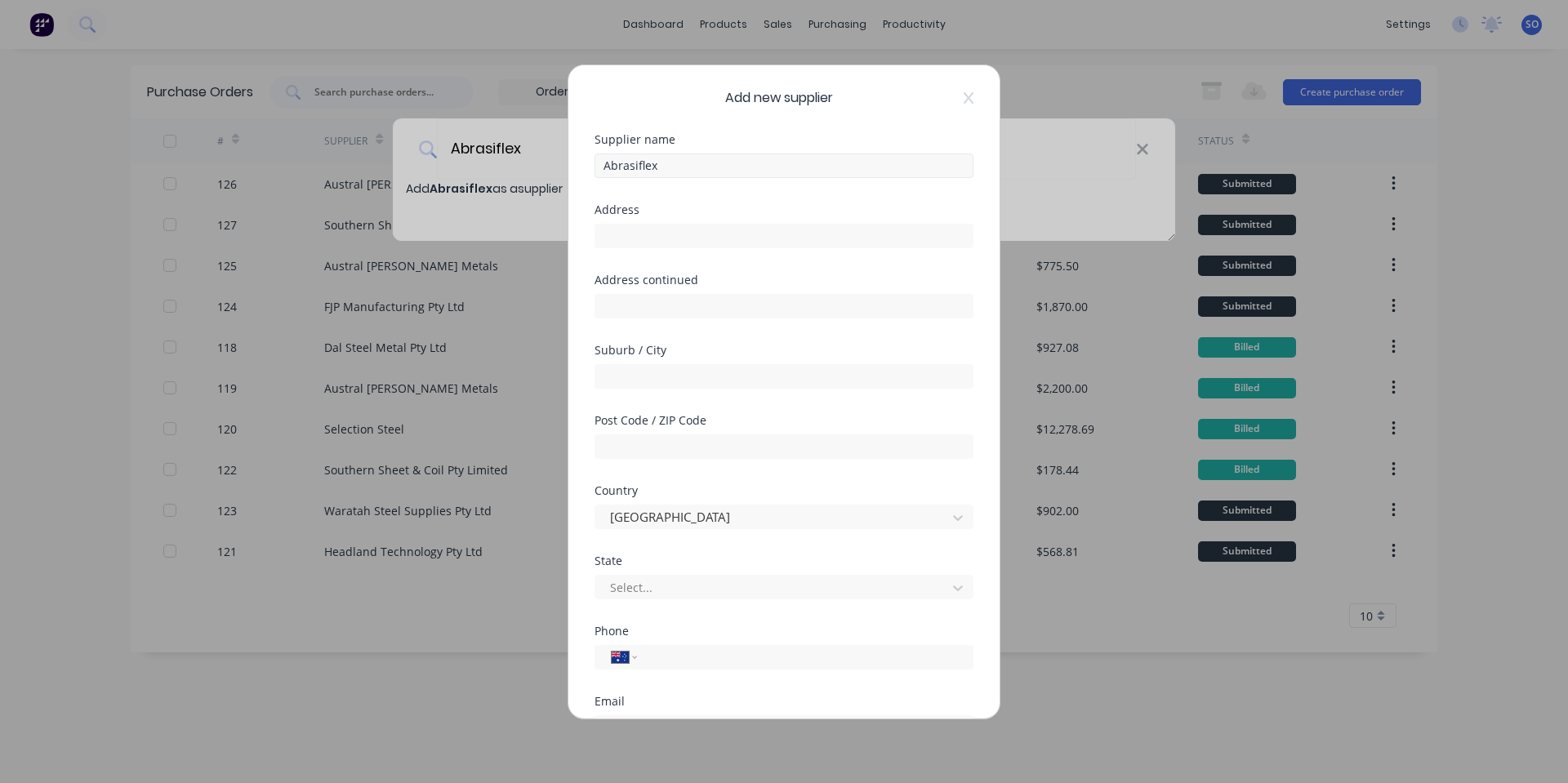
type input "42 065 145 888"
click at [705, 171] on input "Abrasiflex" at bounding box center [784, 165] width 379 height 24
click at [703, 229] on input "text" at bounding box center [784, 235] width 379 height 24
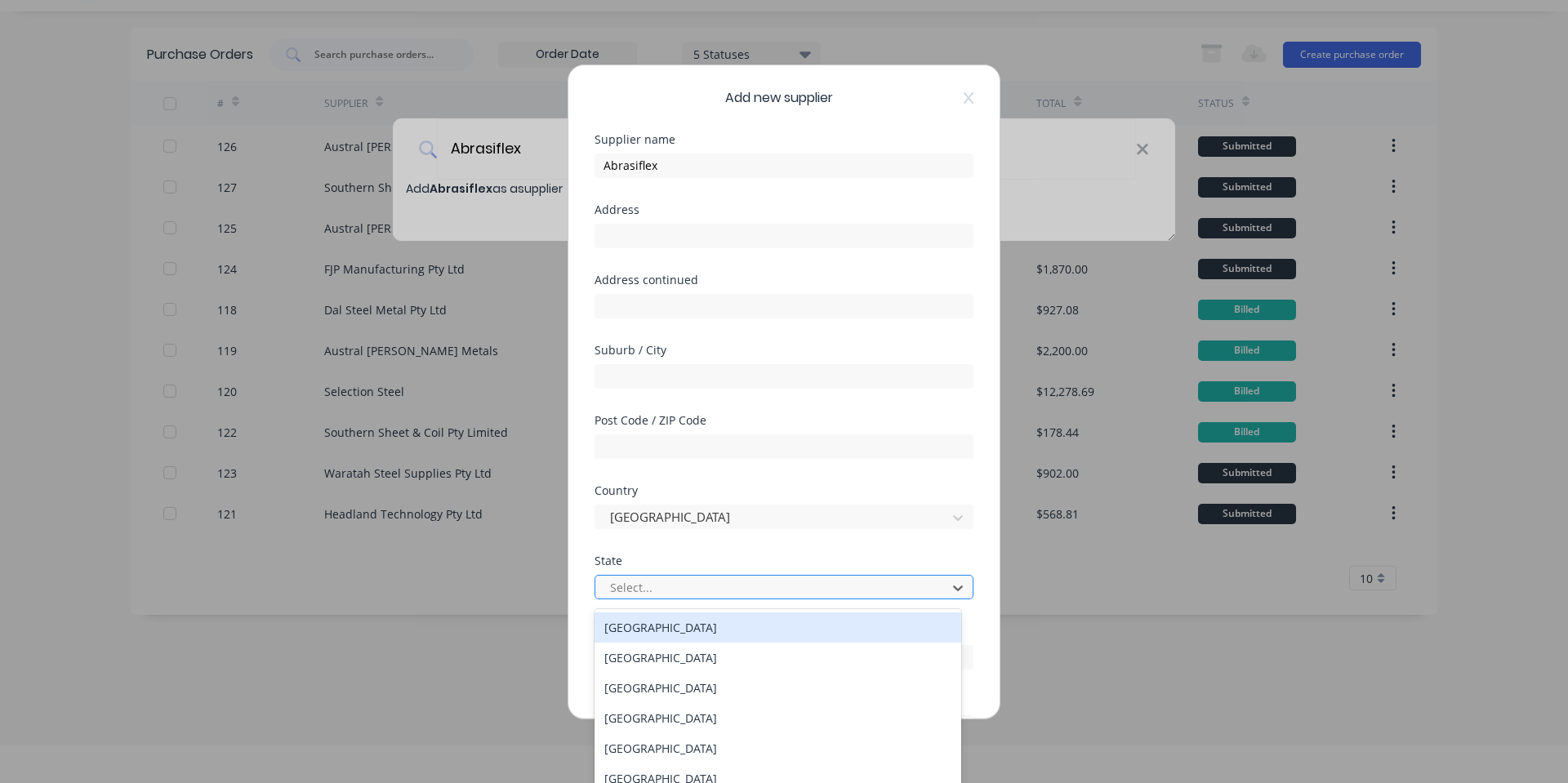
click at [659, 582] on div at bounding box center [773, 587] width 330 height 21
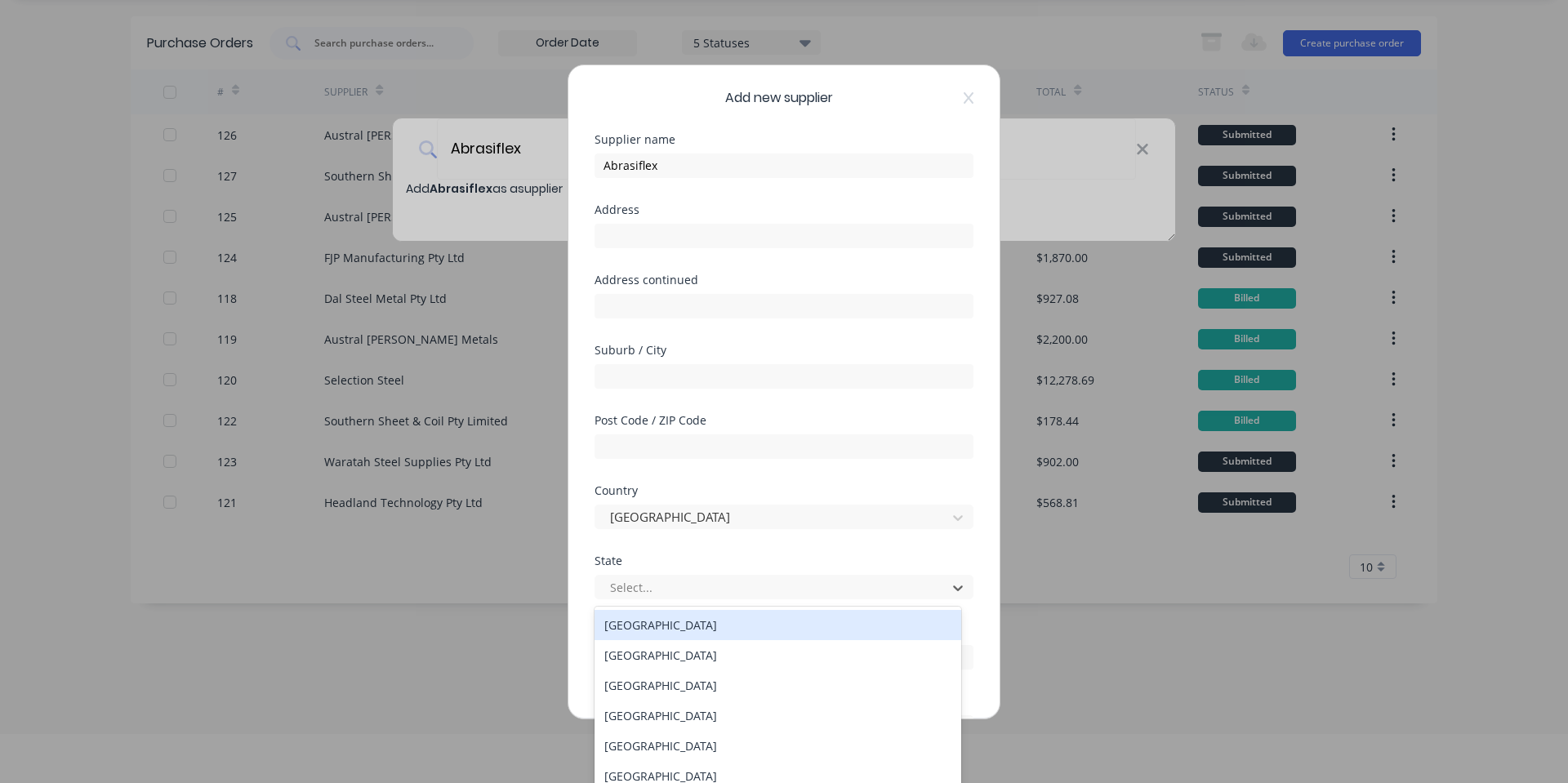
scroll to position [50, 0]
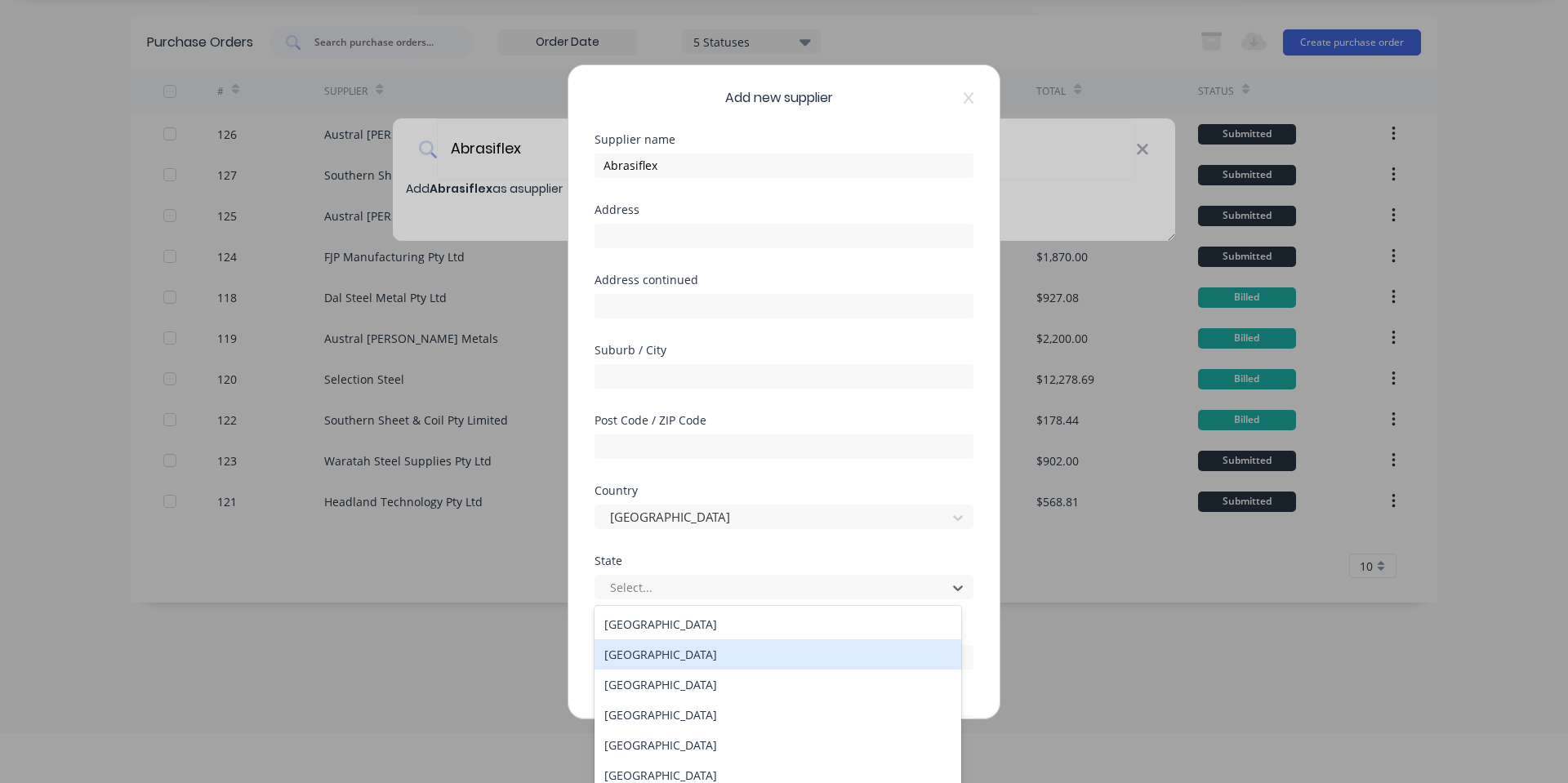
click at [669, 650] on div "[GEOGRAPHIC_DATA]" at bounding box center [777, 654] width 366 height 30
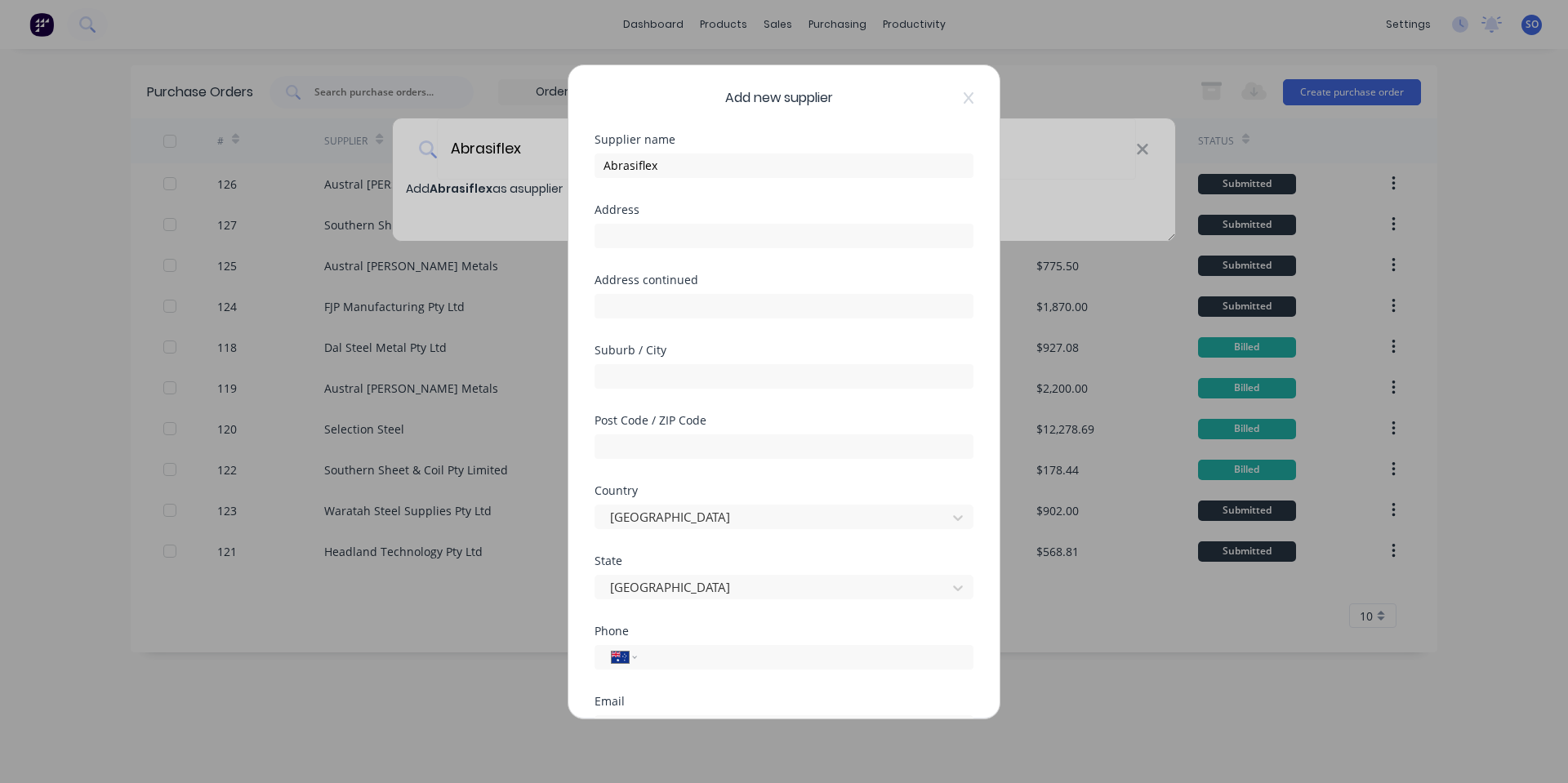
scroll to position [214, 0]
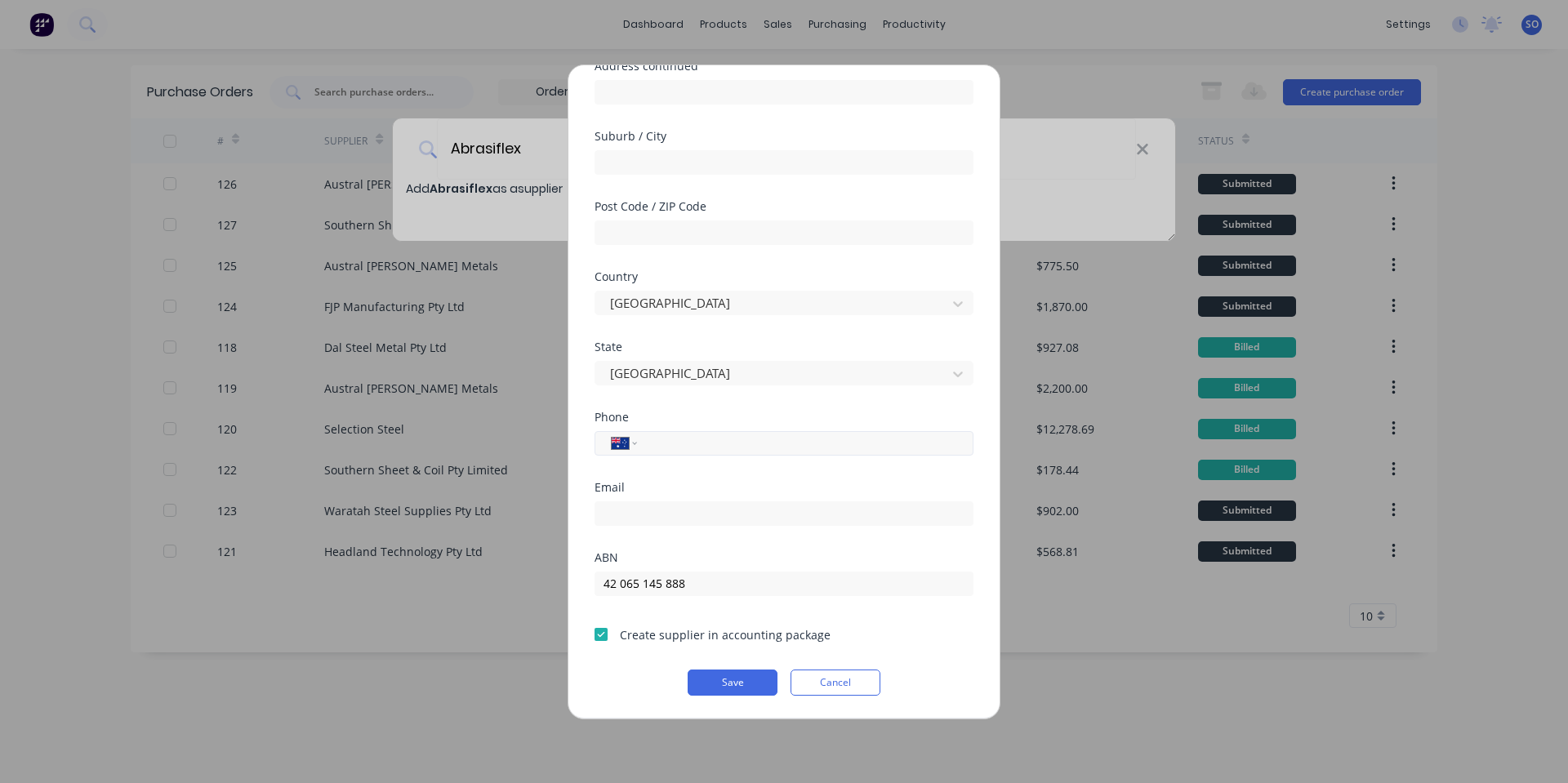
click at [702, 445] on input "tel" at bounding box center [802, 443] width 308 height 19
paste input "[PHONE_NUMBER]"
type input "[PHONE_NUMBER]"
click at [712, 480] on div "Phone International [GEOGRAPHIC_DATA] [GEOGRAPHIC_DATA] [GEOGRAPHIC_DATA] [GEOG…" at bounding box center [784, 447] width 379 height 71
click at [732, 502] on input "email" at bounding box center [784, 513] width 379 height 24
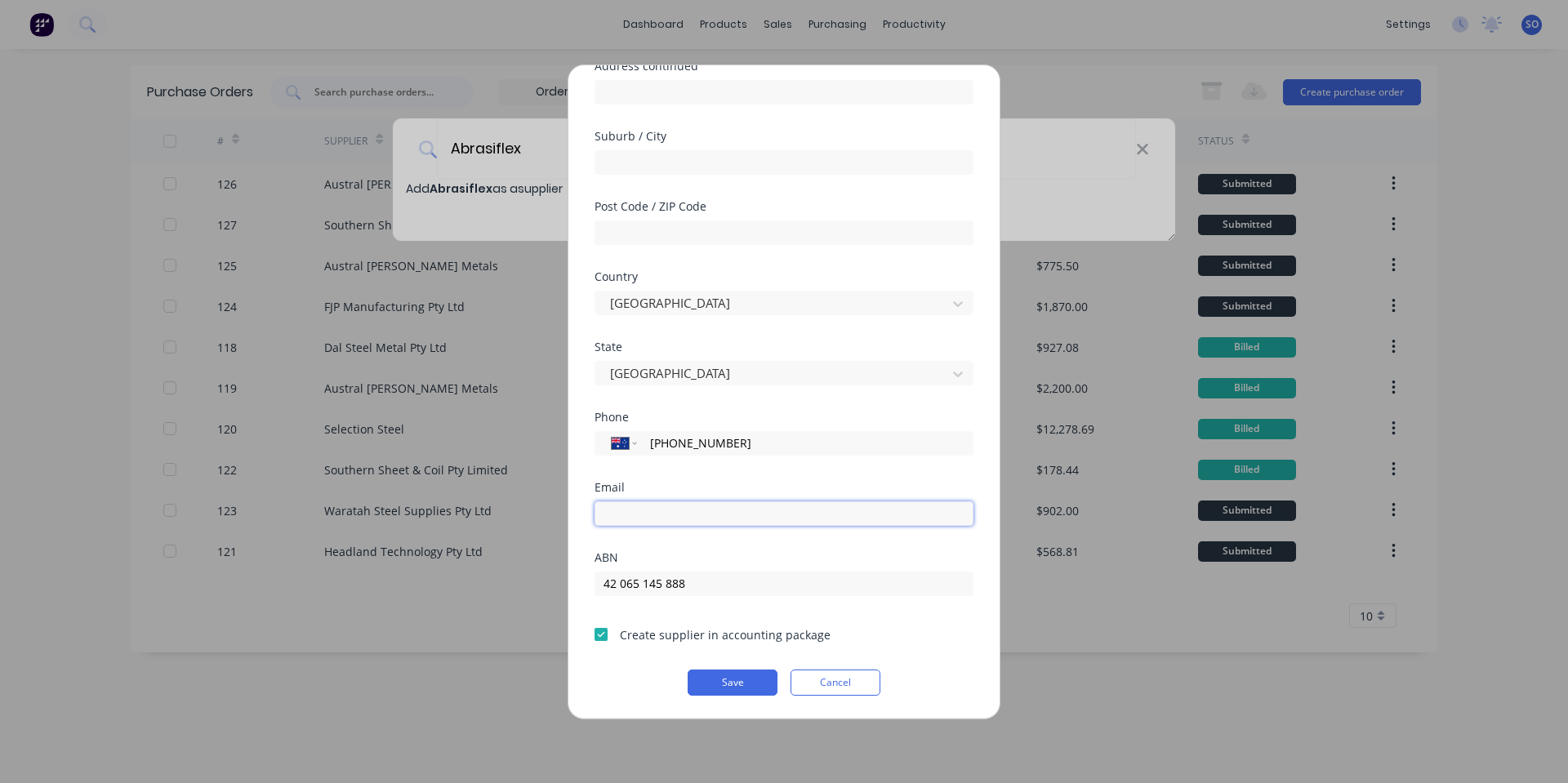
paste input "mailto:[EMAIL_ADDRESS][DOMAIN_NAME]"
click at [639, 511] on input "mailto:[EMAIL_ADDRESS][DOMAIN_NAME]" at bounding box center [784, 513] width 379 height 24
drag, startPoint x: 642, startPoint y: 511, endPoint x: 463, endPoint y: 516, distance: 179.1
click at [463, 516] on div "Add new supplier Supplier name Abrasiflex Address Address continued Suburb / Ci…" at bounding box center [784, 391] width 1568 height 783
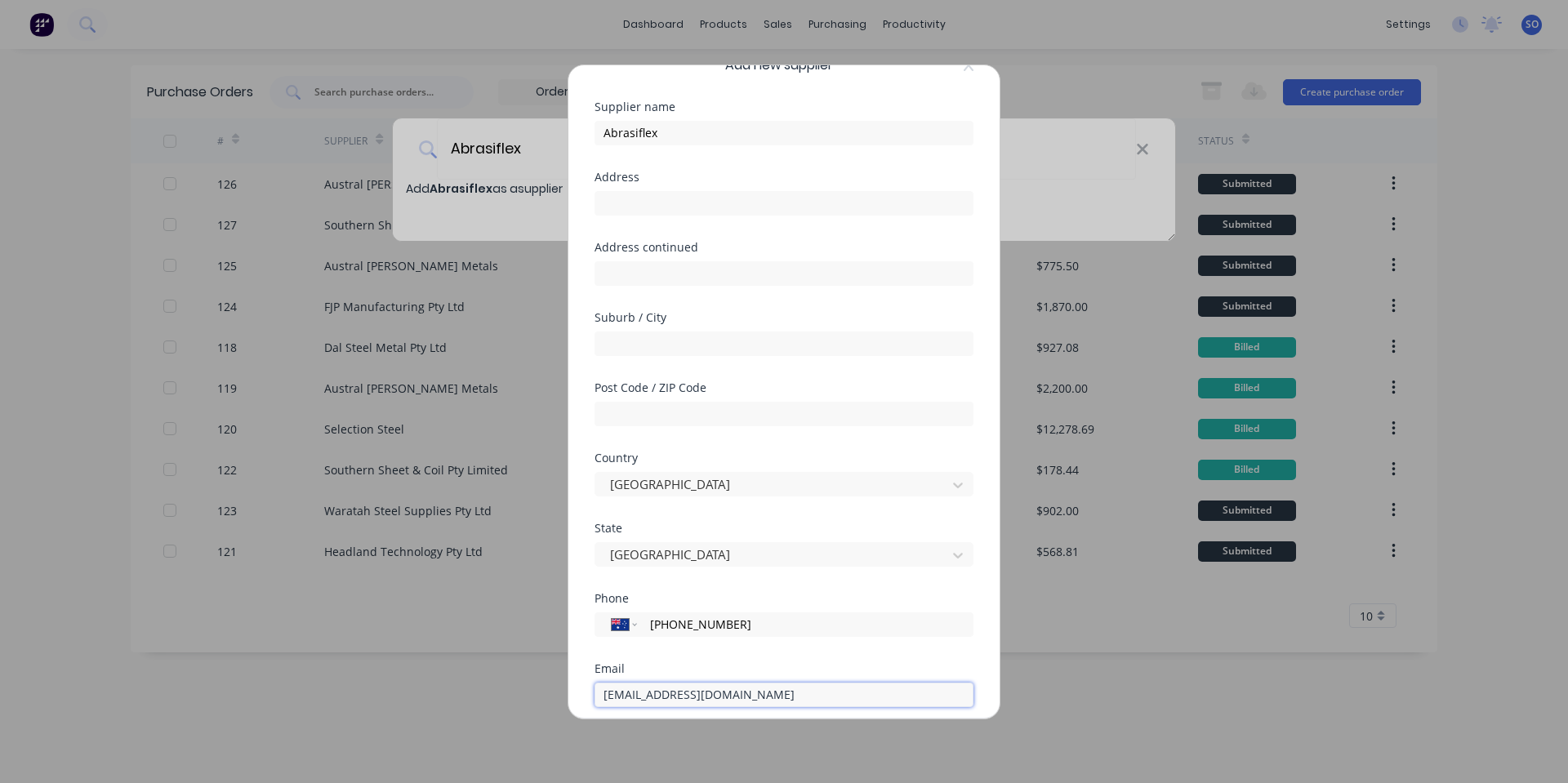
scroll to position [0, 0]
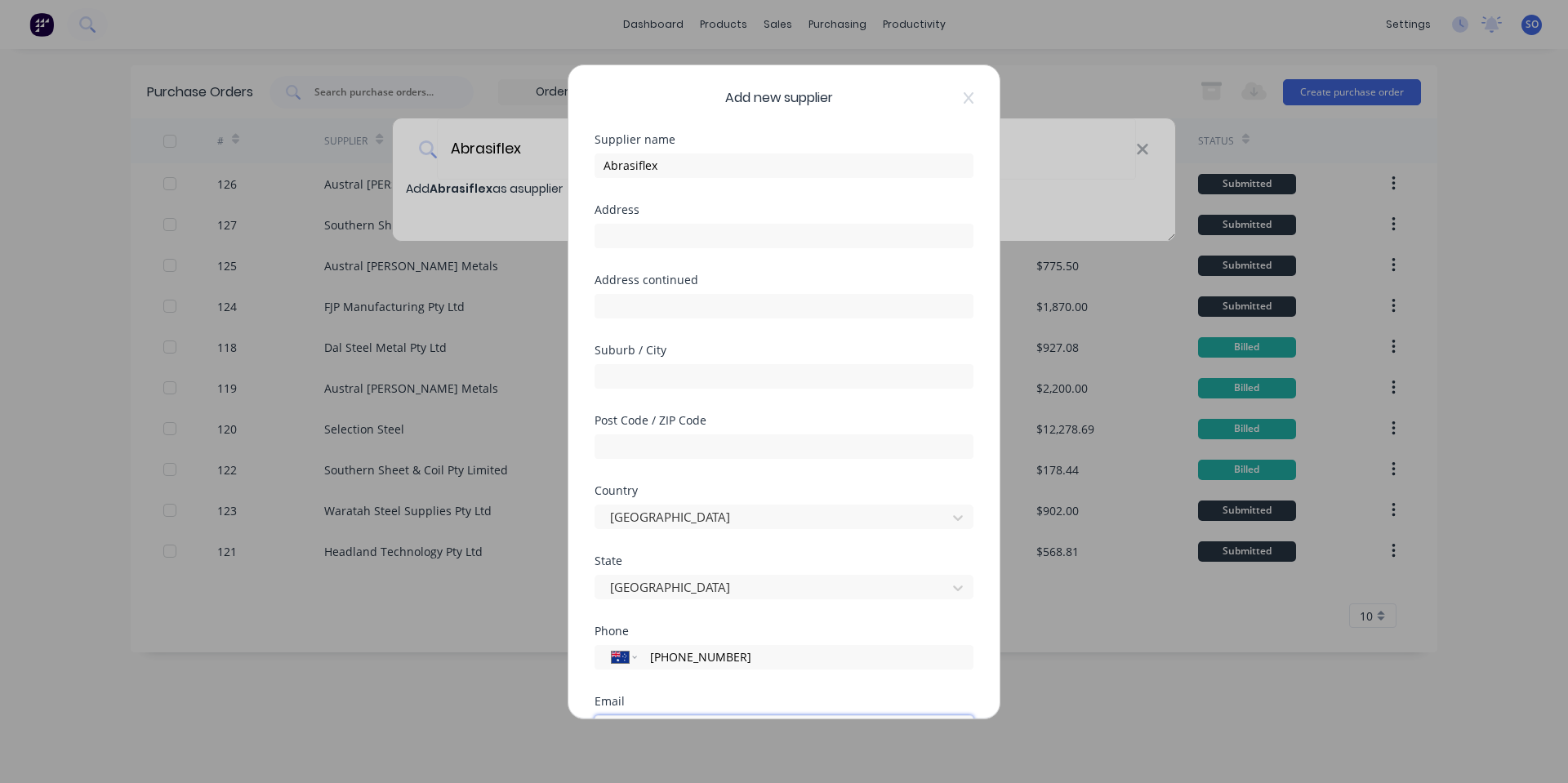
type input "[EMAIL_ADDRESS][DOMAIN_NAME]"
click at [626, 216] on div "Address" at bounding box center [784, 210] width 379 height 12
click at [629, 219] on div at bounding box center [784, 233] width 379 height 28
click at [634, 227] on input "text" at bounding box center [784, 235] width 379 height 24
paste input "[STREET_ADDRESS][PERSON_NAME]"
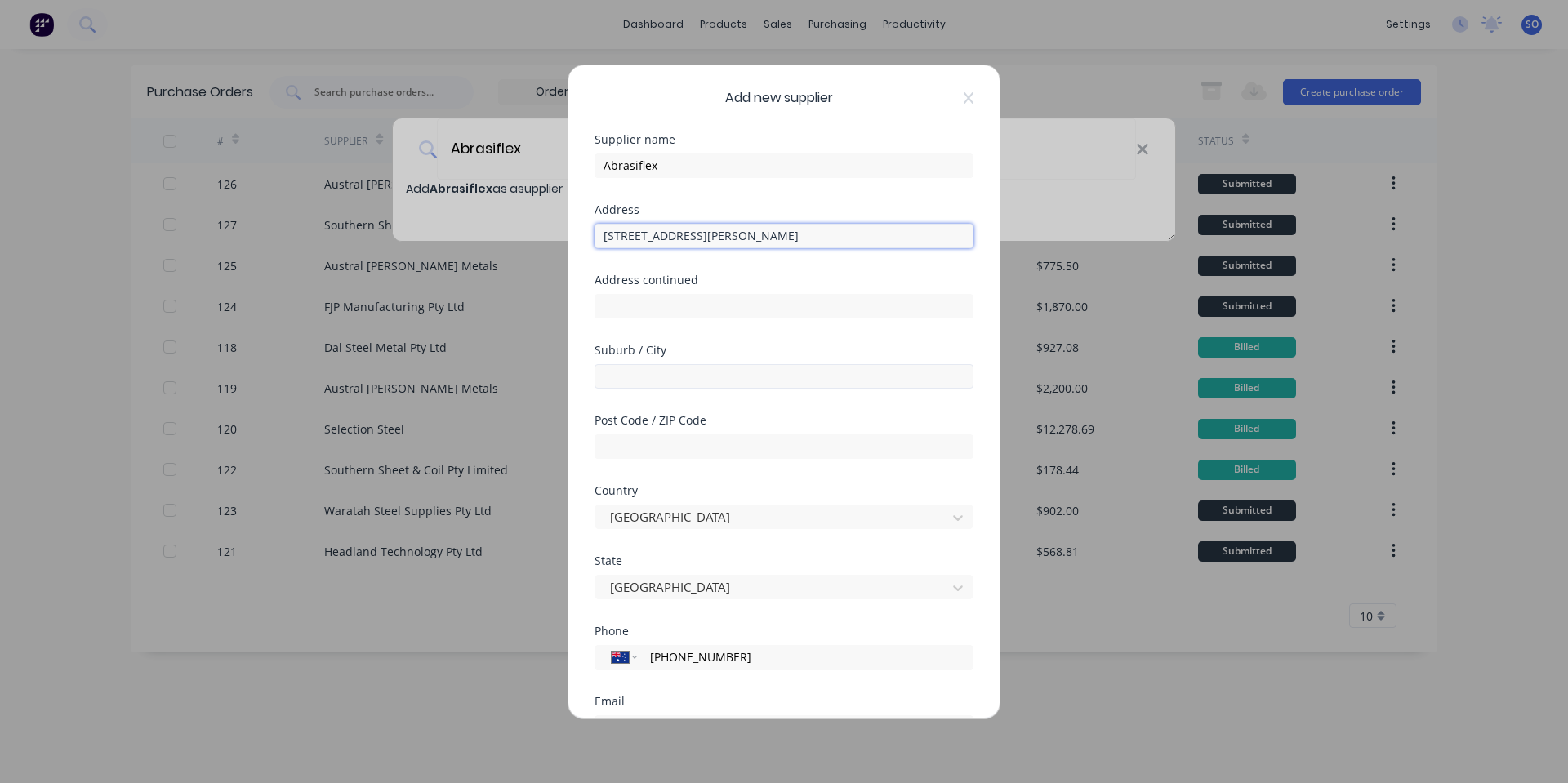
type input "[STREET_ADDRESS][PERSON_NAME]"
click at [722, 370] on input "text" at bounding box center [784, 376] width 379 height 24
type input "Padstow"
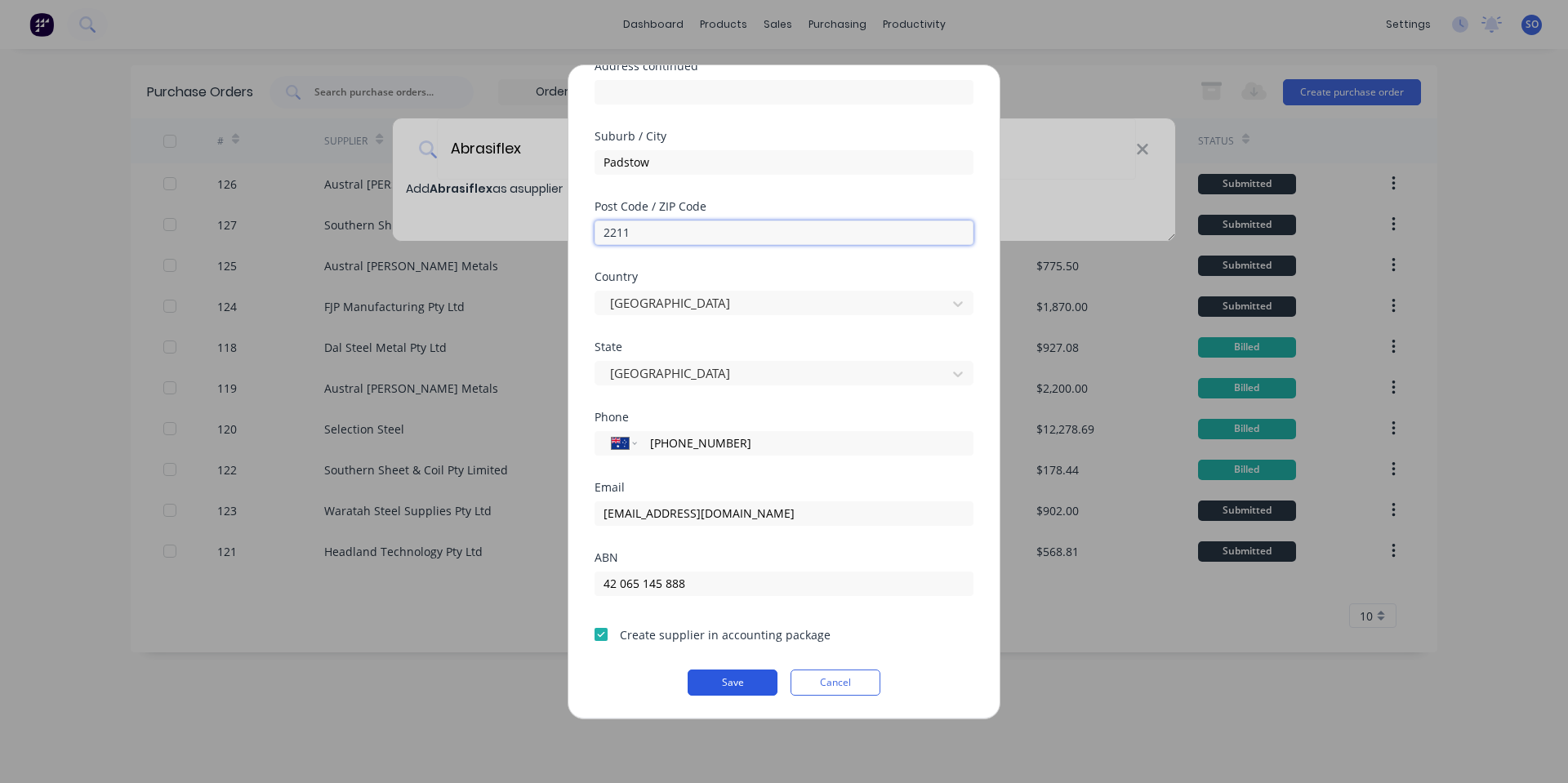
type input "2211"
click at [747, 686] on button "Save" at bounding box center [733, 682] width 90 height 26
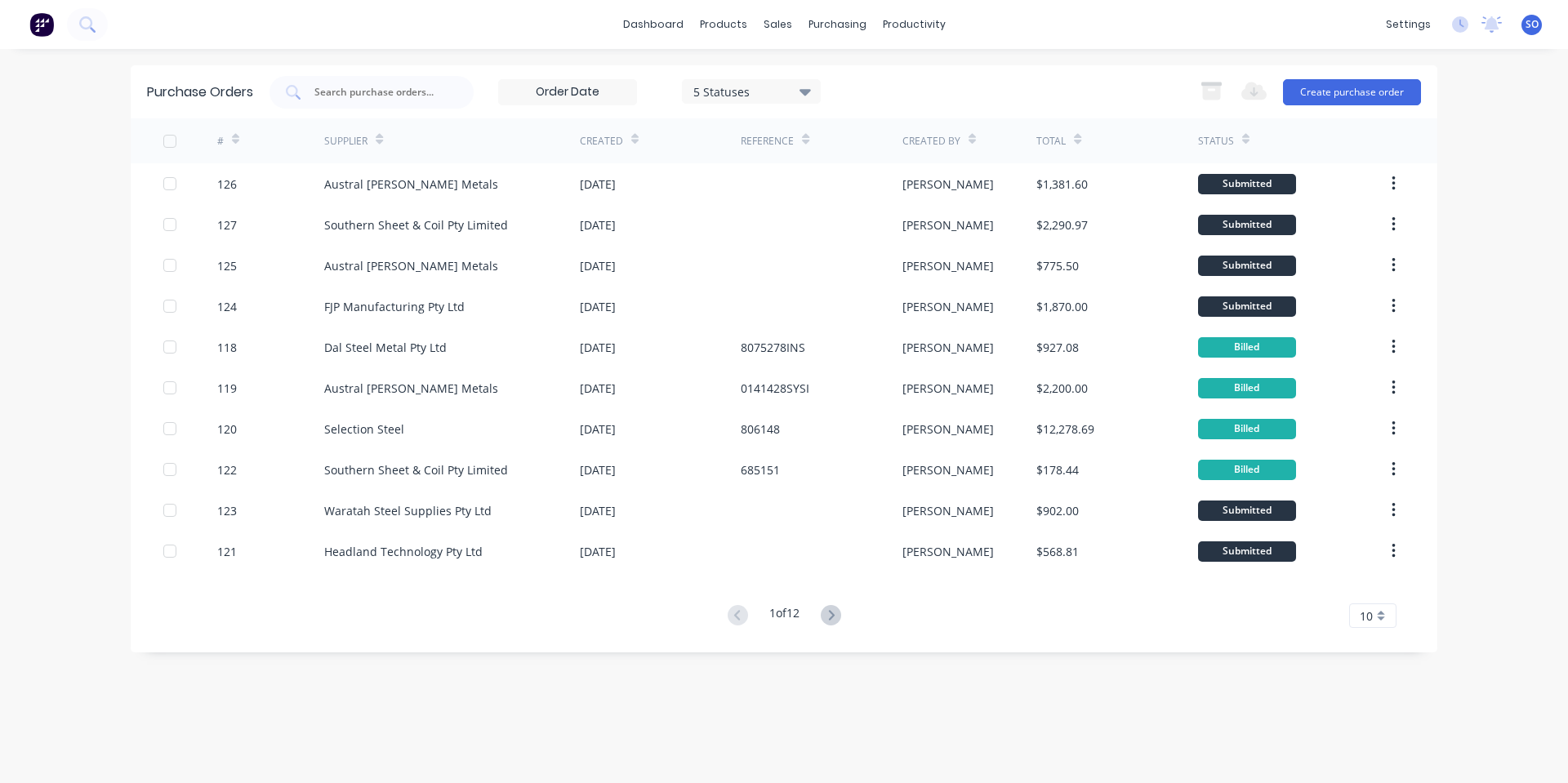
click at [1301, 111] on div "Purchase Orders 5 Statuses 5 Statuses Export to Excel (XLSX) Create purchase or…" at bounding box center [783, 92] width 1306 height 53
click at [1306, 100] on button "Create purchase order" at bounding box center [1352, 91] width 138 height 26
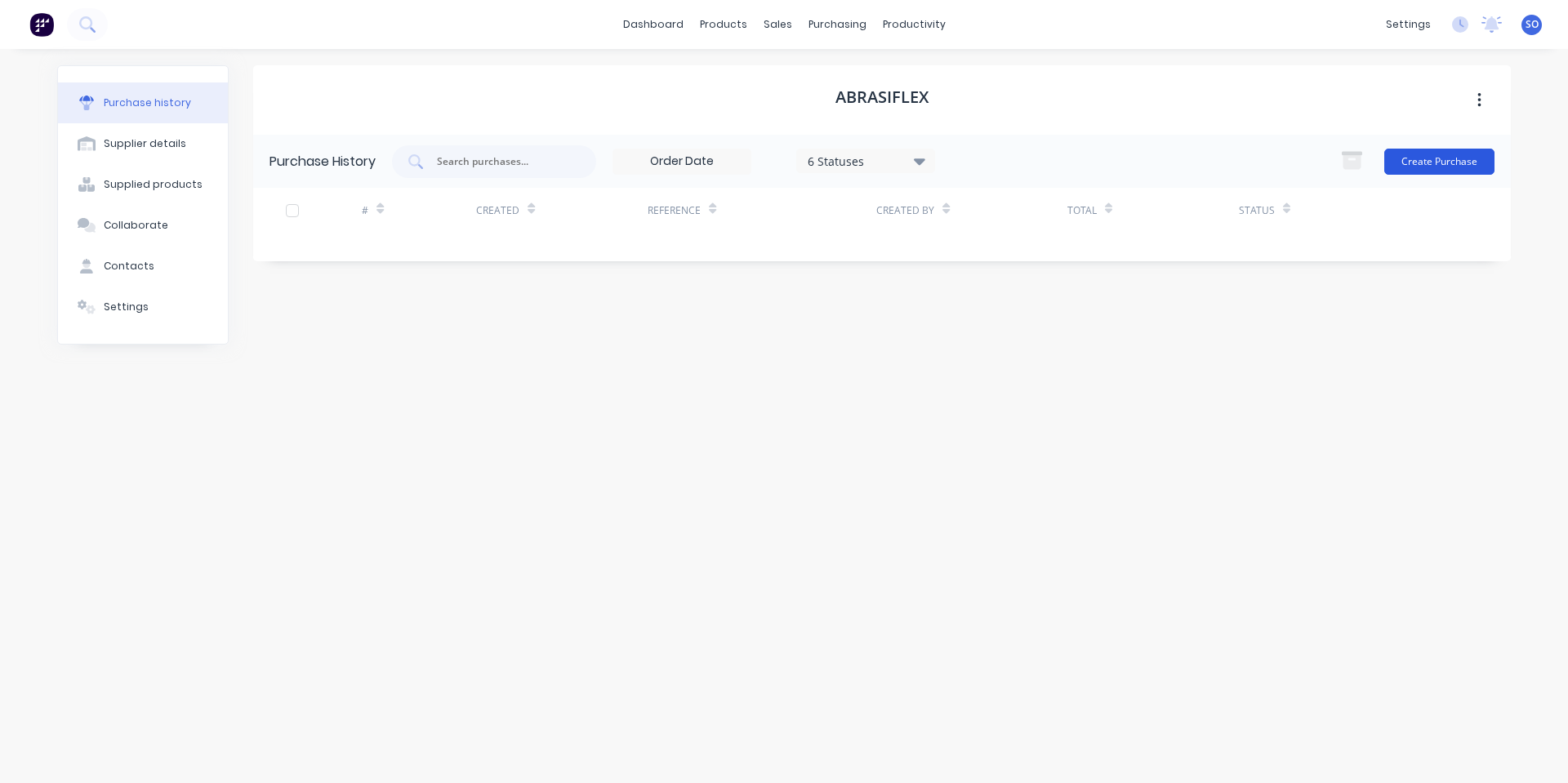
click at [1472, 164] on button "Create Purchase" at bounding box center [1439, 161] width 110 height 26
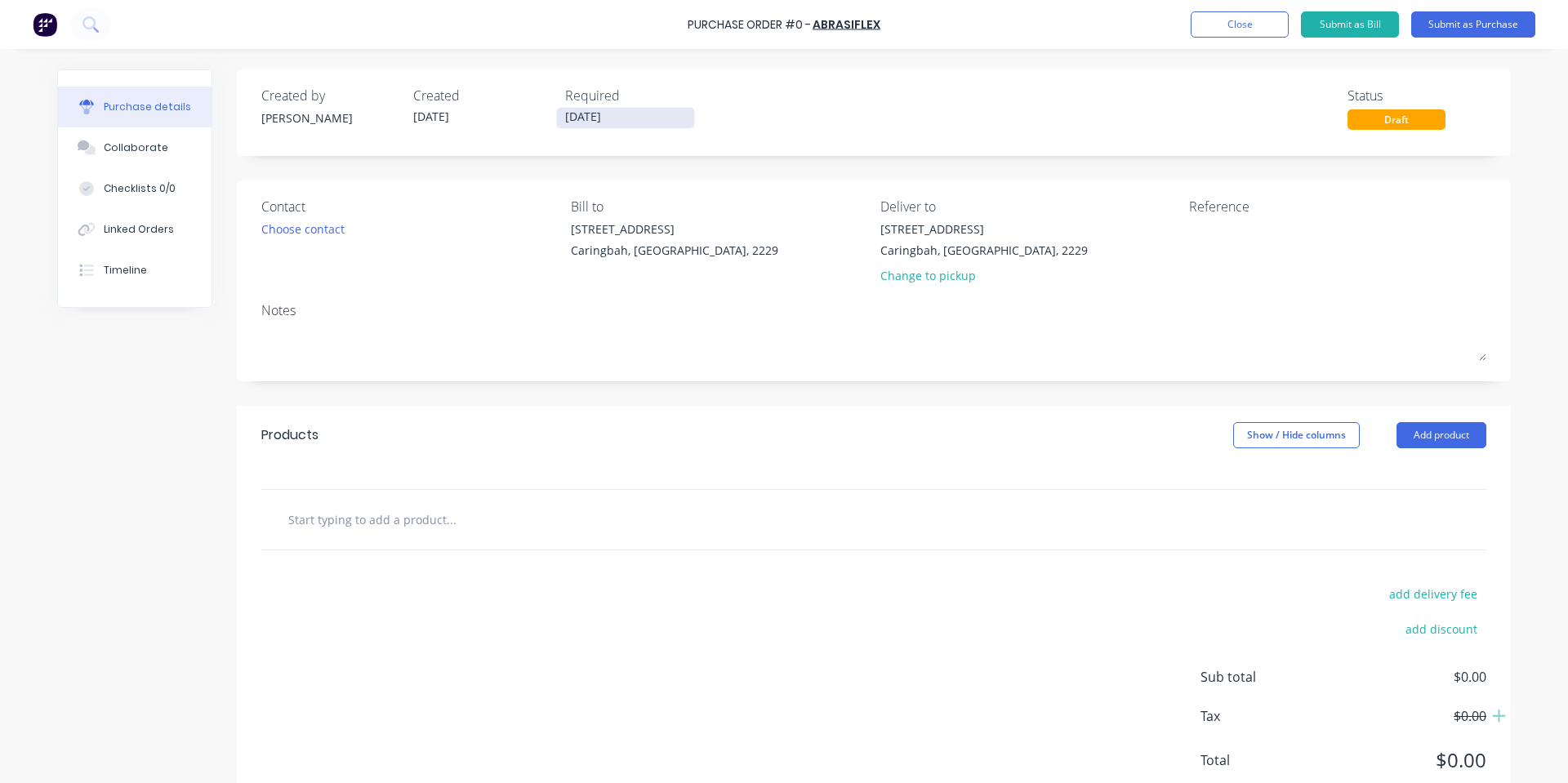
click at [575, 117] on input "[DATE]" at bounding box center [625, 118] width 137 height 21
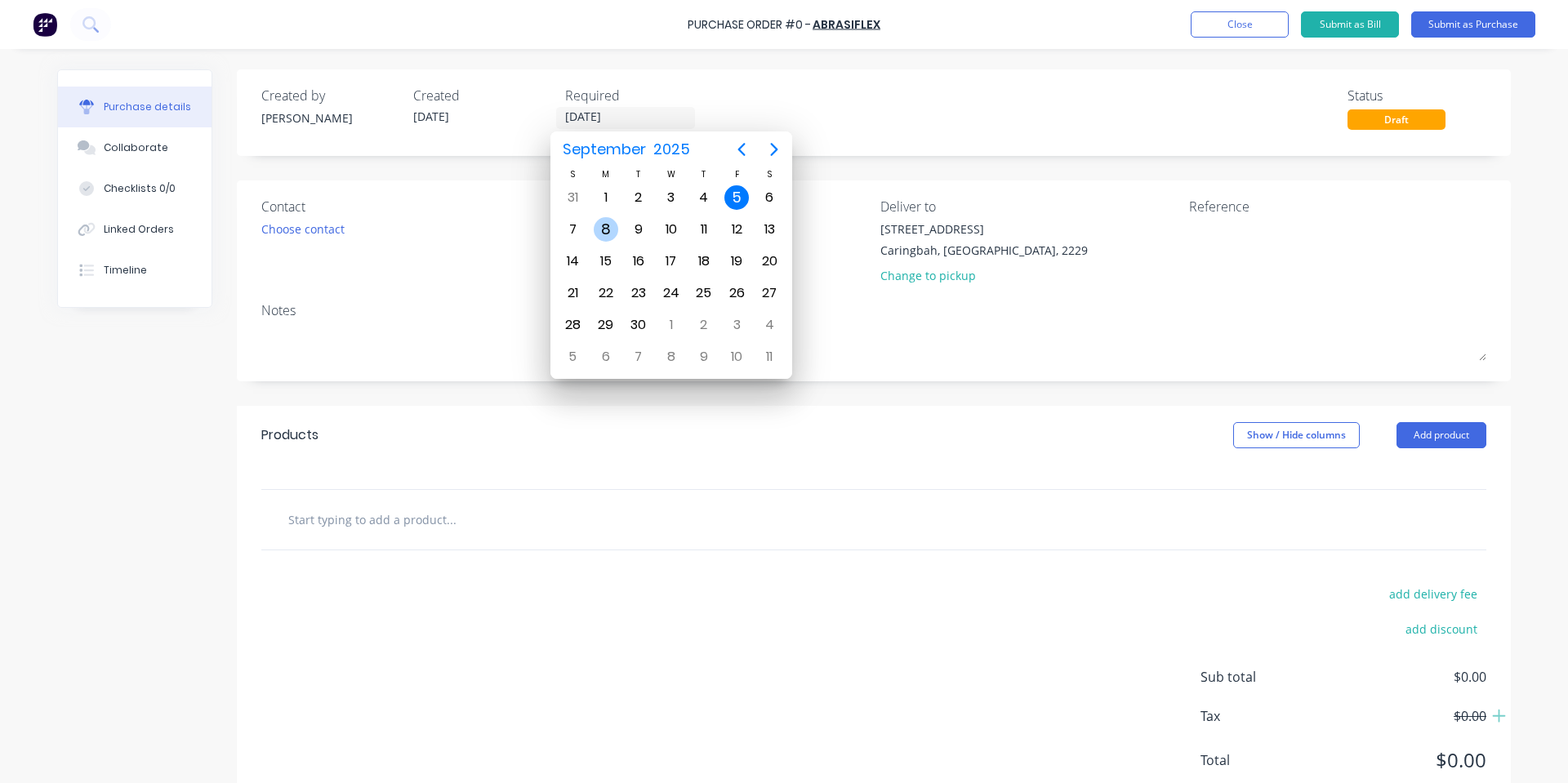
click at [612, 227] on div "8" at bounding box center [605, 229] width 24 height 24
type input "[DATE]"
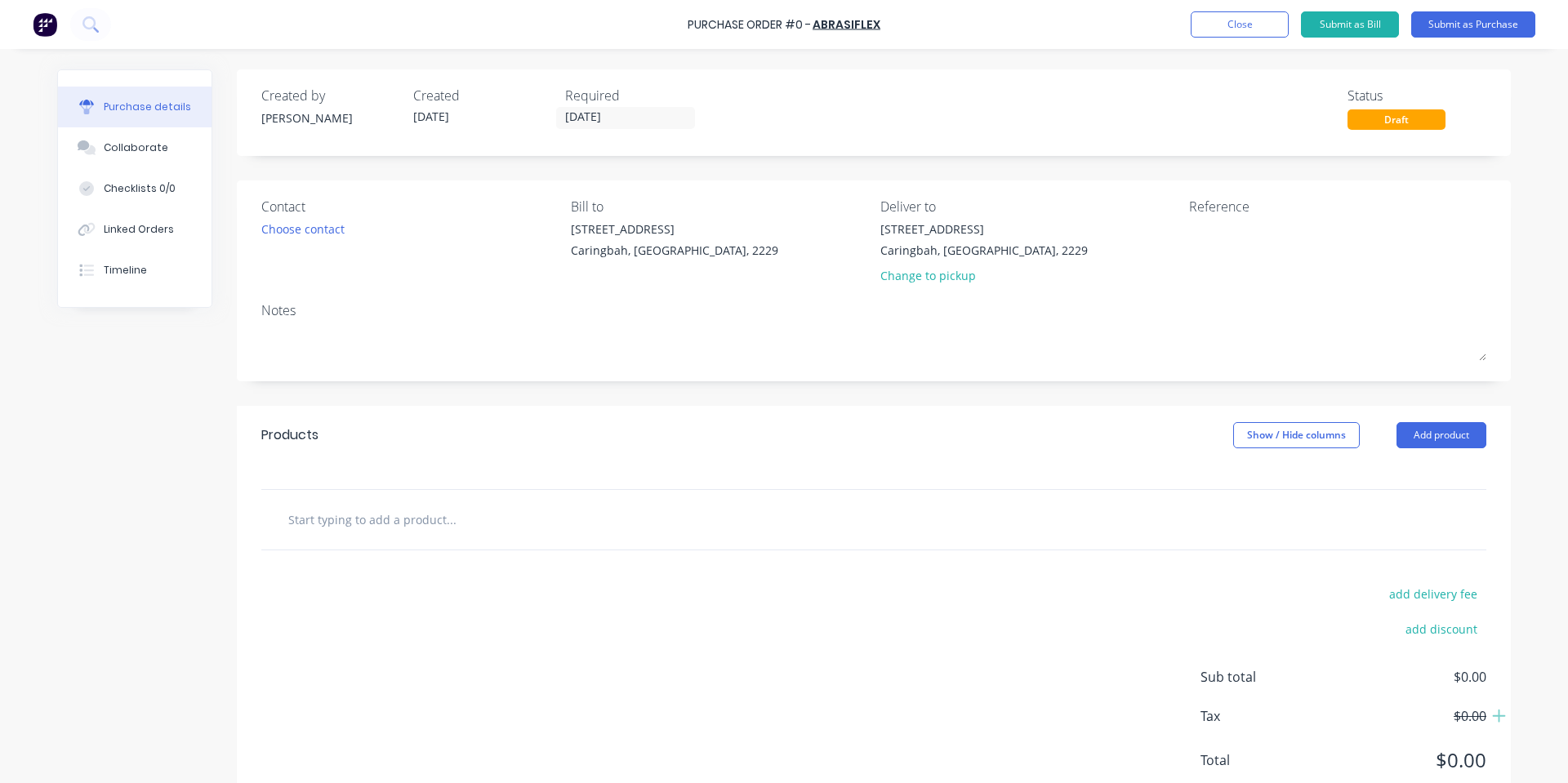
click at [876, 154] on div "Created by [PERSON_NAME] Created [DATE] Required [DATE] Status Draft" at bounding box center [874, 113] width 1274 height 86
click at [358, 542] on div at bounding box center [874, 520] width 1225 height 60
click at [360, 517] on input "text" at bounding box center [450, 519] width 326 height 32
click at [394, 519] on input "text" at bounding box center [450, 519] width 326 height 32
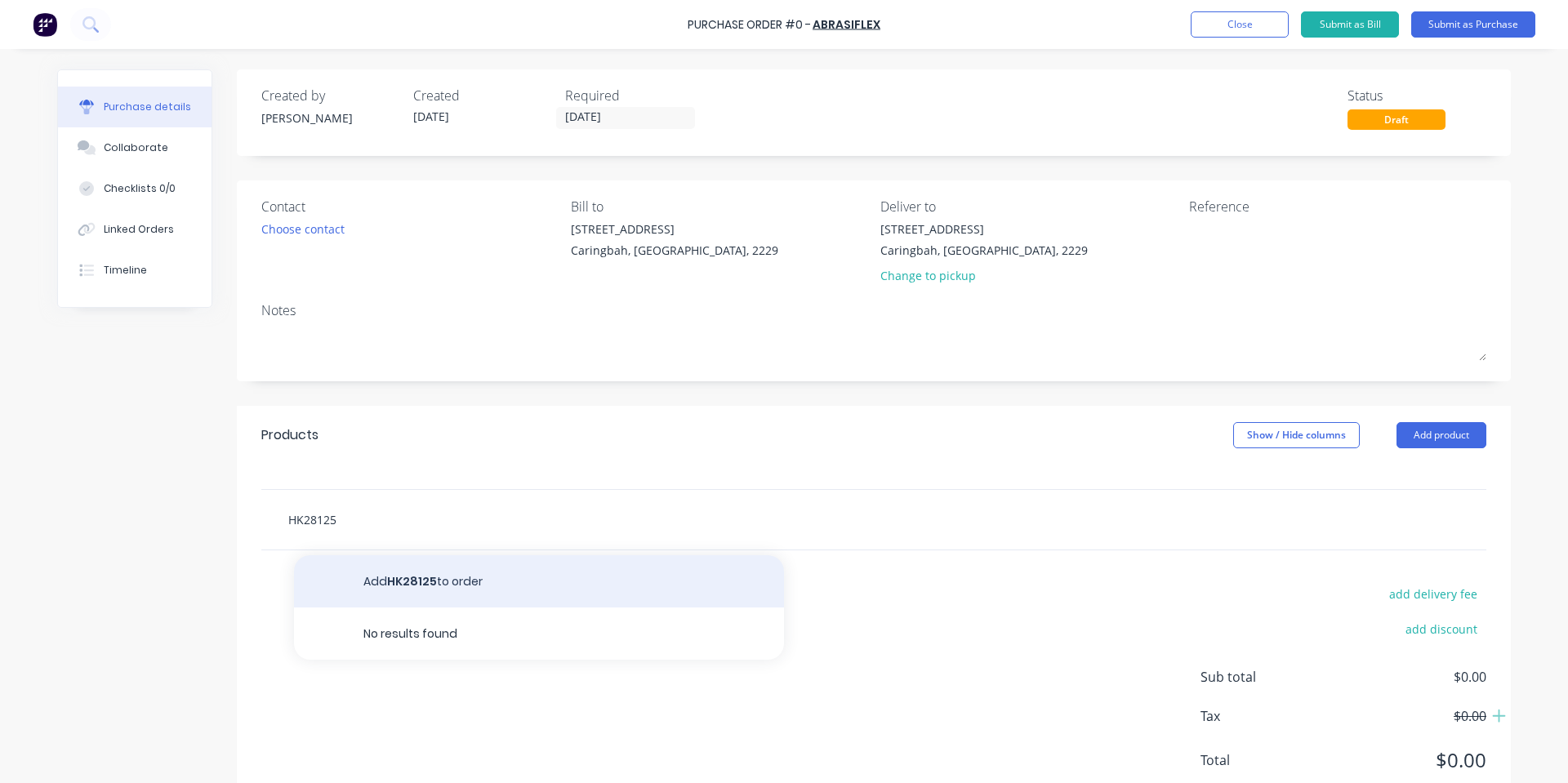
type input "HK28125"
click at [450, 570] on button "Add HK28125 to order" at bounding box center [539, 581] width 490 height 52
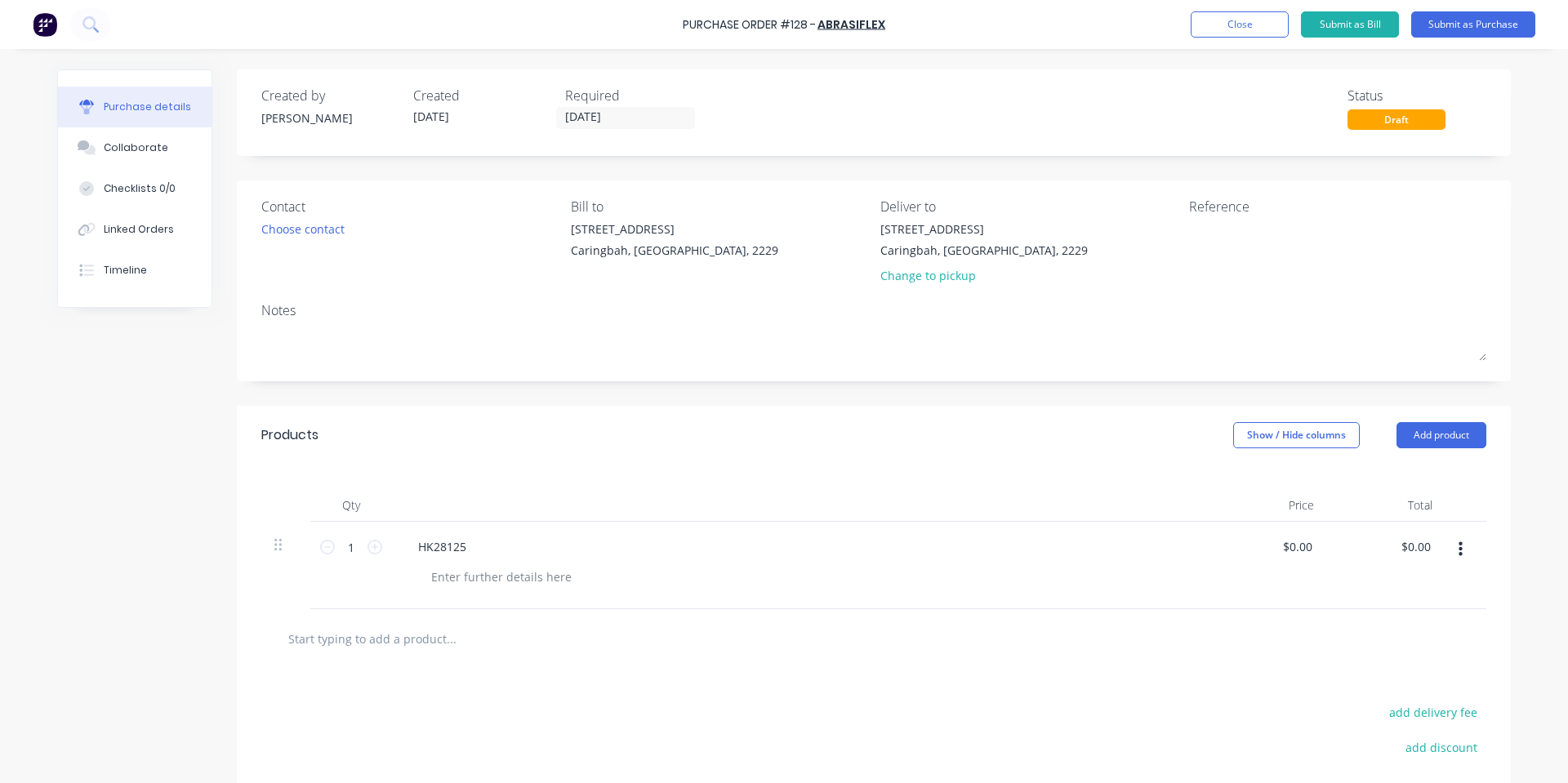
click at [376, 631] on input "text" at bounding box center [450, 638] width 326 height 32
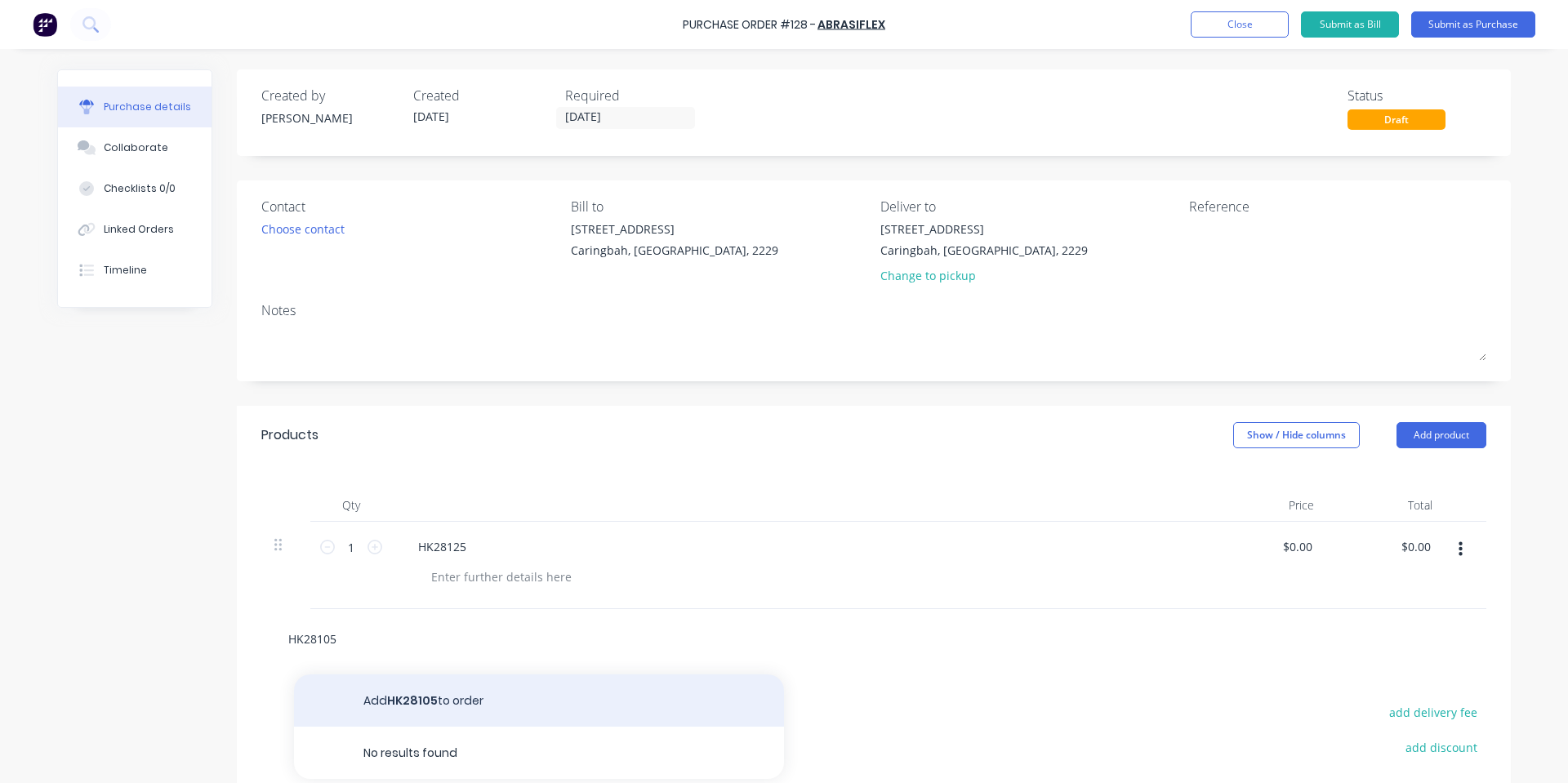
type input "HK28105"
click at [469, 696] on button "Add HK28105 to order" at bounding box center [539, 700] width 490 height 52
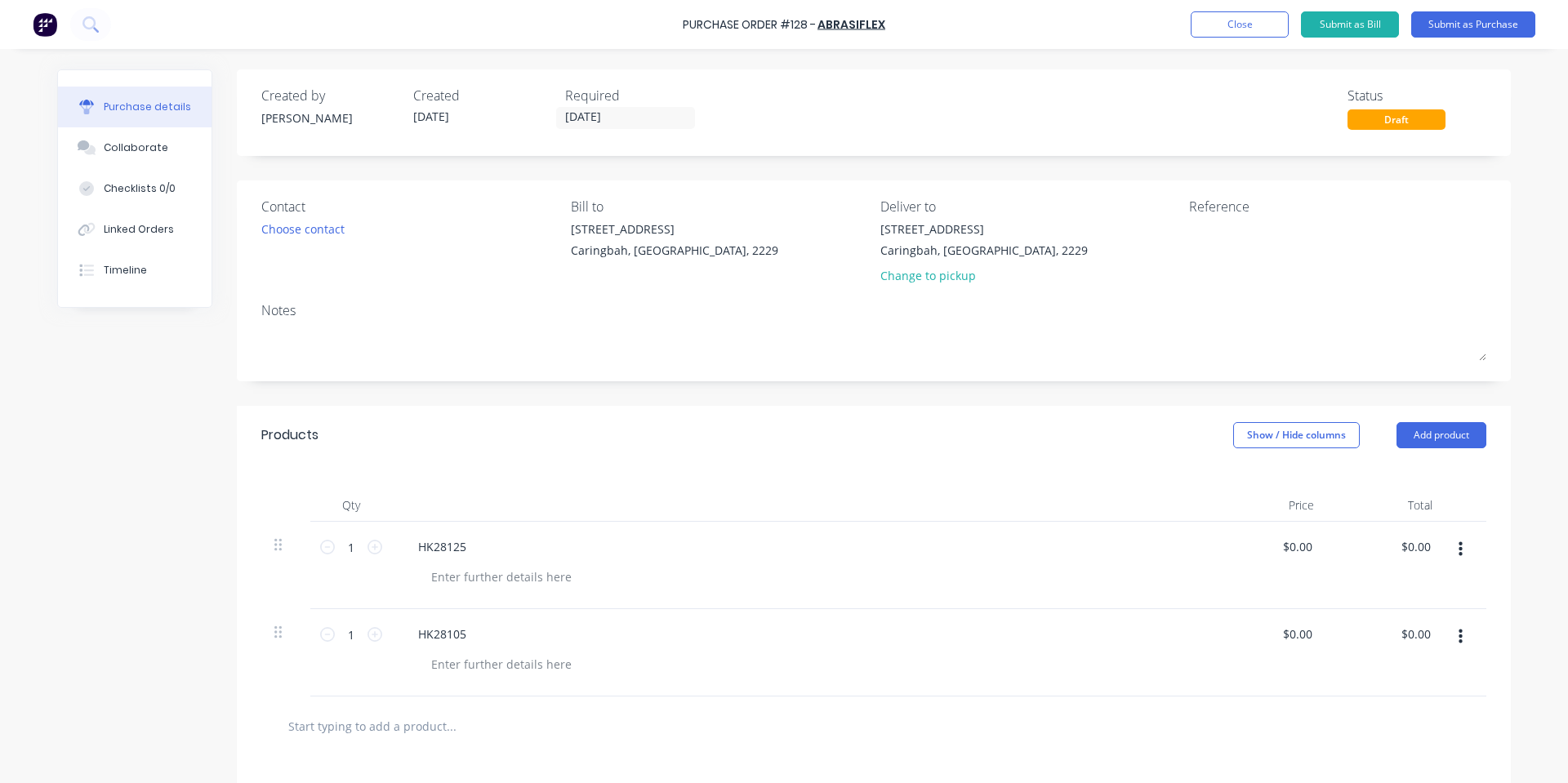
click at [404, 725] on input "text" at bounding box center [450, 725] width 326 height 32
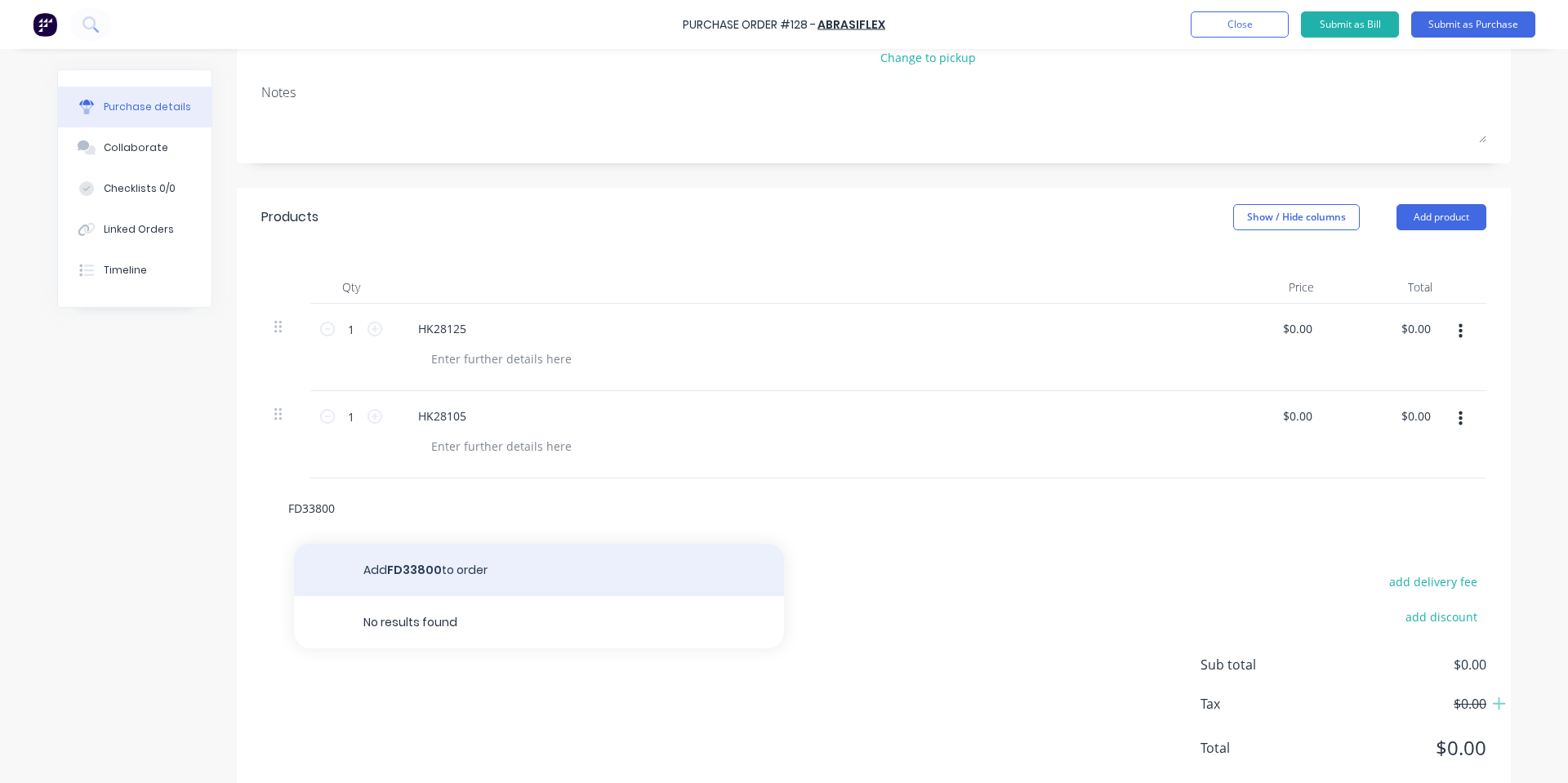
type input "FD33800"
click at [445, 568] on button "Add FD33800 to order" at bounding box center [539, 570] width 490 height 52
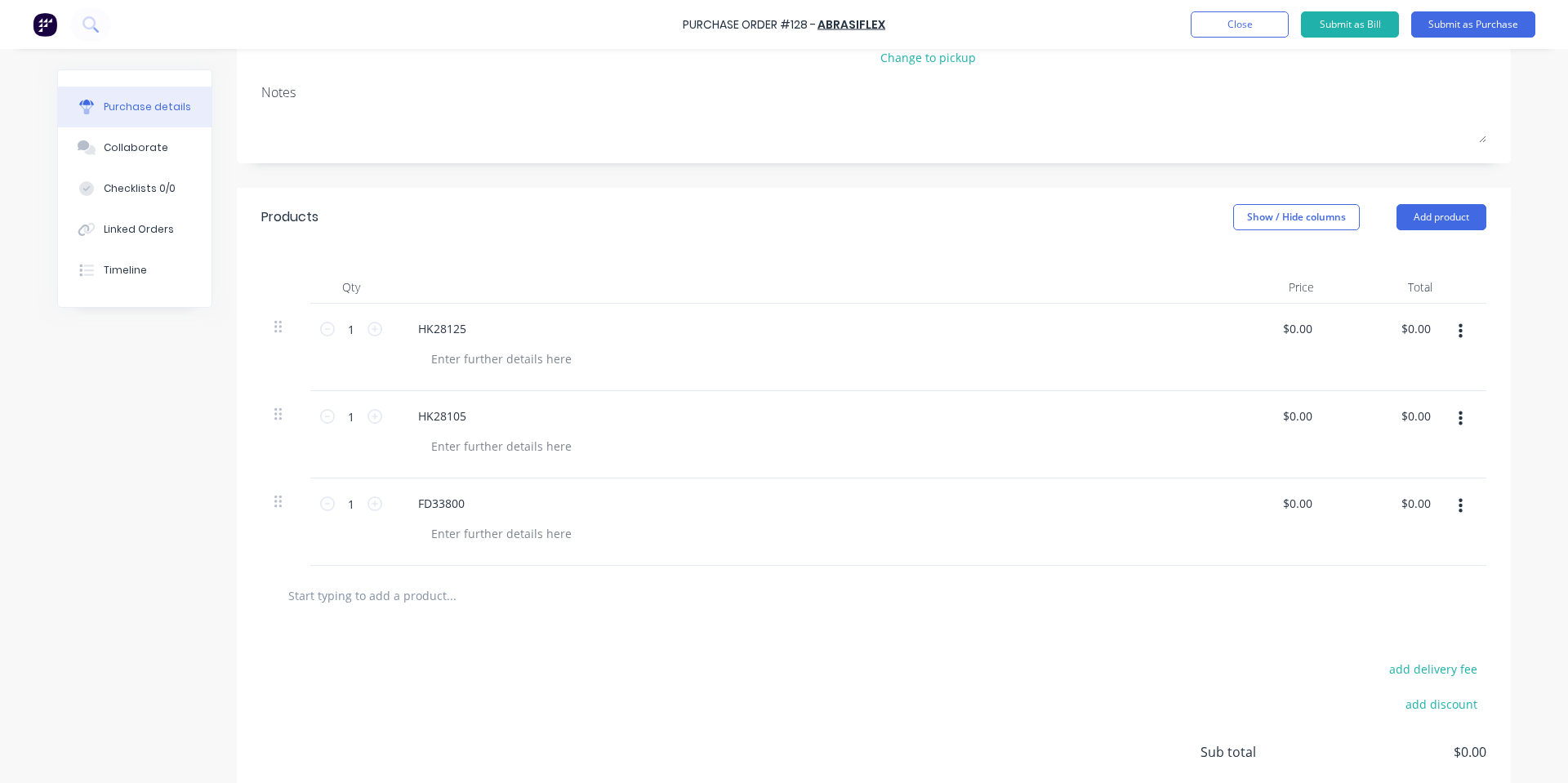
click at [415, 605] on input "text" at bounding box center [450, 595] width 326 height 32
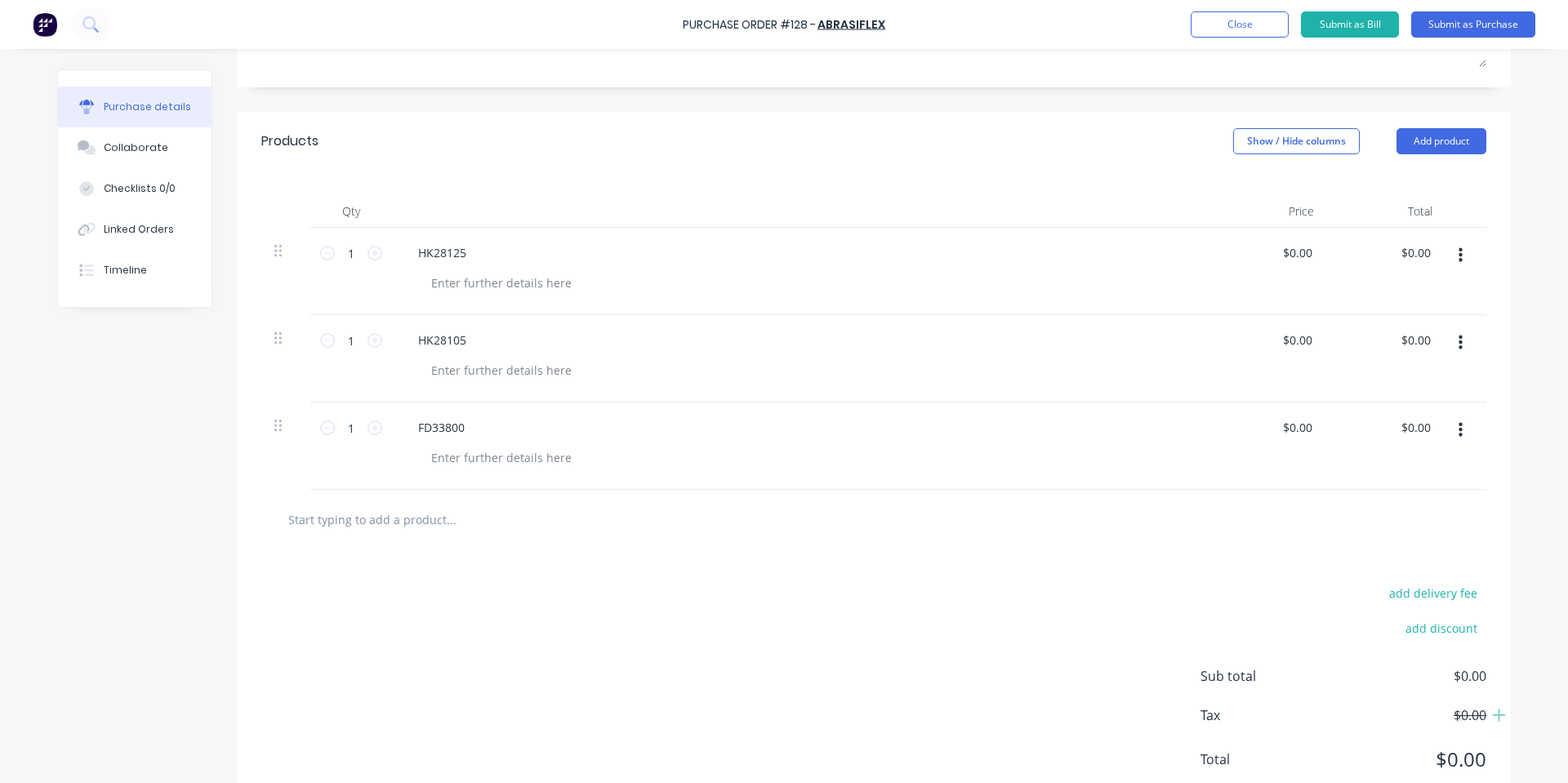
scroll to position [345, 0]
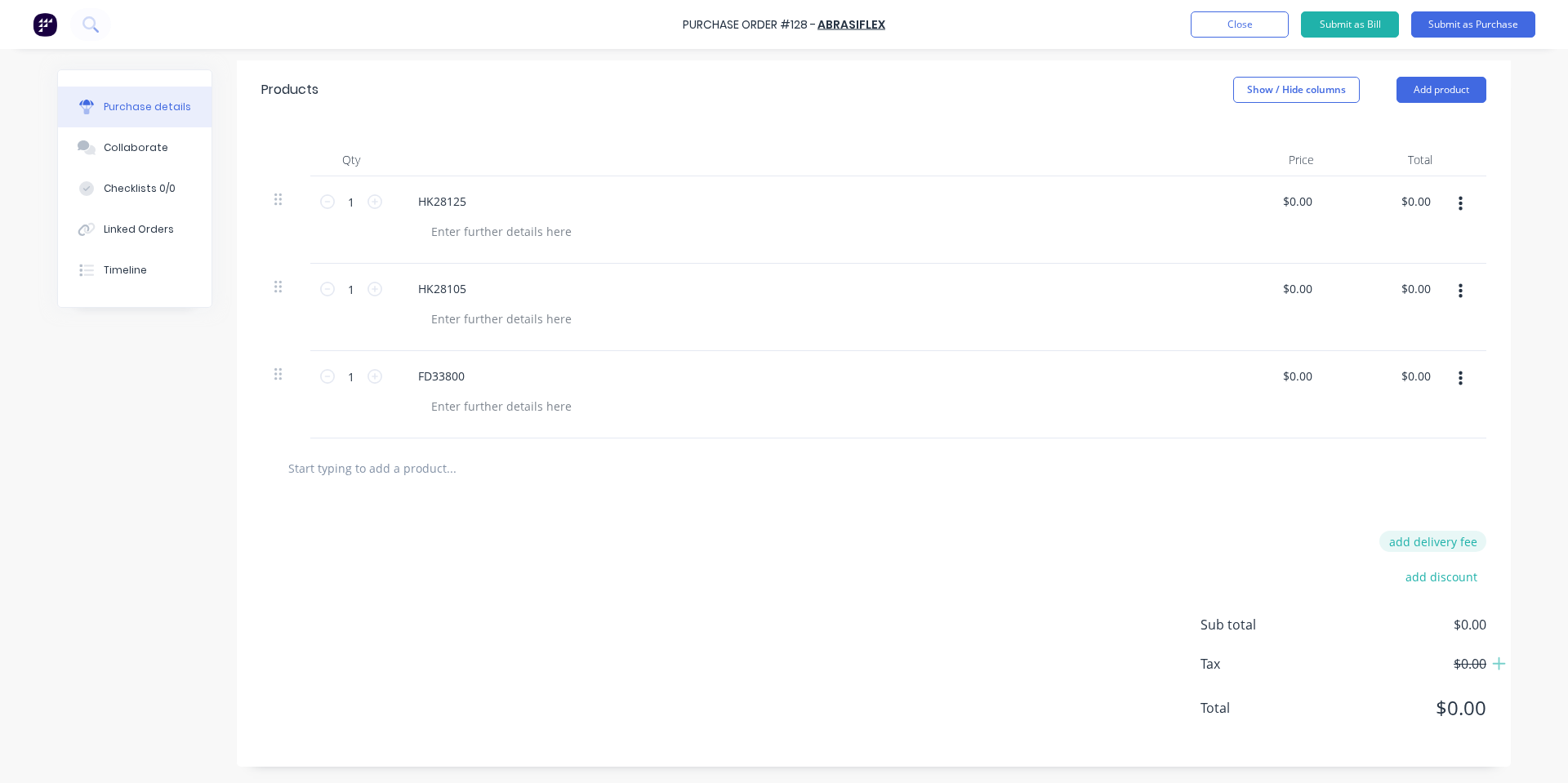
click at [1442, 548] on button "add delivery fee" at bounding box center [1433, 541] width 107 height 22
click at [1405, 547] on input "[DATE]" at bounding box center [1417, 542] width 98 height 24
type input "$17.50"
click at [1200, 538] on div "Delivery fee $17.50" at bounding box center [1343, 542] width 286 height 24
click at [343, 198] on input "1" at bounding box center [350, 201] width 32 height 24
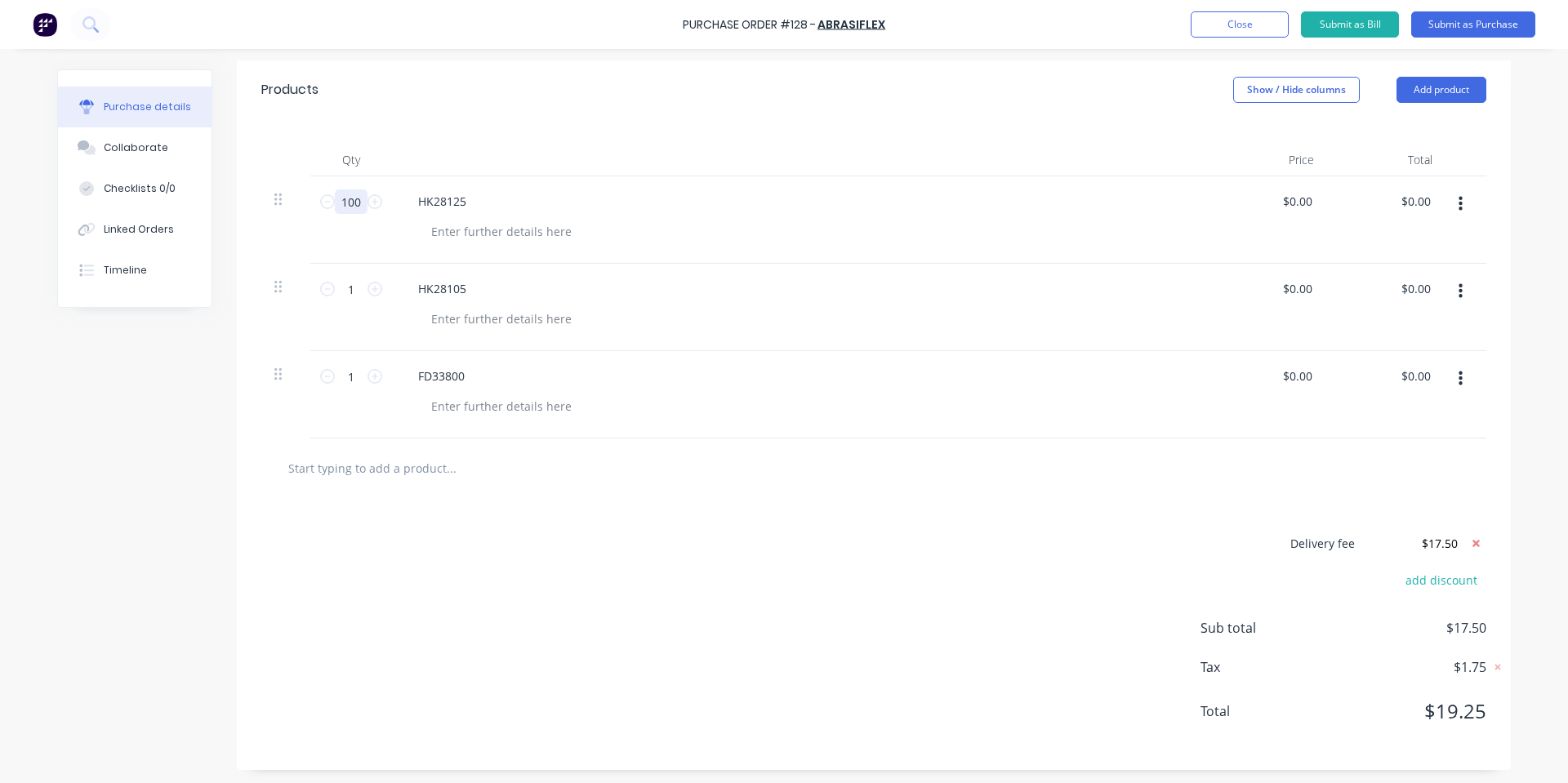
type input "100"
click at [337, 301] on div "1 1" at bounding box center [351, 307] width 81 height 87
click at [357, 286] on input "1" at bounding box center [350, 288] width 32 height 24
type input "50"
click at [354, 378] on input "1" at bounding box center [350, 376] width 32 height 24
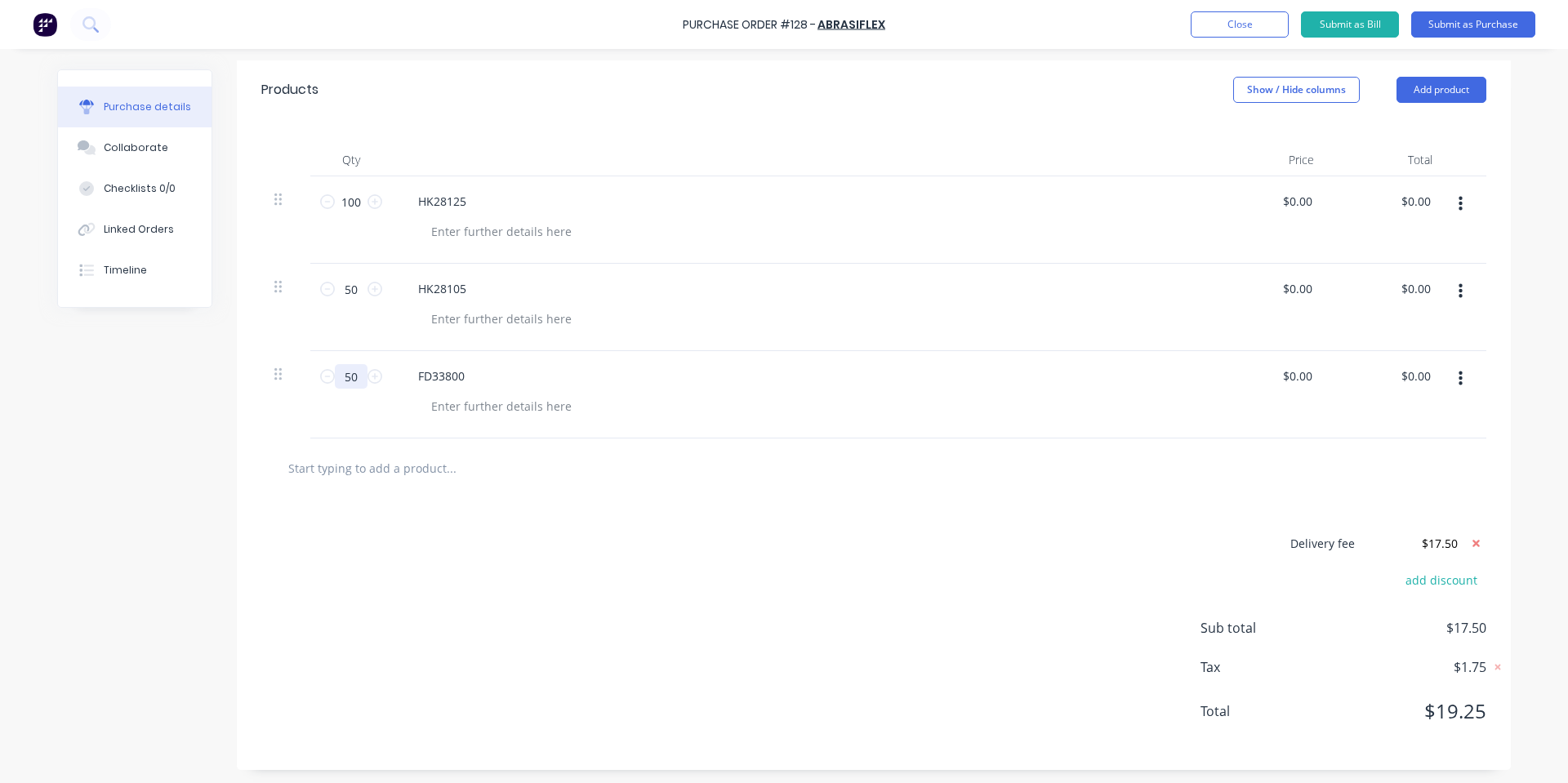
type input "50"
click at [971, 201] on div "HK28125" at bounding box center [801, 201] width 791 height 24
click at [1301, 195] on input "0.0000" at bounding box center [1293, 201] width 44 height 24
click at [1261, 330] on div "$0.00 $0.00" at bounding box center [1267, 307] width 119 height 87
click at [1289, 194] on input "0.0000" at bounding box center [1293, 201] width 44 height 24
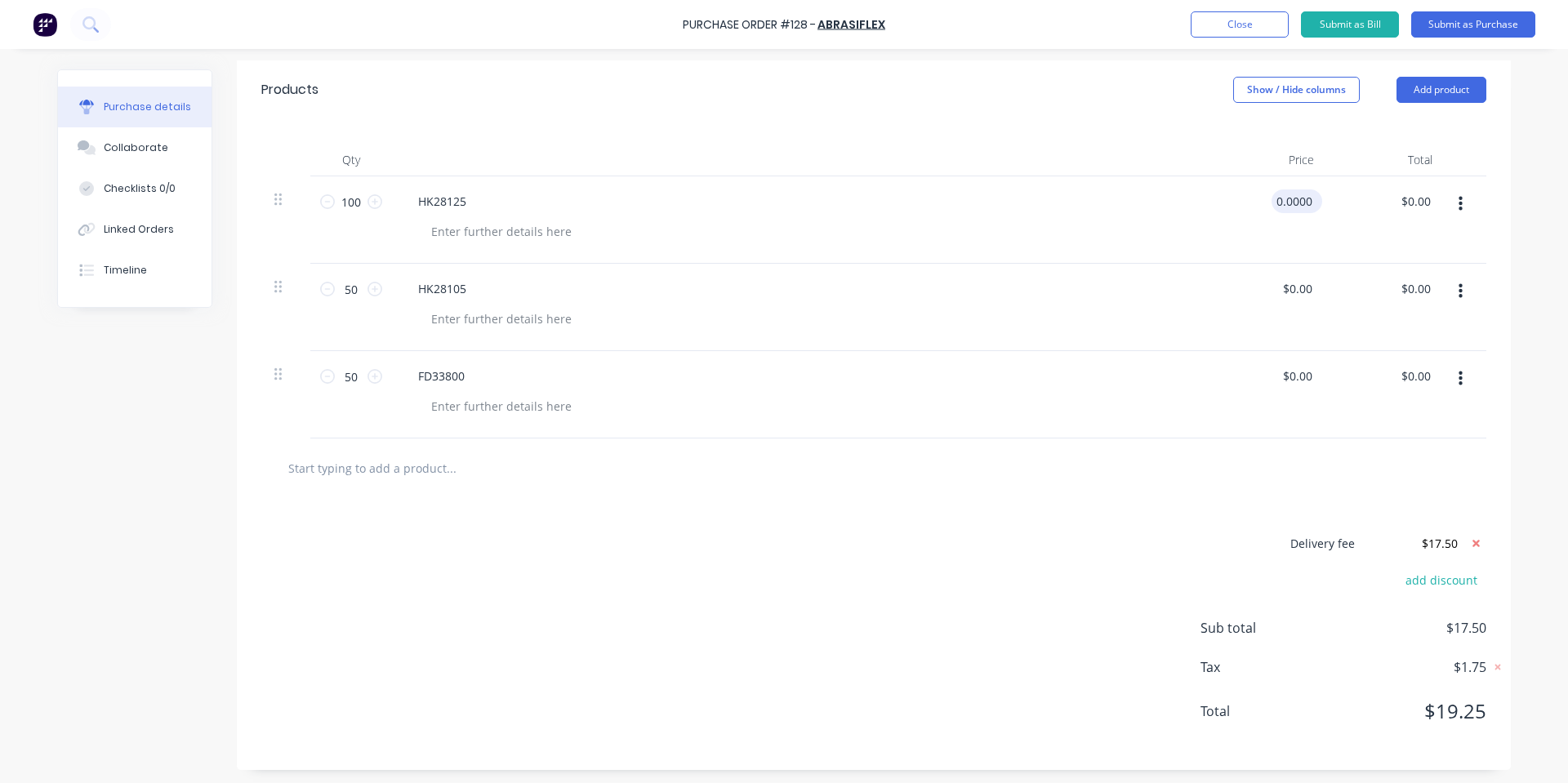
click at [1286, 194] on input "0.0000" at bounding box center [1293, 201] width 44 height 24
type input "$0.52"
type input "$52.00"
drag, startPoint x: 1157, startPoint y: 241, endPoint x: 1189, endPoint y: 262, distance: 38.3
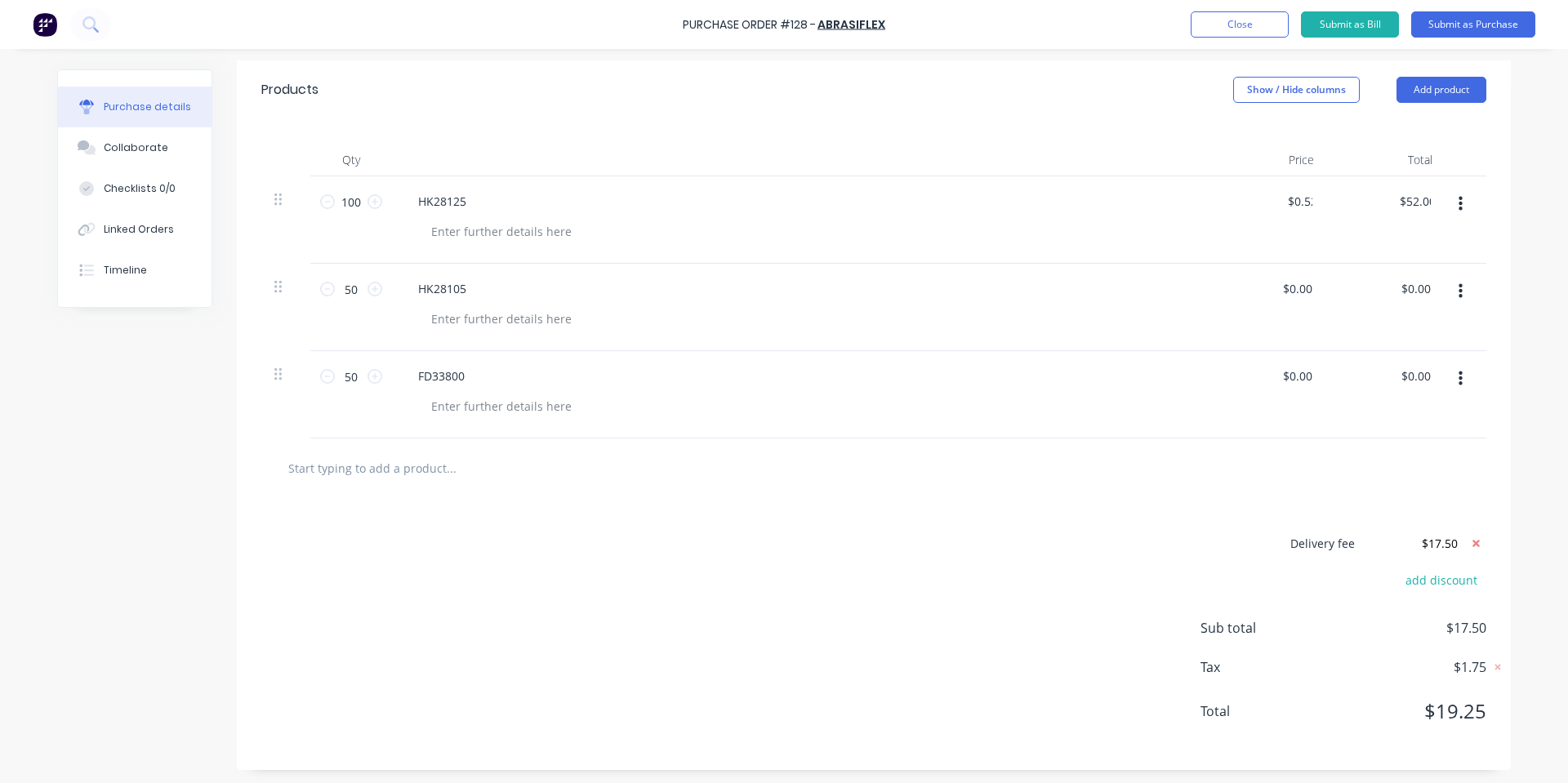
click at [1158, 241] on div at bounding box center [806, 231] width 777 height 24
click at [1304, 289] on input "0.00" at bounding box center [1296, 288] width 37 height 24
click at [1304, 289] on input "0.00" at bounding box center [1300, 288] width 31 height 24
type input "$0.60"
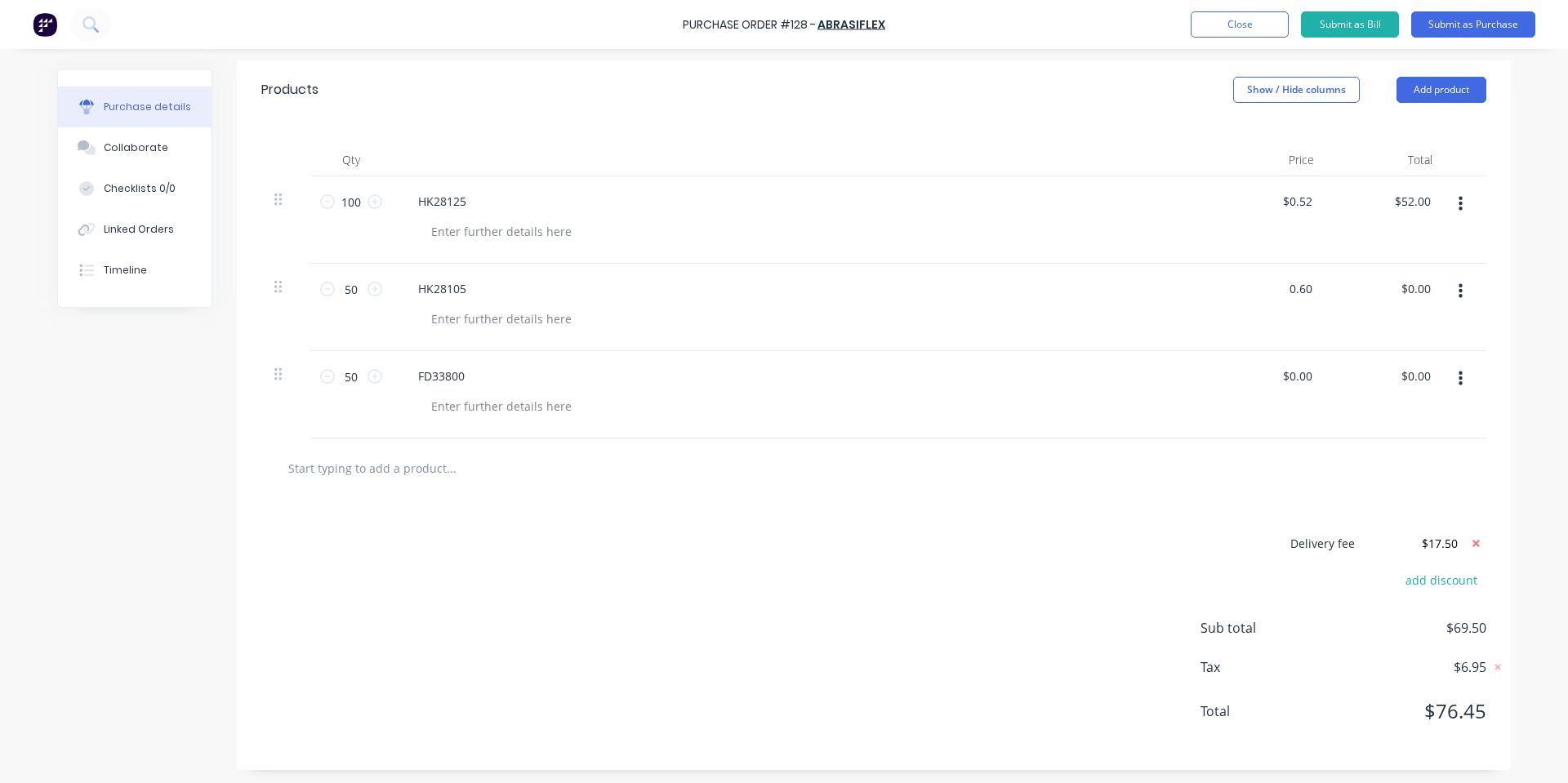
type input "$30.00"
click at [1147, 296] on div "HK28105" at bounding box center [800, 307] width 816 height 87
click at [1305, 371] on input "0.00" at bounding box center [1296, 376] width 37 height 24
click at [1305, 371] on input "0.00" at bounding box center [1300, 376] width 31 height 24
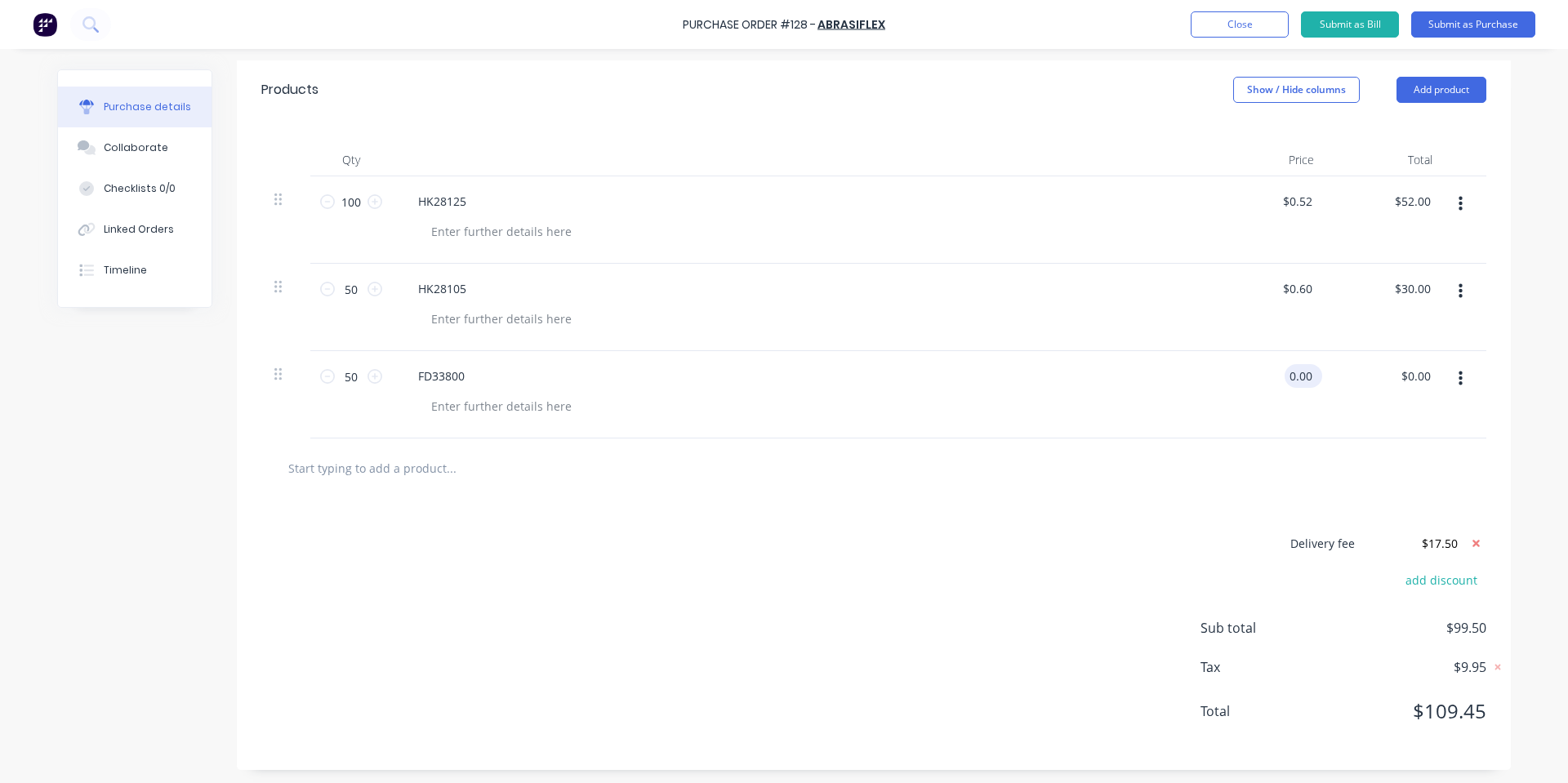
click at [1305, 371] on input "0.00" at bounding box center [1300, 376] width 31 height 24
type input "$0.95"
type input "$47.50"
click at [701, 144] on div at bounding box center [800, 159] width 816 height 32
click at [492, 241] on div at bounding box center [501, 231] width 167 height 24
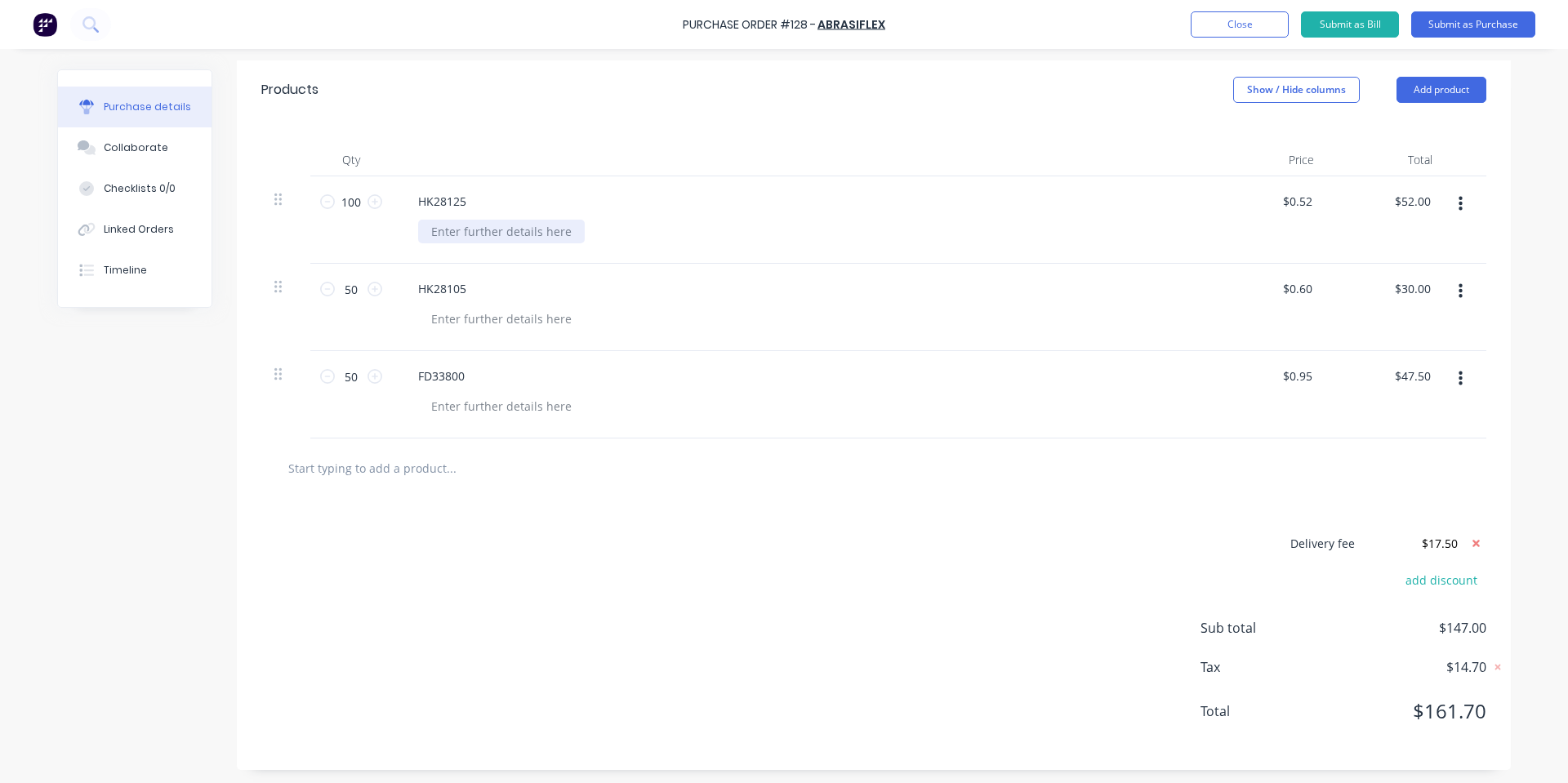
click at [434, 242] on div at bounding box center [501, 231] width 167 height 24
click at [527, 233] on div "REVCUT BLUE VEL NH 150MM P120" at bounding box center [526, 231] width 216 height 24
copy div "REVCUT BLUE VEL NH 150MM P120"
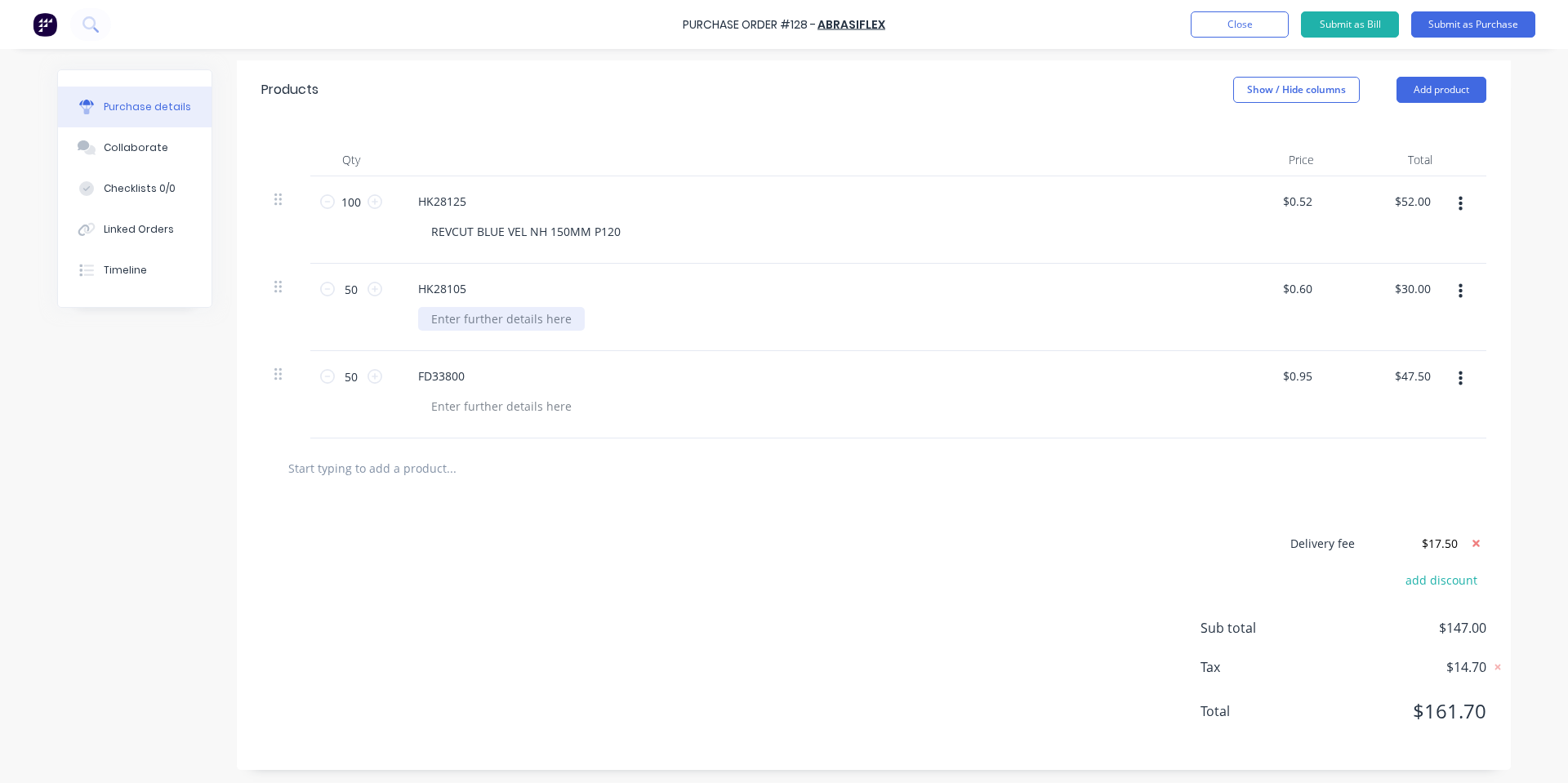
drag, startPoint x: 496, startPoint y: 312, endPoint x: 492, endPoint y: 321, distance: 9.8
click at [496, 315] on div at bounding box center [501, 319] width 167 height 24
paste div
drag, startPoint x: 613, startPoint y: 317, endPoint x: 593, endPoint y: 318, distance: 20.0
click at [593, 318] on div "REVCUT BLUE VEL NH 150MM P120" at bounding box center [526, 319] width 216 height 24
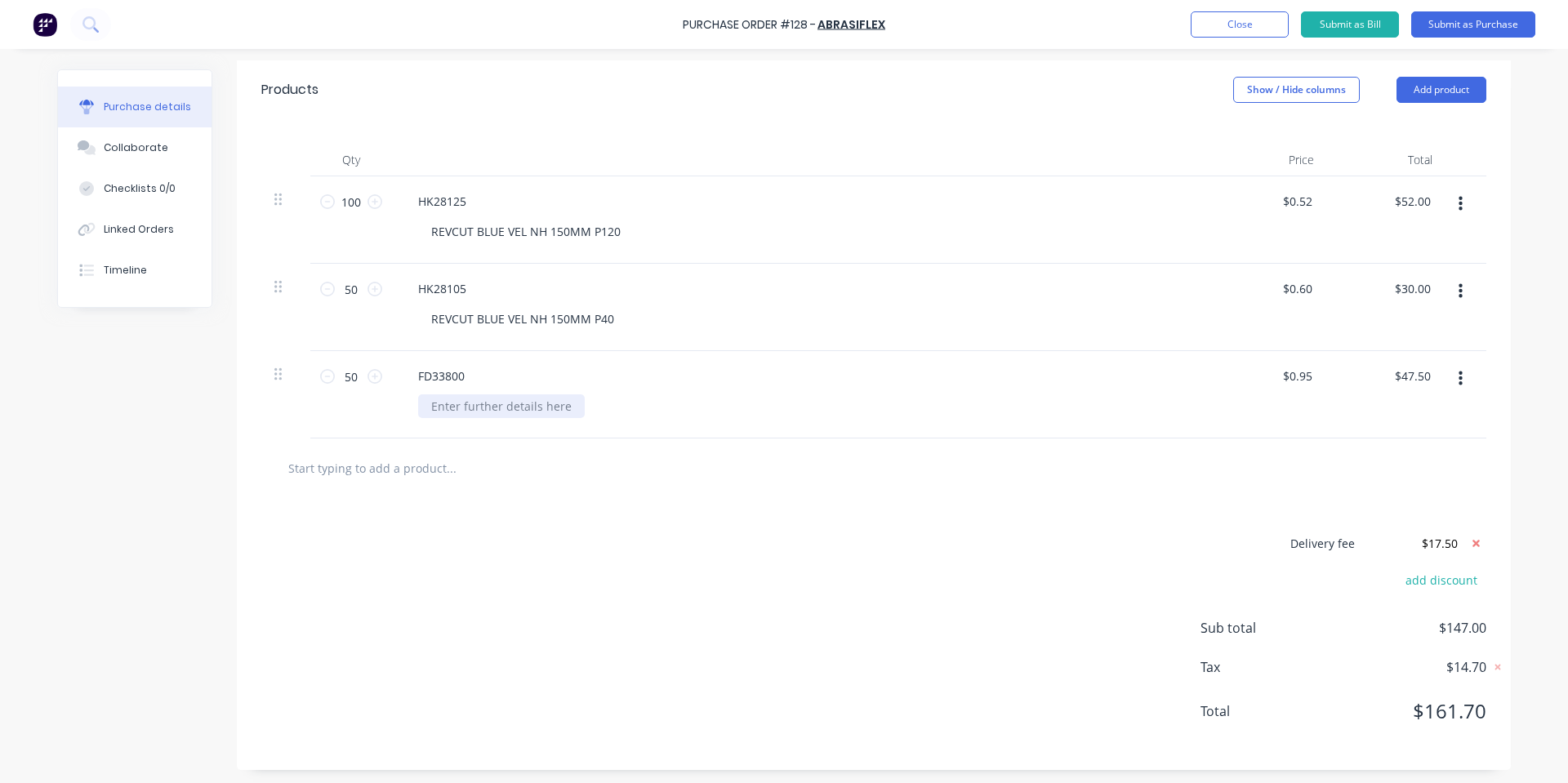
click at [527, 400] on div at bounding box center [501, 406] width 167 height 24
click at [530, 548] on div "Delivery fee $17.50 add discount Sub total $147.00 Tax $14.70 Total $161.70" at bounding box center [874, 634] width 1274 height 272
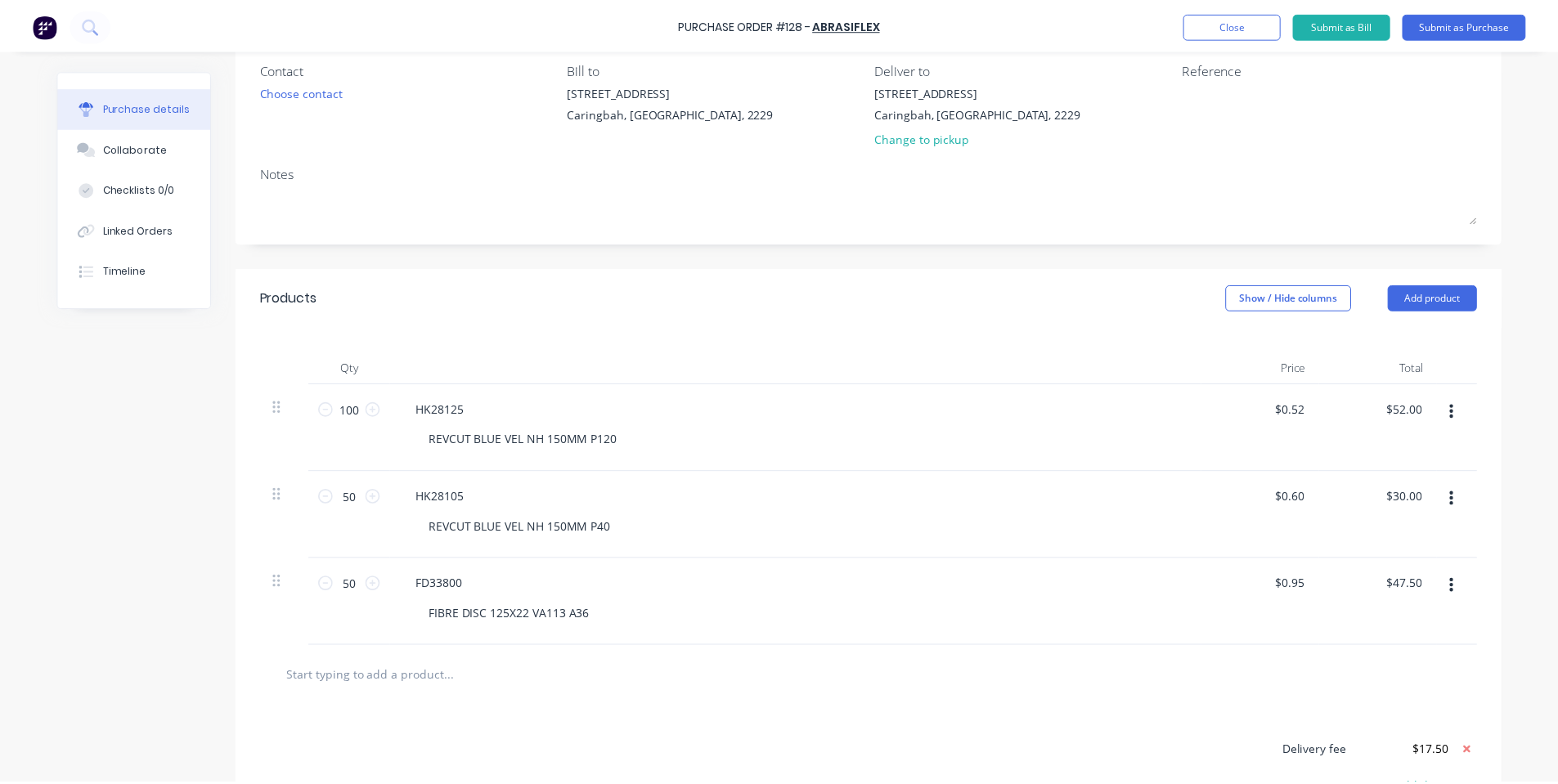
scroll to position [0, 0]
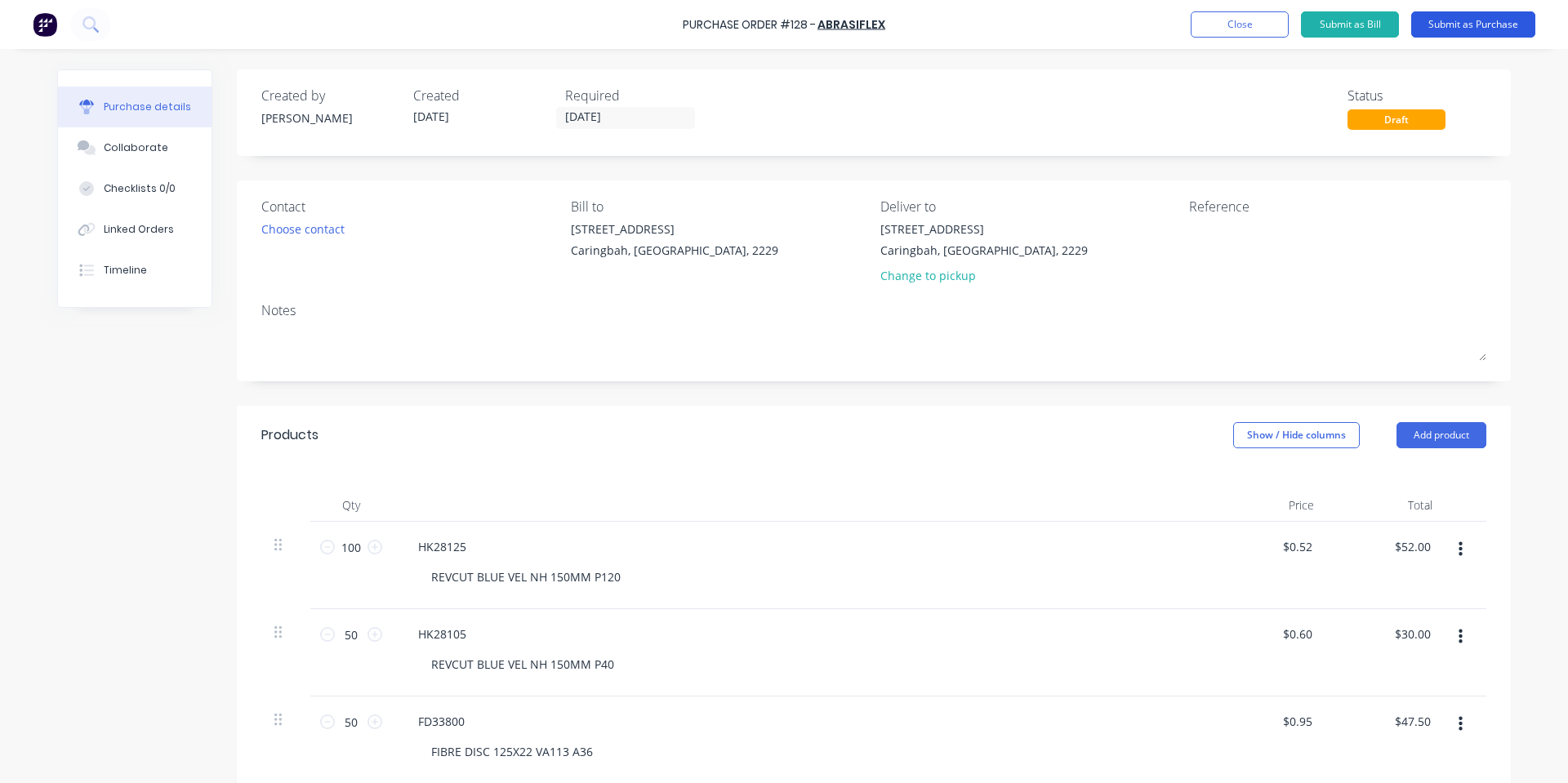
click at [1493, 22] on button "Submit as Purchase" at bounding box center [1472, 24] width 124 height 26
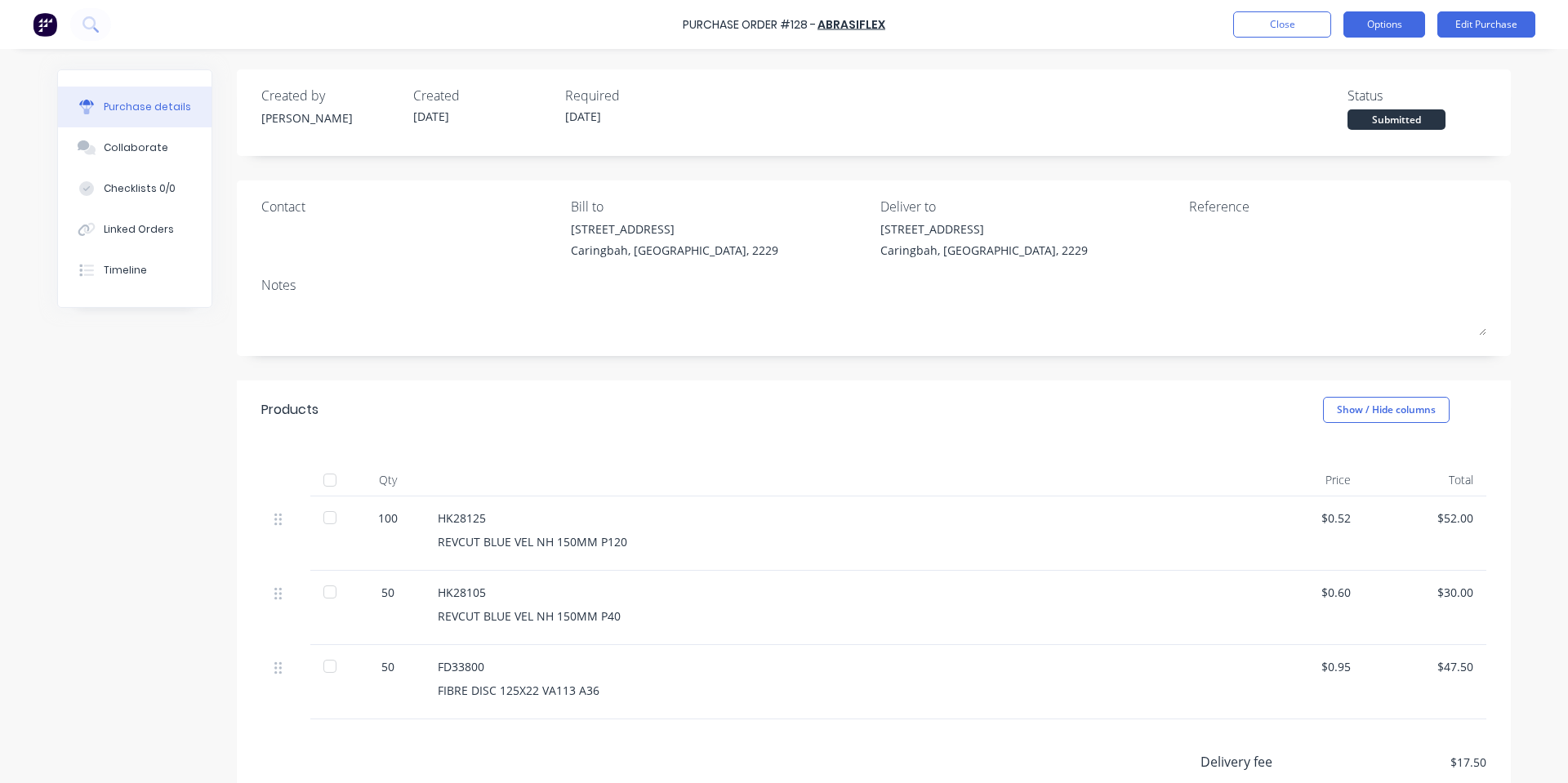
click at [1399, 17] on button "Options" at bounding box center [1384, 24] width 81 height 26
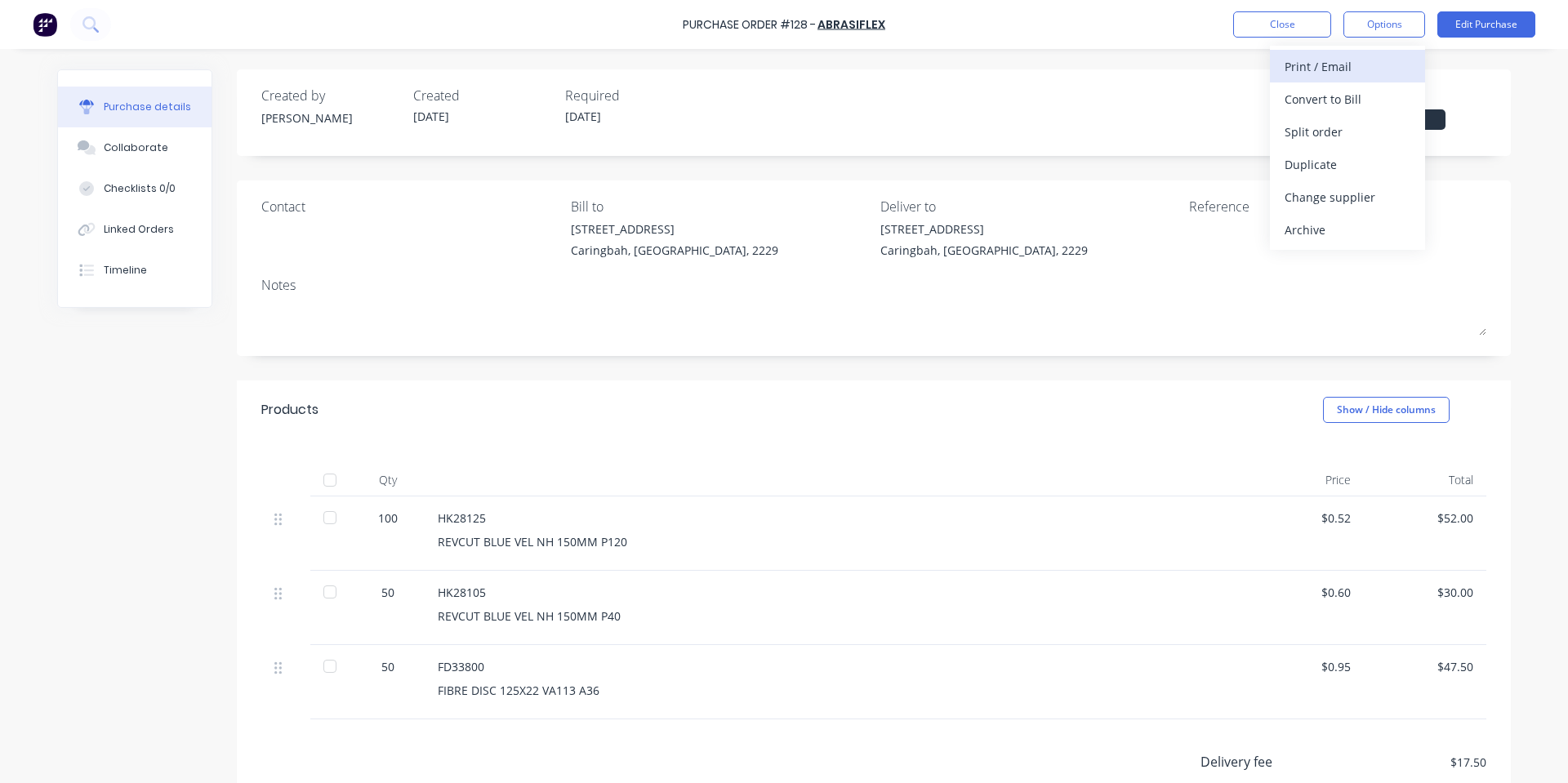
click at [1360, 76] on div "Print / Email" at bounding box center [1347, 66] width 125 height 24
click at [1368, 101] on div "With pricing" at bounding box center [1347, 99] width 125 height 24
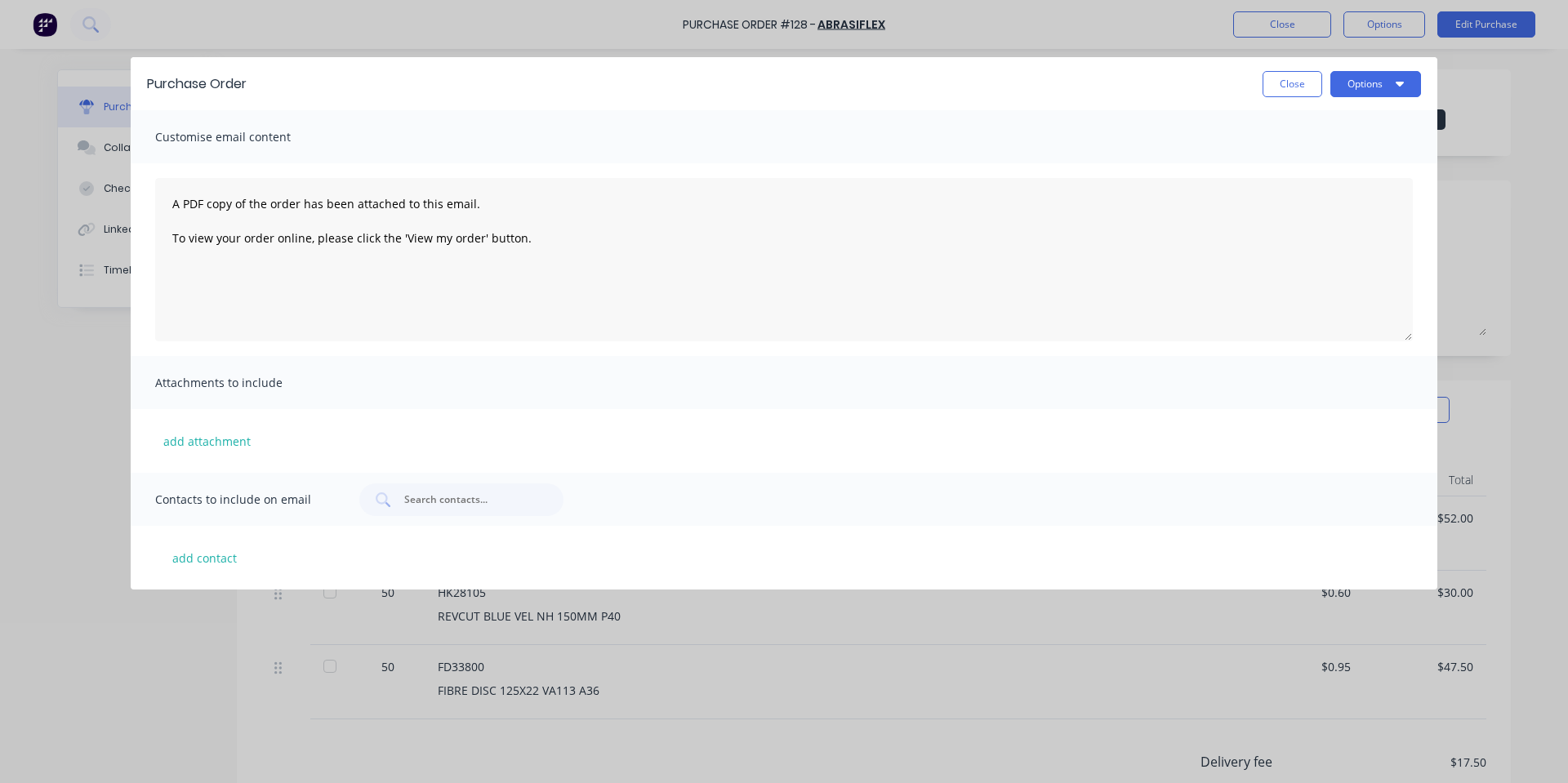
click at [1397, 58] on div "Purchase Order Close Options Customise email content A PDF copy of the order ha…" at bounding box center [784, 391] width 1568 height 783
click at [1399, 71] on button "Options" at bounding box center [1375, 84] width 91 height 26
click at [1341, 131] on div "Print" at bounding box center [1343, 125] width 125 height 24
click at [1185, 79] on div "Close Options Print Email" at bounding box center [842, 84] width 1158 height 26
click at [1271, 86] on button "Close" at bounding box center [1292, 84] width 60 height 26
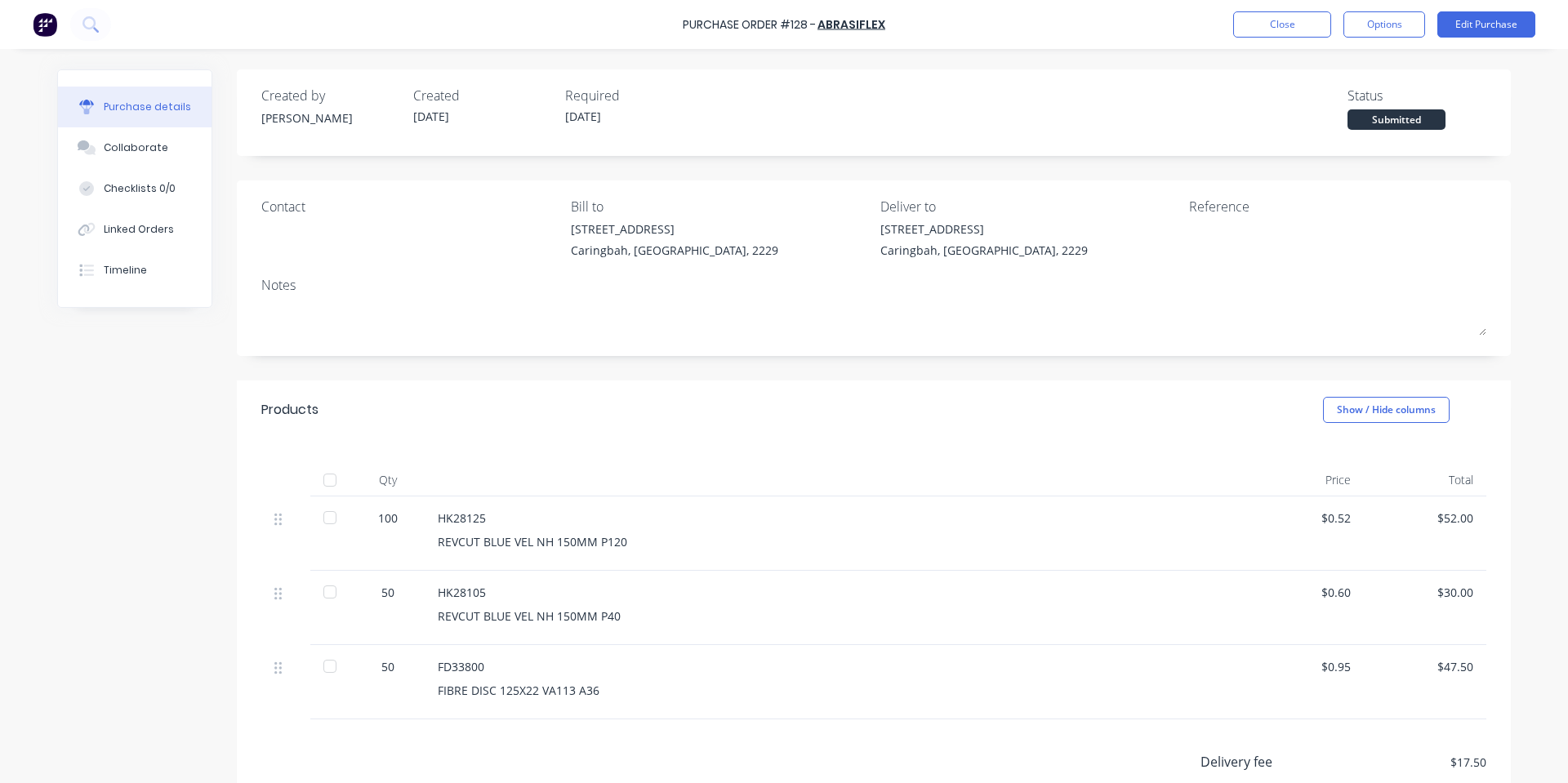
click at [1260, 10] on div "Purchase Order #128 - Abrasiflex Close Options Edit Purchase" at bounding box center [784, 24] width 1568 height 49
click at [1229, 28] on div "Purchase Order #128 - Abrasiflex Close Options Edit Purchase" at bounding box center [784, 24] width 1568 height 49
click at [1293, 12] on button "Close" at bounding box center [1282, 24] width 98 height 26
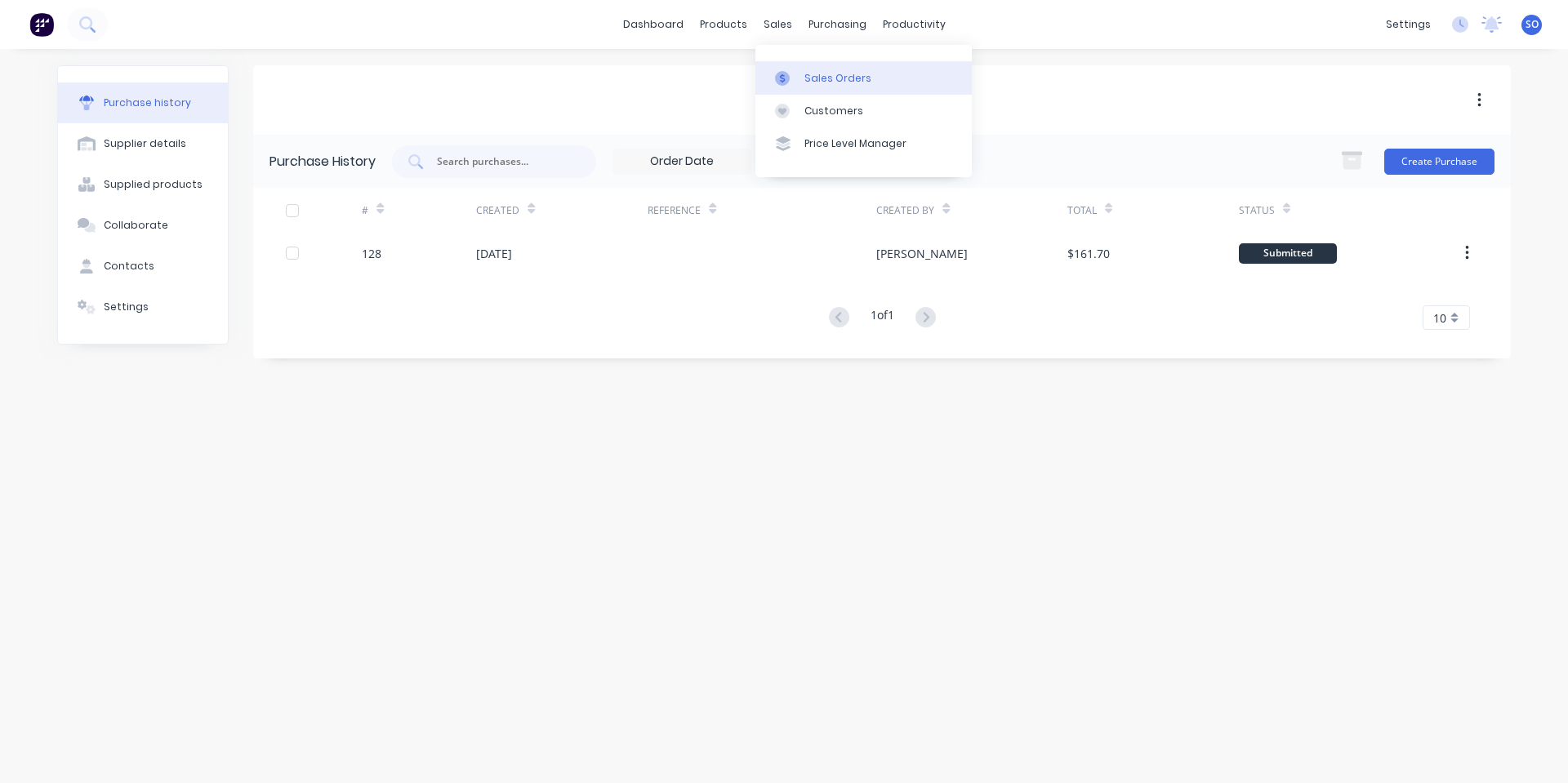
click at [791, 65] on link "Sales Orders" at bounding box center [864, 77] width 217 height 32
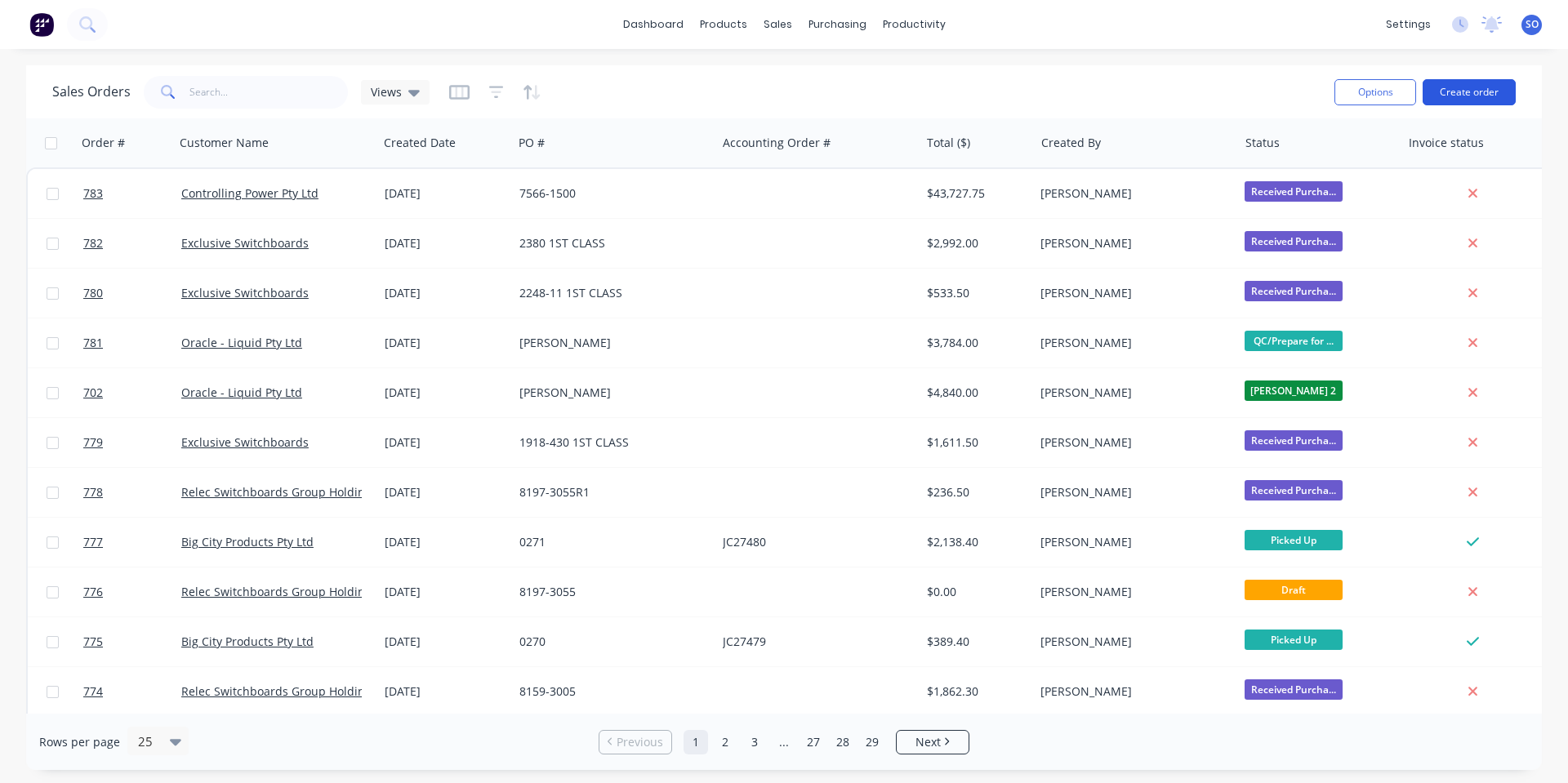
click at [1479, 81] on button "Create order" at bounding box center [1469, 91] width 93 height 26
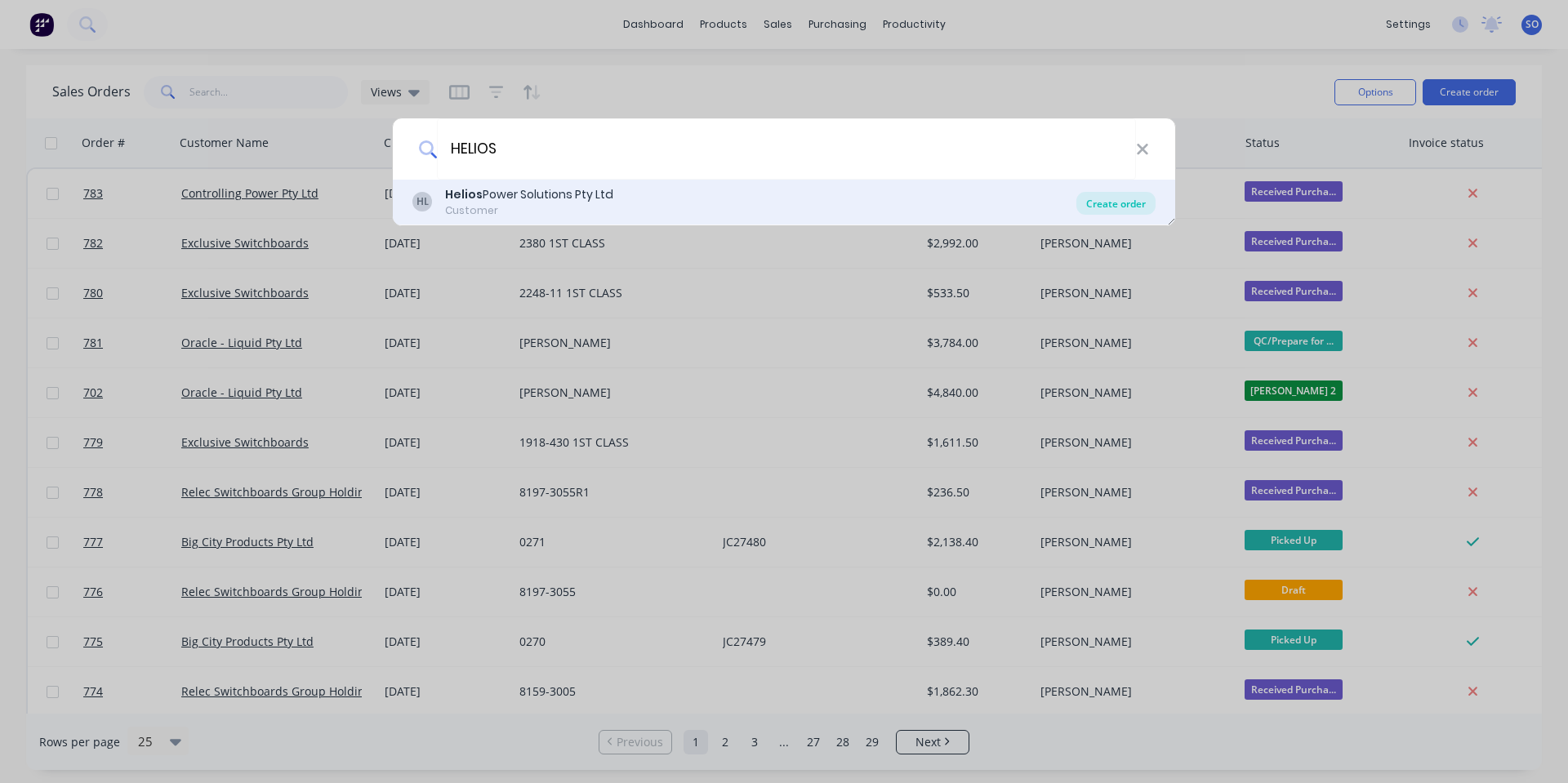
type input "HELIOS"
click at [1094, 200] on div "Create order" at bounding box center [1115, 203] width 79 height 23
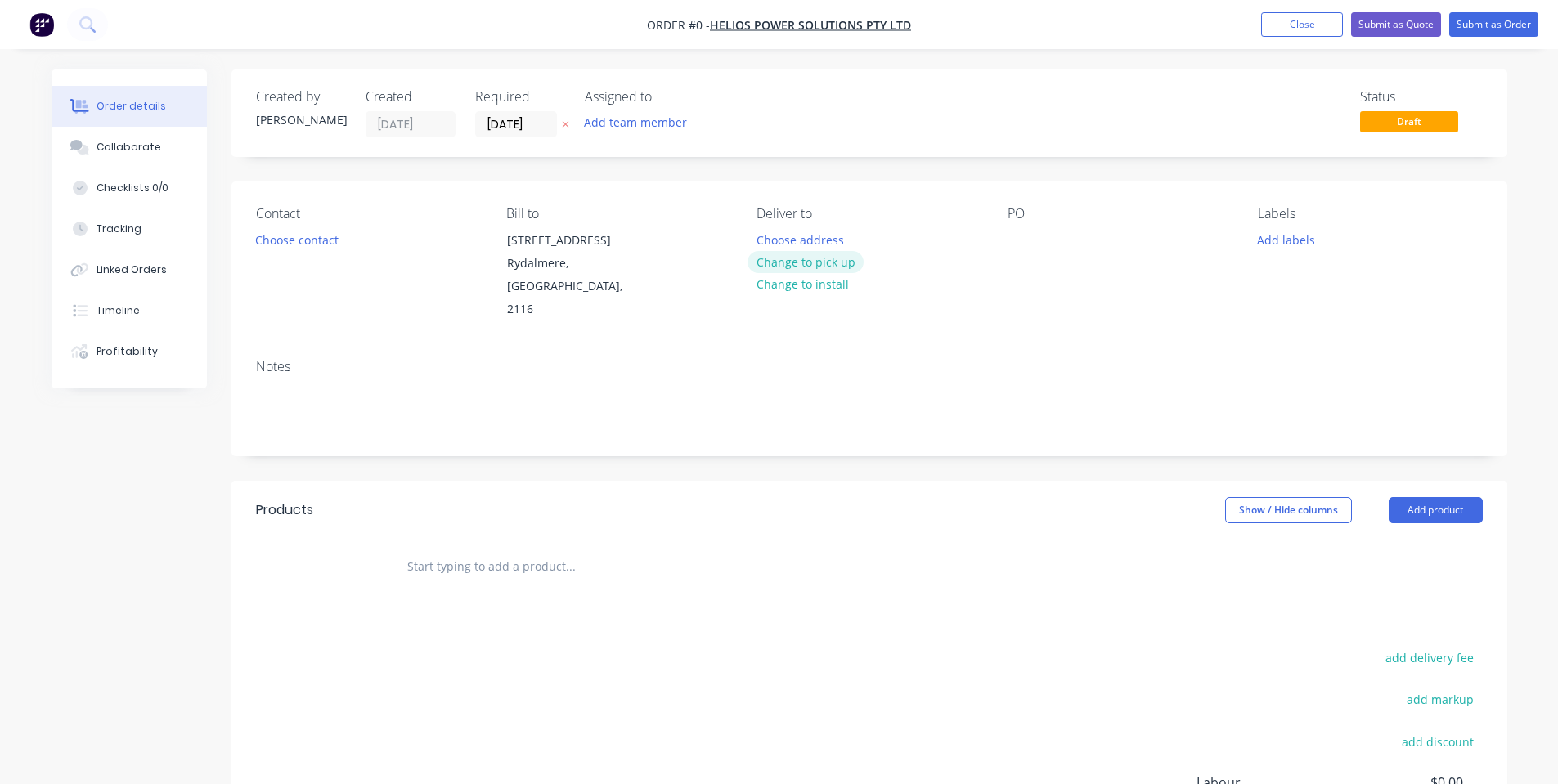
click at [805, 256] on button "Change to pick up" at bounding box center [806, 262] width 116 height 22
click at [249, 253] on div "Contact Choose contact Bill to [STREET_ADDRESS] Pick up Change to delivery Chan…" at bounding box center [869, 264] width 1276 height 165
click at [276, 243] on button "Choose contact" at bounding box center [296, 239] width 101 height 22
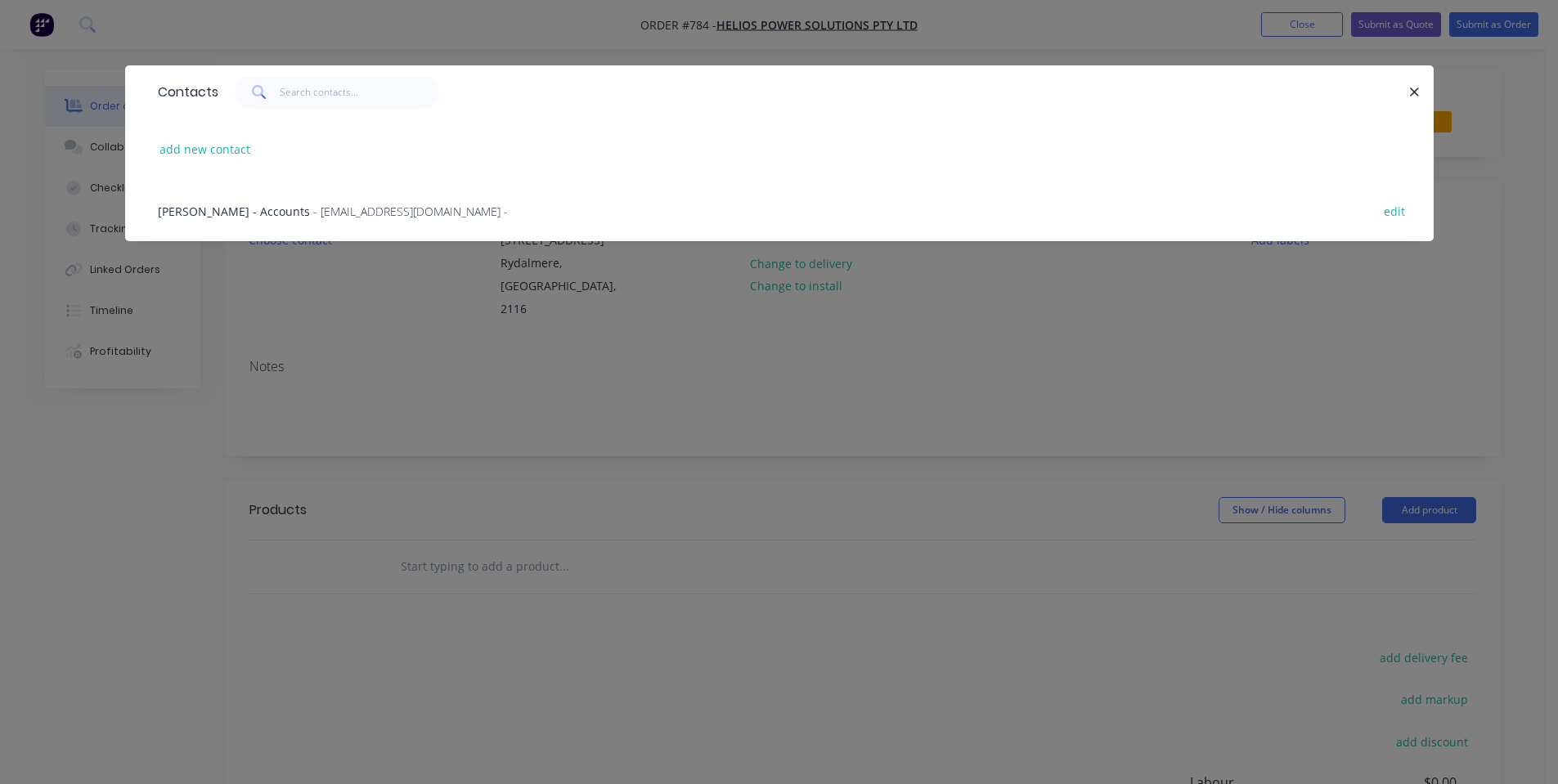
click at [370, 227] on div "[PERSON_NAME] - Accounts - [EMAIL_ADDRESS][DOMAIN_NAME] - edit" at bounding box center [779, 210] width 1259 height 62
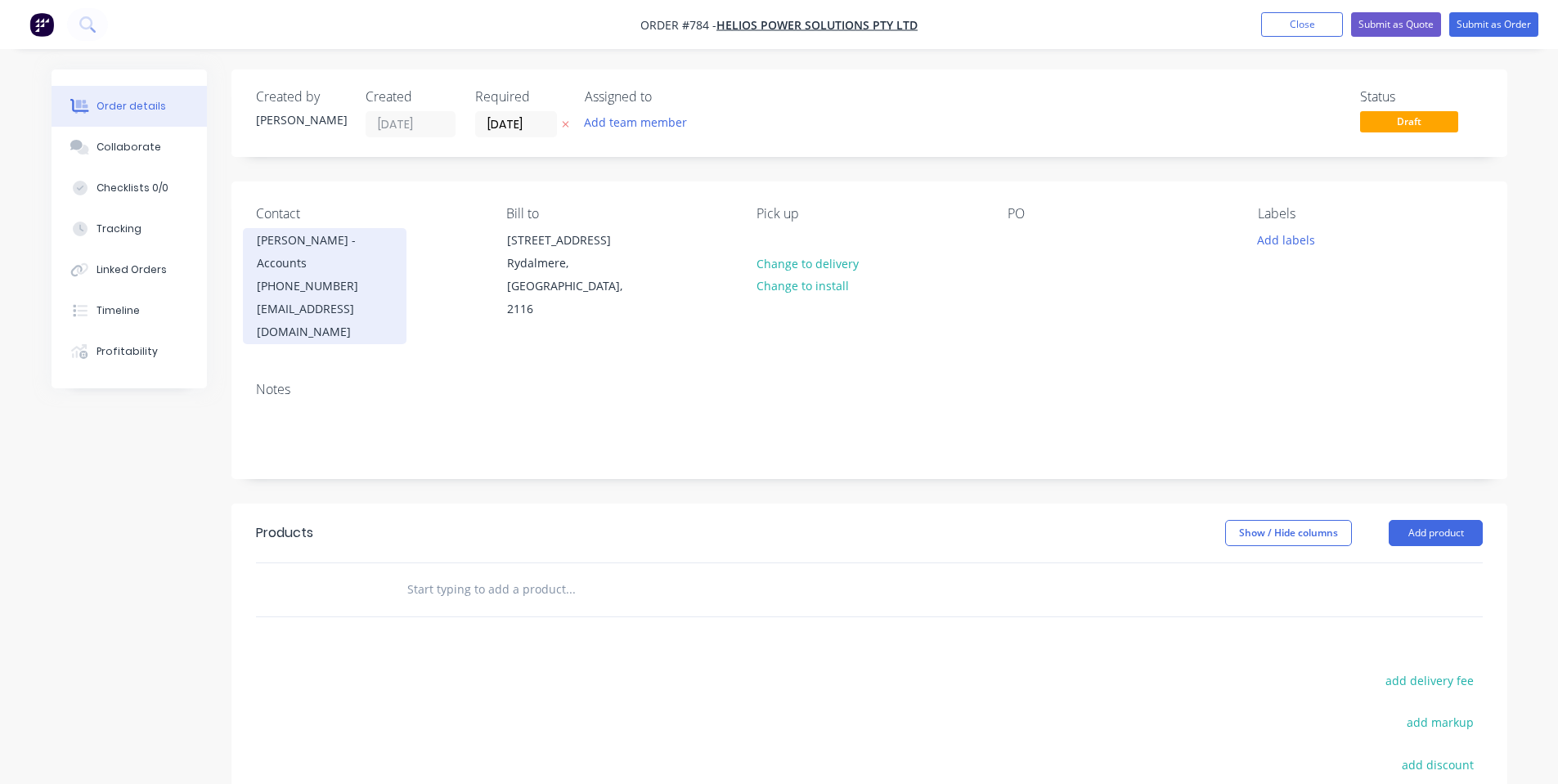
click at [356, 249] on div "[PERSON_NAME] - Accounts" at bounding box center [324, 251] width 136 height 46
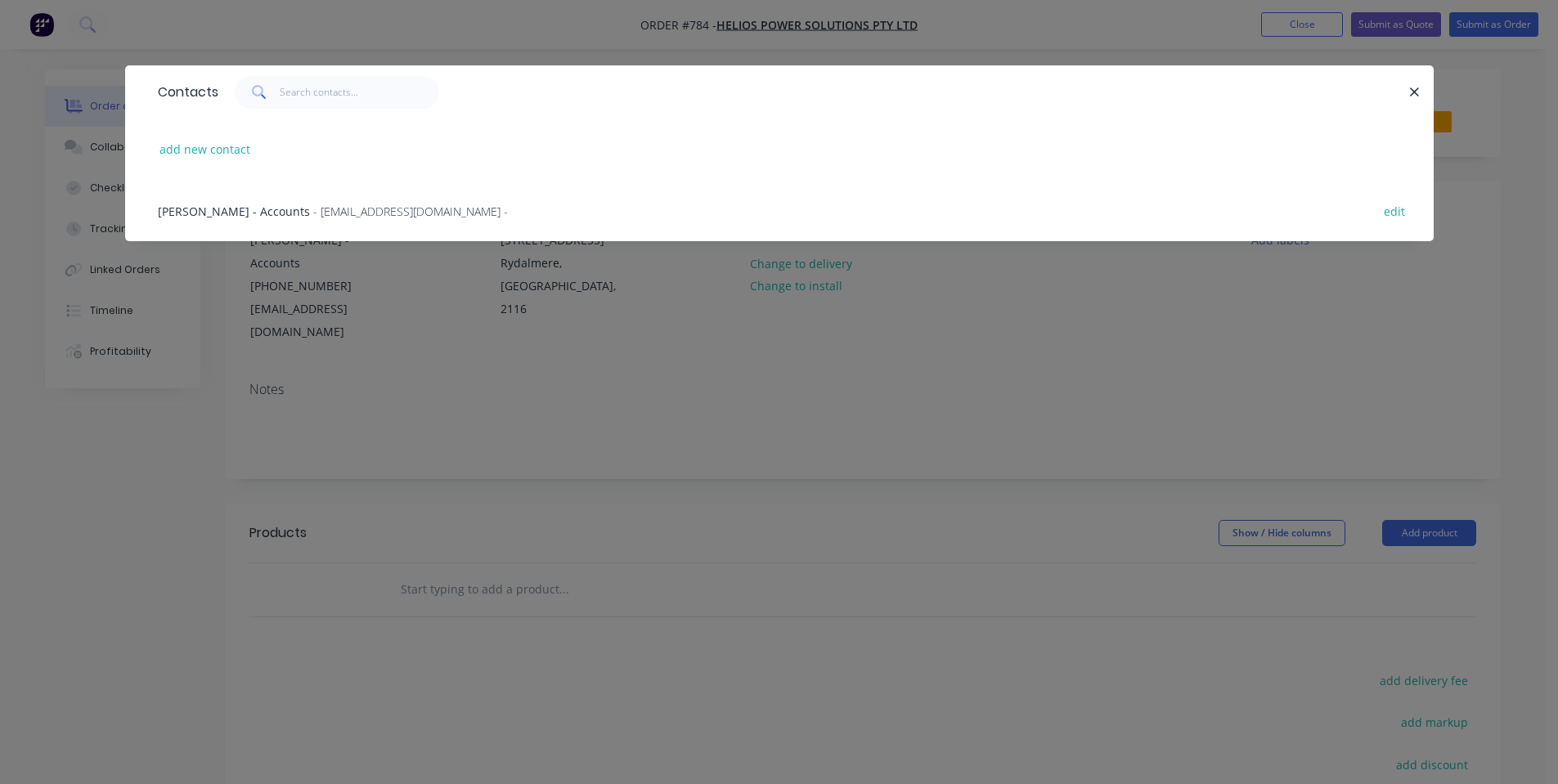
click at [443, 394] on div "Contacts add new contact [PERSON_NAME] - Accounts - [EMAIL_ADDRESS][DOMAIN_NAME…" at bounding box center [779, 392] width 1558 height 784
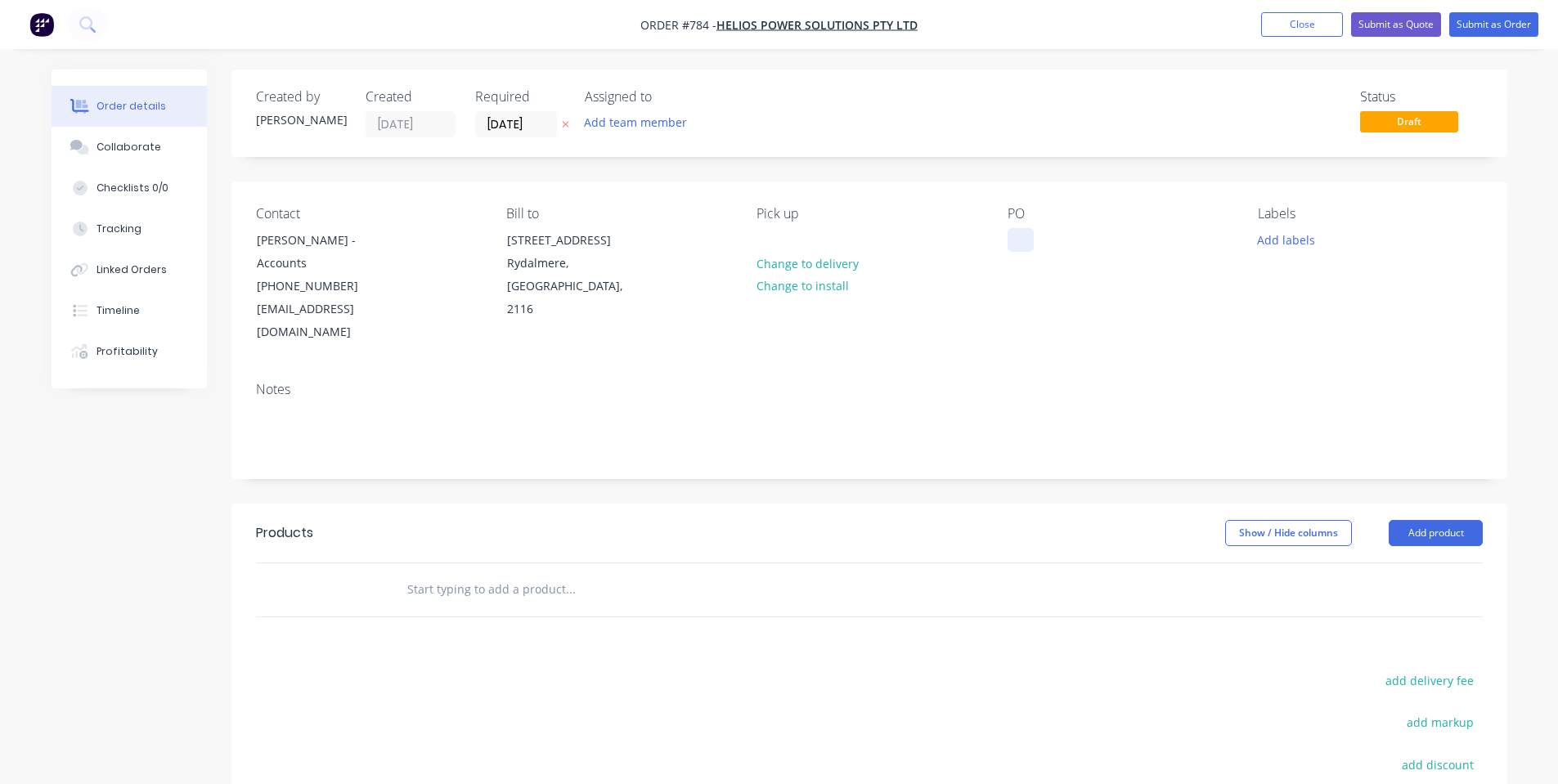
click at [1019, 234] on div at bounding box center [1020, 239] width 26 height 24
click at [1279, 246] on div "Labels Add labels" at bounding box center [1369, 275] width 224 height 138
click at [1279, 246] on button "Add labels" at bounding box center [1286, 239] width 75 height 22
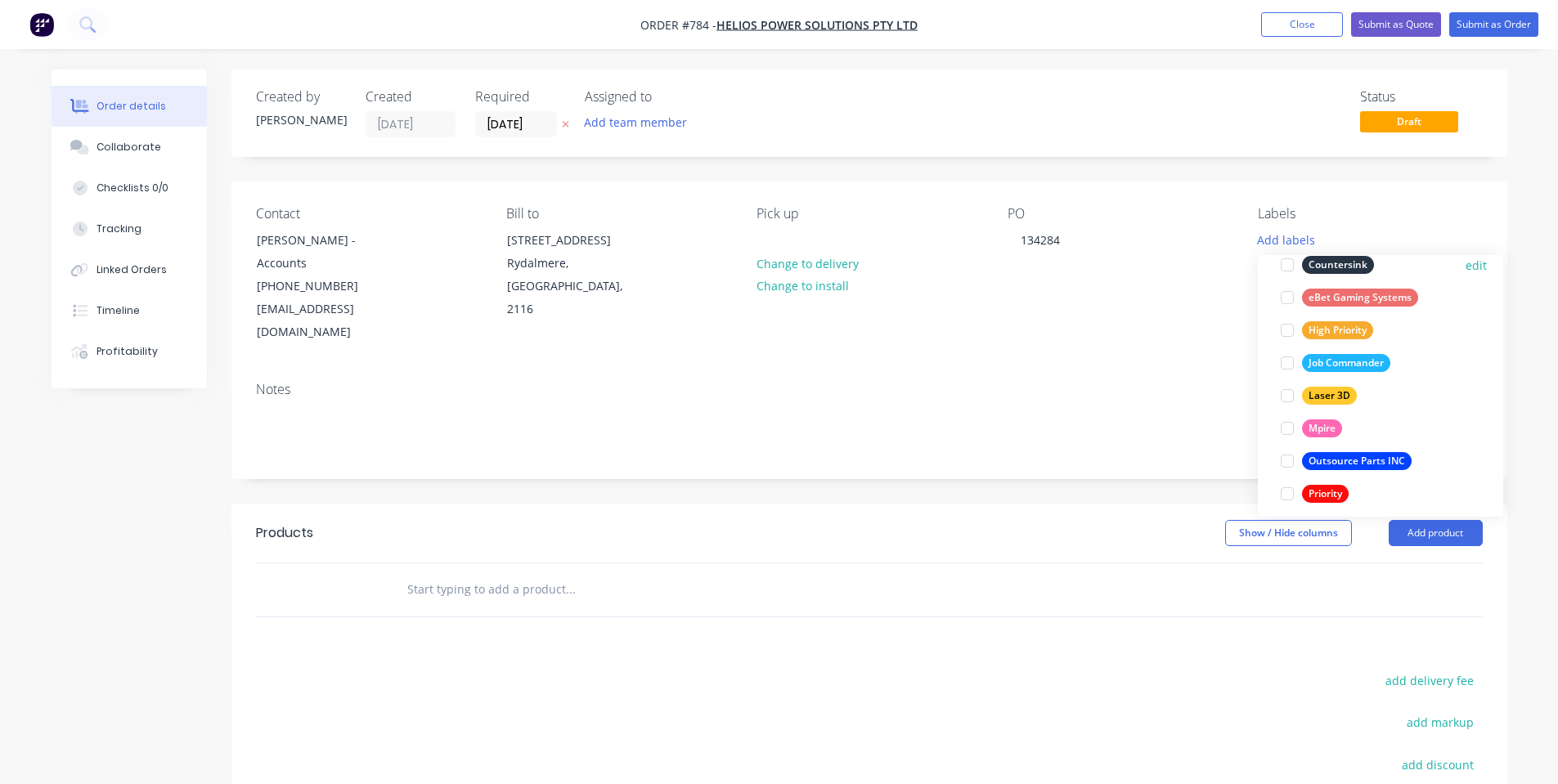
scroll to position [425, 0]
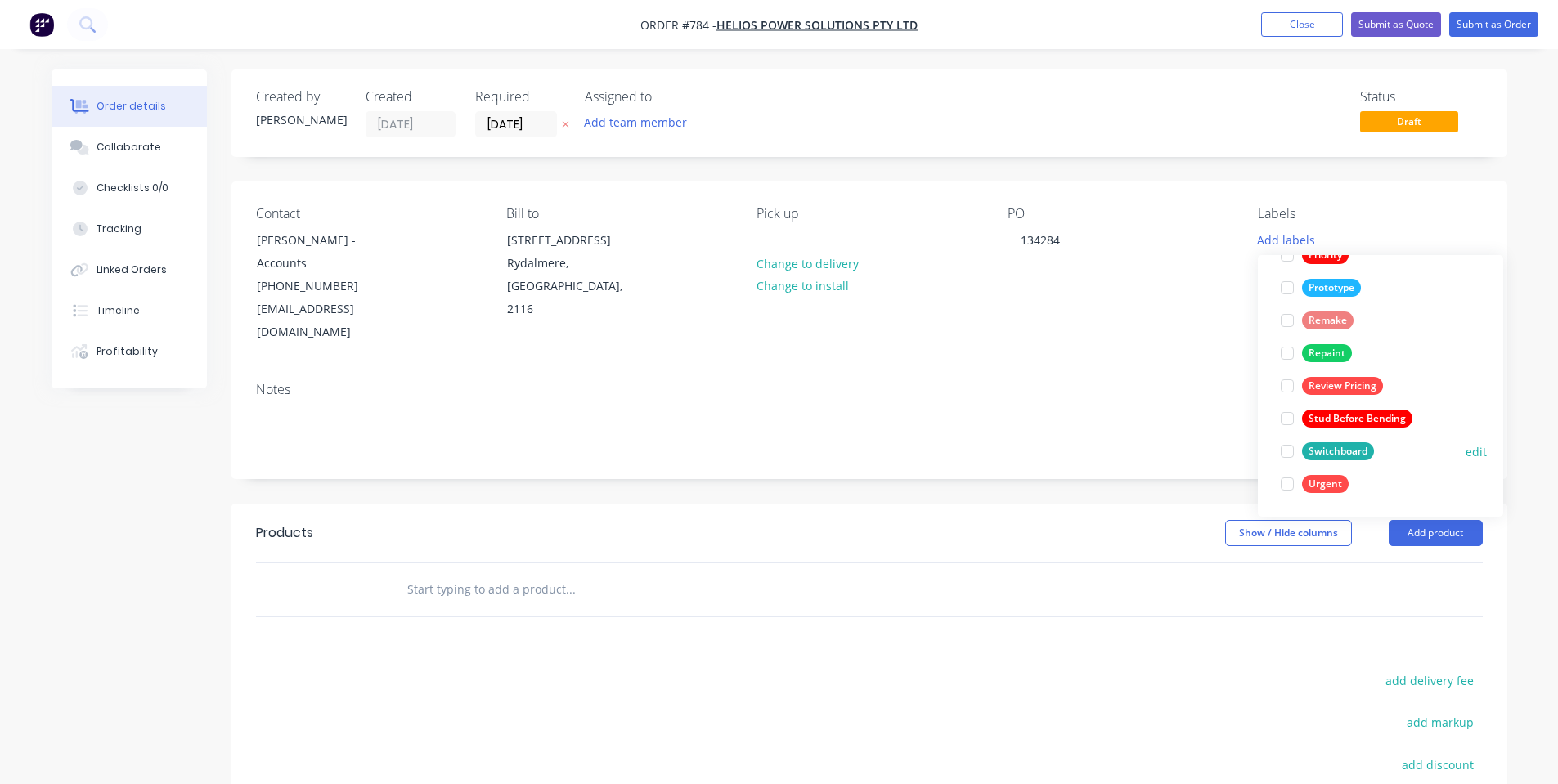
click at [1316, 463] on div "Switchboard edit" at bounding box center [1381, 451] width 213 height 32
click at [1288, 446] on div at bounding box center [1287, 451] width 32 height 32
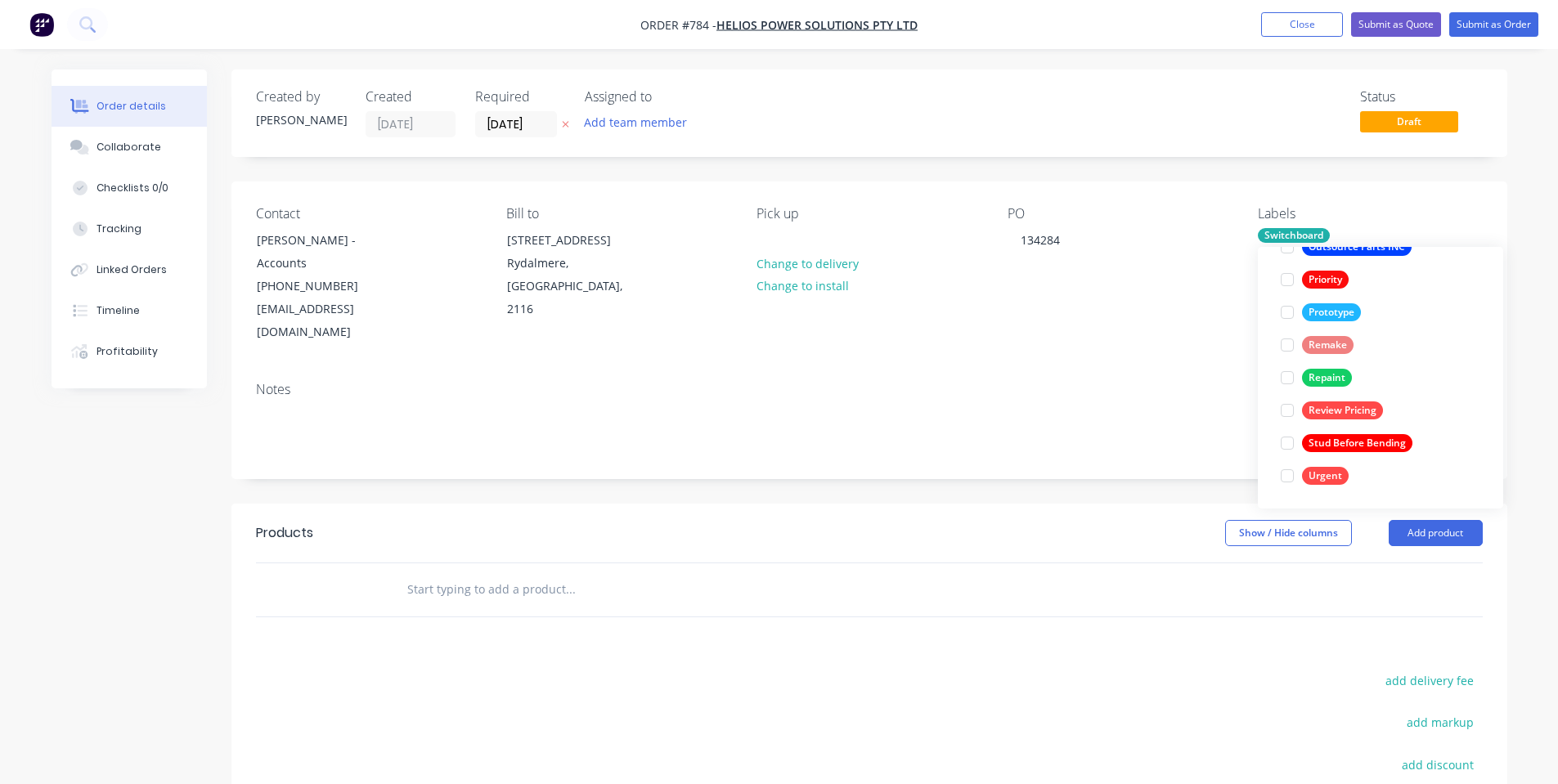
scroll to position [0, 0]
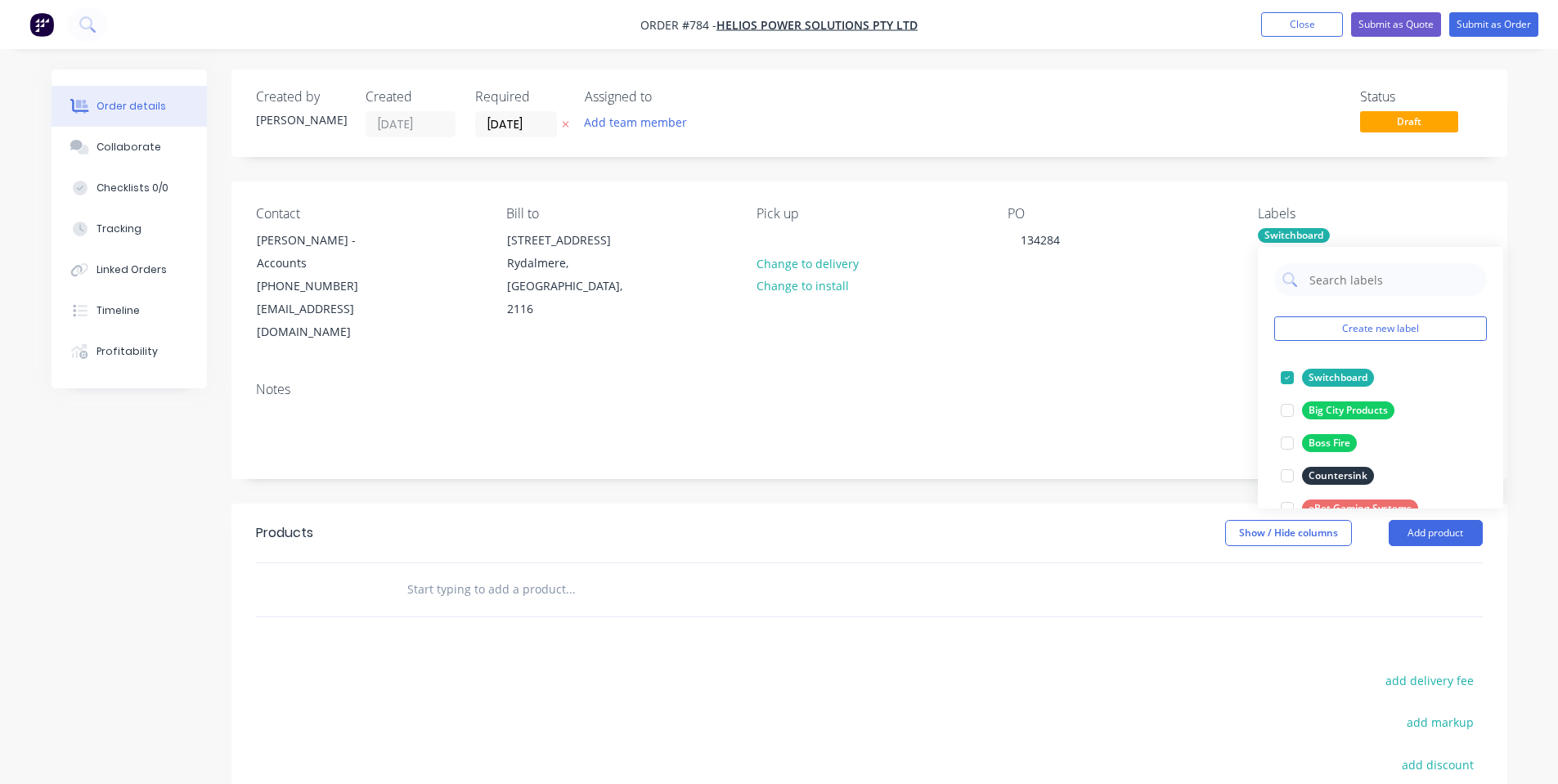
click at [1016, 268] on div "PO 134284" at bounding box center [1119, 275] width 224 height 138
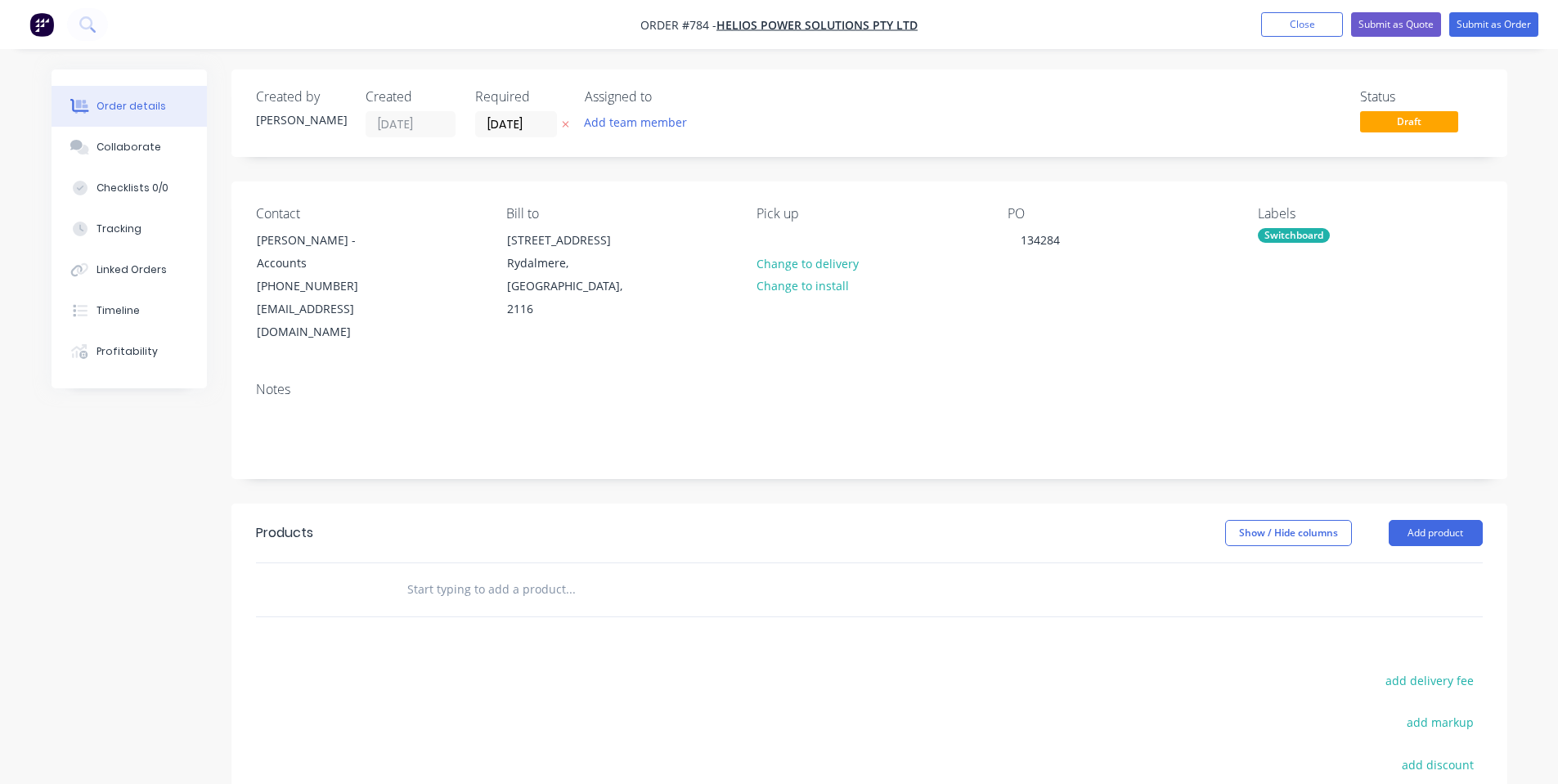
click at [1363, 197] on div "Contact [PERSON_NAME] - Accounts [PHONE_NUMBER] [EMAIL_ADDRESS][DOMAIN_NAME] Bi…" at bounding box center [869, 274] width 1276 height 187
click at [1303, 240] on div "Switchboard" at bounding box center [1293, 235] width 72 height 15
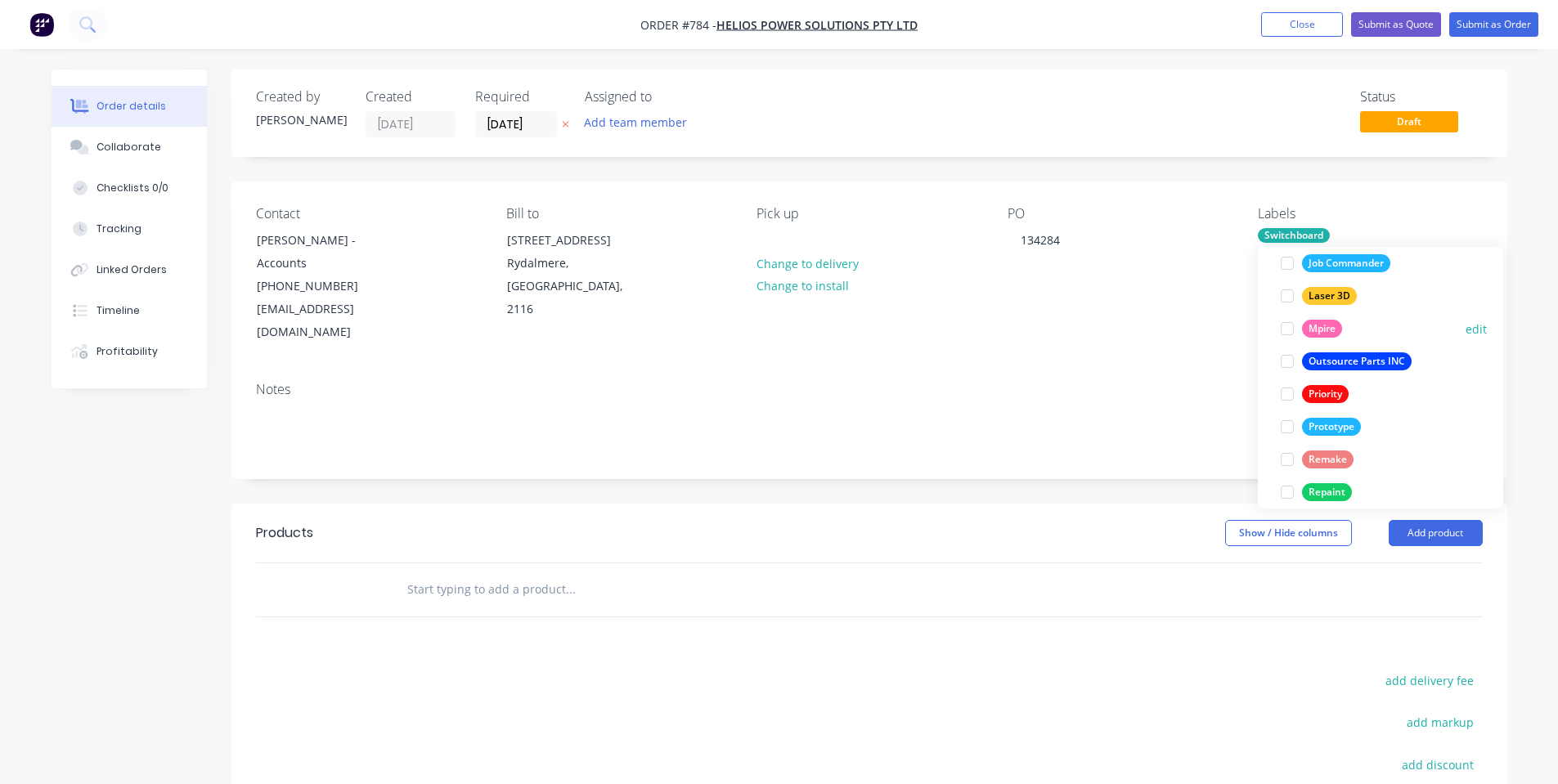
scroll to position [425, 0]
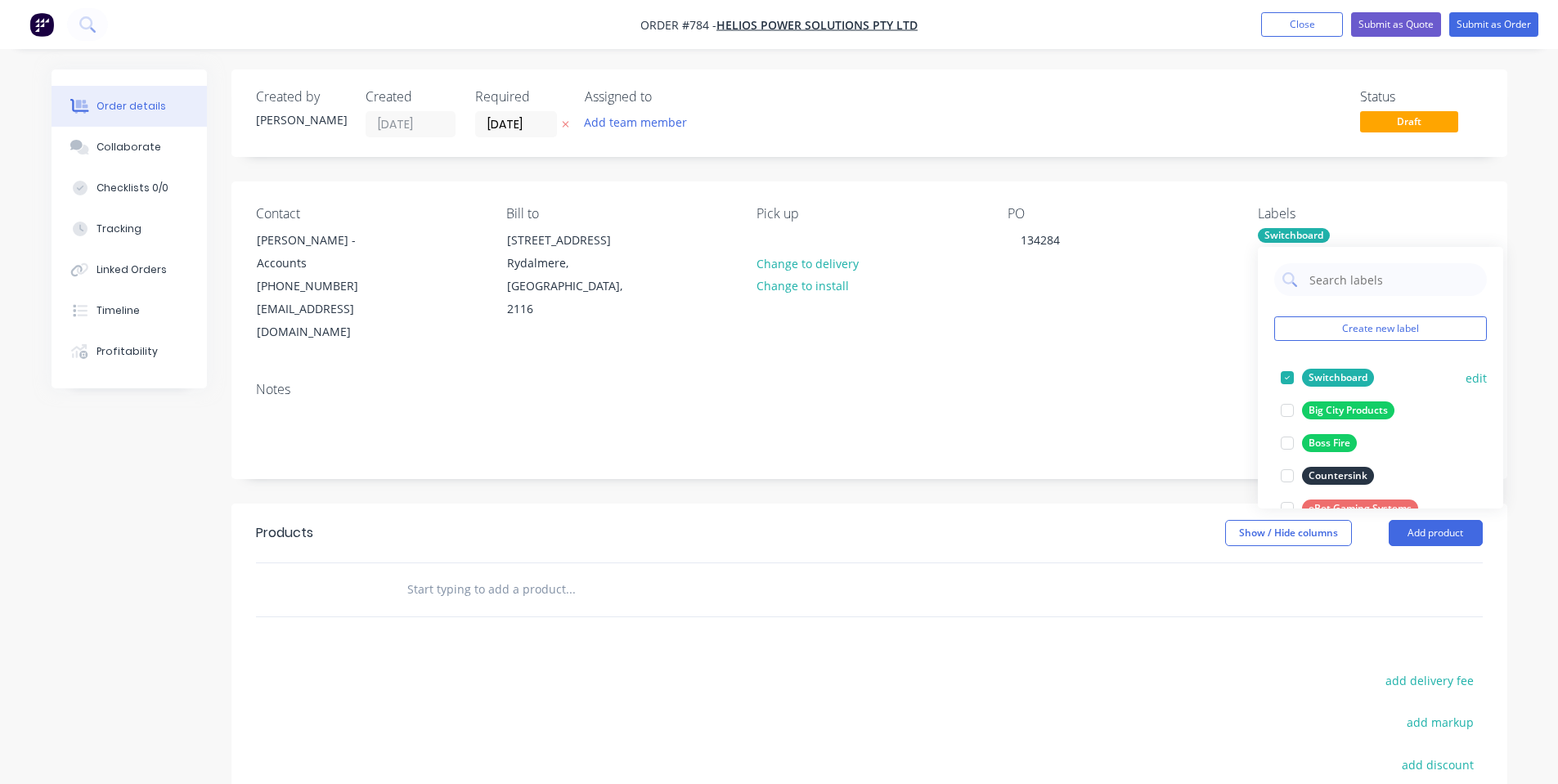
click at [1316, 367] on button "Switchboard" at bounding box center [1328, 377] width 106 height 23
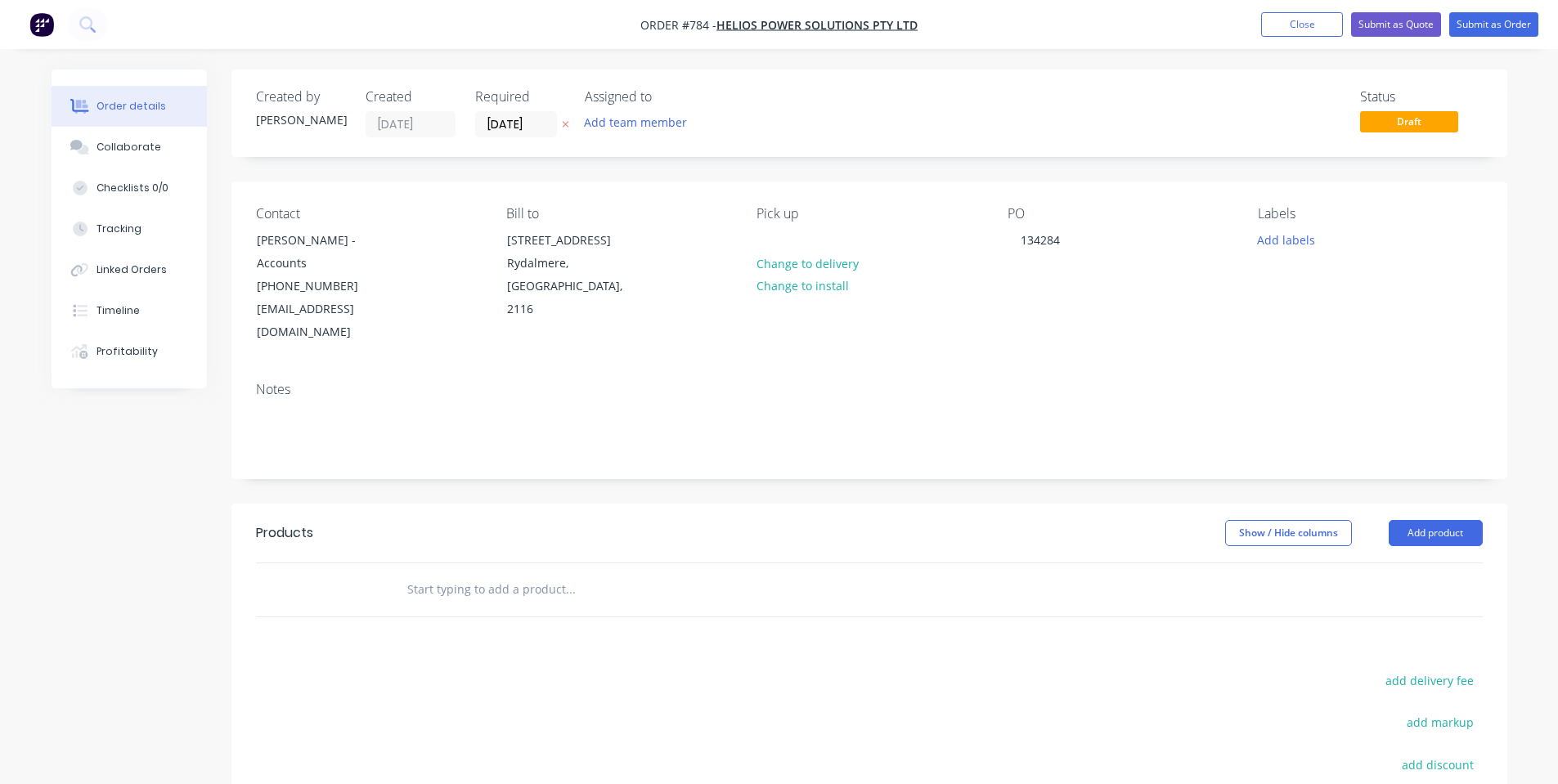
click at [1158, 382] on div "Notes" at bounding box center [869, 389] width 1227 height 16
click at [520, 126] on input "[DATE]" at bounding box center [516, 124] width 80 height 24
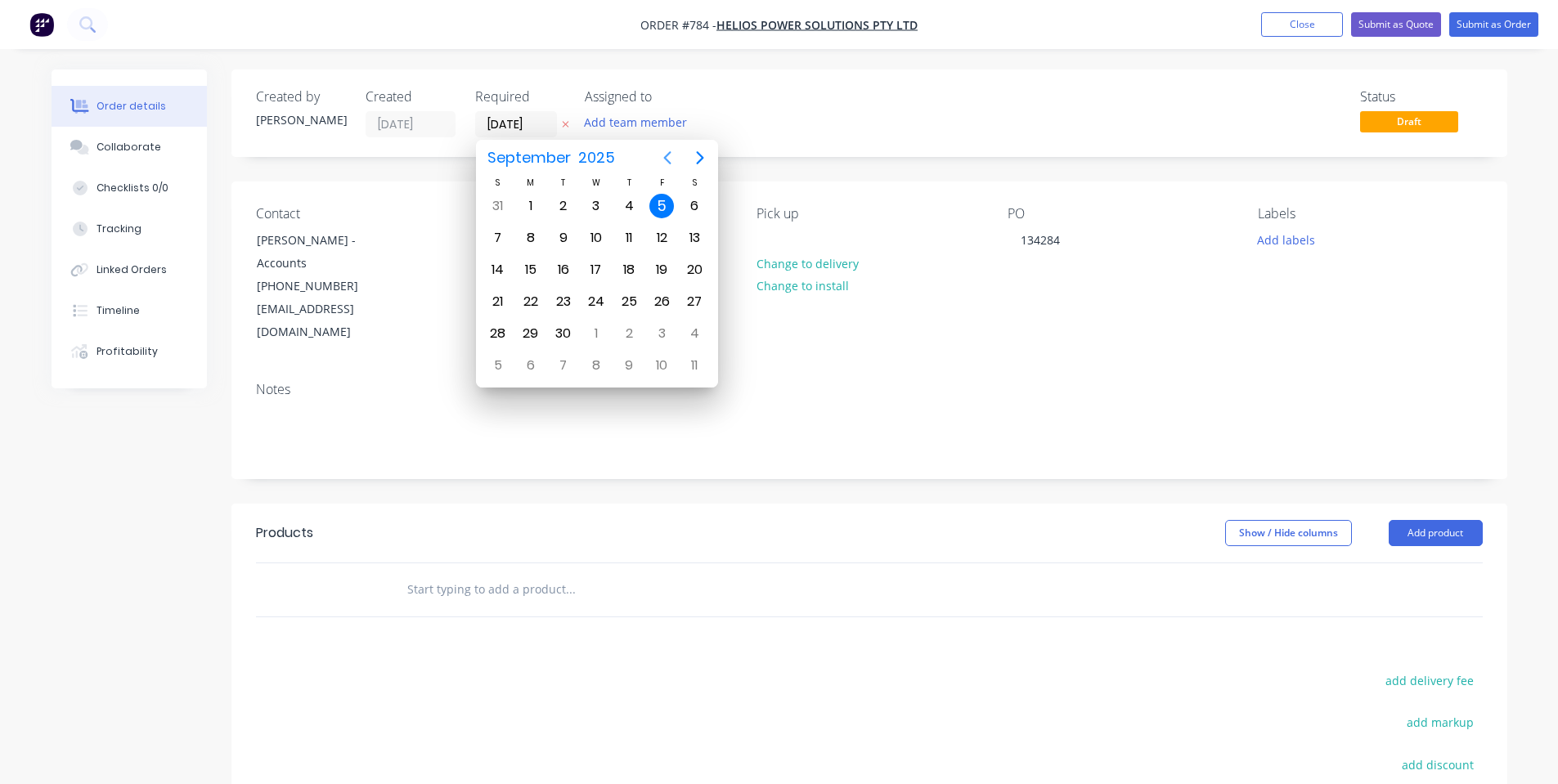
click at [662, 153] on icon "Previous page" at bounding box center [668, 158] width 20 height 20
click at [700, 168] on icon "Next page" at bounding box center [700, 158] width 20 height 20
click at [571, 299] on div "23" at bounding box center [563, 301] width 24 height 24
type input "[DATE]"
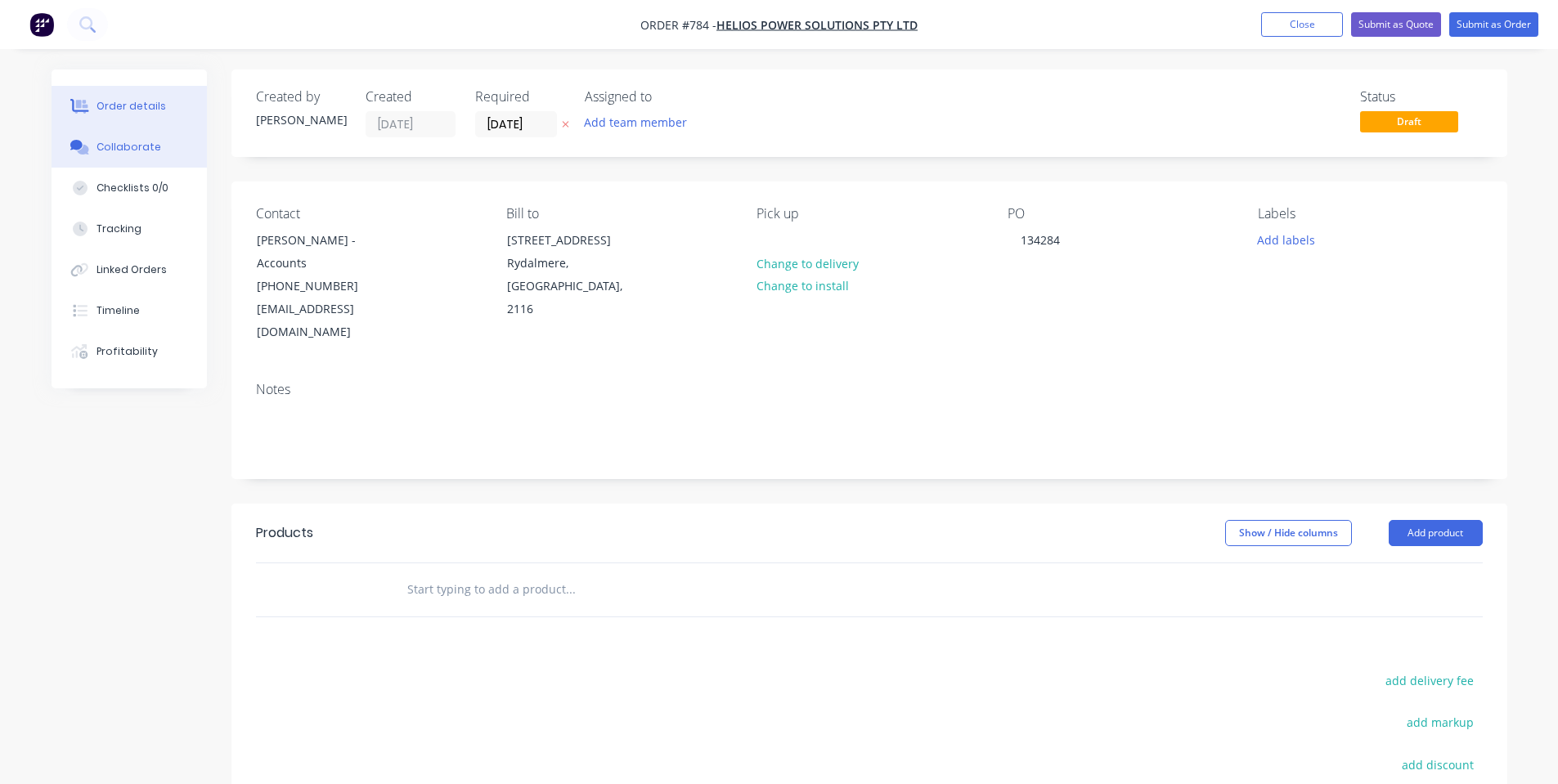
click at [91, 148] on div at bounding box center [80, 147] width 24 height 15
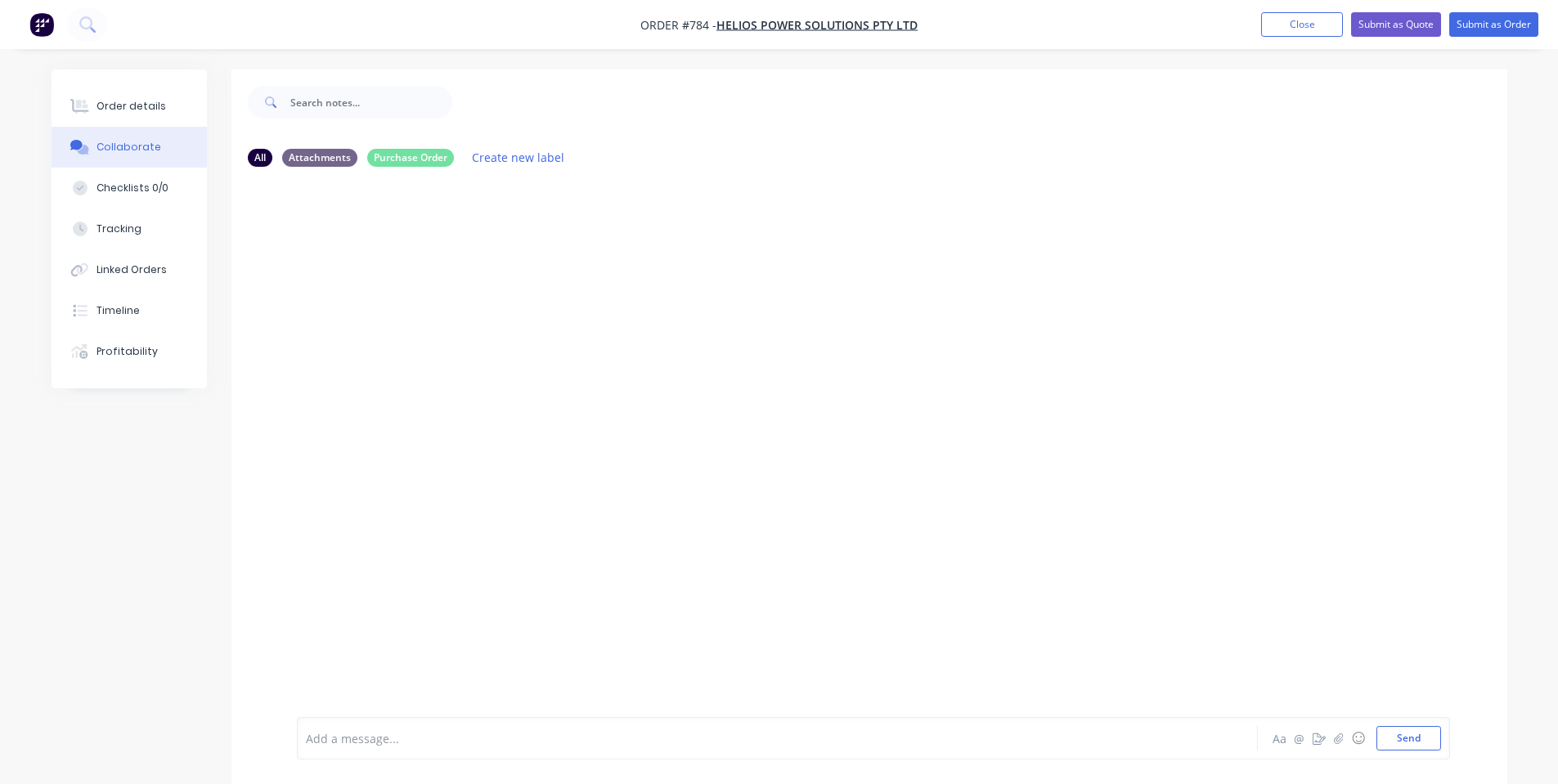
click at [899, 197] on div at bounding box center [869, 448] width 1276 height 537
click at [1413, 737] on button "Send" at bounding box center [1409, 737] width 65 height 24
click at [82, 106] on icon at bounding box center [80, 106] width 19 height 15
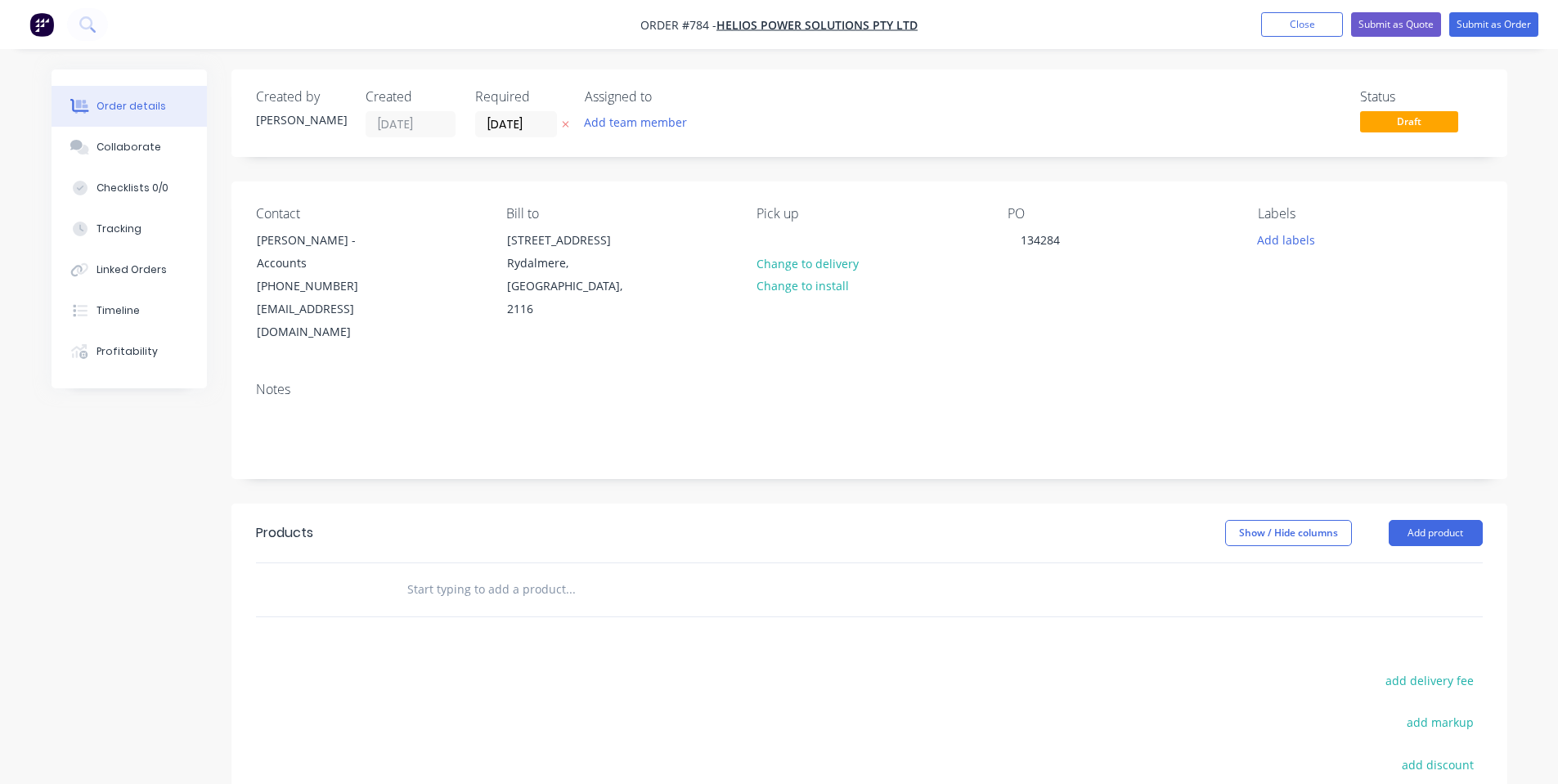
drag, startPoint x: 550, startPoint y: 523, endPoint x: 539, endPoint y: 553, distance: 32.0
click at [547, 563] on div at bounding box center [681, 589] width 589 height 53
click at [539, 573] on input "text" at bounding box center [570, 589] width 327 height 32
type input "c"
type input "Cable Stand - Base Frame 75 x 50 RHS - Black"
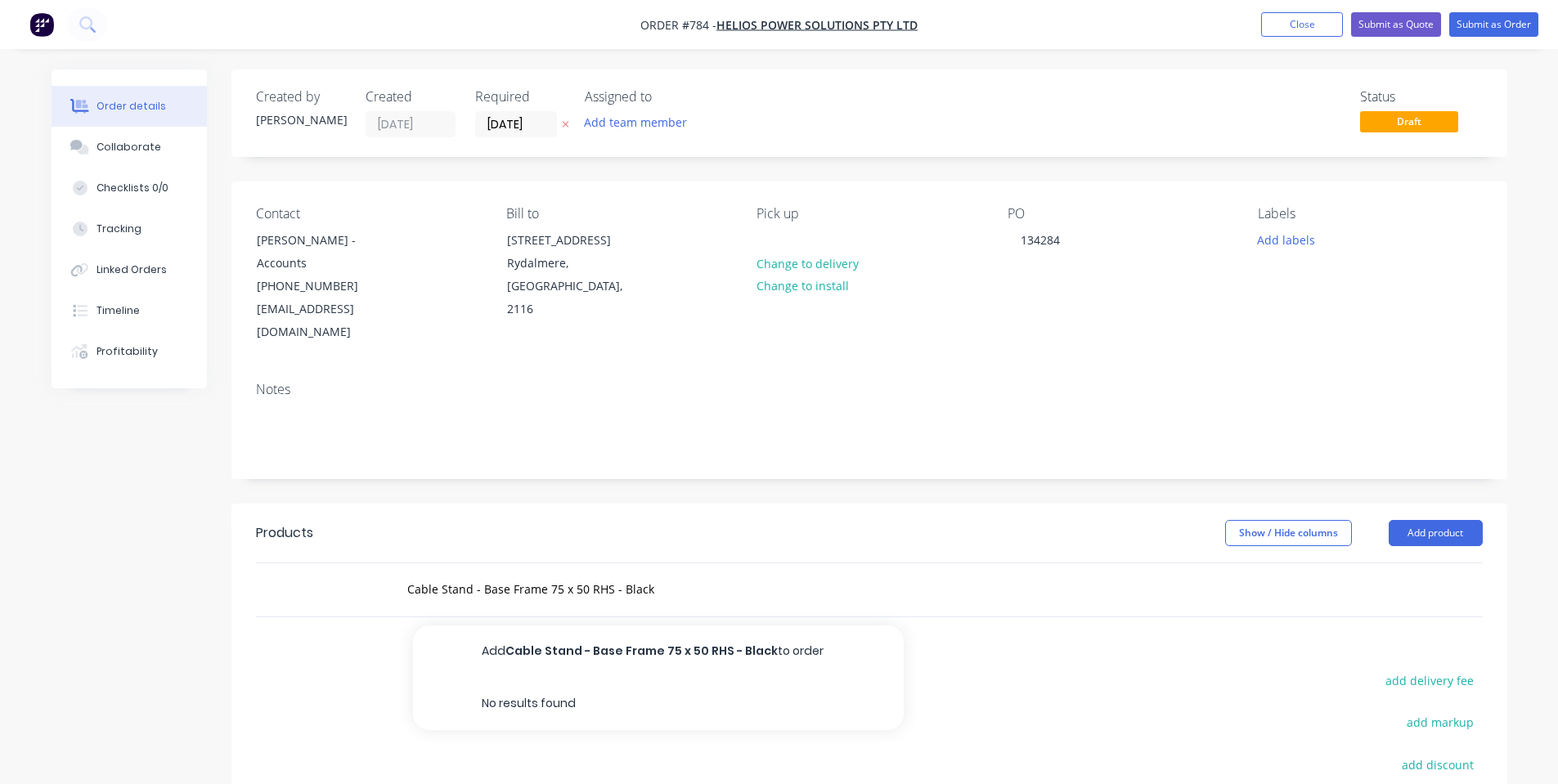
click at [522, 625] on button "Add Cable Stand - Base Frame 75 x 50 RHS - Black to order" at bounding box center [659, 651] width 491 height 52
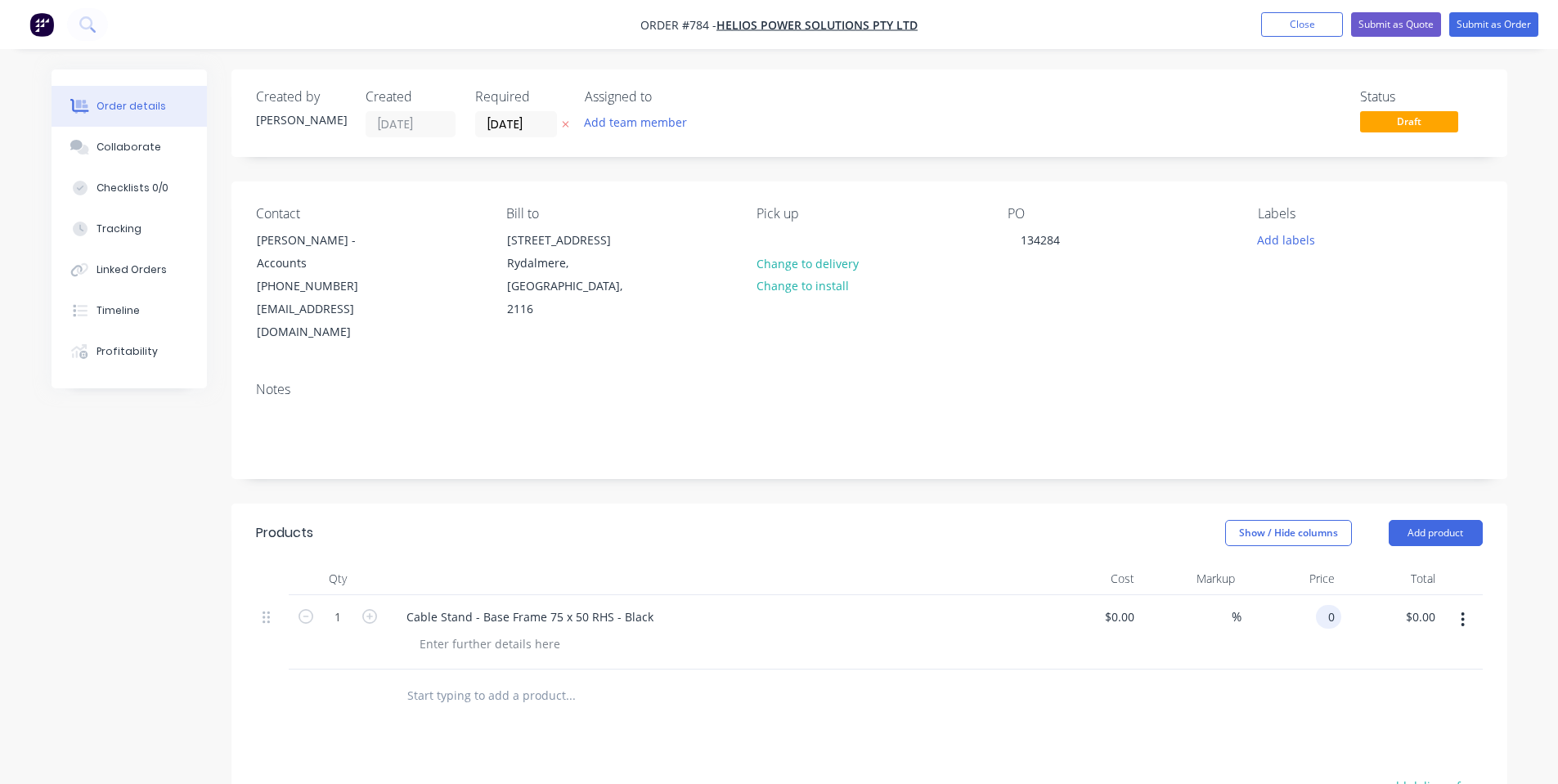
click at [1320, 605] on div "0 0" at bounding box center [1328, 617] width 25 height 24
type input "$890.00"
click at [312, 669] on div at bounding box center [338, 696] width 98 height 53
click at [480, 632] on div at bounding box center [490, 643] width 167 height 24
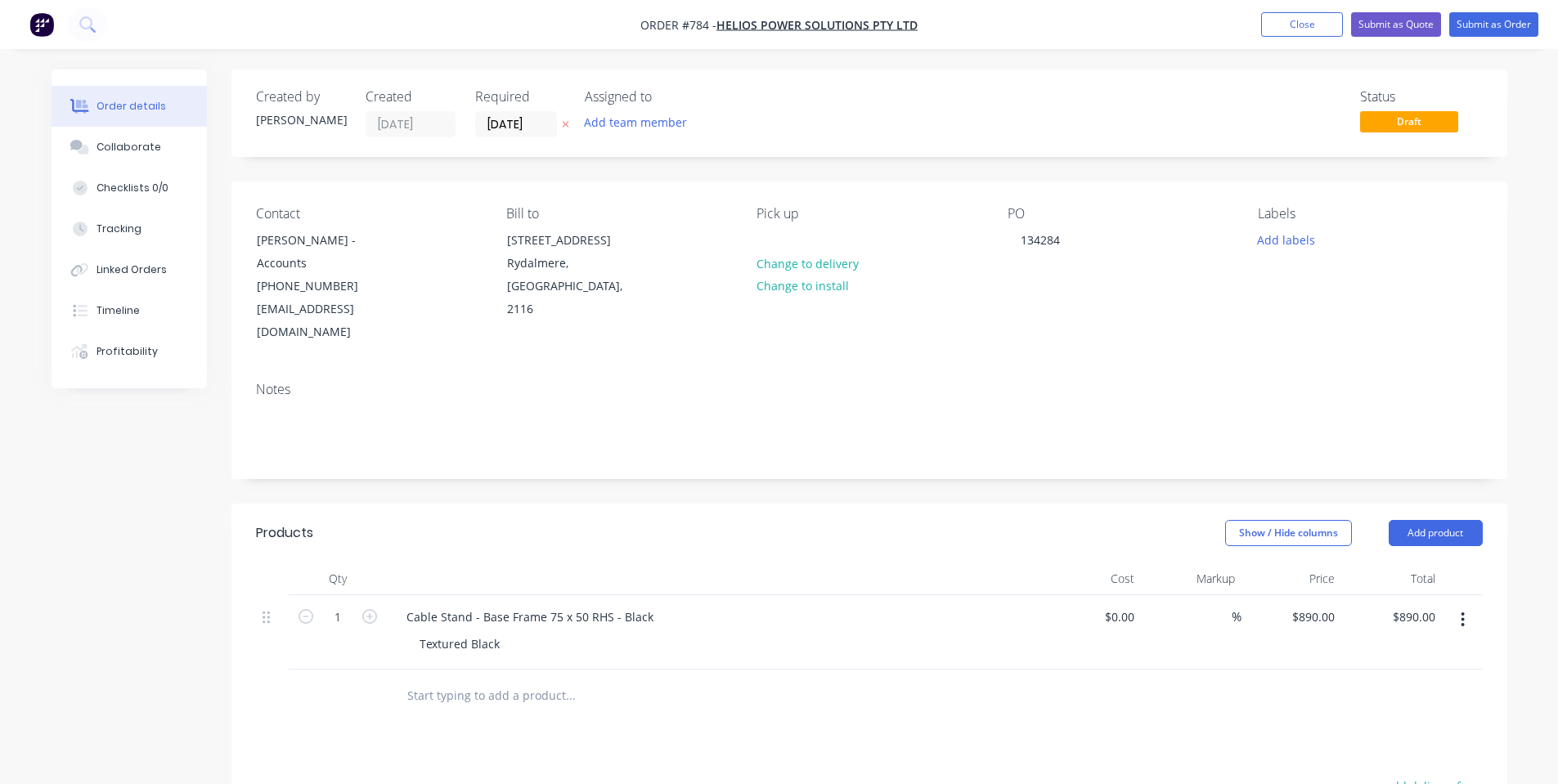
drag, startPoint x: 528, startPoint y: 464, endPoint x: 502, endPoint y: 499, distance: 43.6
click at [527, 504] on header "Products Show / Hide columns Add product" at bounding box center [869, 533] width 1276 height 59
click at [1445, 520] on button "Add product" at bounding box center [1436, 532] width 94 height 26
click at [1447, 758] on div "Notes (Internal)" at bounding box center [1405, 770] width 126 height 24
click at [438, 679] on div at bounding box center [453, 691] width 118 height 24
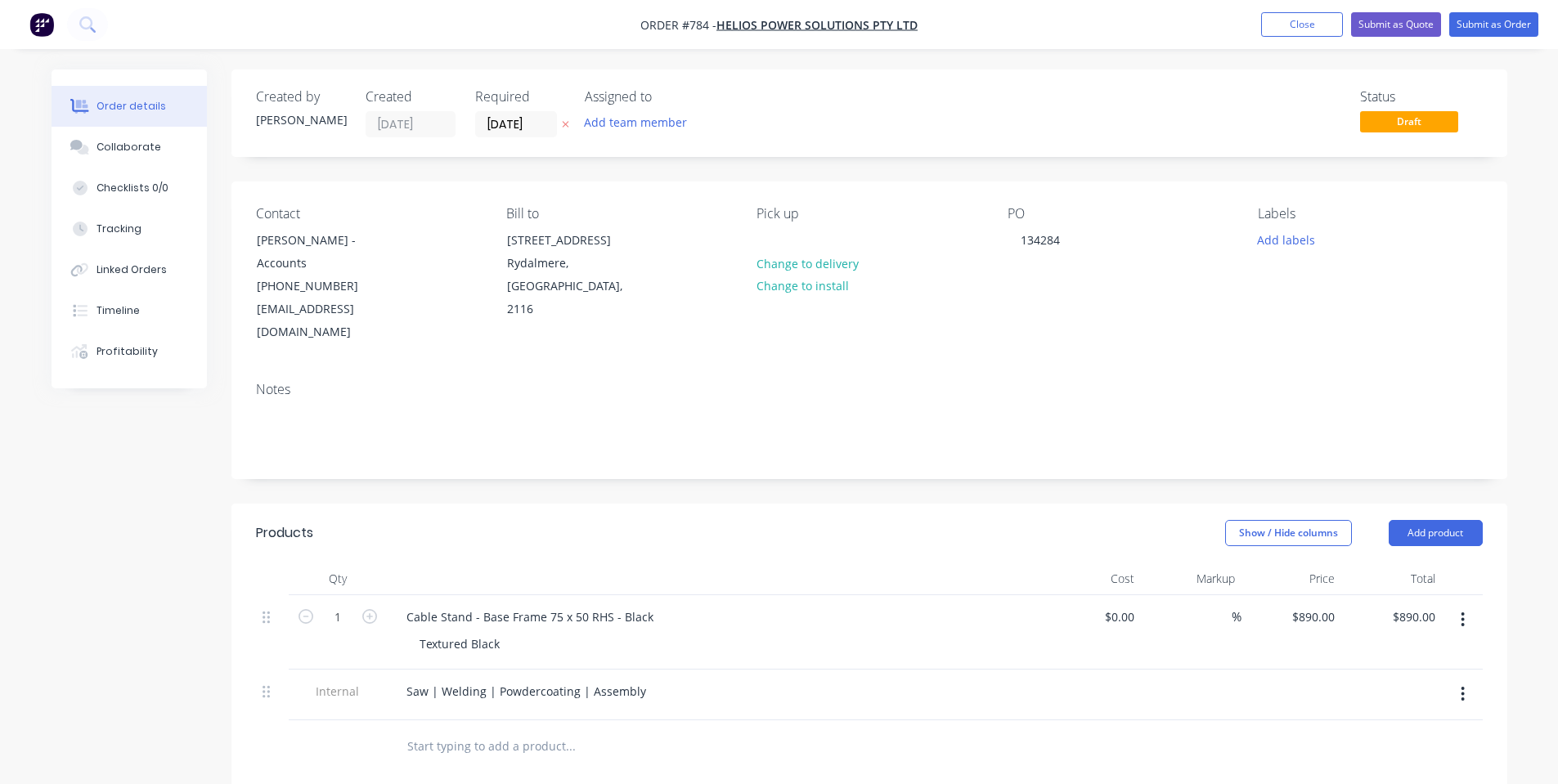
click at [395, 720] on div at bounding box center [681, 747] width 589 height 53
click at [1489, 27] on button "Submit as Order" at bounding box center [1493, 24] width 89 height 24
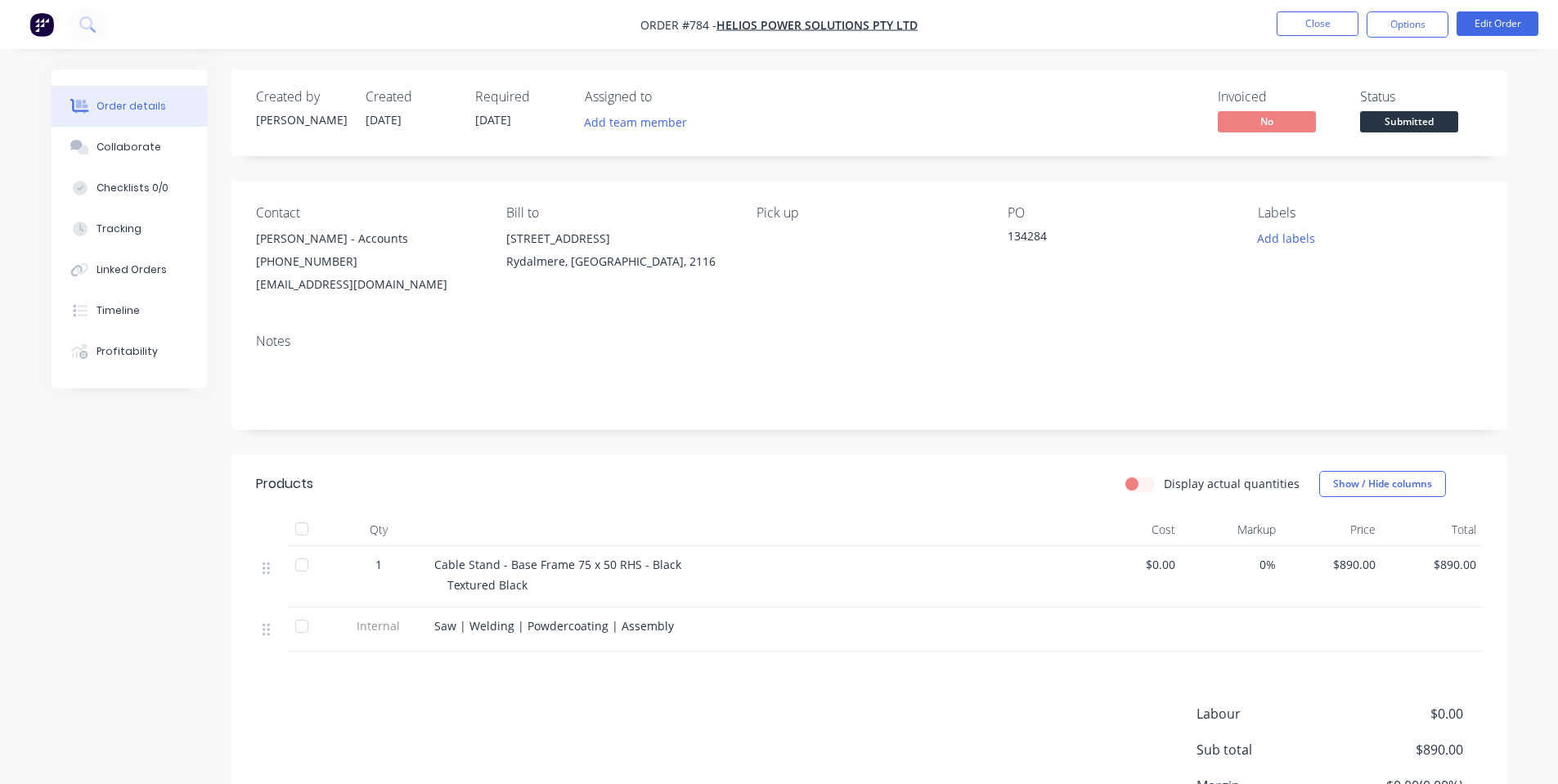
click at [1417, 131] on span "Submitted" at bounding box center [1409, 121] width 98 height 21
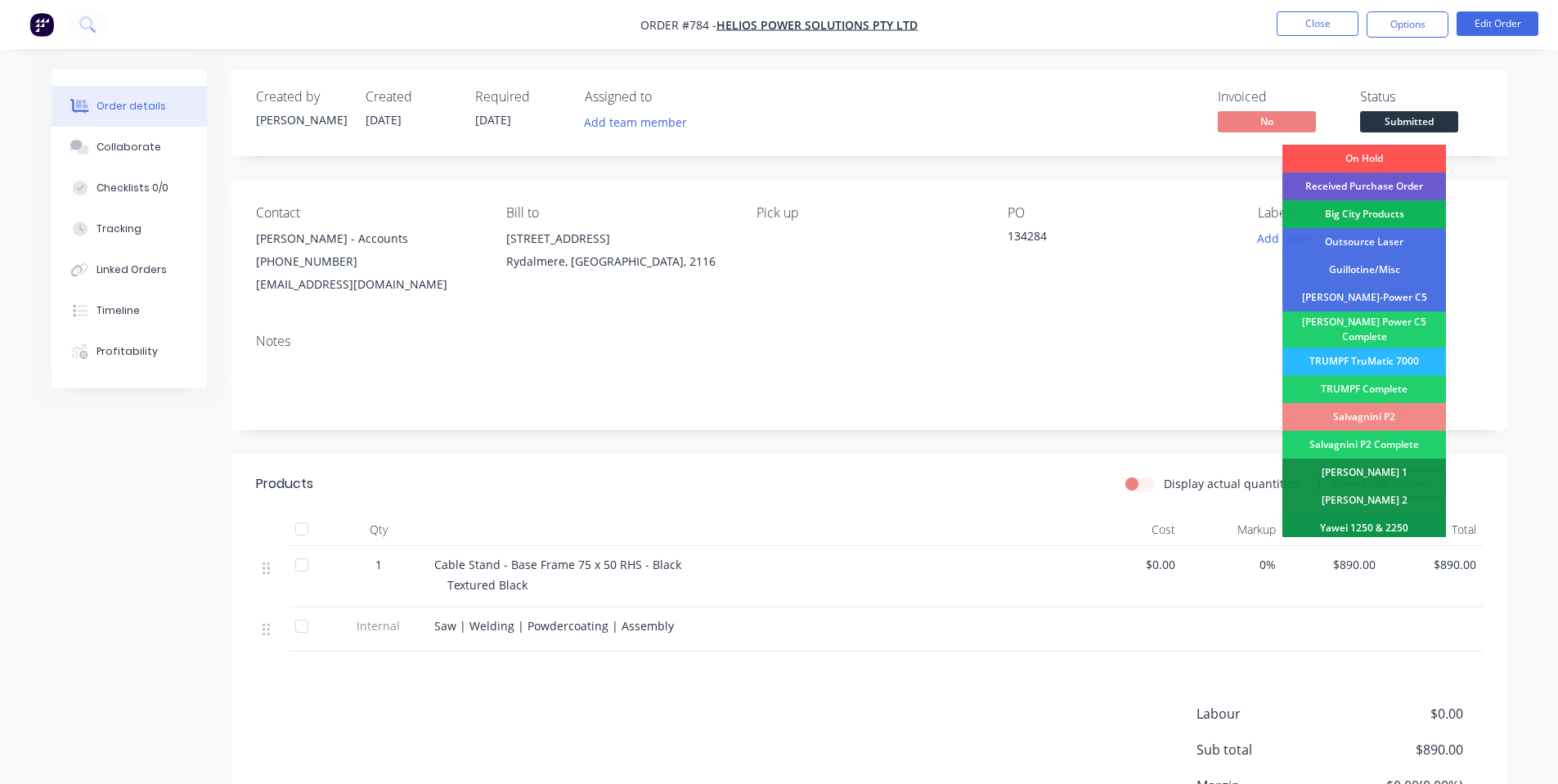
click at [1411, 178] on div "Received Purchase Order" at bounding box center [1364, 185] width 164 height 27
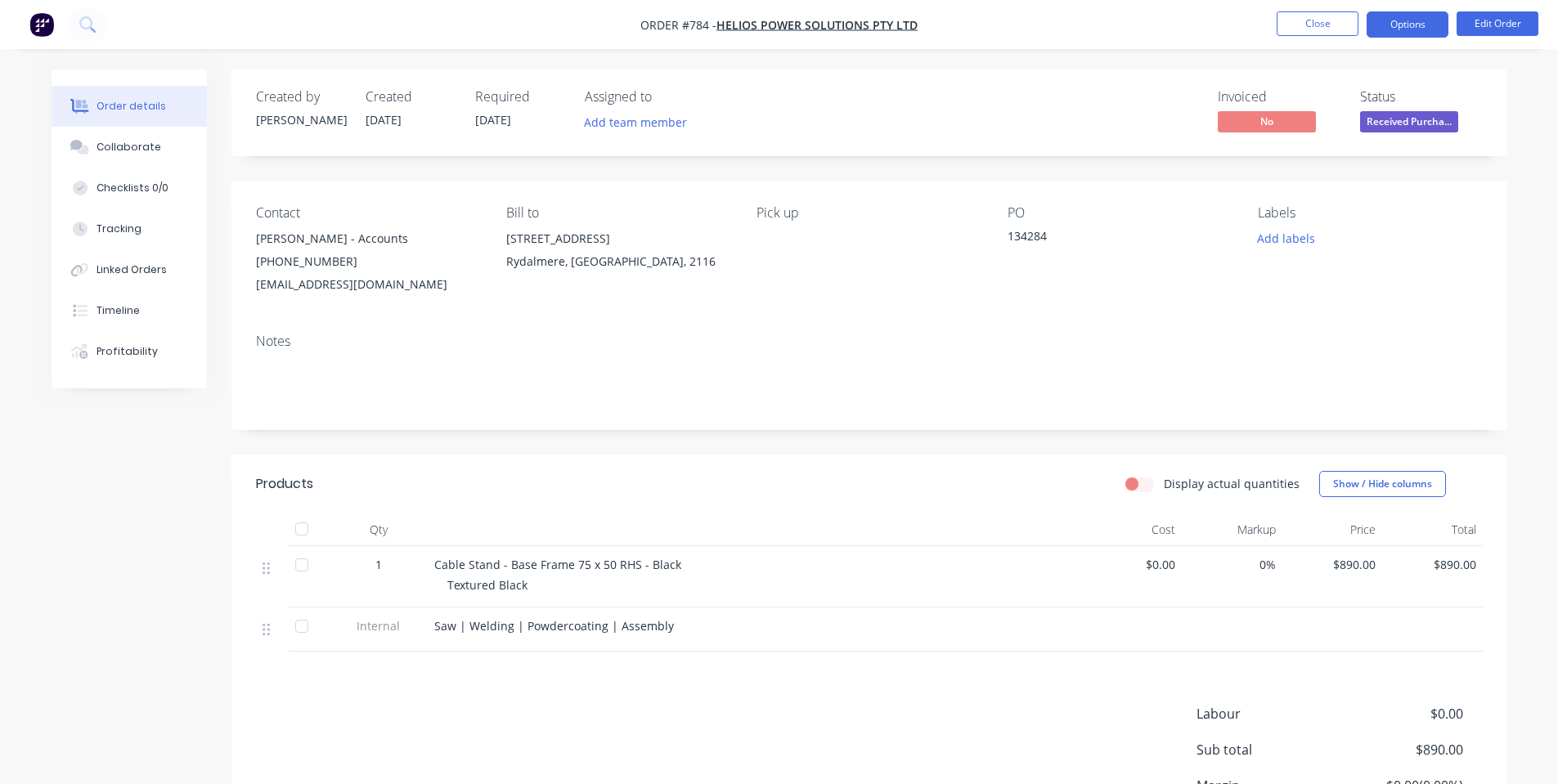
click at [1411, 22] on button "Options" at bounding box center [1407, 24] width 82 height 26
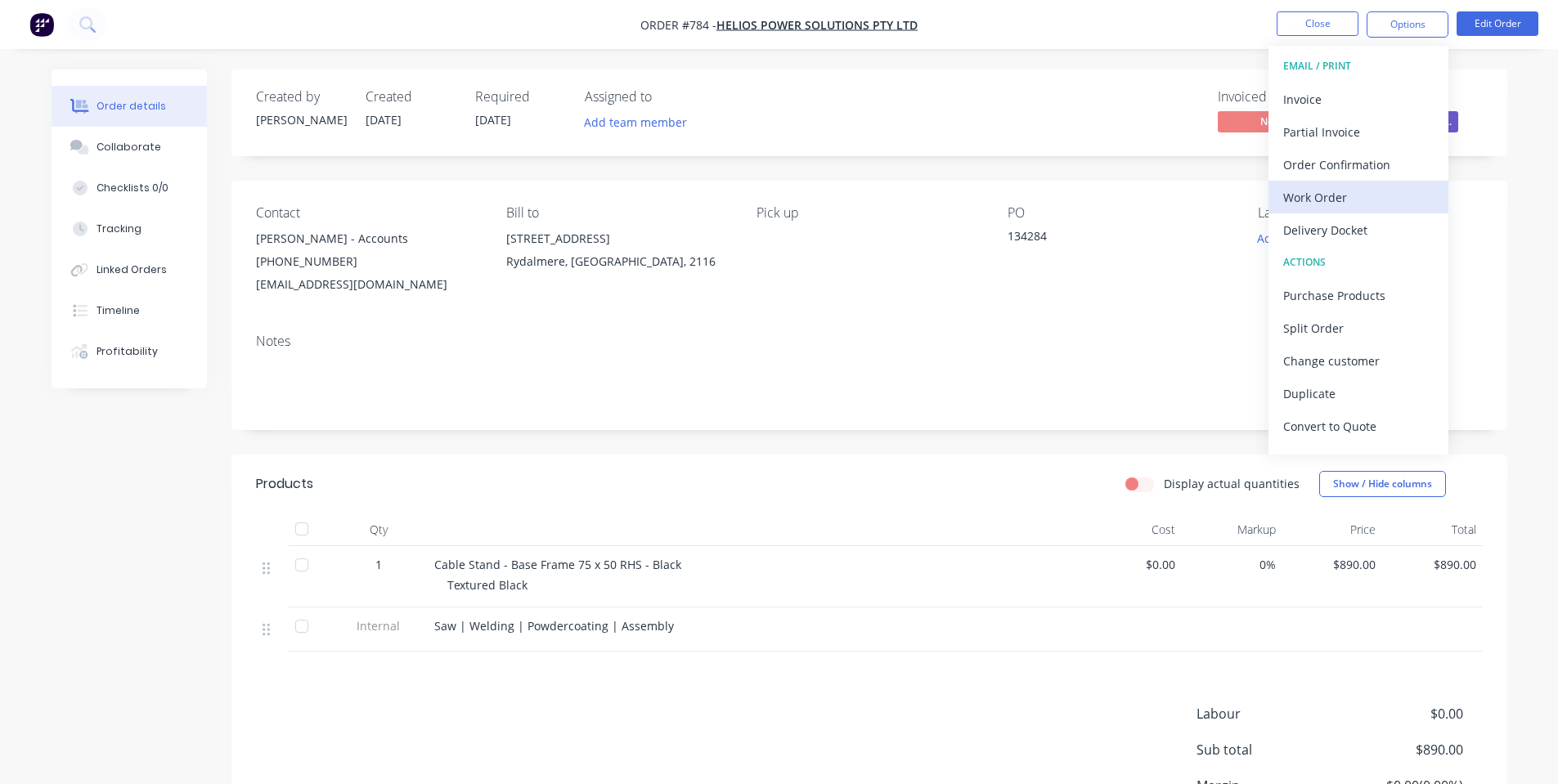
click at [1371, 184] on button "Work Order" at bounding box center [1358, 196] width 180 height 32
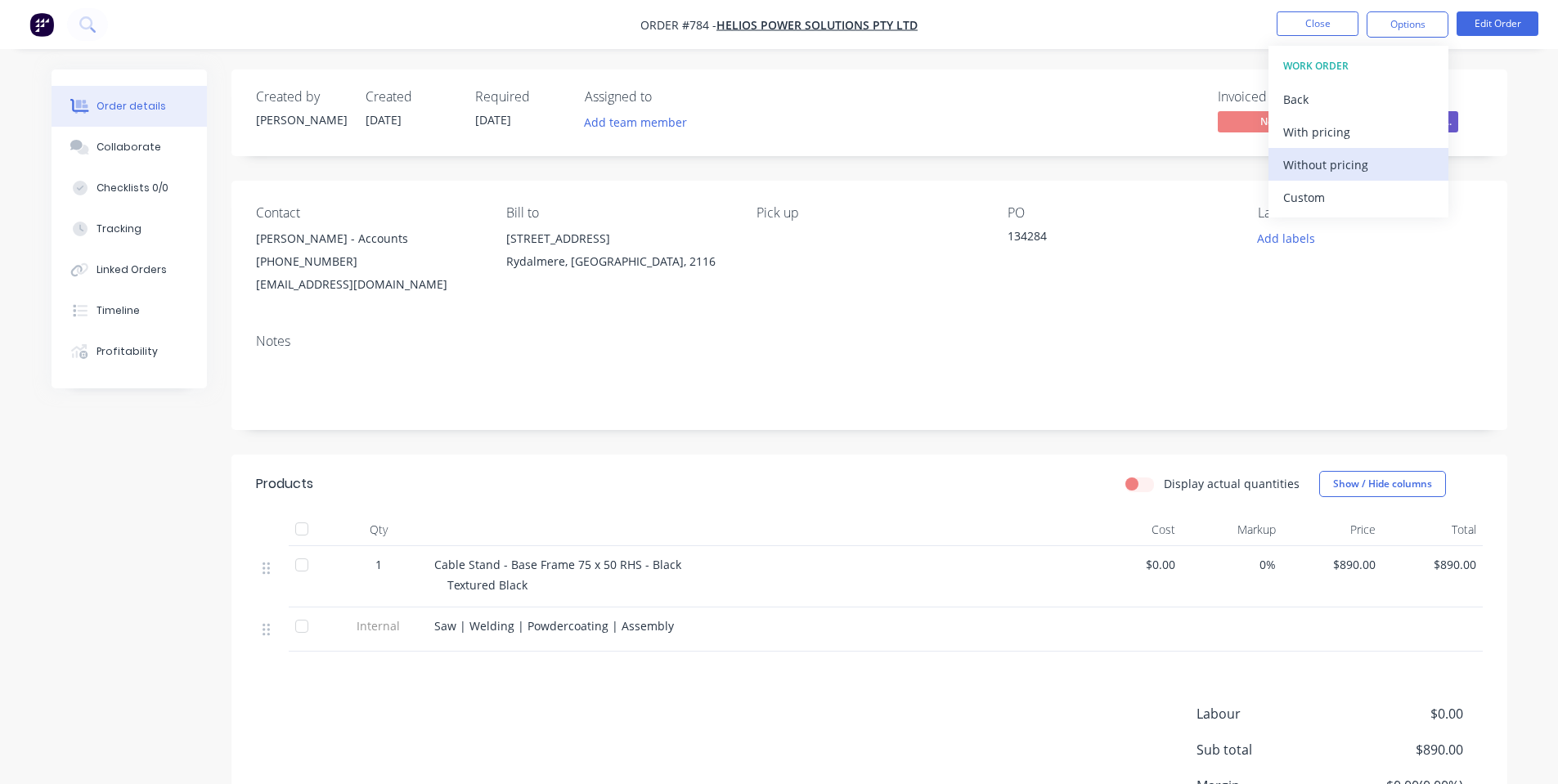
click at [1370, 167] on div "Without pricing" at bounding box center [1358, 165] width 151 height 24
